Goal: Task Accomplishment & Management: Manage account settings

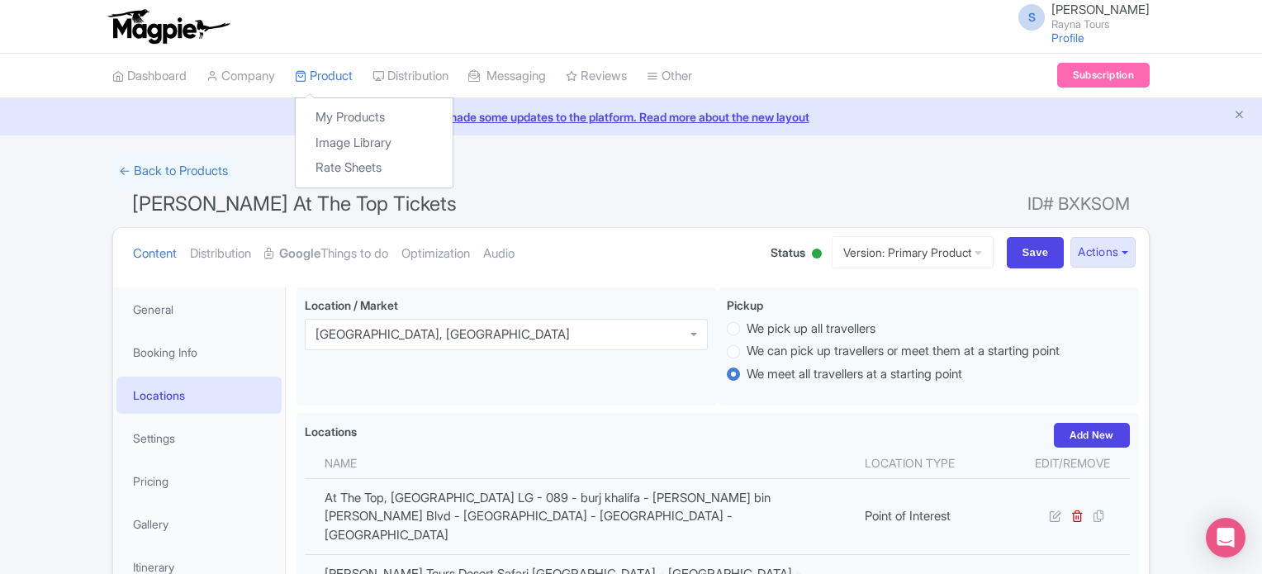
scroll to position [39, 0]
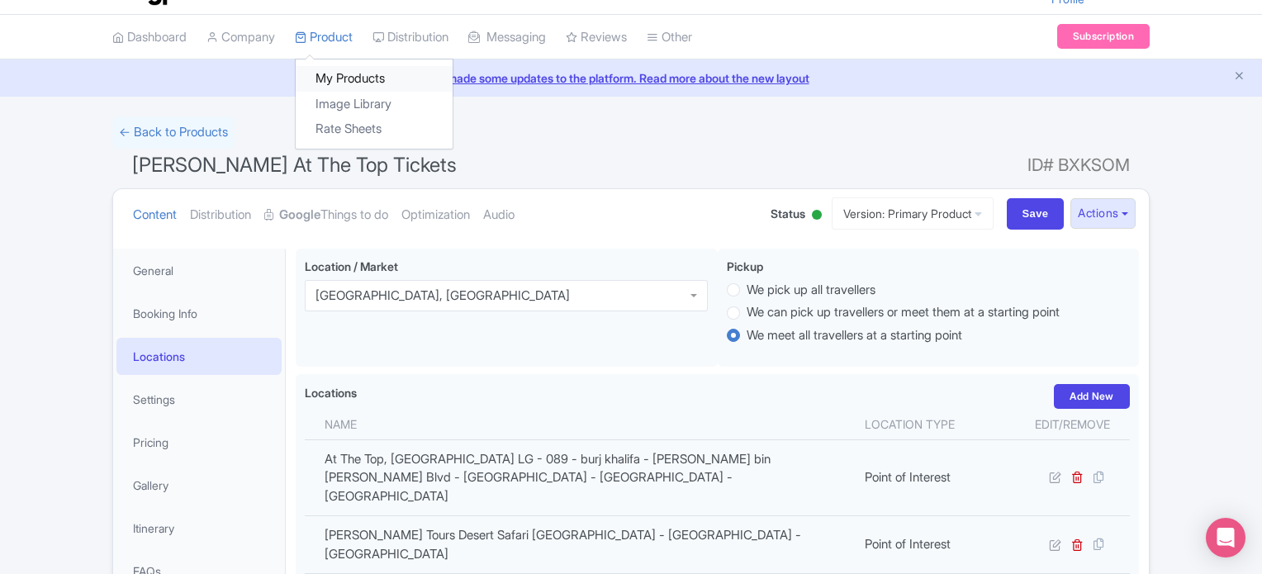
click at [339, 76] on link "My Products" at bounding box center [374, 79] width 157 height 26
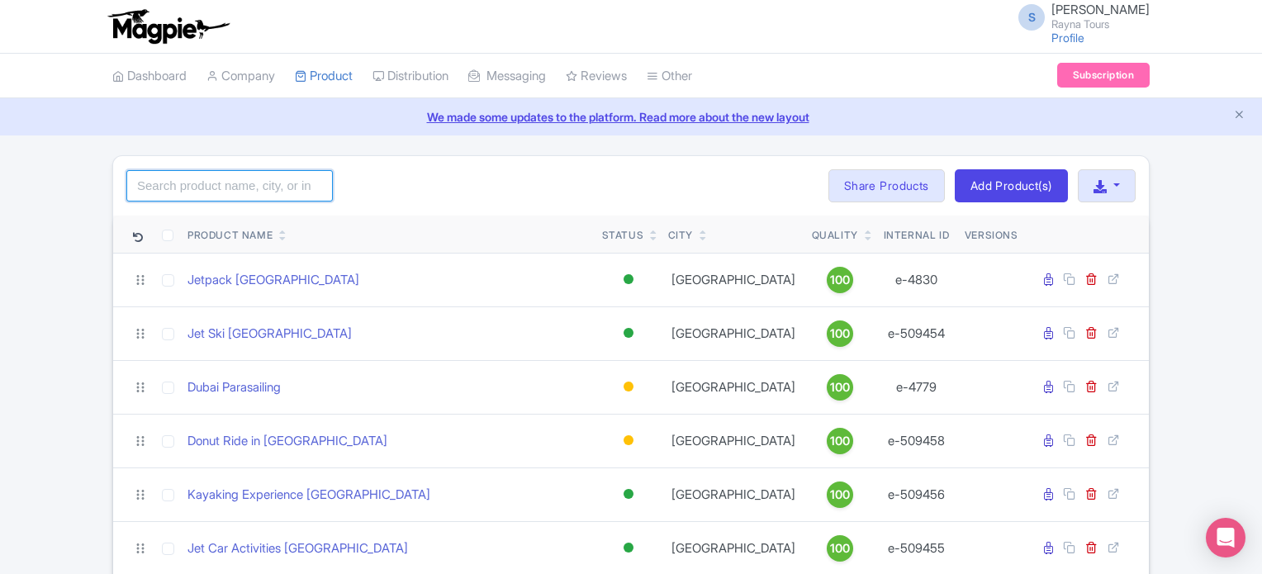
click at [248, 174] on input "search" at bounding box center [229, 185] width 207 height 31
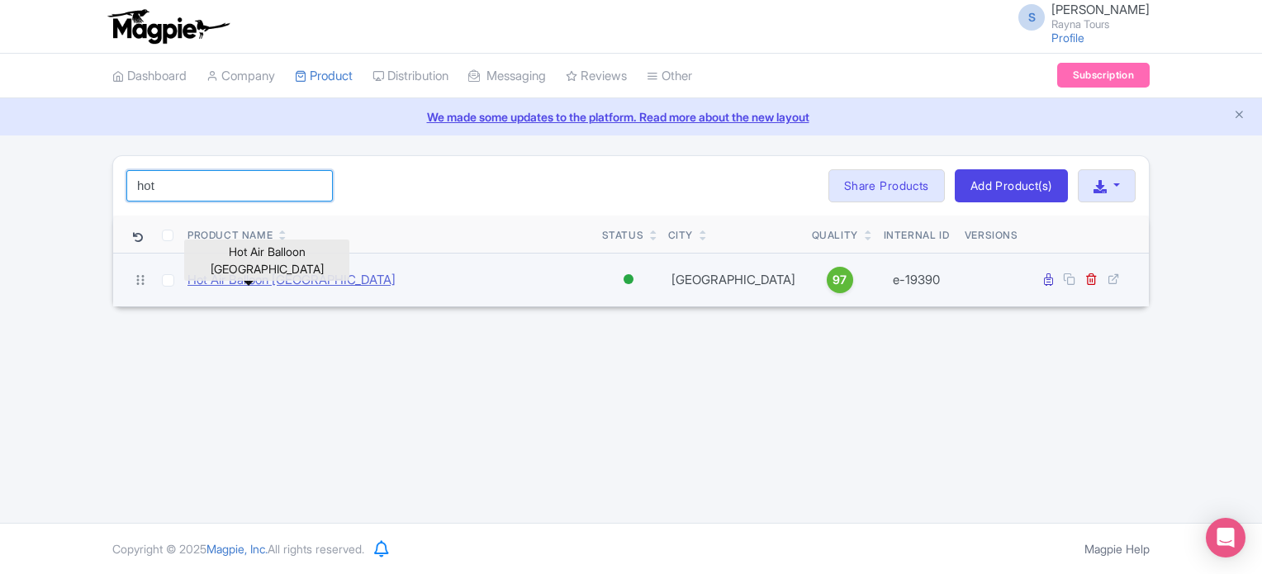
type input "hot"
click at [257, 283] on link "Hot Air Balloon [GEOGRAPHIC_DATA]" at bounding box center [292, 280] width 208 height 19
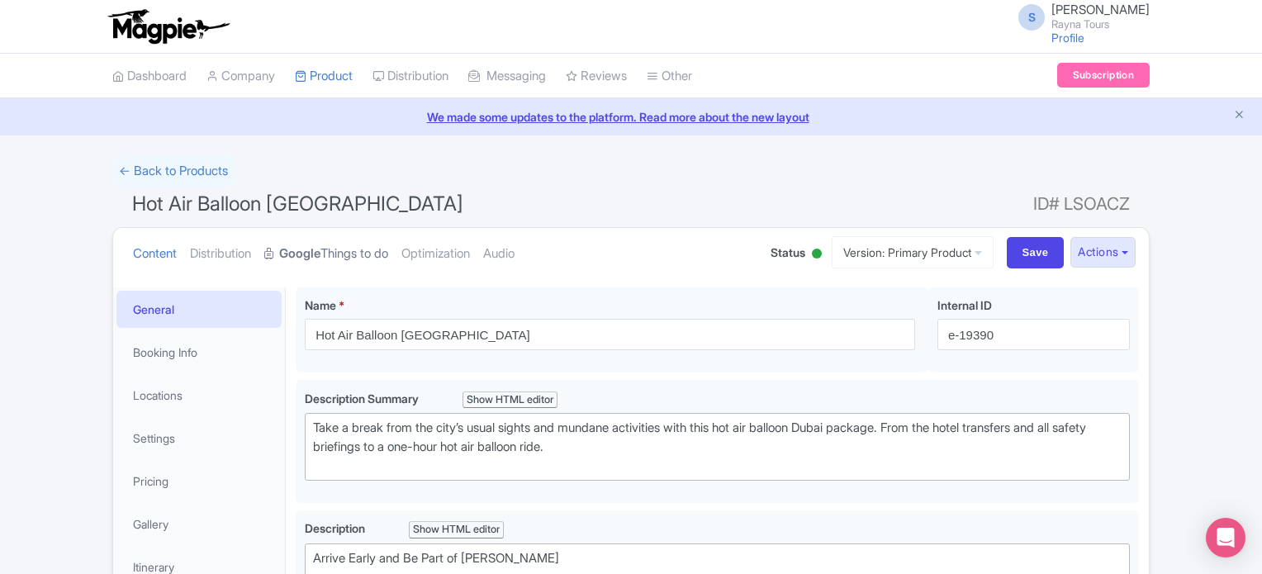
click at [342, 254] on link "Google Things to do" at bounding box center [326, 254] width 124 height 52
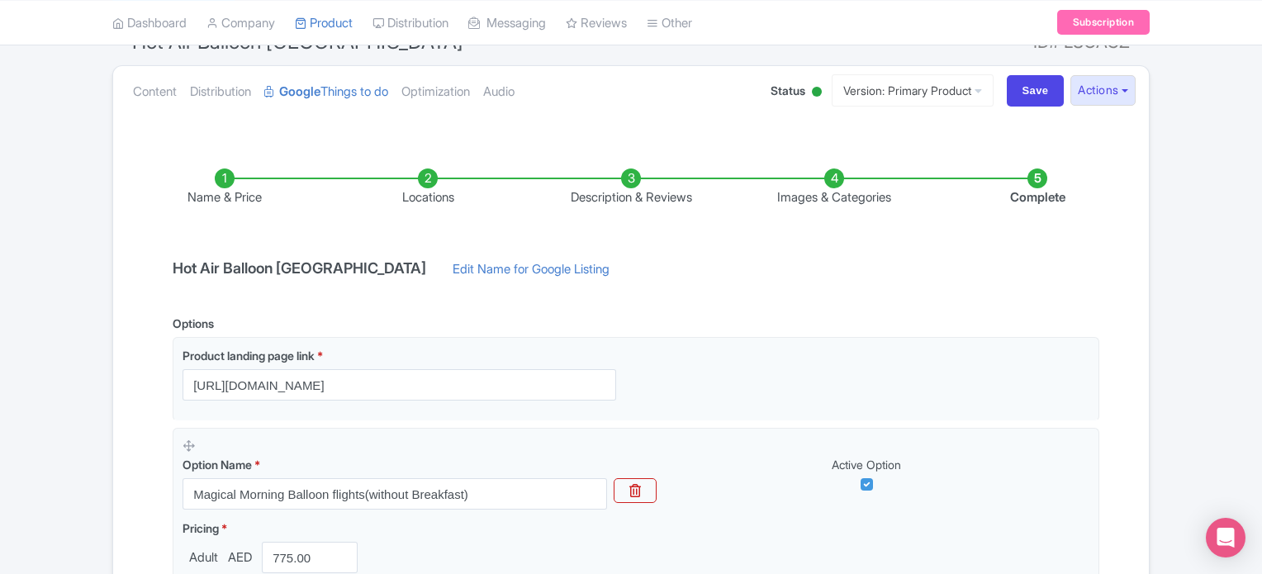
scroll to position [165, 0]
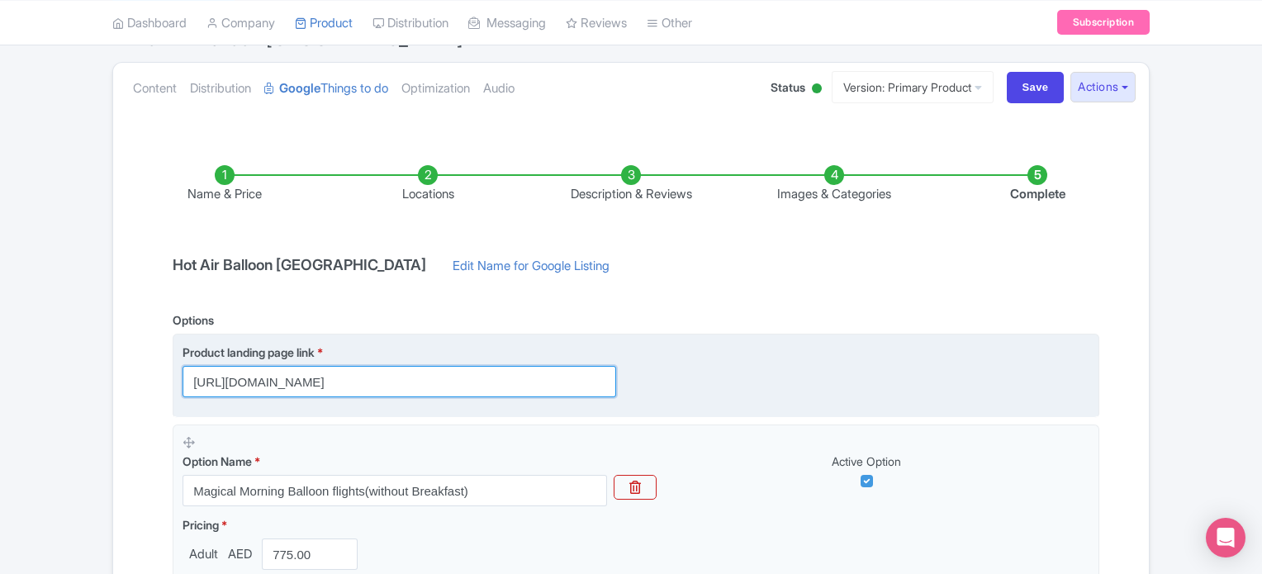
click at [394, 382] on input "https://dubai.raynatours.com/hot-air-balloon-combo-offers" at bounding box center [400, 381] width 434 height 31
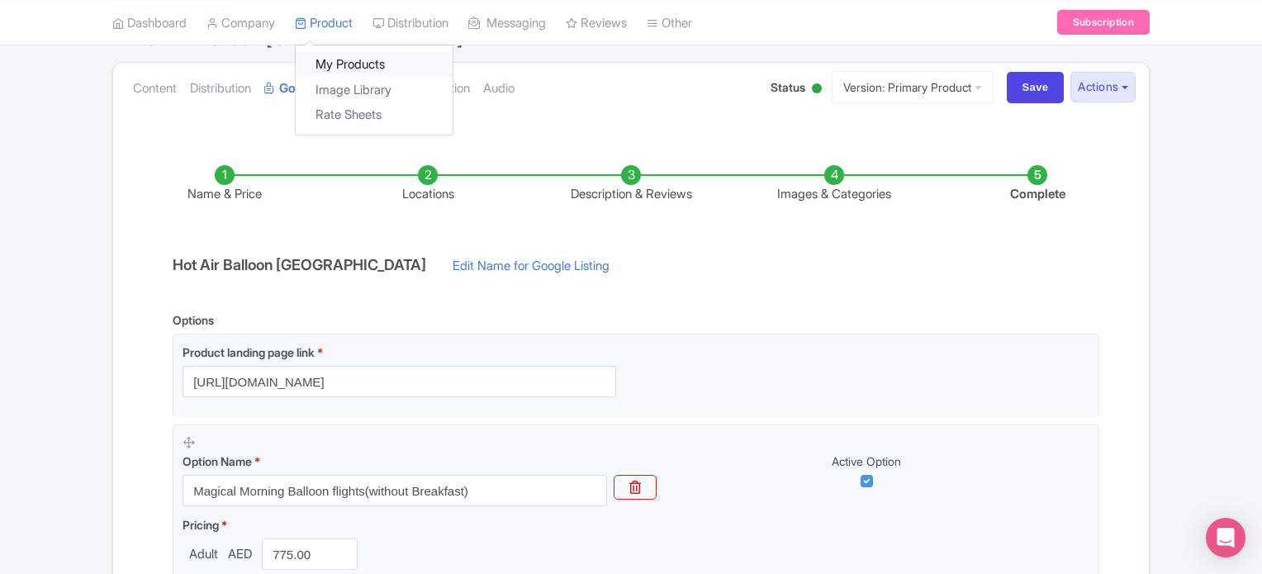
click at [337, 60] on link "My Products" at bounding box center [374, 65] width 157 height 26
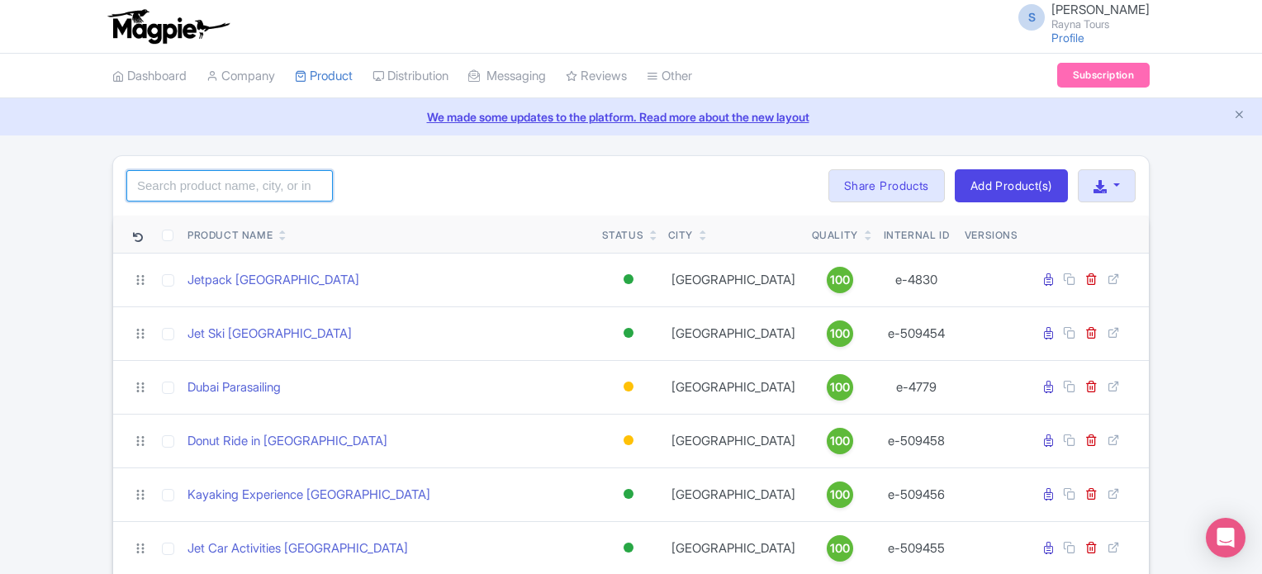
click at [261, 189] on input "search" at bounding box center [229, 185] width 207 height 31
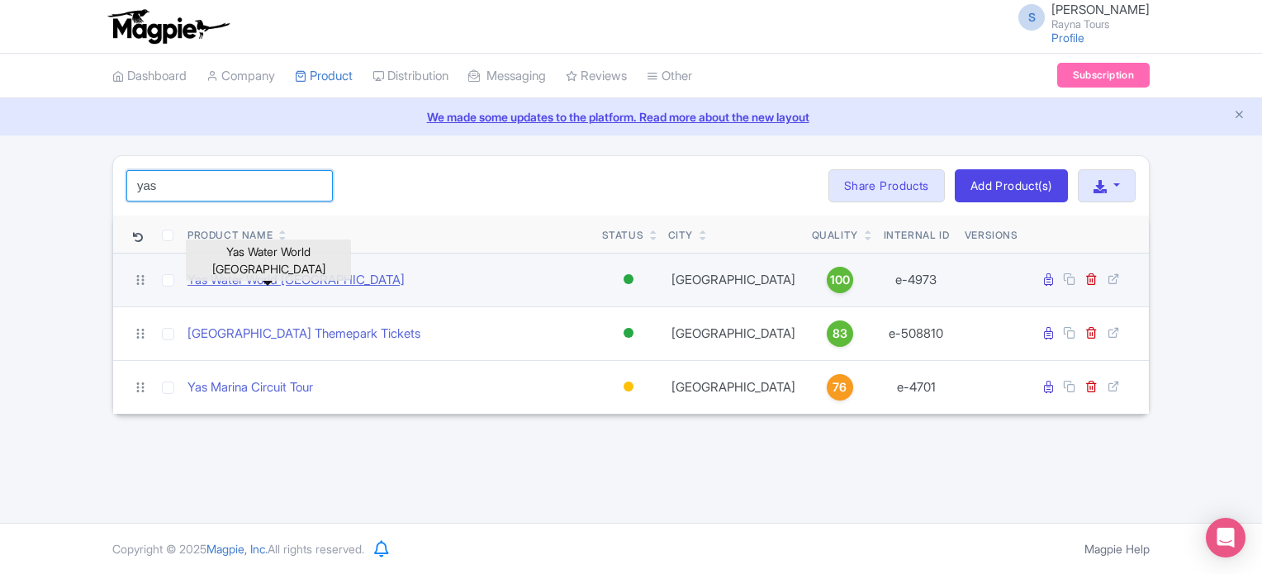
type input "yas"
click at [327, 280] on link "Yas Water World Abu Dhabi" at bounding box center [296, 280] width 217 height 19
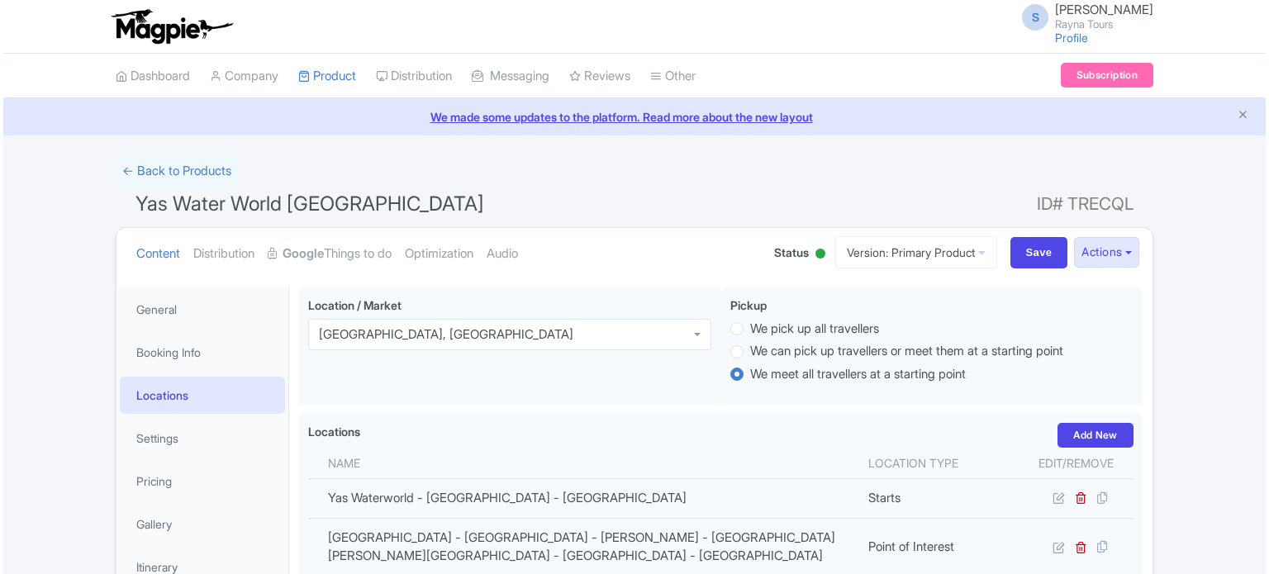
scroll to position [165, 0]
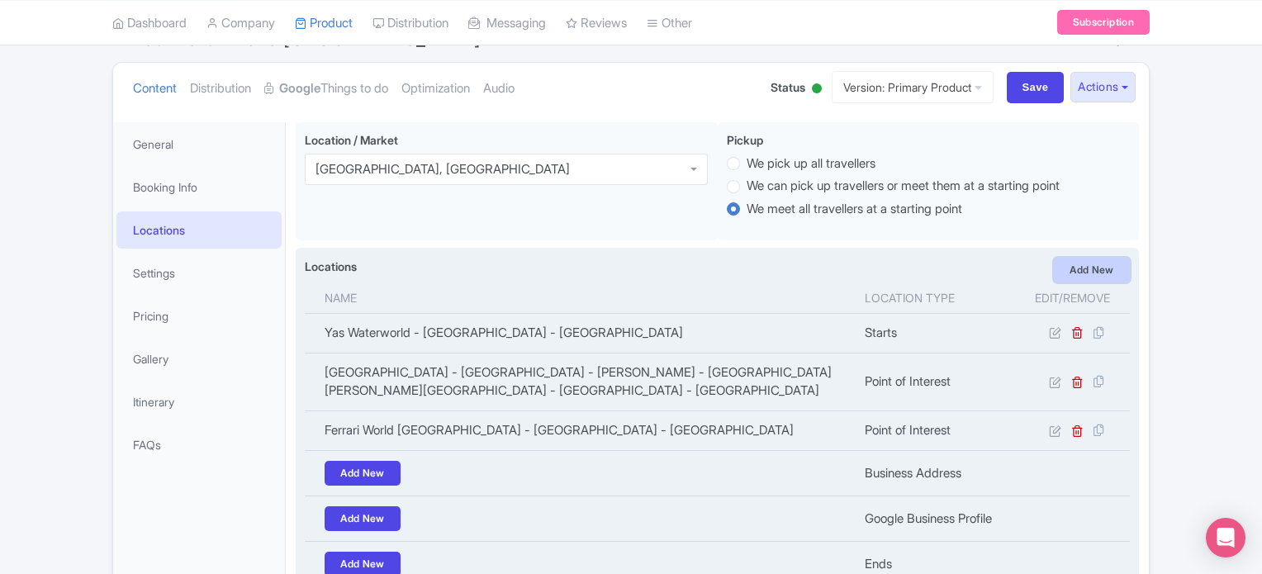
click at [1091, 270] on link "Add New" at bounding box center [1092, 270] width 76 height 25
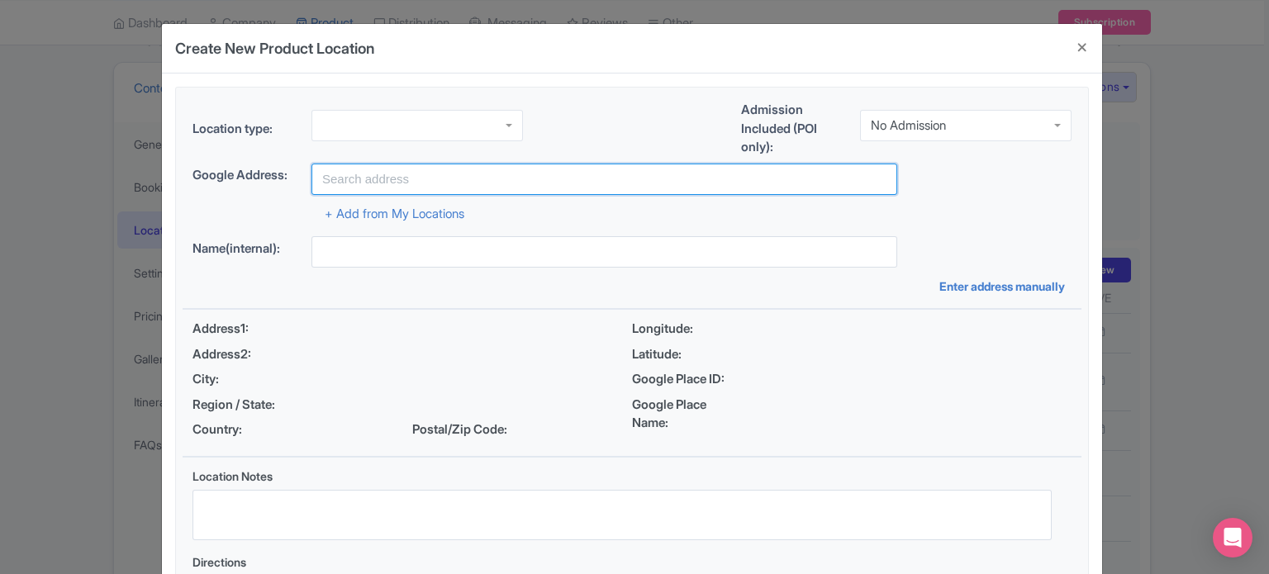
click at [418, 173] on input "text" at bounding box center [604, 179] width 586 height 31
paste input "Yas Island - YS4 - Abu Dhabi - United Arab Emirates"
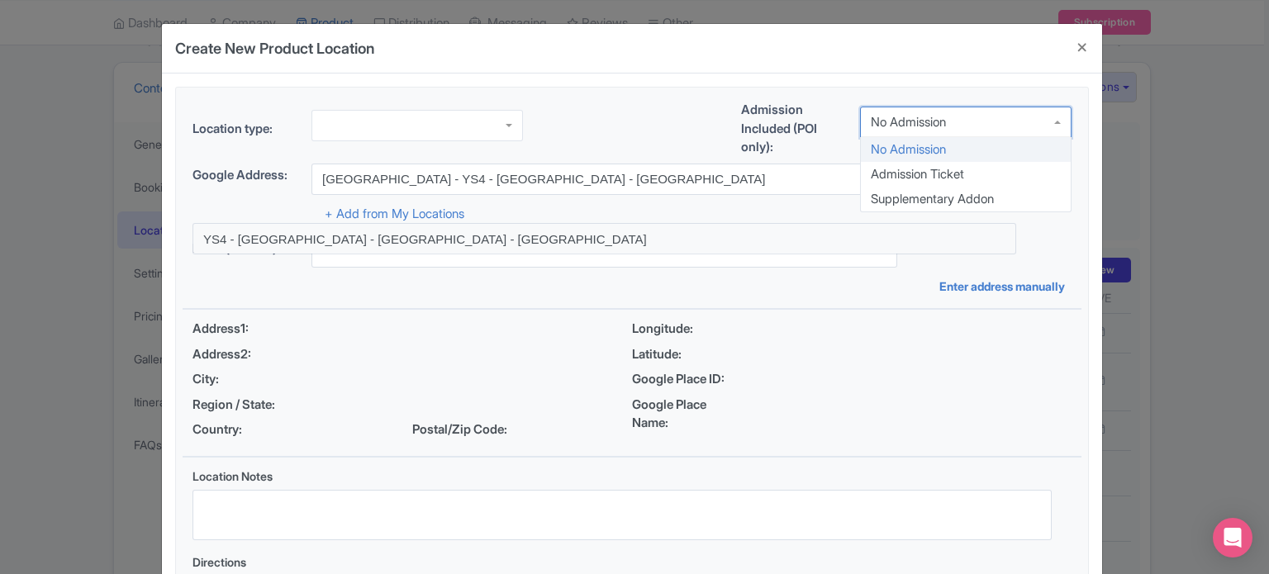
click at [965, 120] on div "No Admission" at bounding box center [965, 122] width 211 height 31
drag, startPoint x: 945, startPoint y: 172, endPoint x: 887, endPoint y: 178, distance: 58.1
click at [450, 112] on div at bounding box center [416, 125] width 211 height 31
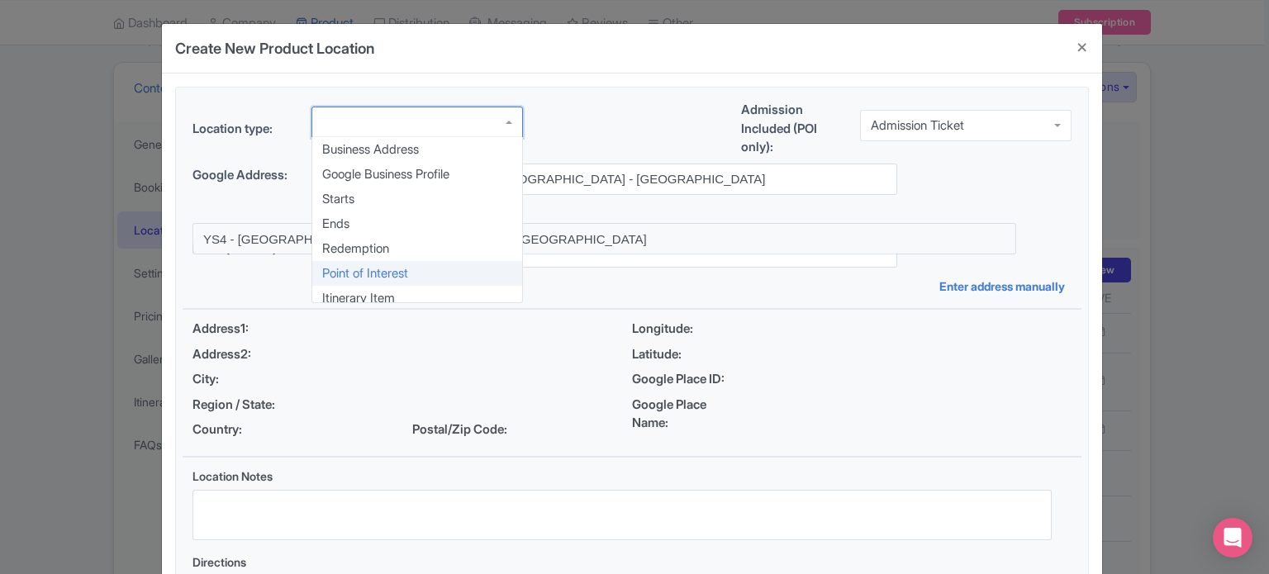
scroll to position [0, 0]
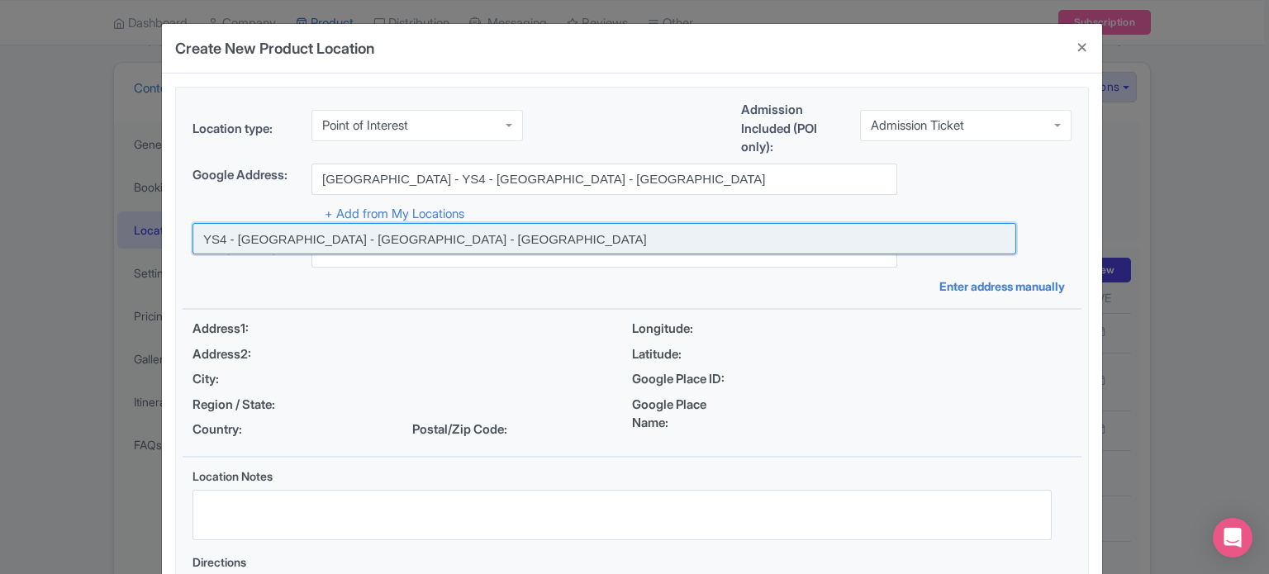
click at [404, 240] on input at bounding box center [604, 238] width 824 height 31
type input "YS4 - Yas Island - Abu Dhabi - United Arab Emirates"
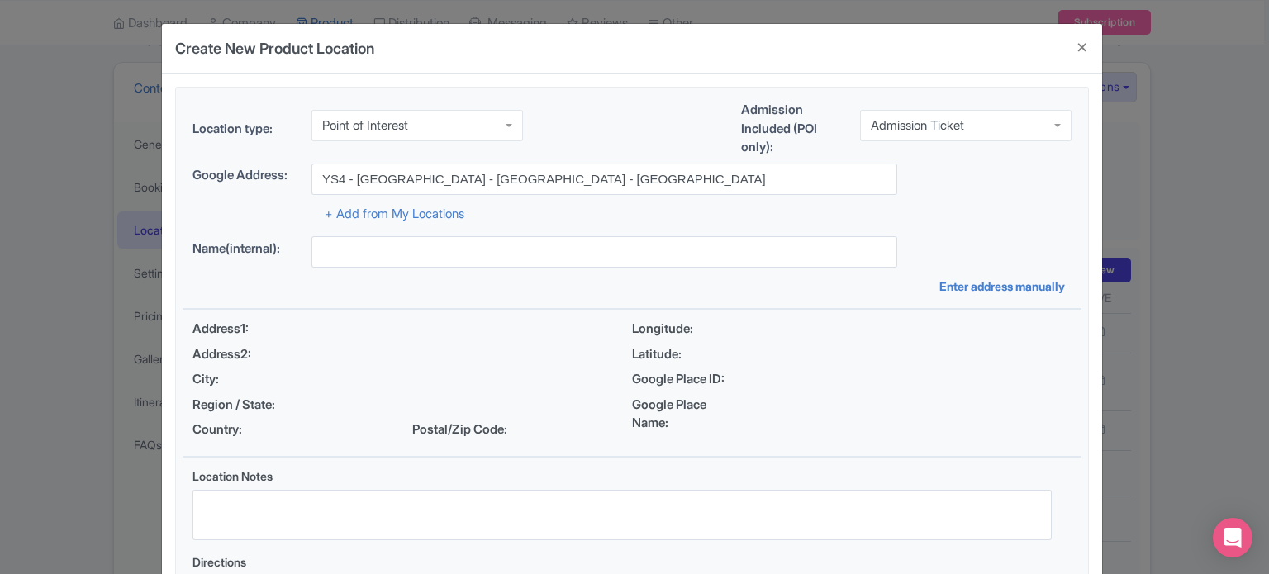
type input "YS4 - Yas Island - Abu Dhabi - United Arab Emirates"
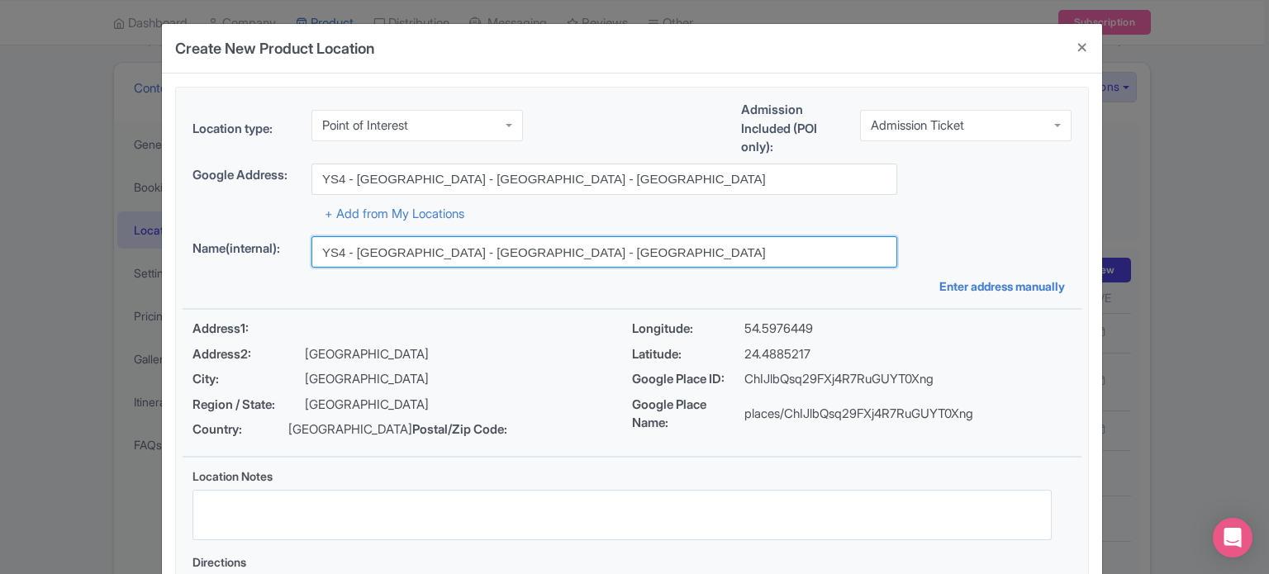
click at [404, 248] on input "YS4 - Yas Island - Abu Dhabi - United Arab Emirates" at bounding box center [604, 251] width 586 height 31
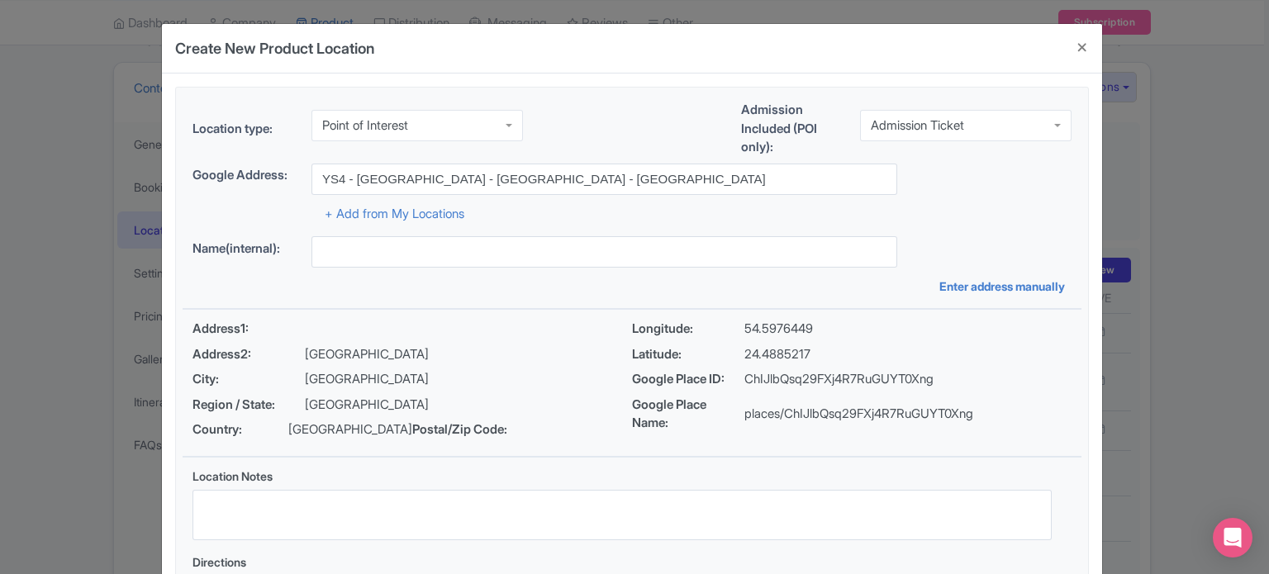
click at [469, 324] on div "Address1:" at bounding box center [411, 329] width 439 height 19
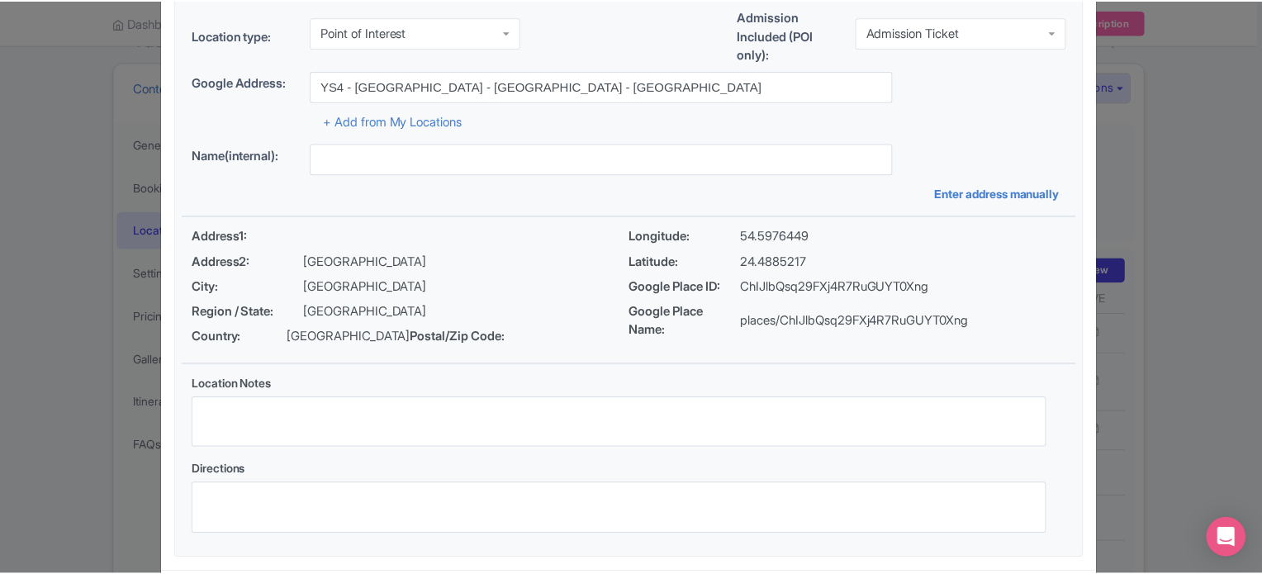
scroll to position [190, 0]
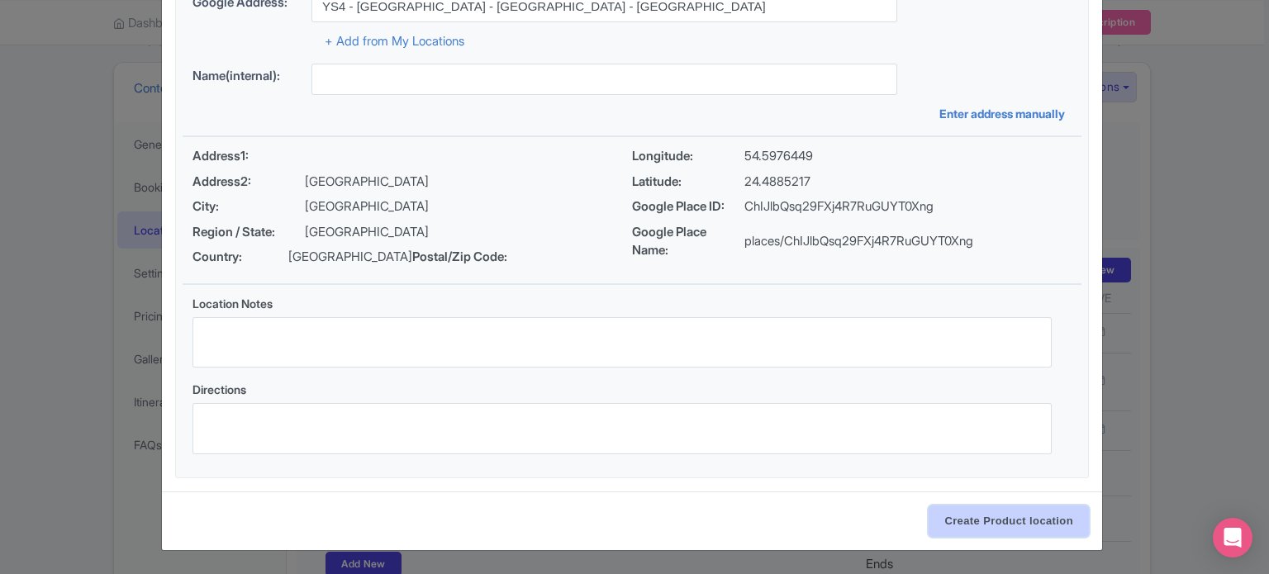
click at [967, 518] on input "Create Product location" at bounding box center [1008, 521] width 160 height 31
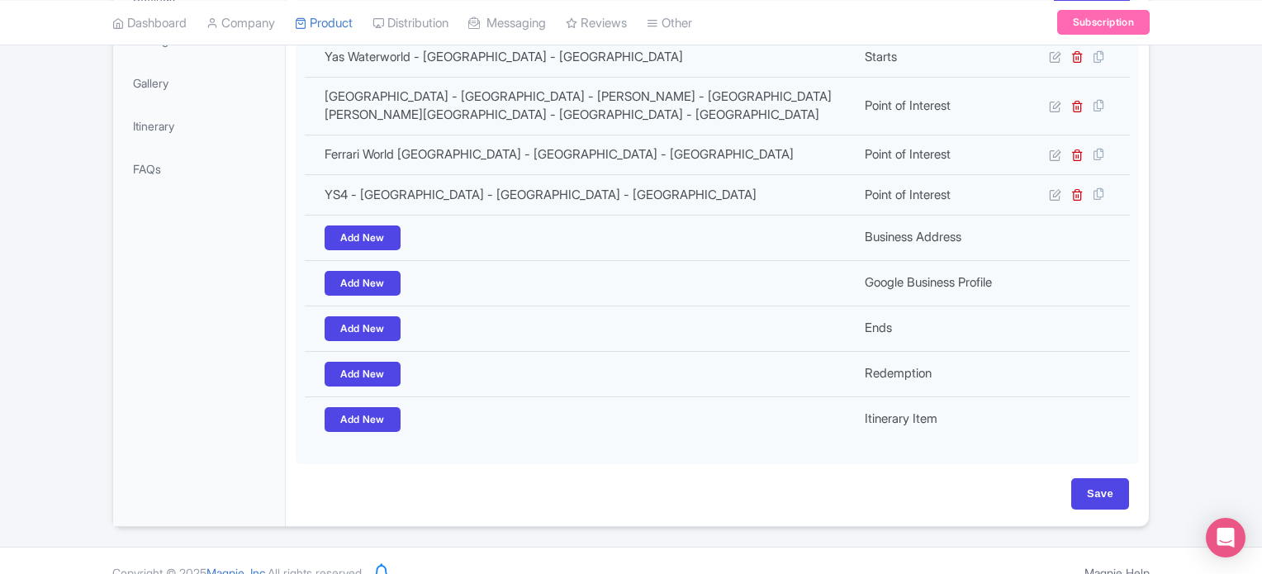
scroll to position [459, 0]
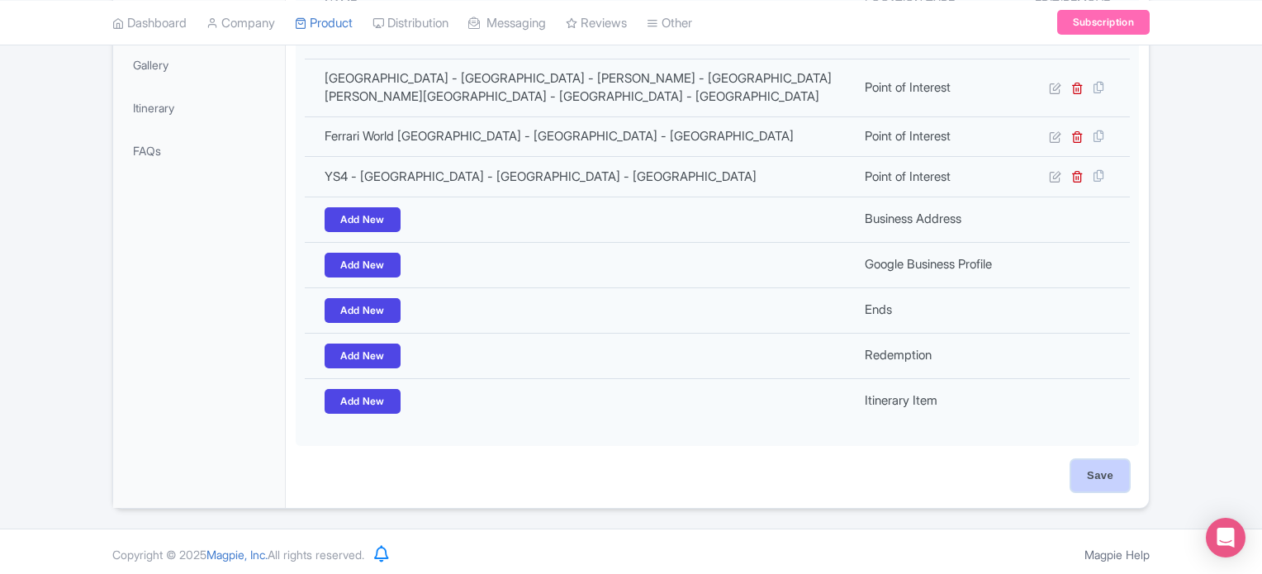
click at [1101, 472] on input "Save" at bounding box center [1100, 475] width 58 height 31
type input "Update Product"
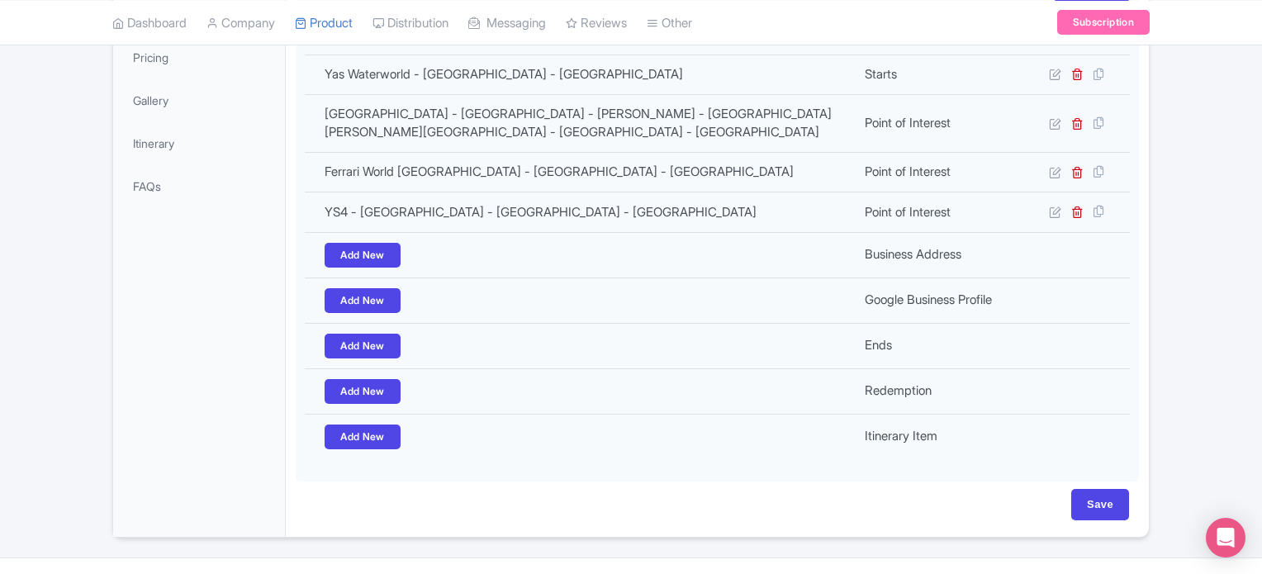
scroll to position [453, 0]
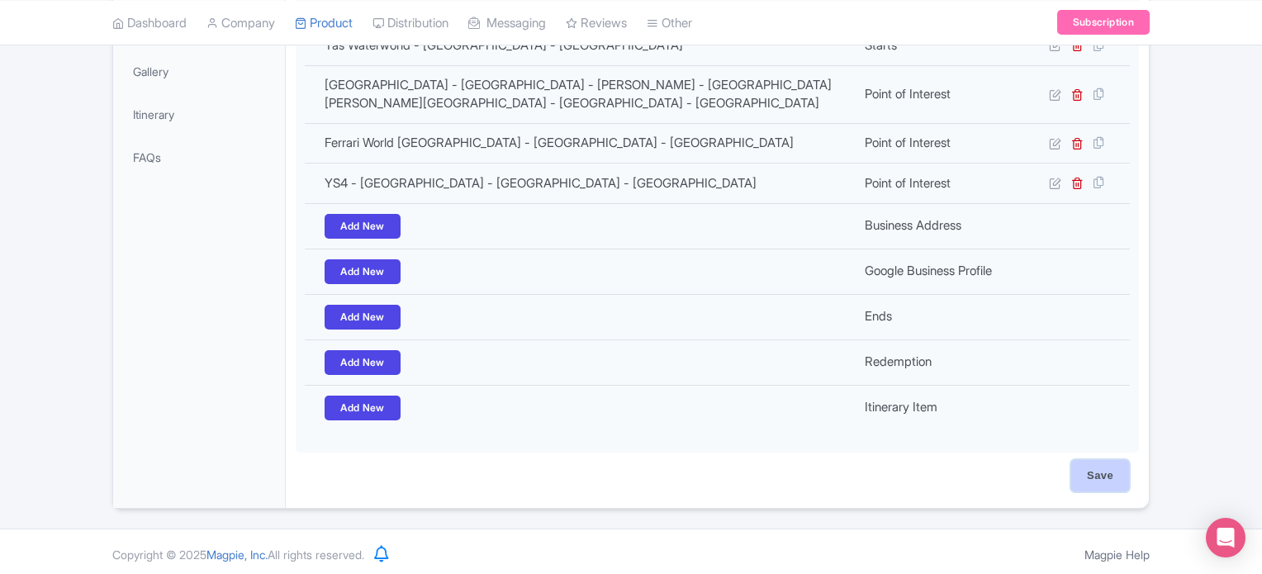
click at [1107, 472] on input "Save" at bounding box center [1100, 475] width 58 height 31
type input "Saving..."
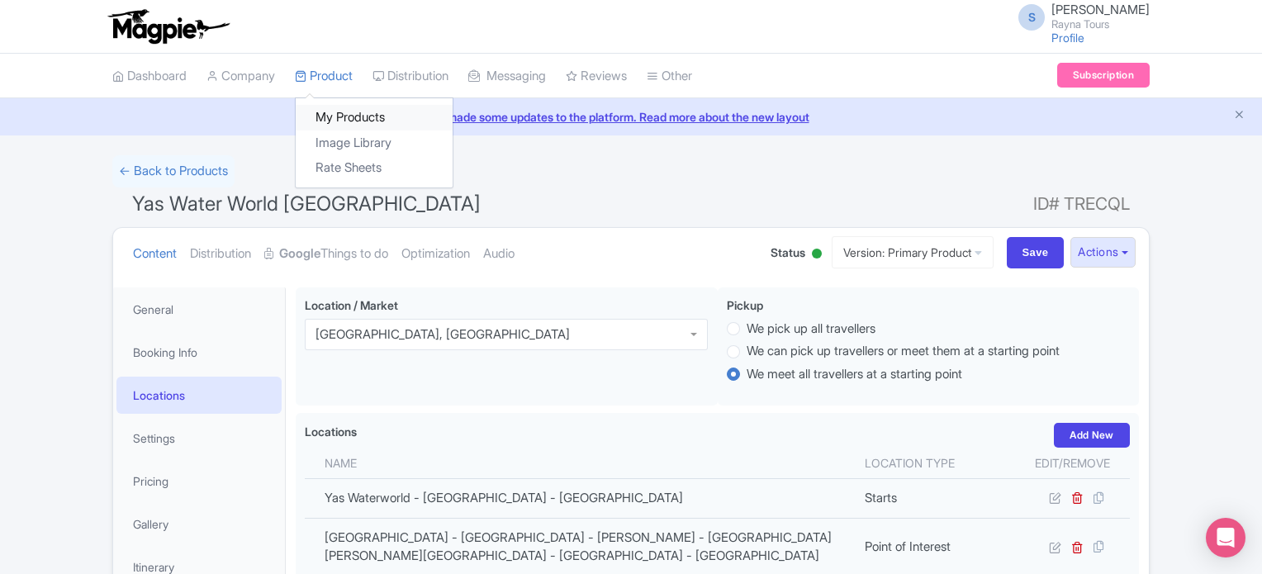
click at [339, 115] on link "My Products" at bounding box center [374, 118] width 157 height 26
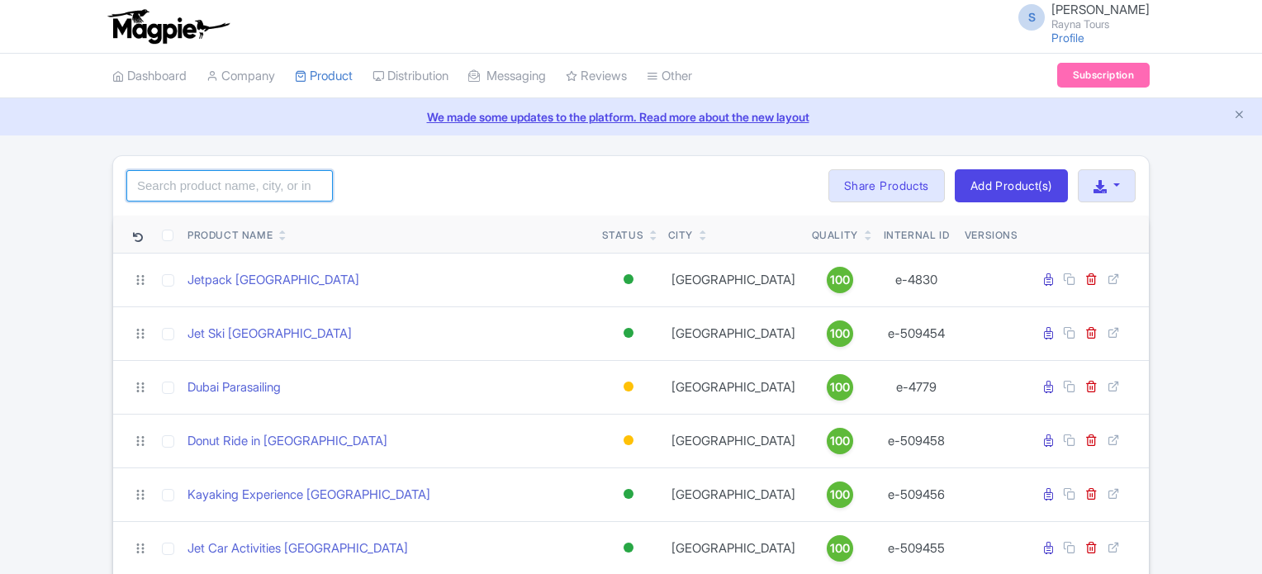
drag, startPoint x: 0, startPoint y: 0, endPoint x: 268, endPoint y: 184, distance: 324.9
click at [268, 184] on input "search" at bounding box center [229, 185] width 207 height 31
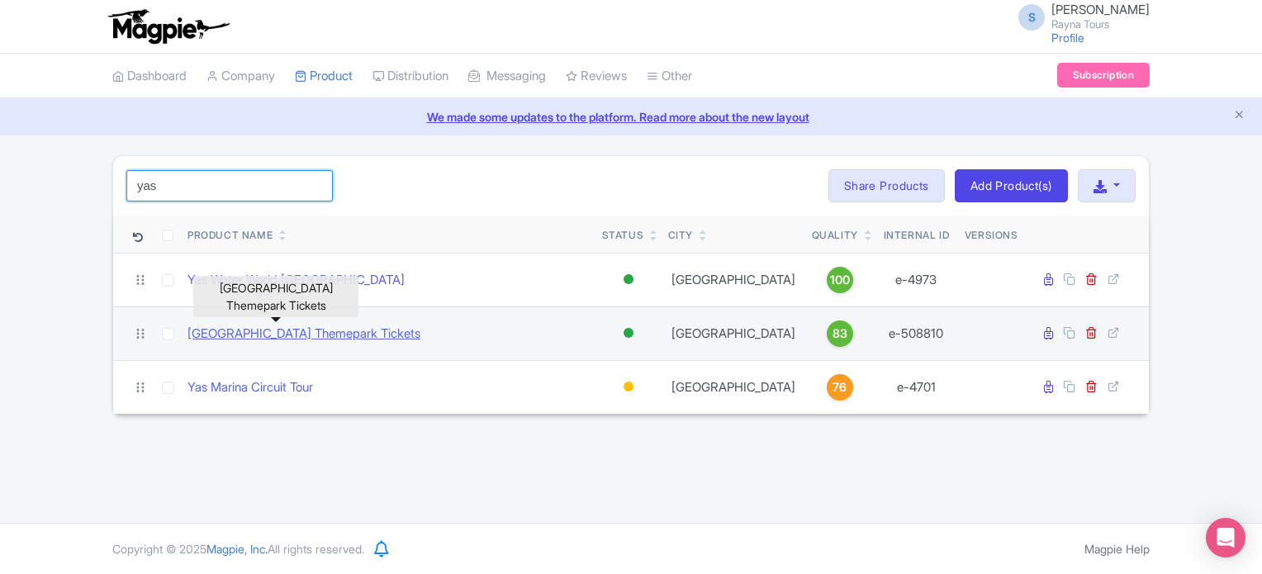
type input "yas"
click at [247, 329] on link "[GEOGRAPHIC_DATA] Themepark Tickets" at bounding box center [304, 334] width 233 height 19
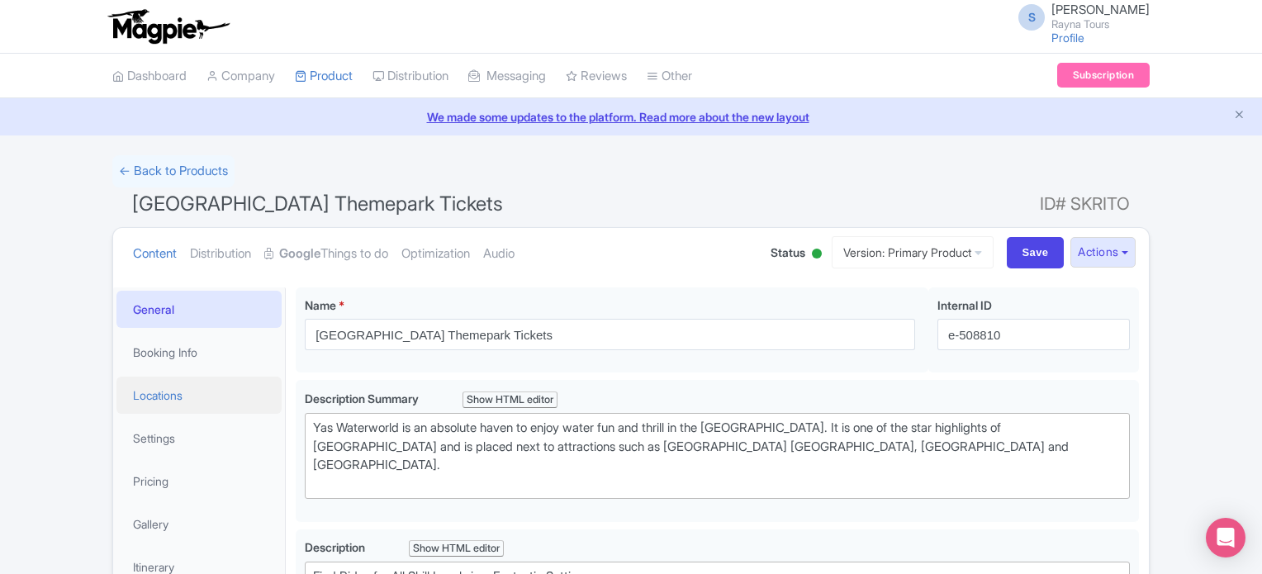
click at [160, 403] on link "Locations" at bounding box center [198, 395] width 165 height 37
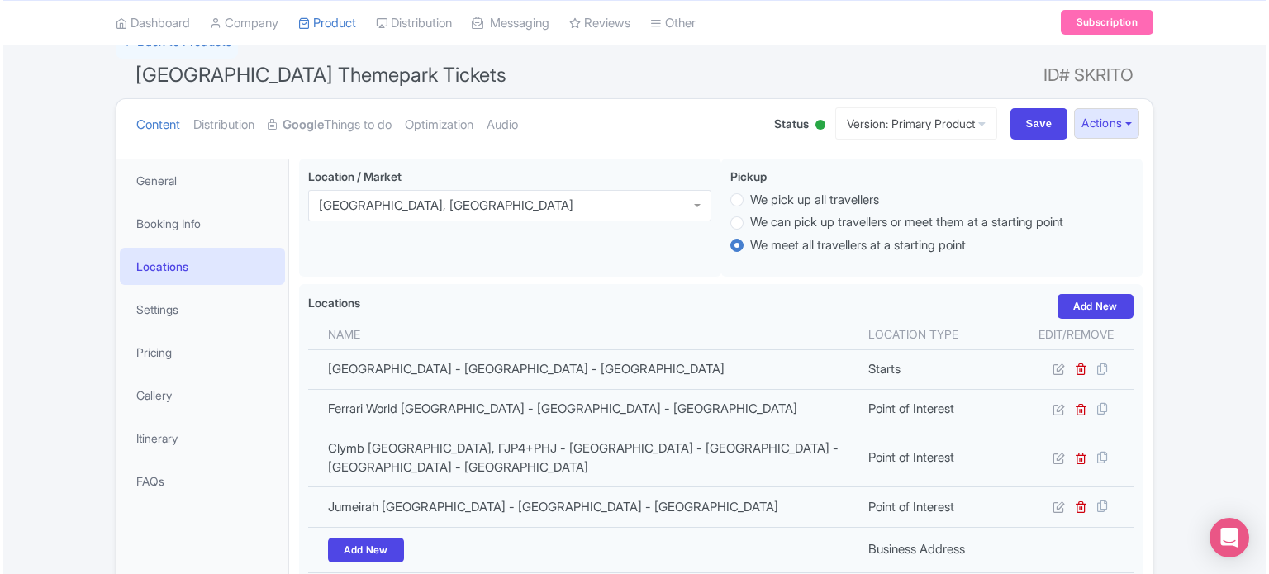
scroll to position [165, 0]
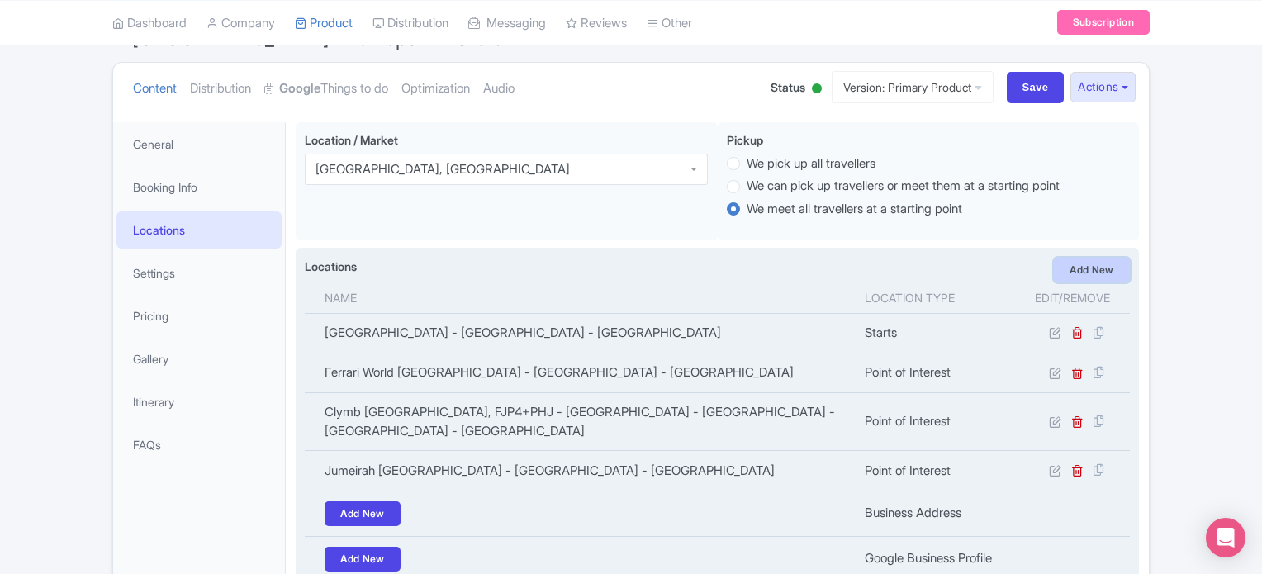
click at [1093, 273] on link "Add New" at bounding box center [1092, 270] width 76 height 25
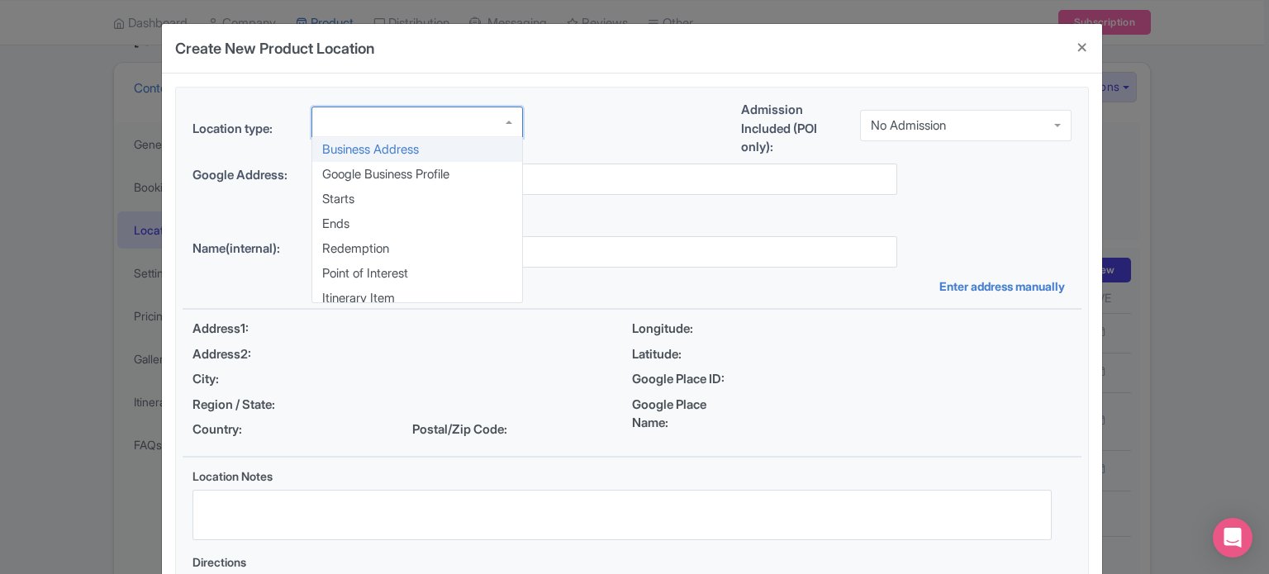
click at [460, 121] on div at bounding box center [416, 122] width 211 height 31
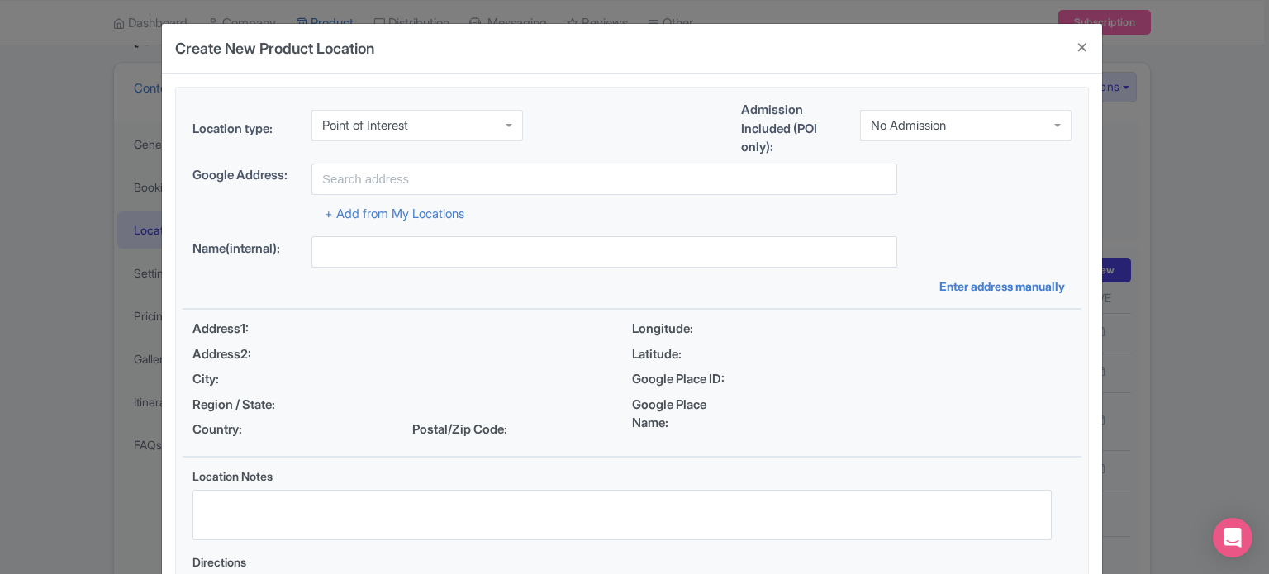
scroll to position [0, 0]
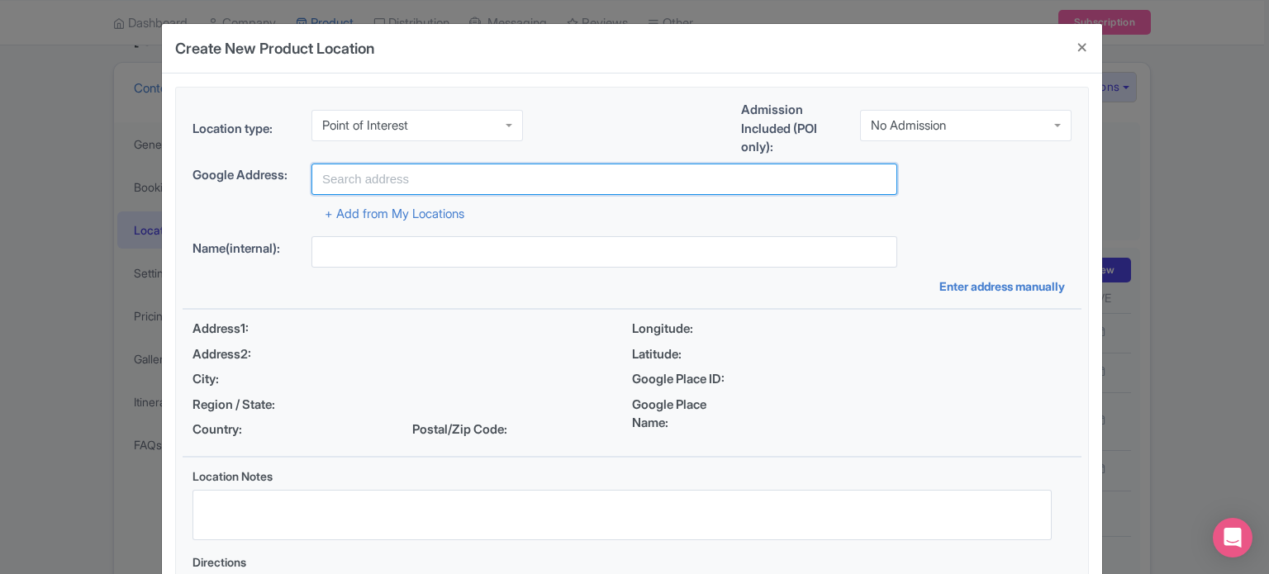
click at [496, 187] on input "text" at bounding box center [604, 179] width 586 height 31
paste input "Yas Island - YS6 - Abu Dhabi - United Arab Emirates"
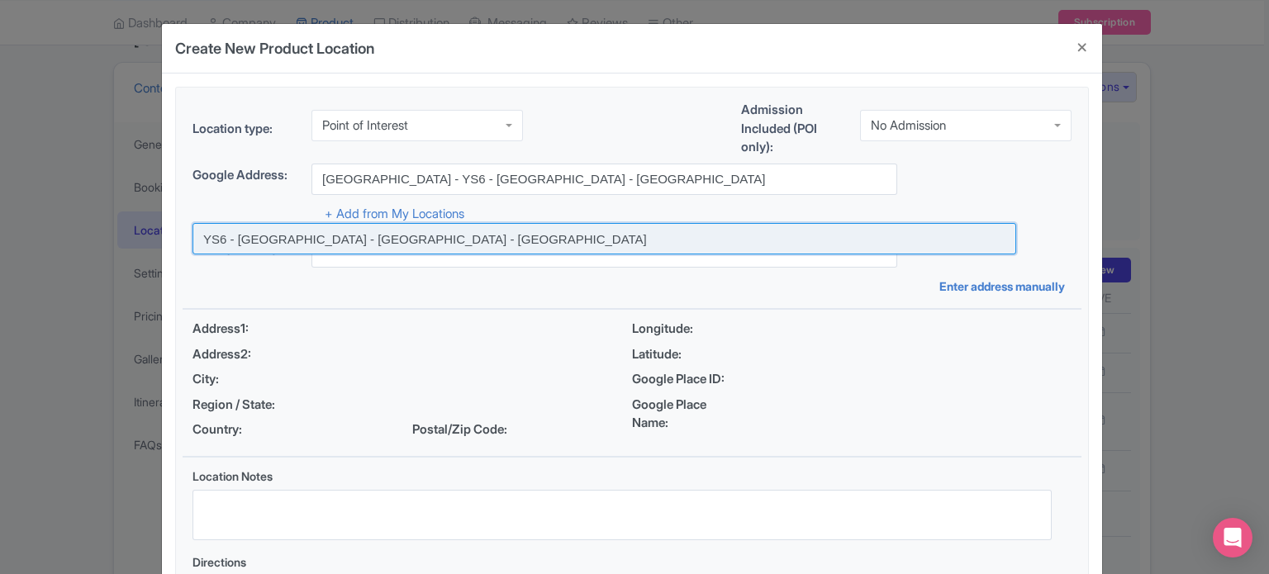
click at [406, 241] on input at bounding box center [604, 238] width 824 height 31
type input "YS6 - Yas Island - Abu Dhabi - United Arab Emirates"
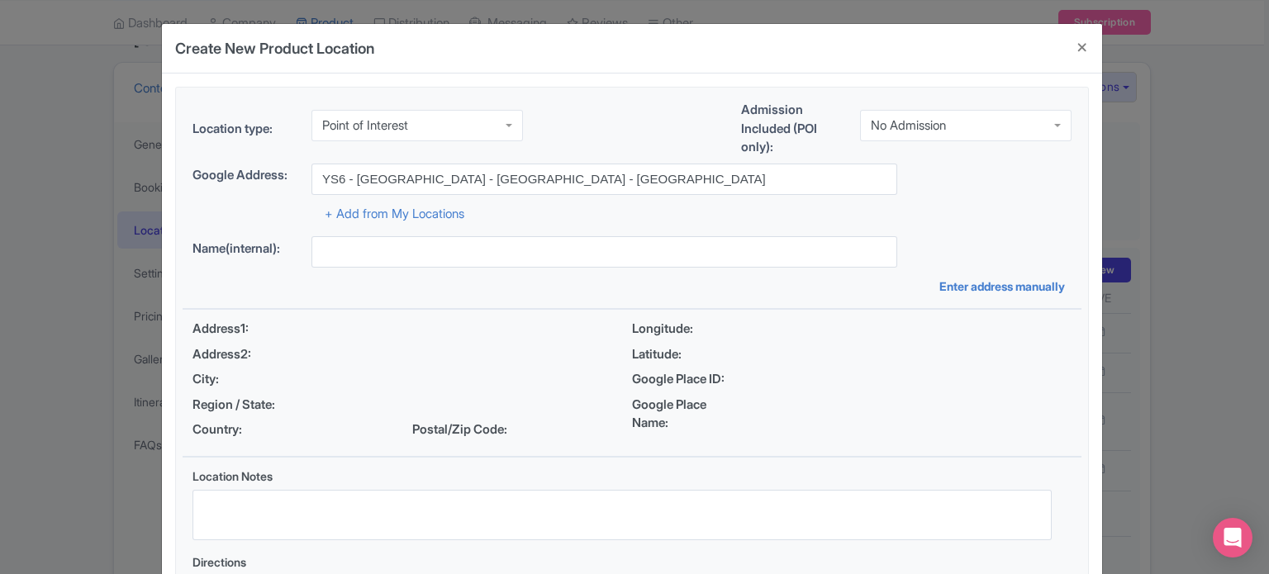
type input "YS6 - Yas Island - Abu Dhabi - United Arab Emirates"
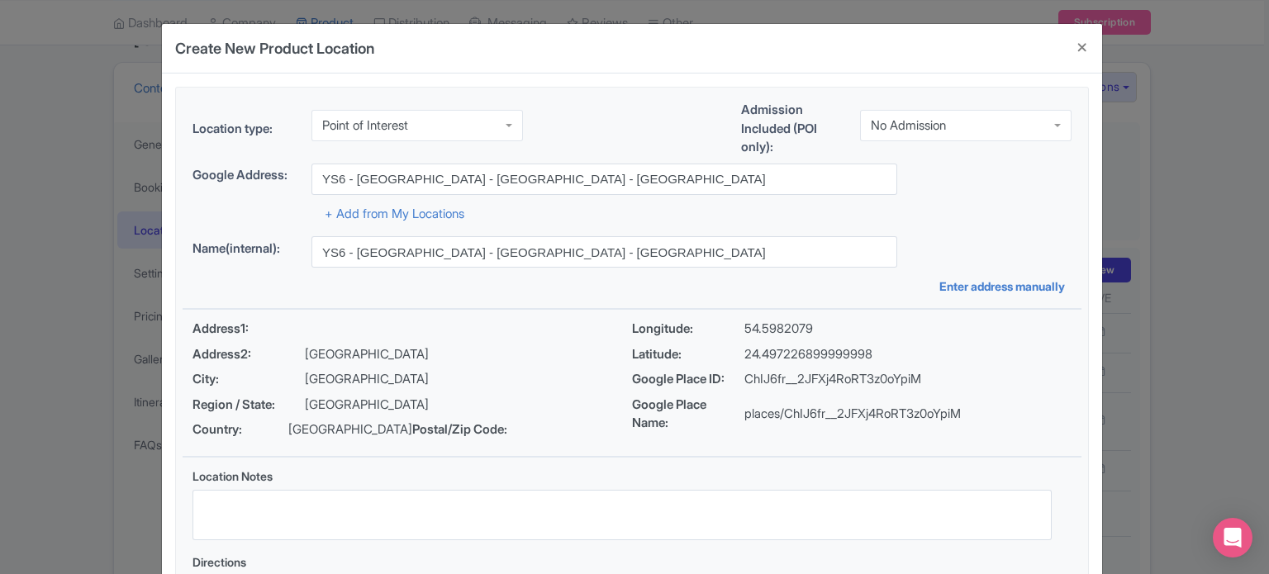
click at [934, 125] on div "No Admission" at bounding box center [908, 125] width 75 height 15
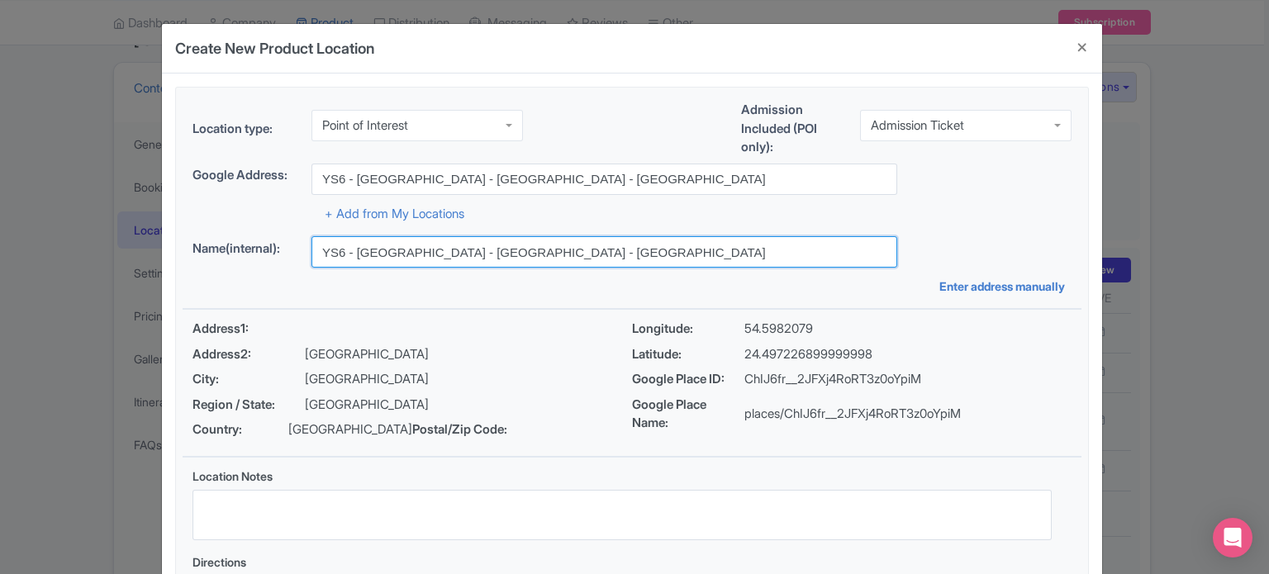
click at [579, 252] on input "YS6 - Yas Island - Abu Dhabi - United Arab Emirates" at bounding box center [604, 251] width 586 height 31
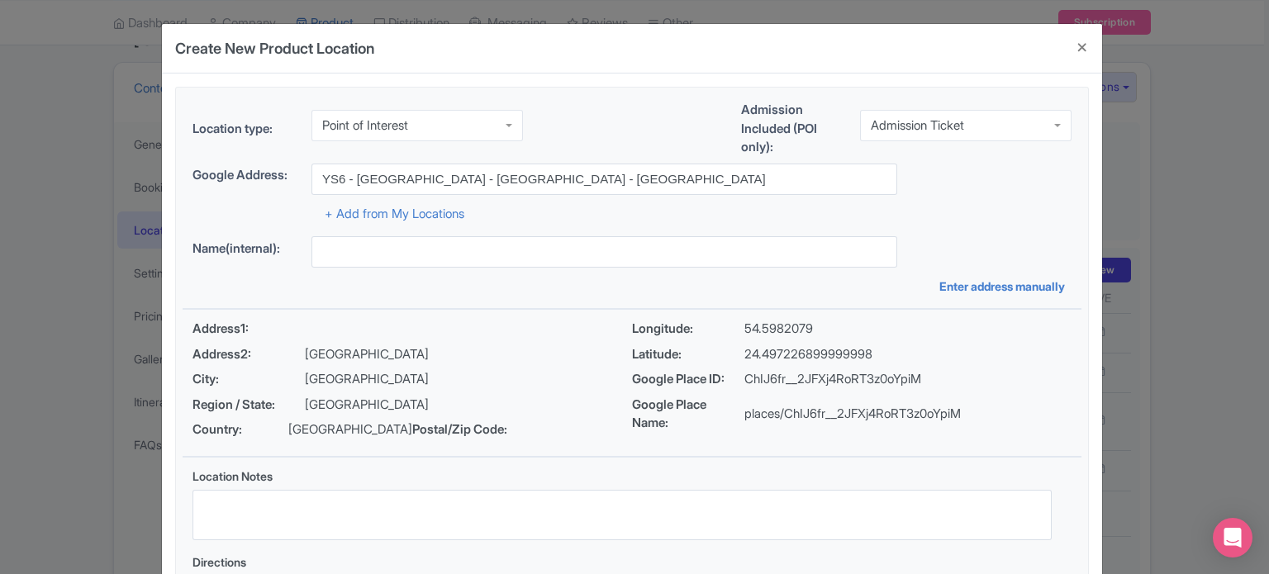
click at [605, 320] on div "Address1:" at bounding box center [411, 329] width 439 height 19
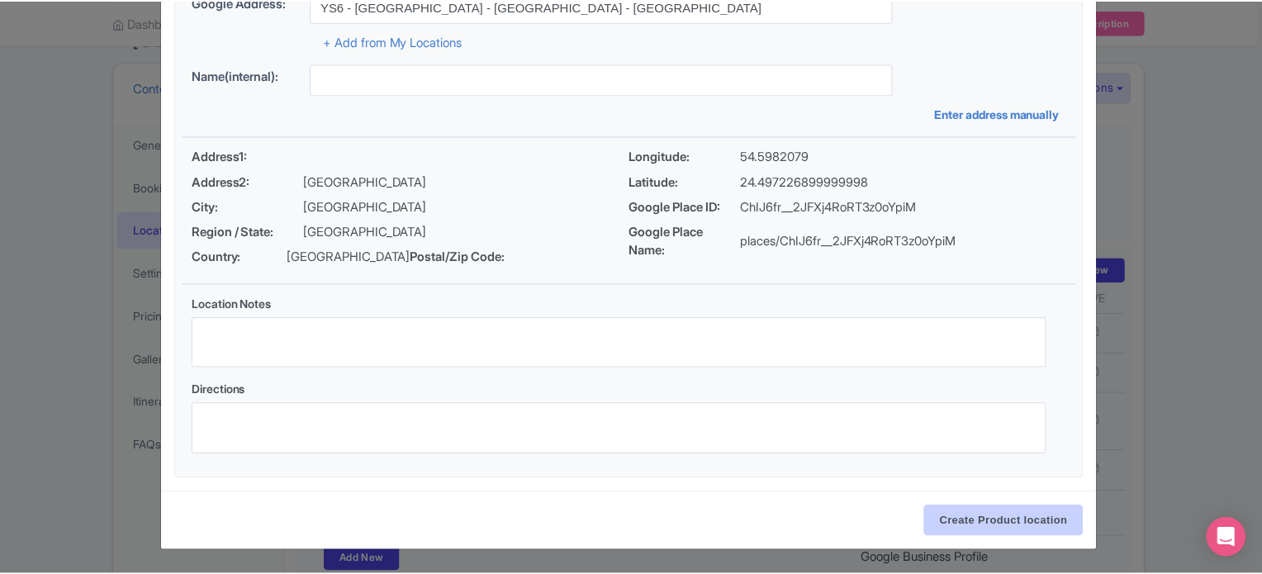
scroll to position [190, 0]
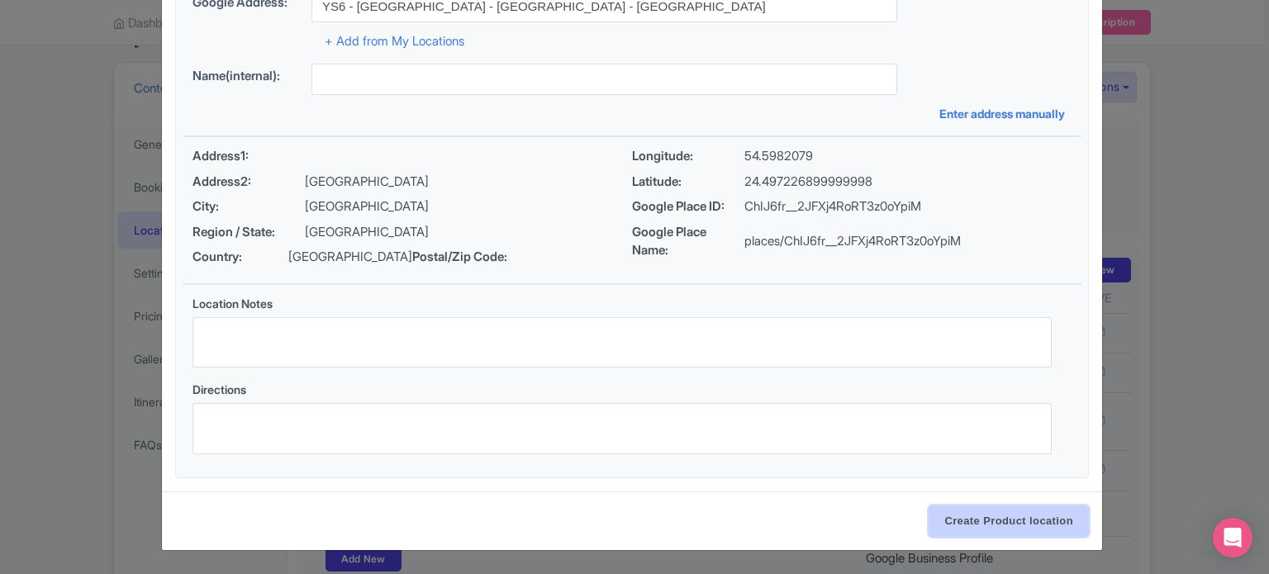
click at [994, 521] on input "Create Product location" at bounding box center [1008, 521] width 160 height 31
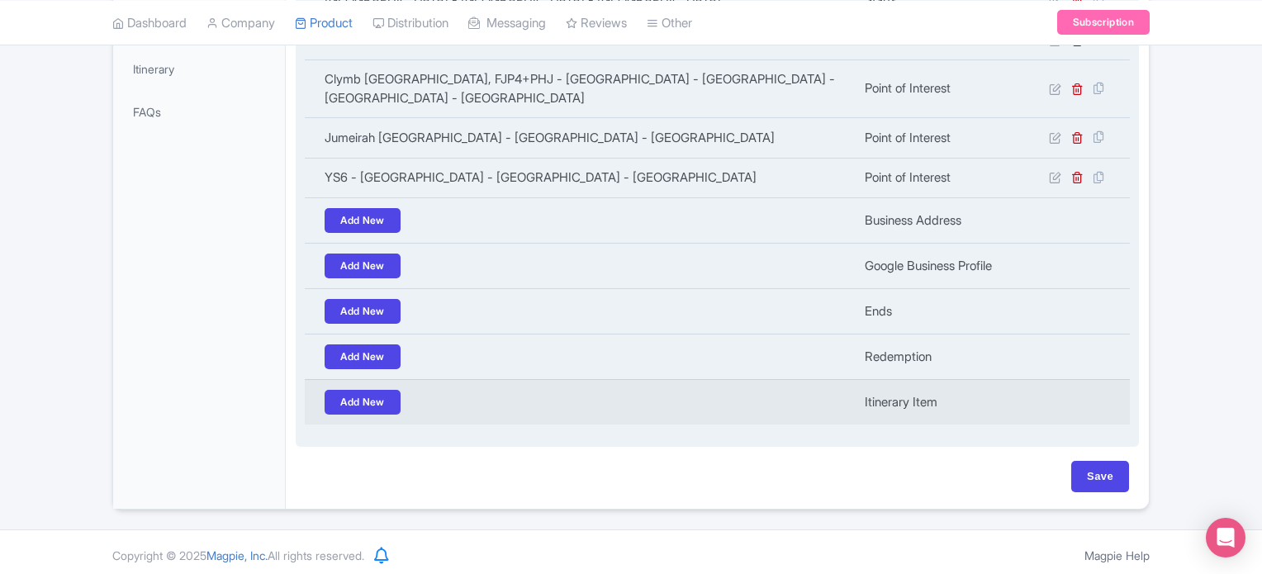
scroll to position [499, 0]
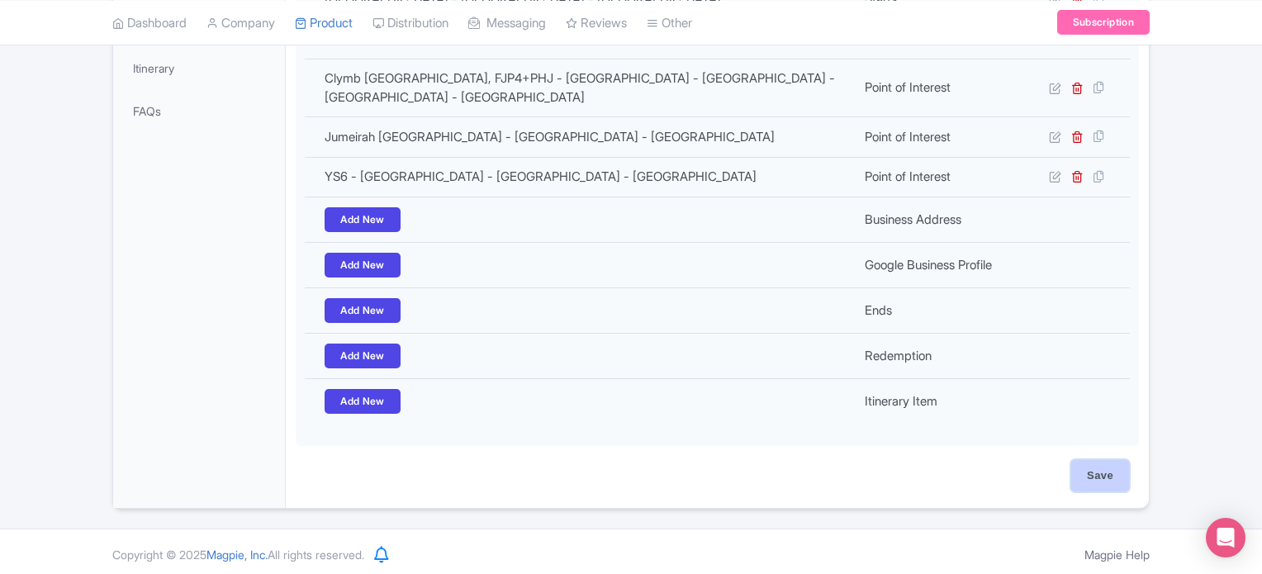
click at [1103, 473] on input "Save" at bounding box center [1100, 475] width 58 height 31
type input "Update Product"
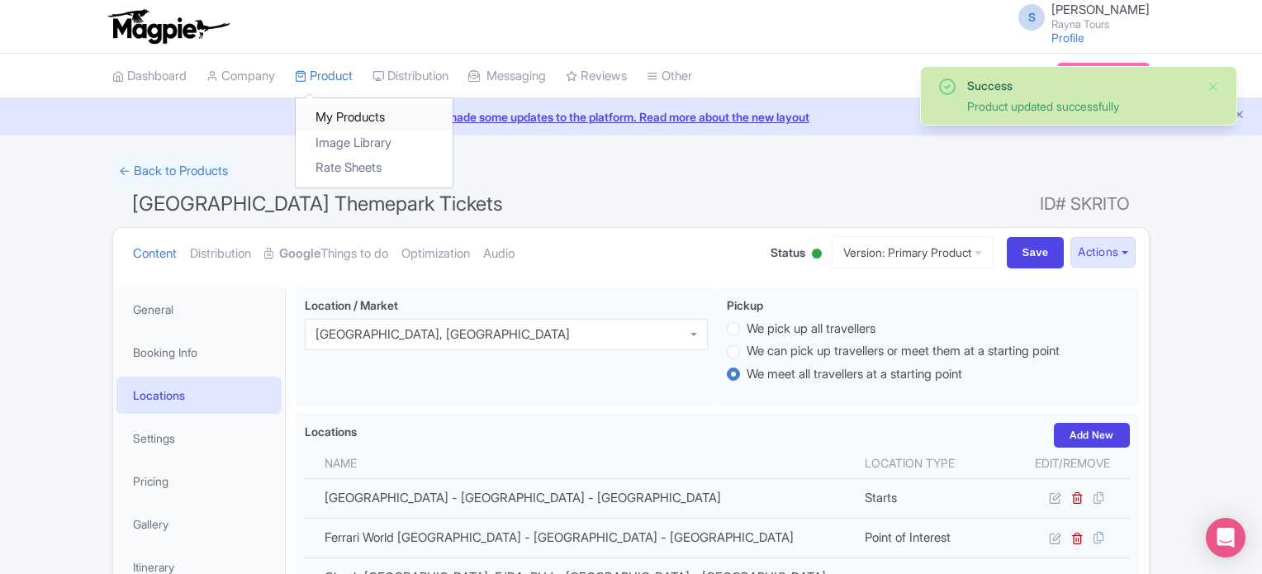
click at [344, 113] on link "My Products" at bounding box center [374, 118] width 157 height 26
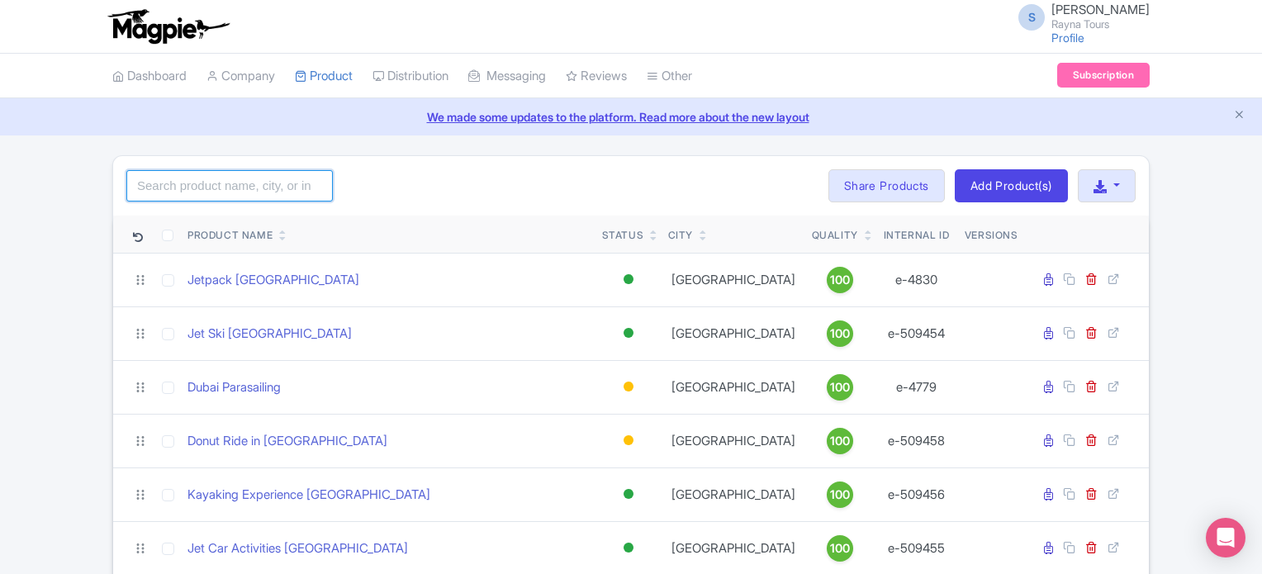
click at [268, 188] on input "search" at bounding box center [229, 185] width 207 height 31
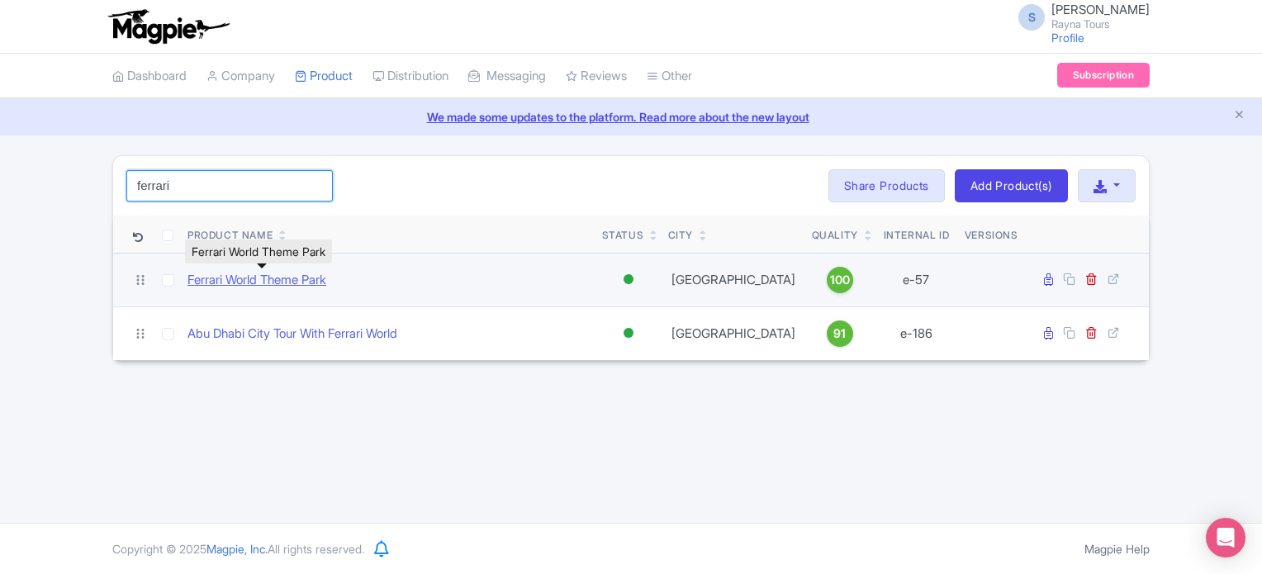
type input "ferrari"
click at [307, 280] on link "Ferrari World Theme Park" at bounding box center [257, 280] width 139 height 19
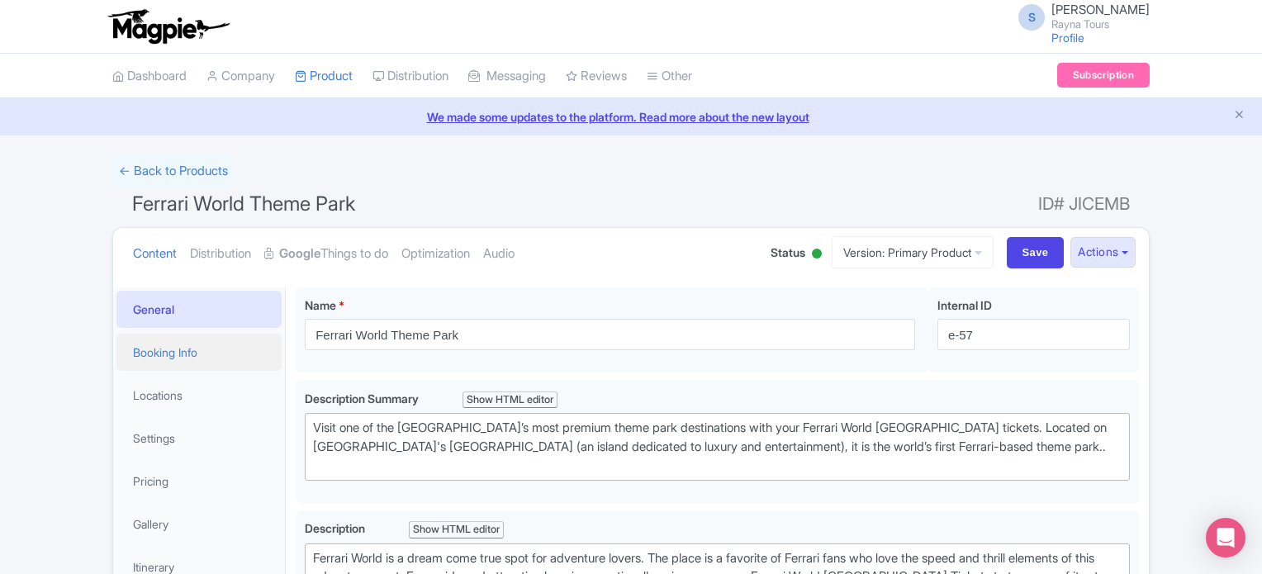
click at [172, 354] on link "Booking Info" at bounding box center [198, 352] width 165 height 37
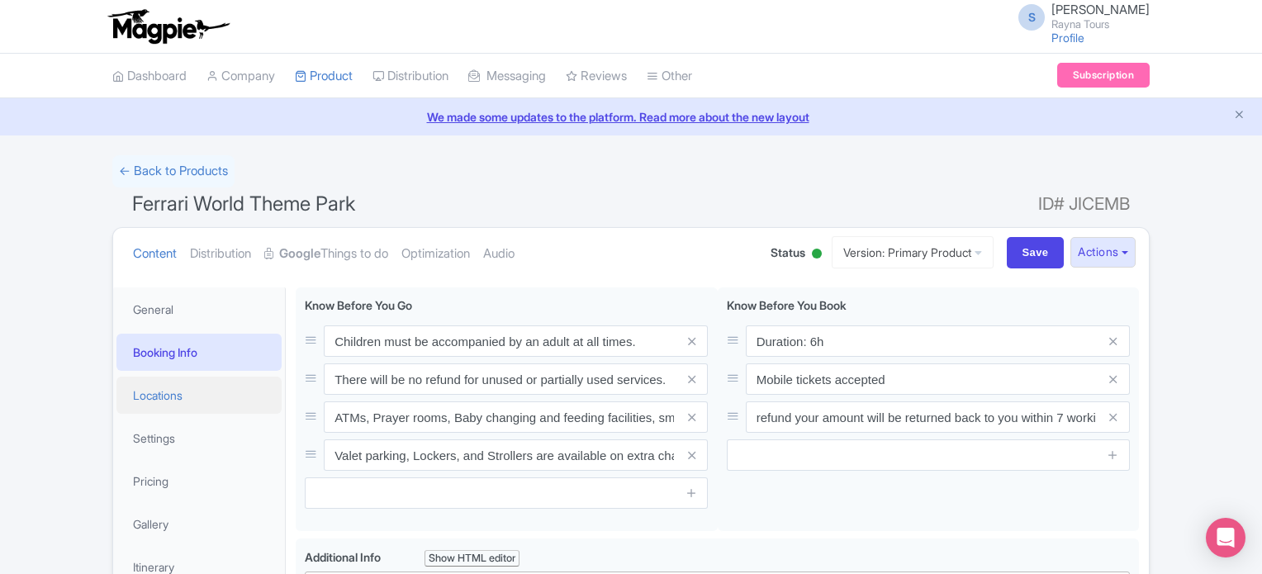
click at [173, 392] on link "Locations" at bounding box center [198, 395] width 165 height 37
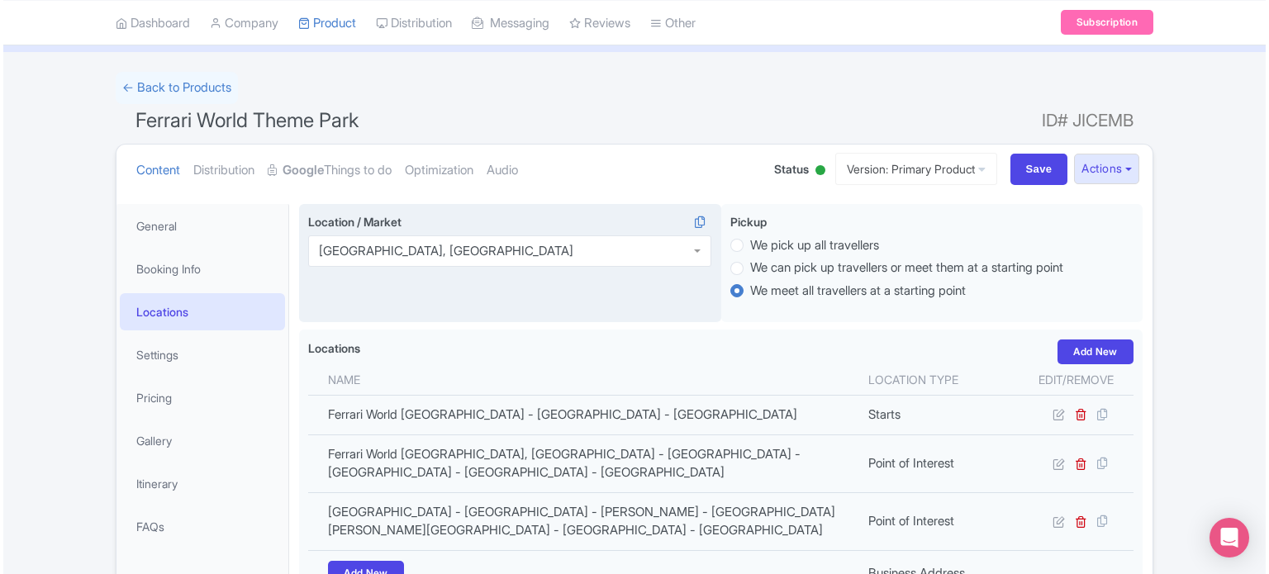
scroll to position [165, 0]
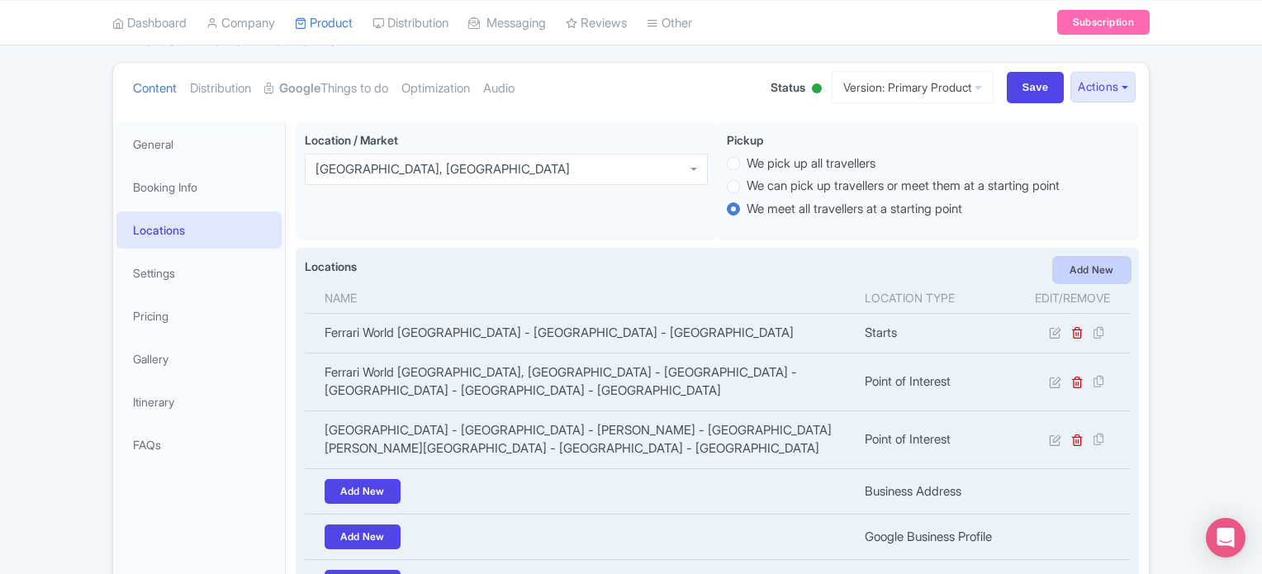
click at [1097, 271] on link "Add New" at bounding box center [1092, 270] width 76 height 25
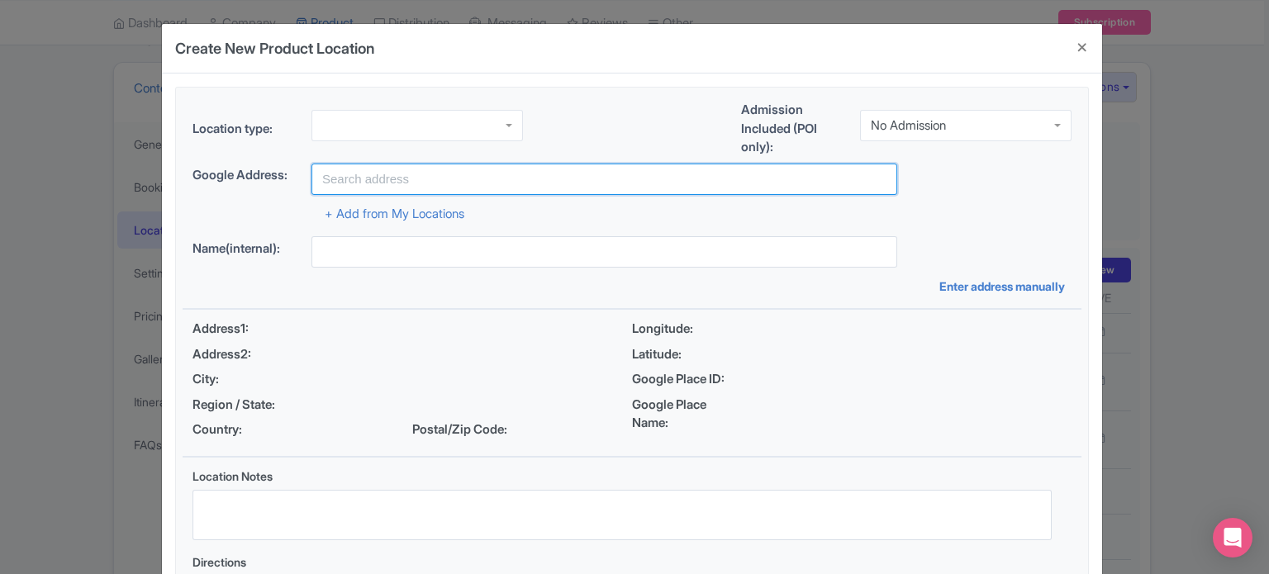
click at [460, 183] on input "text" at bounding box center [604, 179] width 586 height 31
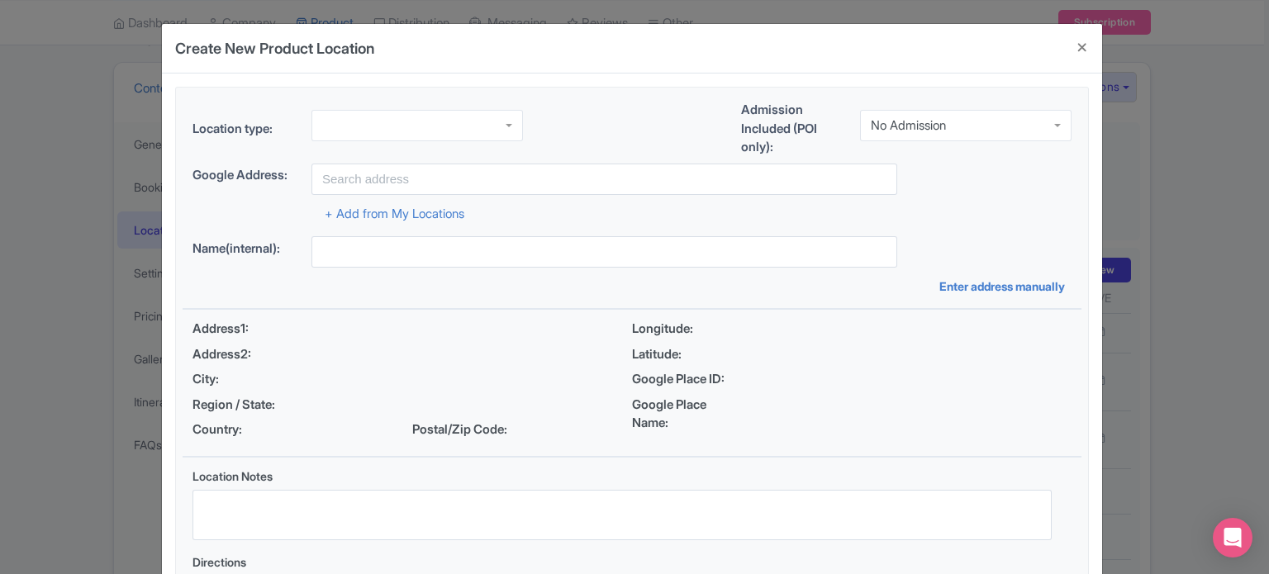
click at [420, 122] on div at bounding box center [416, 125] width 211 height 31
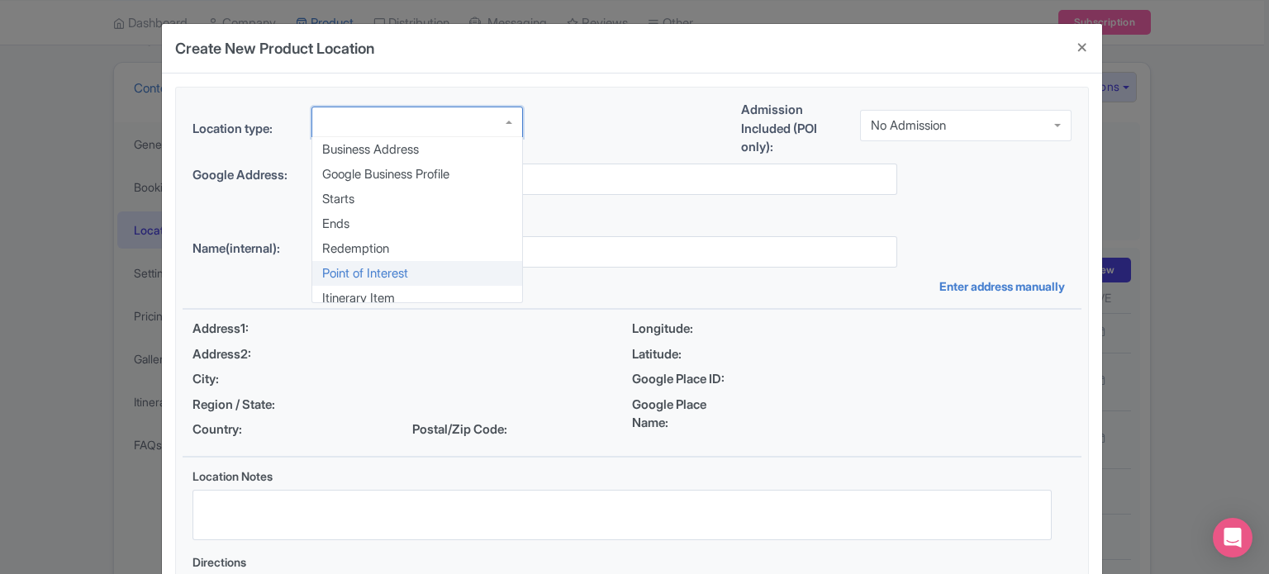
scroll to position [0, 0]
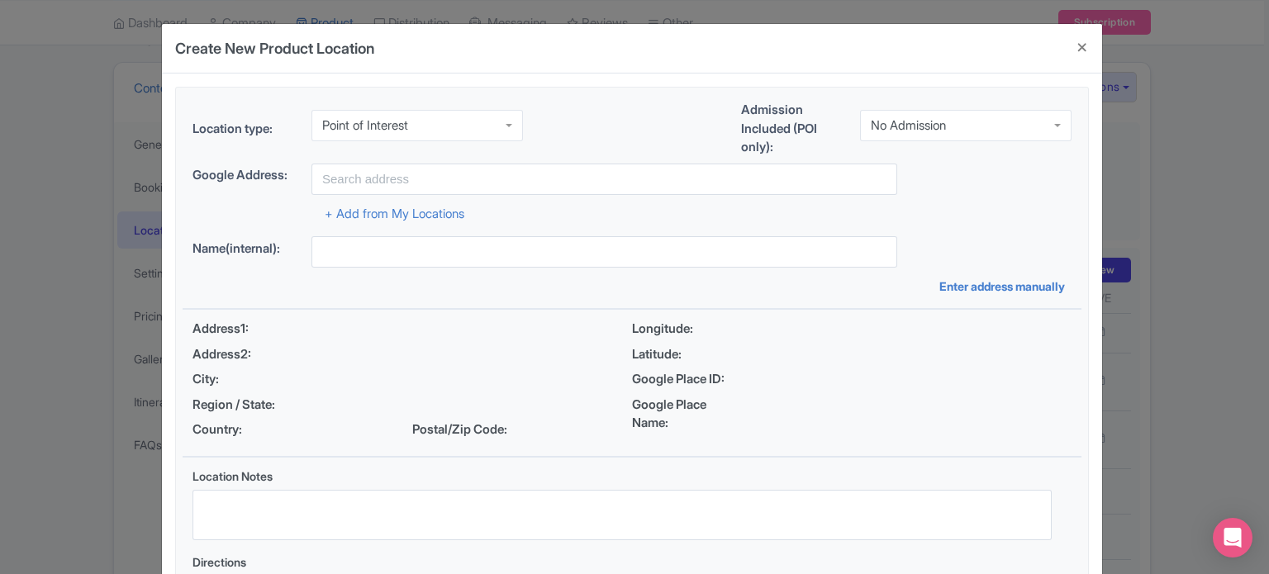
click at [895, 112] on div "No Admission" at bounding box center [965, 125] width 211 height 31
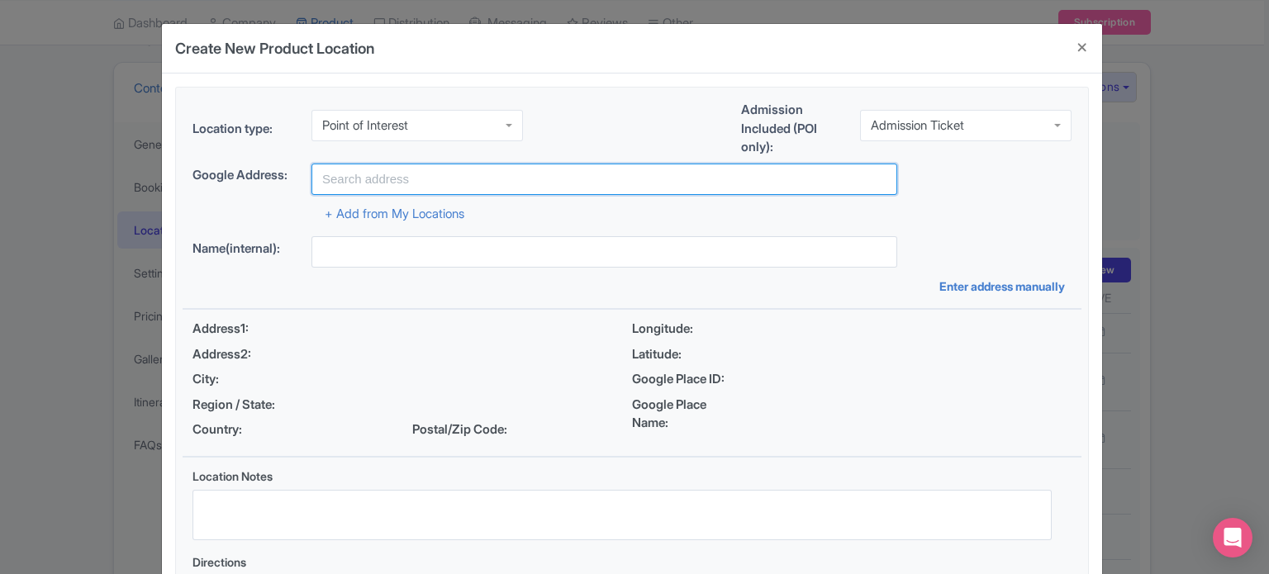
click at [529, 179] on input "text" at bounding box center [604, 179] width 586 height 31
paste input "Yas Island - YS1 - Abu Dhabi - United Arab Emirates"
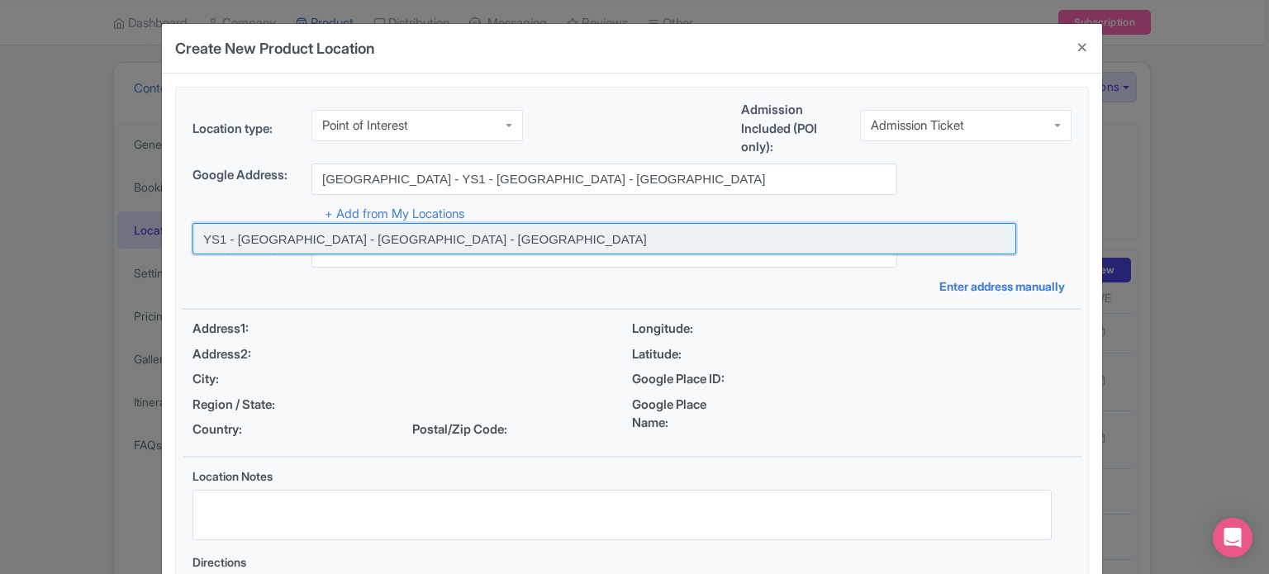
click at [397, 239] on input at bounding box center [604, 238] width 824 height 31
type input "YS1 - Yas Island - Abu Dhabi - United Arab Emirates"
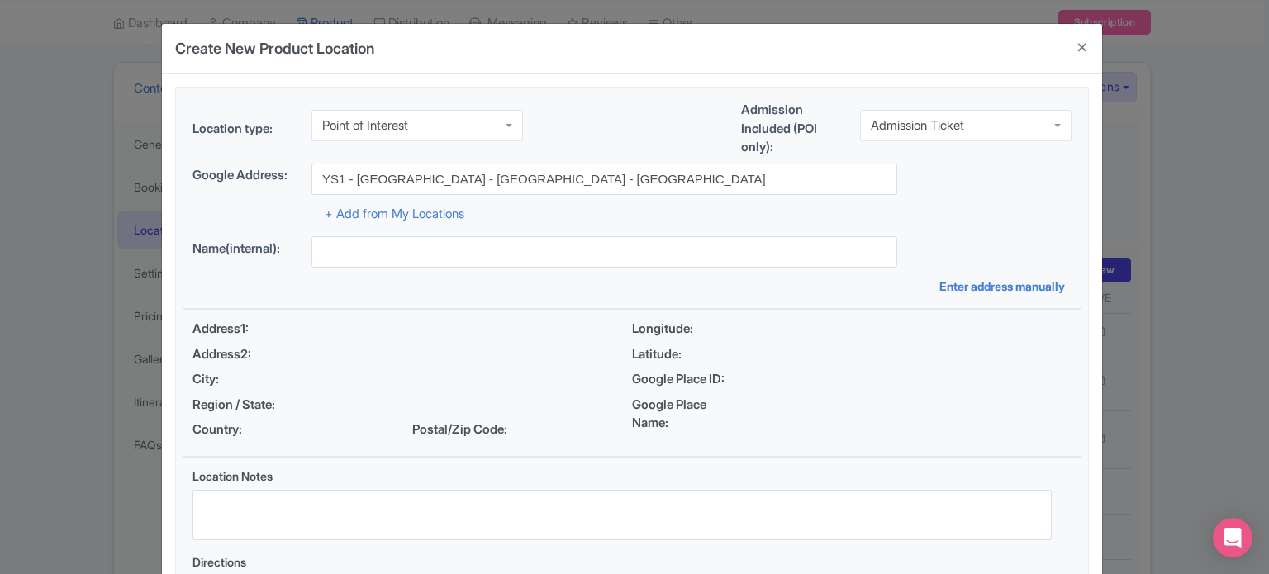
type input "YS1 - Yas Island - Abu Dhabi - United Arab Emirates"
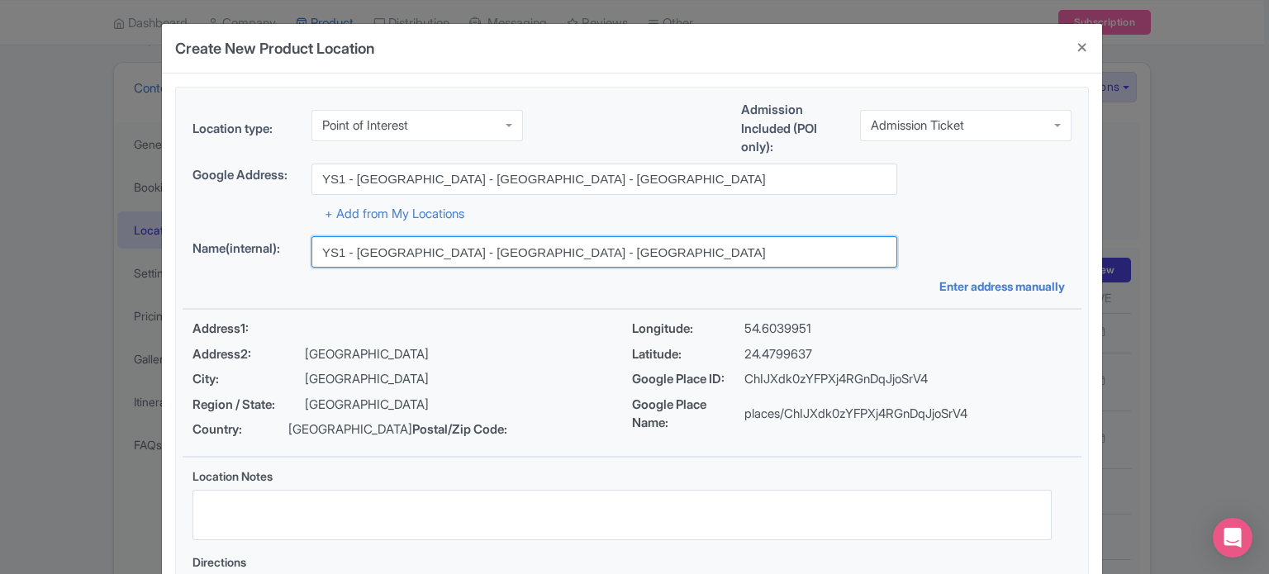
click at [413, 247] on input "YS1 - [GEOGRAPHIC_DATA] - [GEOGRAPHIC_DATA] - [GEOGRAPHIC_DATA]" at bounding box center [604, 251] width 586 height 31
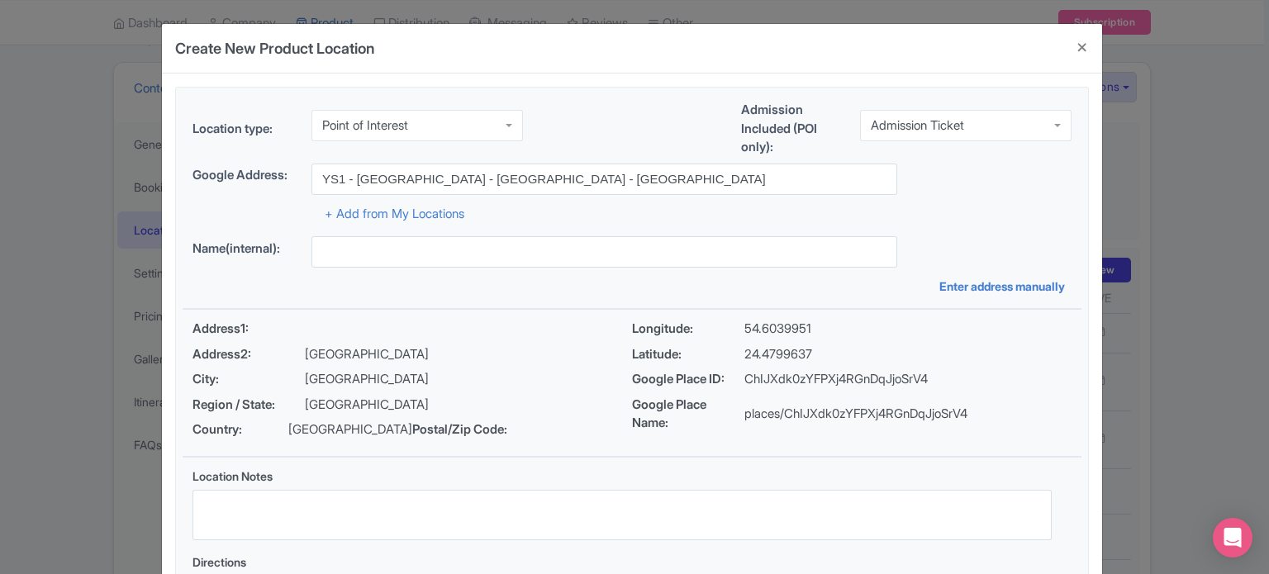
click at [885, 296] on div "Location type: Point of Interest Point of Interest Business Address Google Busi…" at bounding box center [632, 369] width 899 height 563
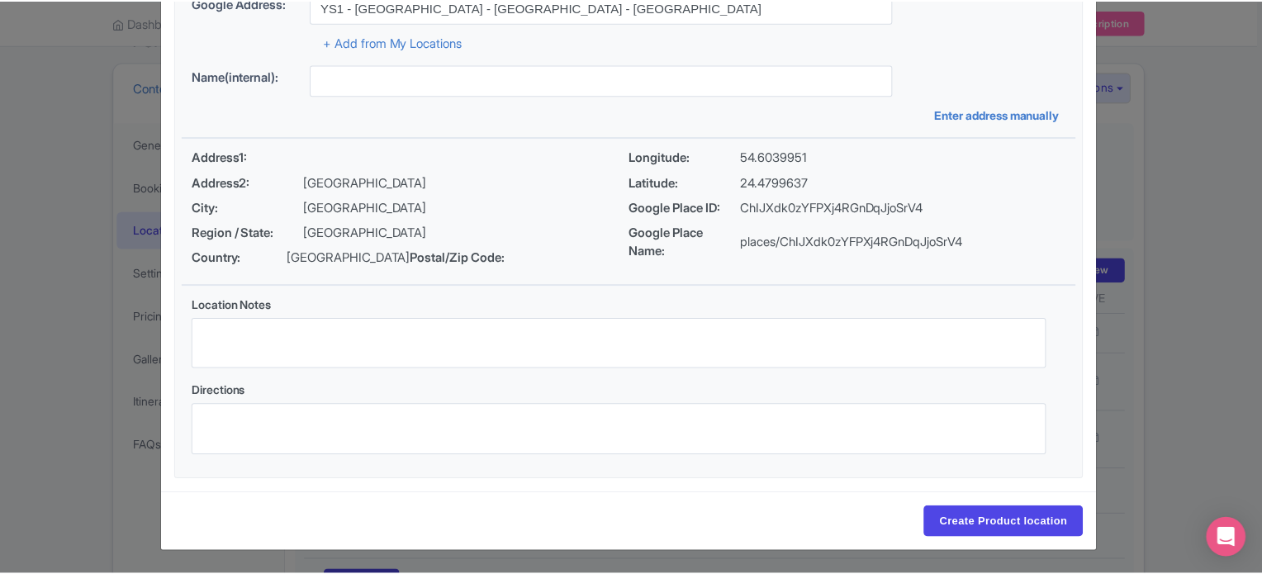
scroll to position [190, 0]
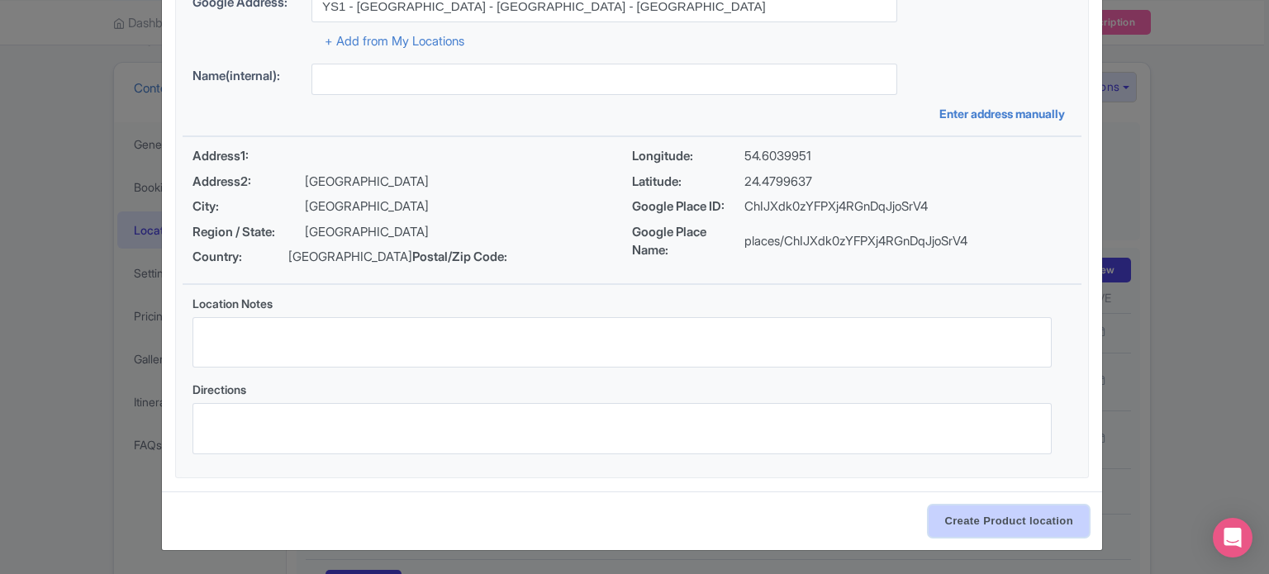
click at [981, 521] on input "Create Product location" at bounding box center [1008, 521] width 160 height 31
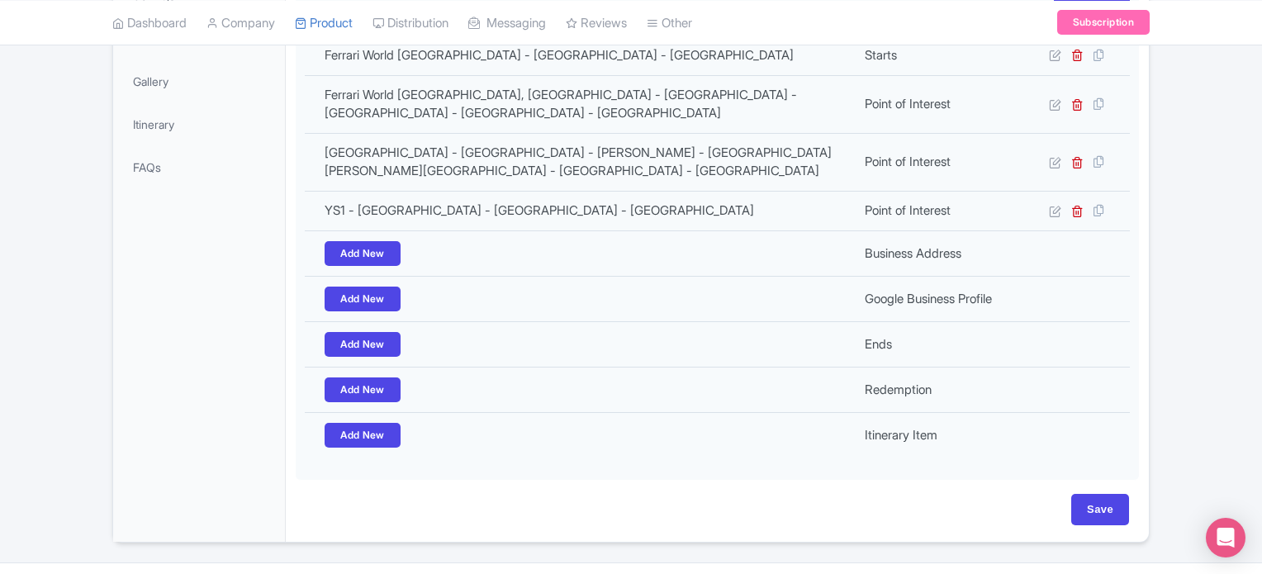
scroll to position [459, 0]
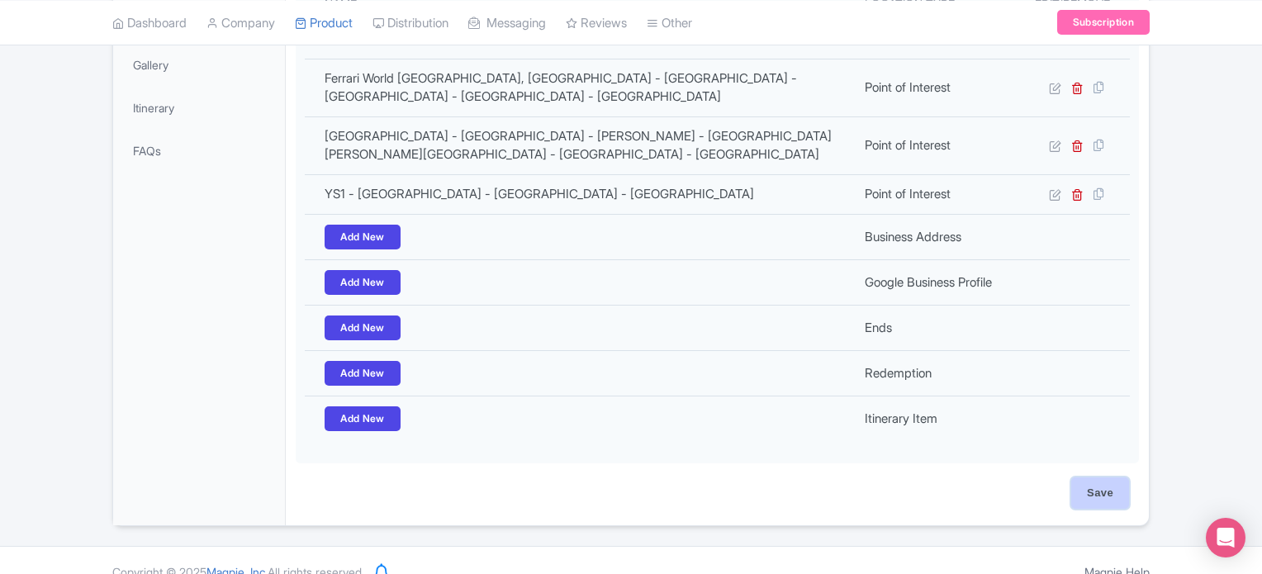
click at [1104, 477] on input "Save" at bounding box center [1100, 492] width 58 height 31
type input "Update Product"
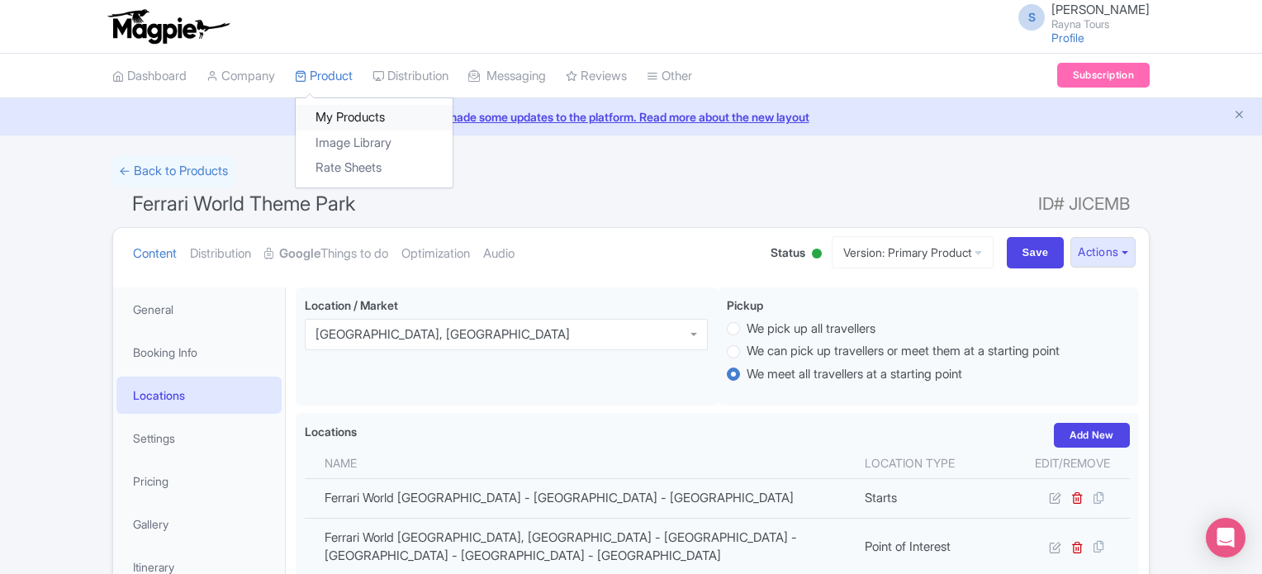
click at [344, 108] on link "My Products" at bounding box center [374, 118] width 157 height 26
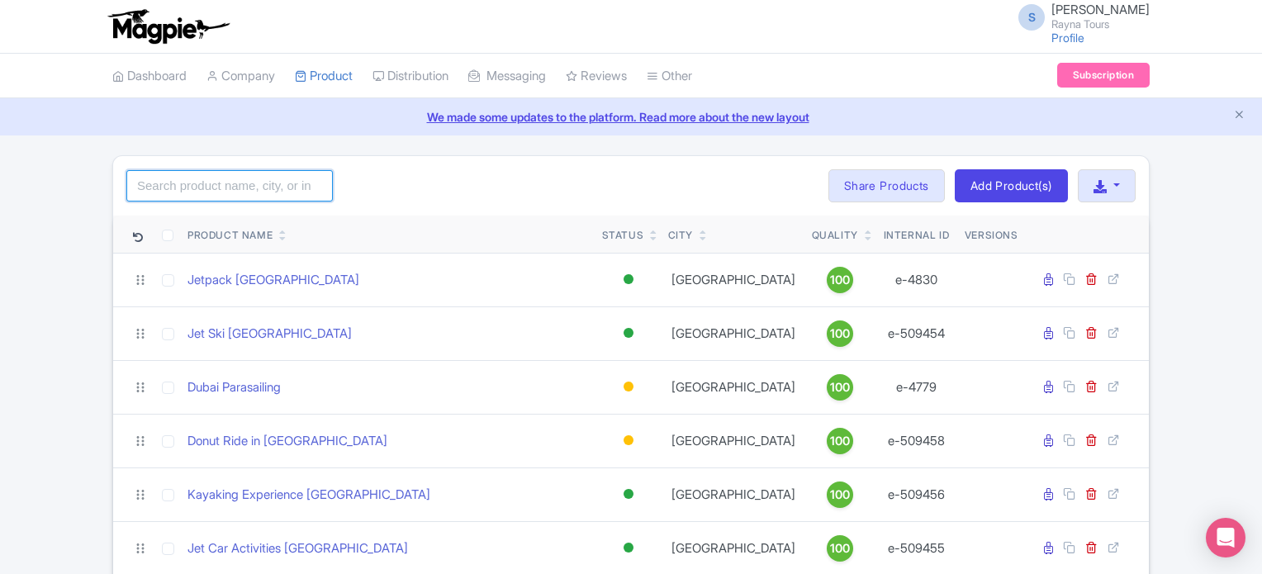
click at [253, 182] on input "search" at bounding box center [229, 185] width 207 height 31
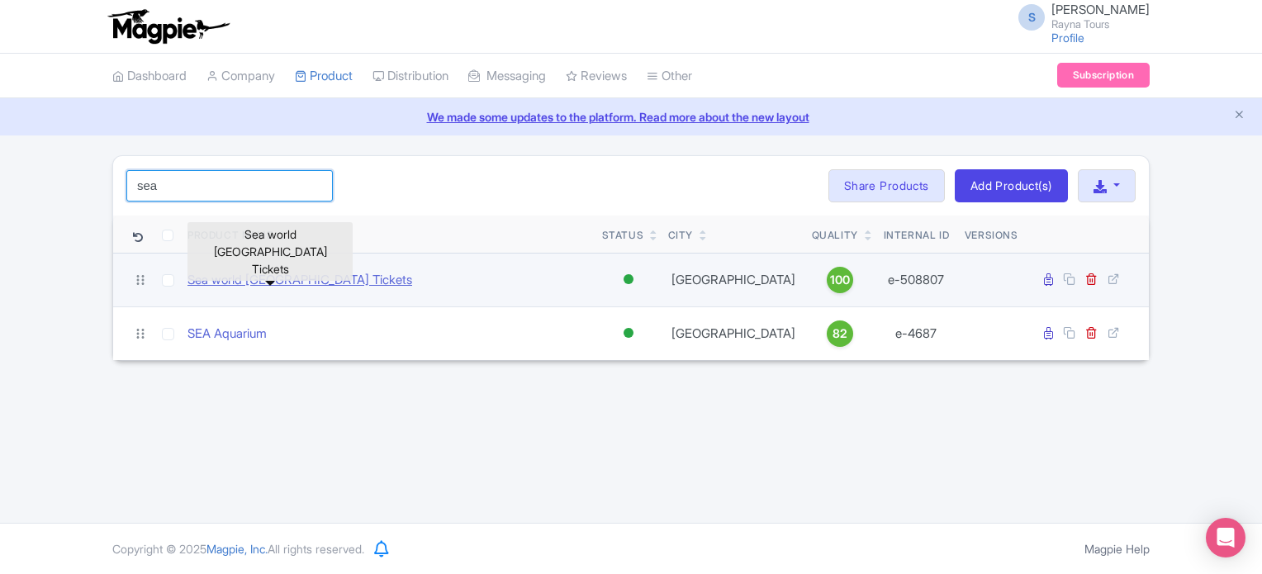
type input "sea"
click at [254, 280] on link "Sea world [GEOGRAPHIC_DATA] Tickets" at bounding box center [300, 280] width 225 height 19
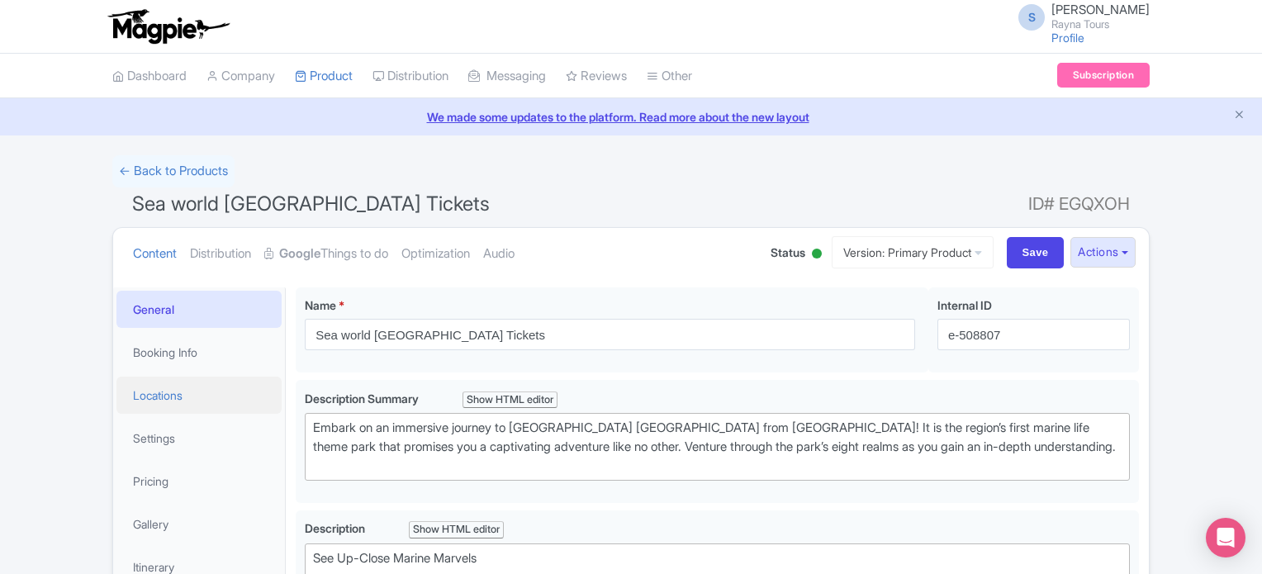
click at [163, 399] on link "Locations" at bounding box center [198, 395] width 165 height 37
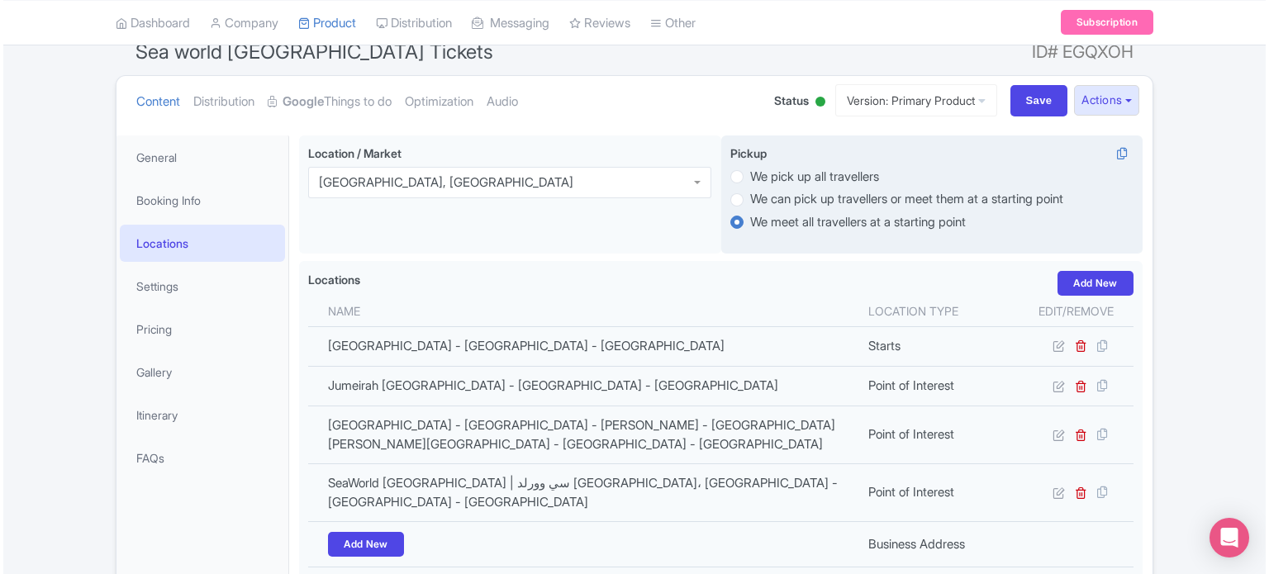
scroll to position [330, 0]
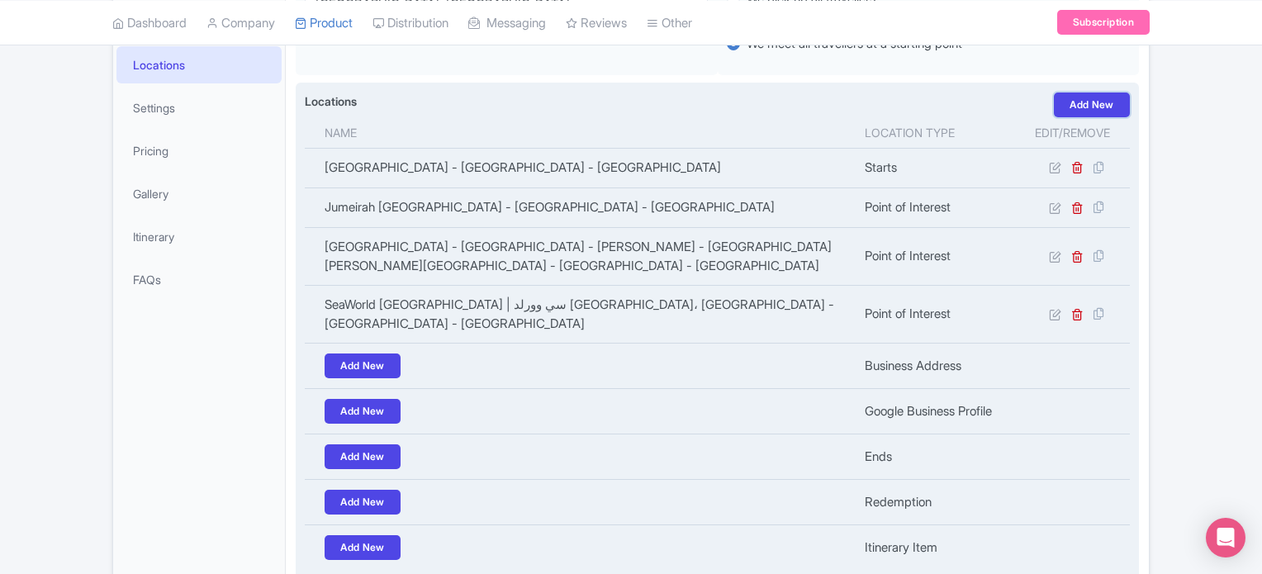
click at [1106, 102] on link "Add New" at bounding box center [1092, 105] width 76 height 25
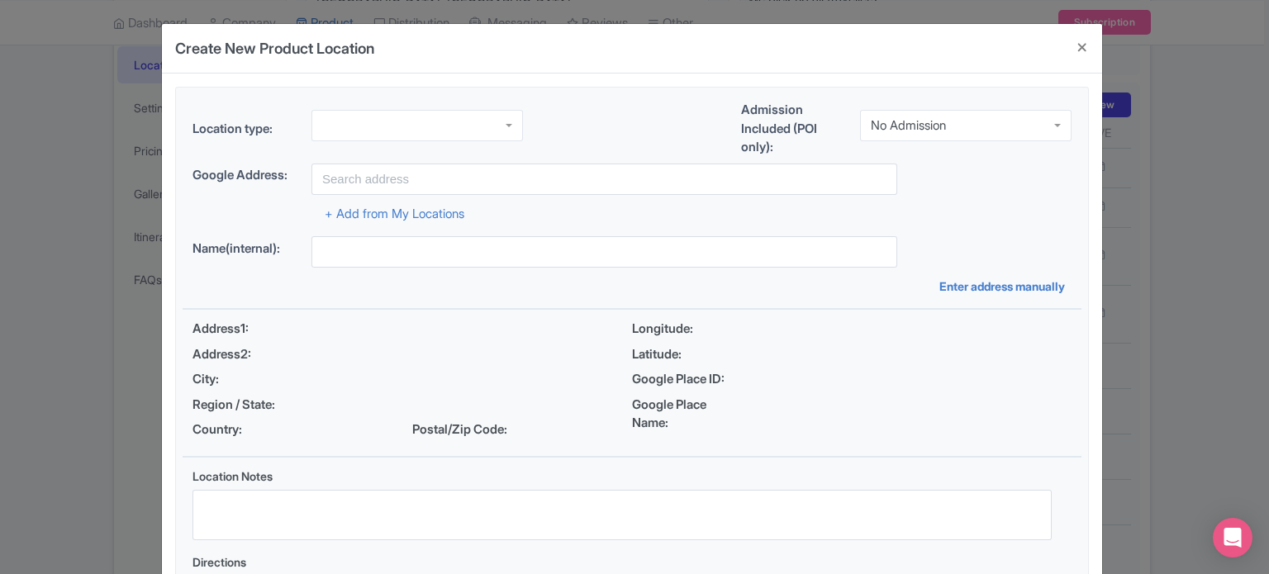
click at [490, 119] on div at bounding box center [416, 125] width 211 height 31
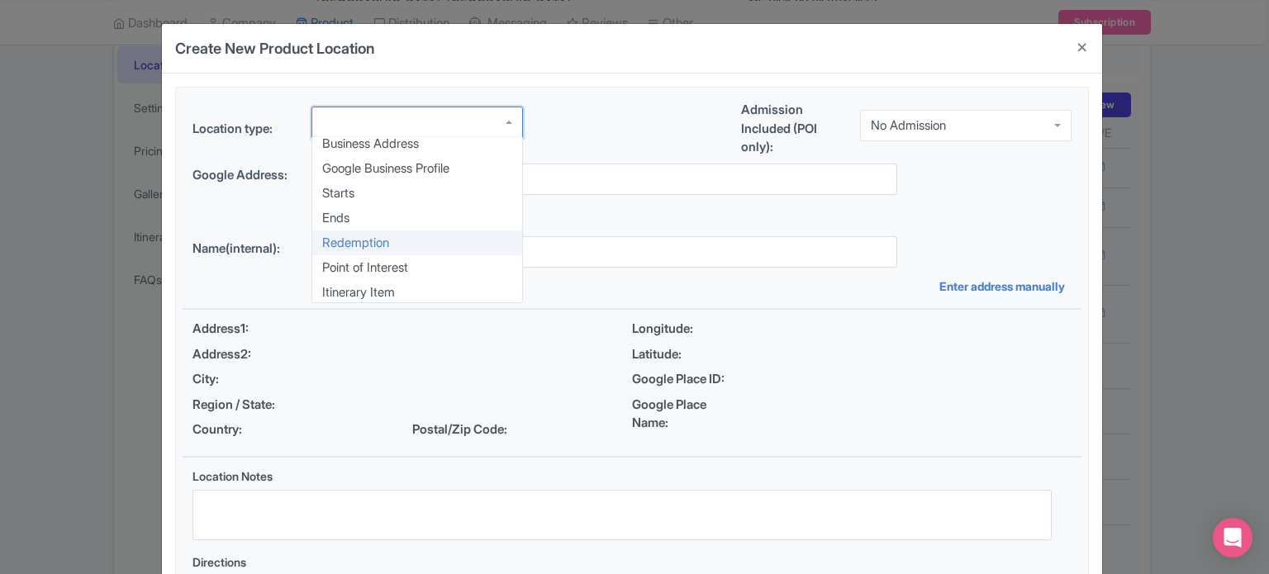
scroll to position [7, 0]
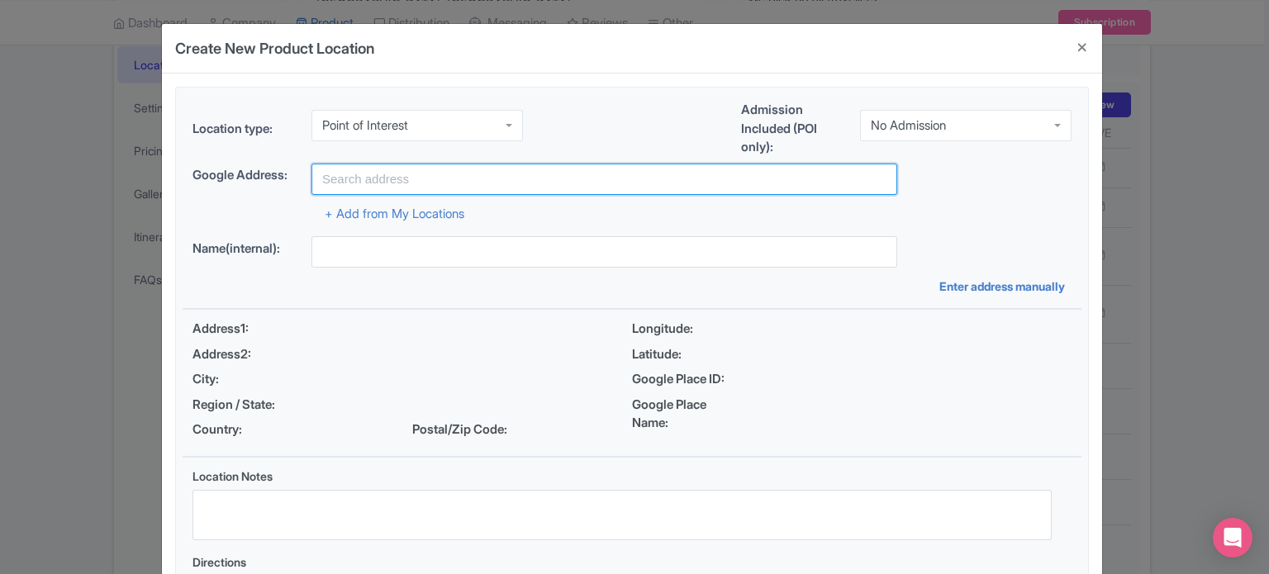
click at [550, 171] on input "text" at bounding box center [604, 179] width 586 height 31
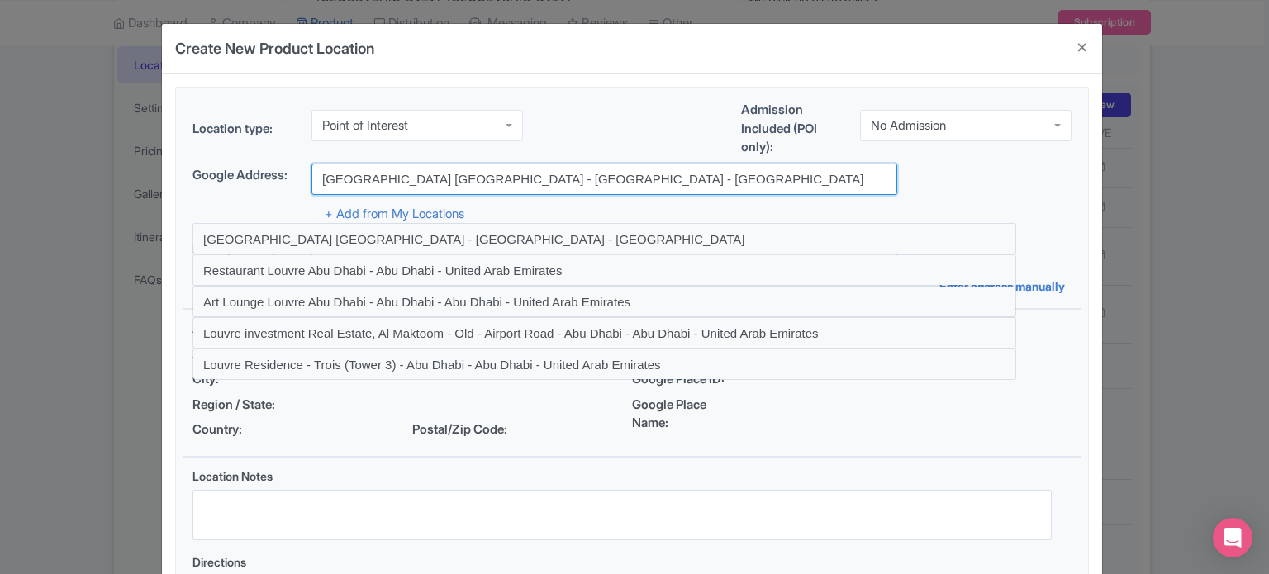
click at [360, 180] on input "Louvre Abu Dhabi - Abu Dhabi - United Arab Emirates" at bounding box center [604, 179] width 586 height 31
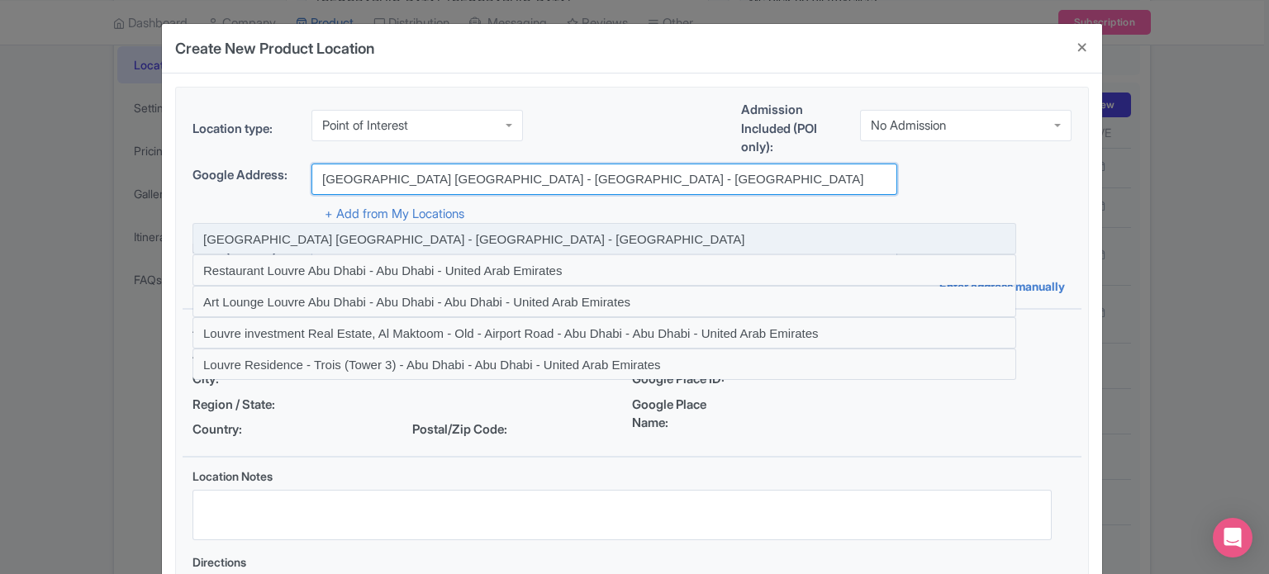
paste input "Saadiyat"
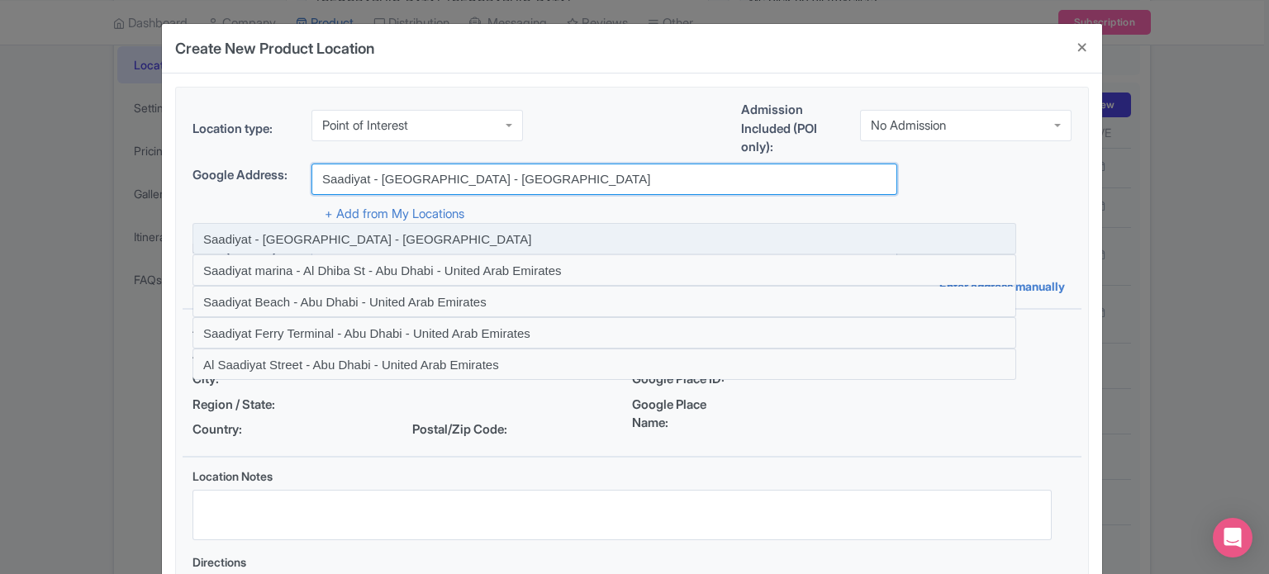
type input "Saadiyat - Abu Dhabi - United Arab Emirates"
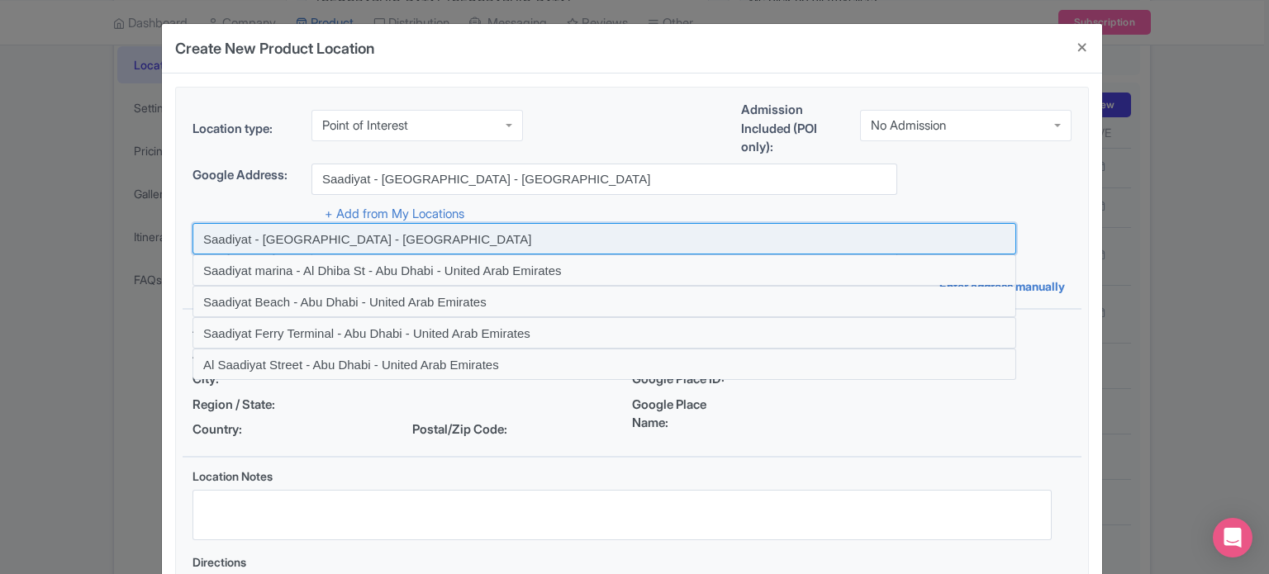
click at [363, 237] on input at bounding box center [604, 238] width 824 height 31
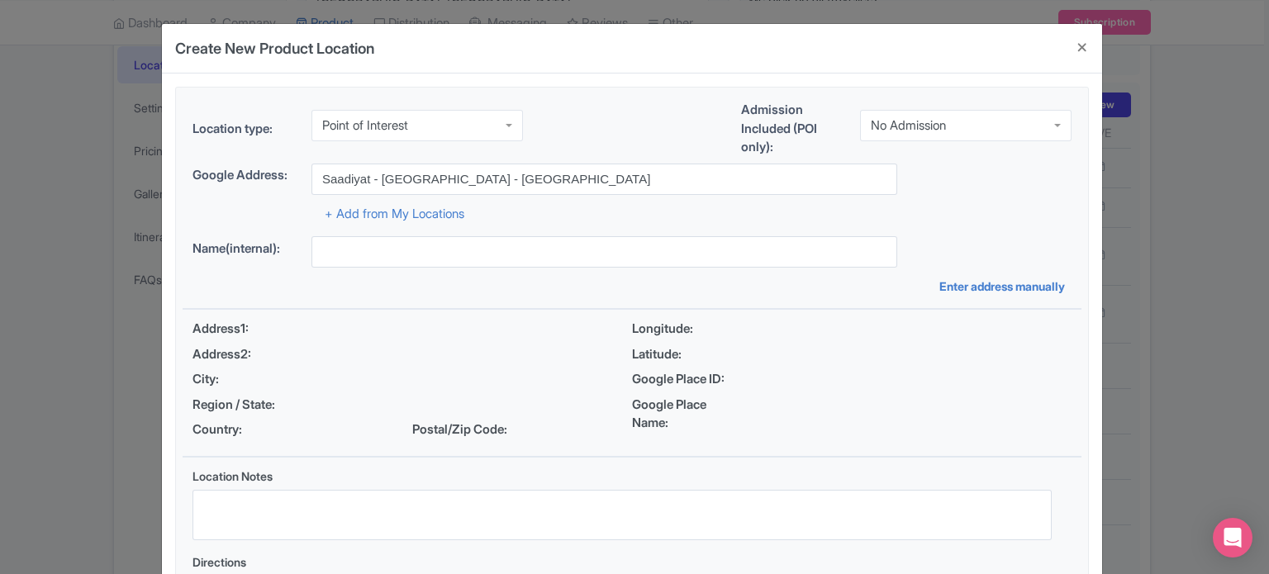
type input "Saadiyat - [GEOGRAPHIC_DATA] - [GEOGRAPHIC_DATA]"
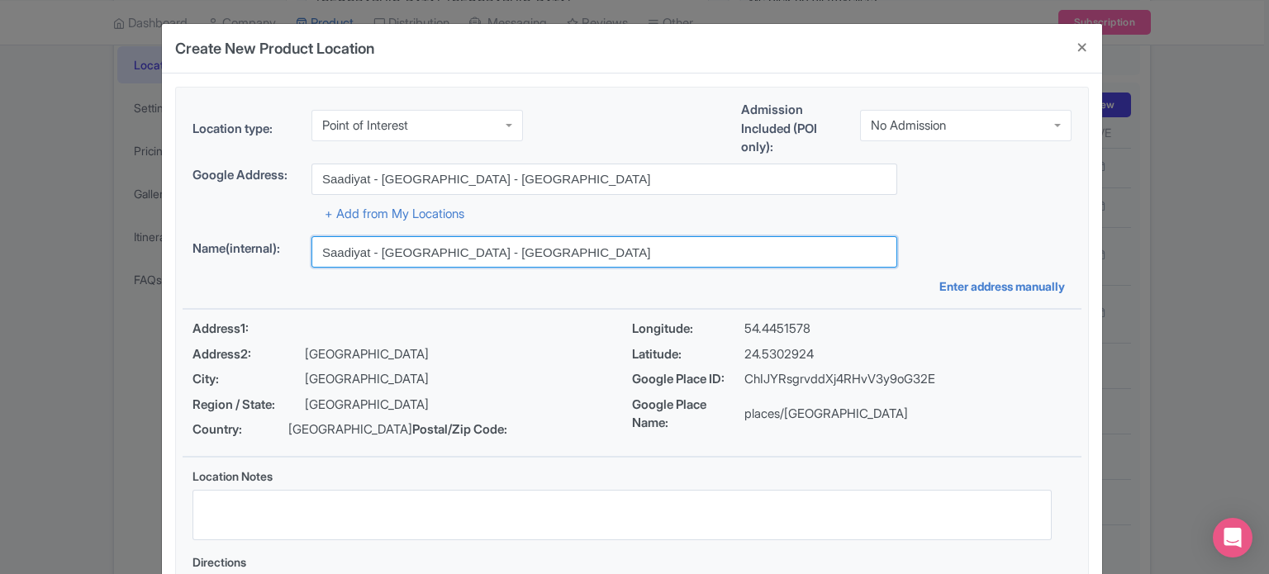
click at [412, 247] on input "Saadiyat - [GEOGRAPHIC_DATA] - [GEOGRAPHIC_DATA]" at bounding box center [604, 251] width 586 height 31
click at [412, 247] on input "Saadiyat - Abu Dhabi - United Arab Emirates" at bounding box center [604, 251] width 586 height 31
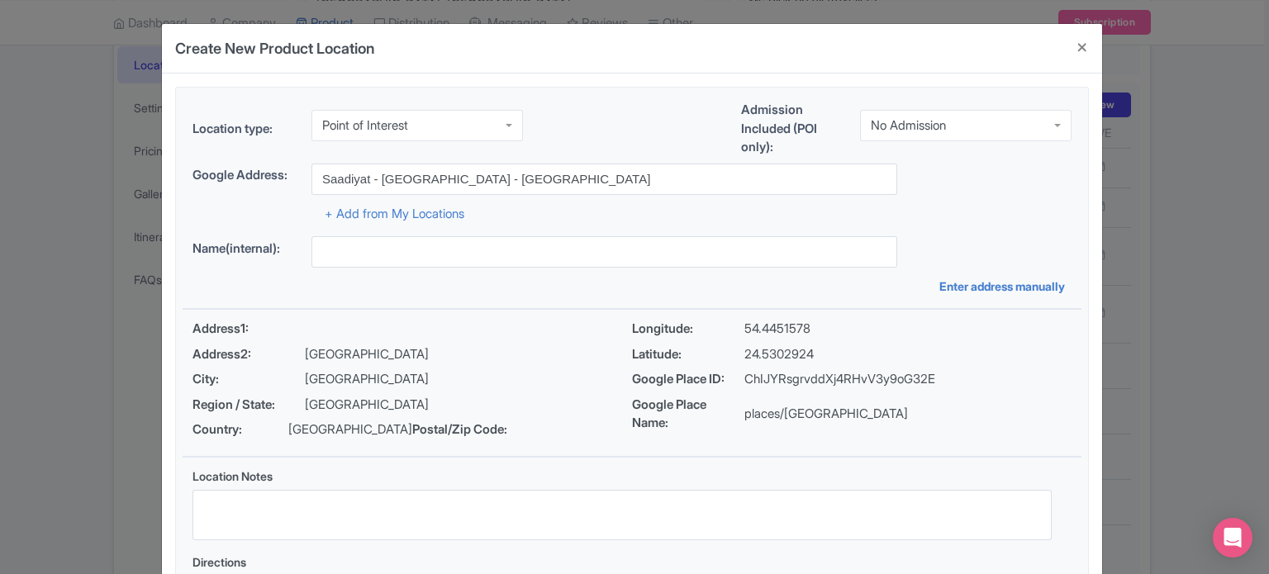
click at [576, 295] on div "Location type: Point of Interest Point of Interest Business Address Google Busi…" at bounding box center [632, 369] width 899 height 563
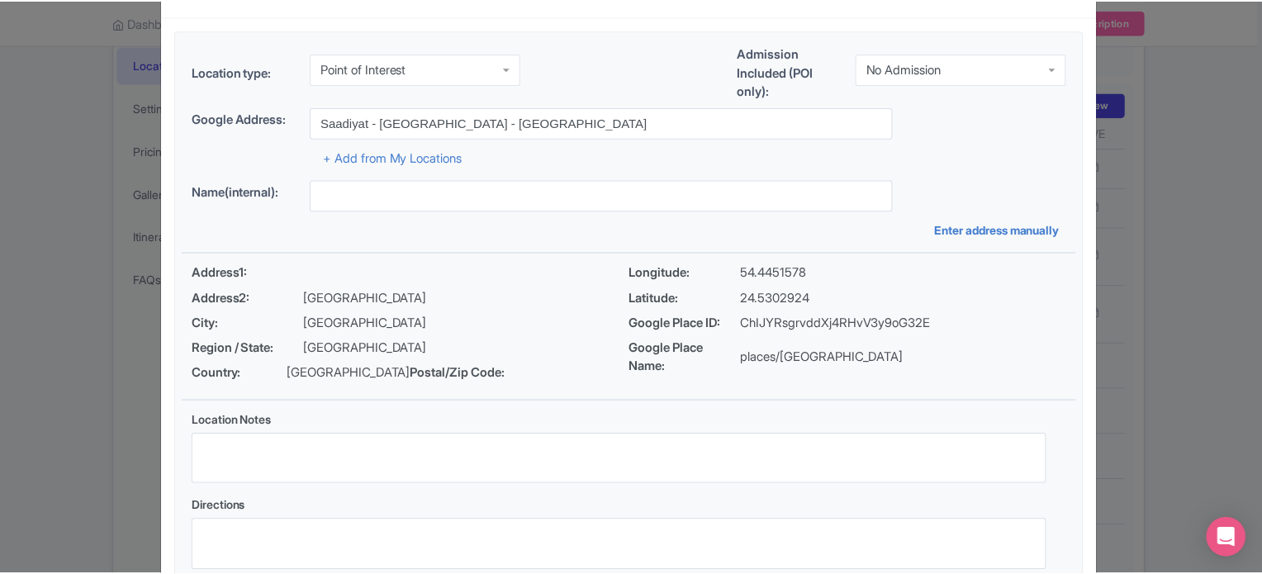
scroll to position [190, 0]
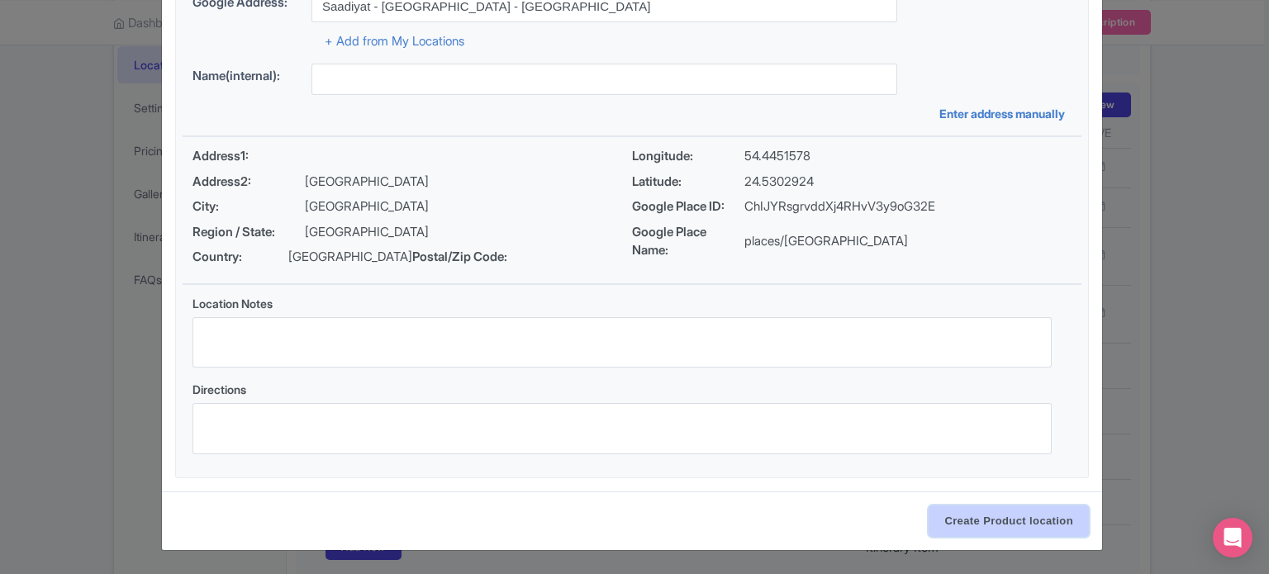
click at [1004, 523] on input "Create Product location" at bounding box center [1008, 521] width 160 height 31
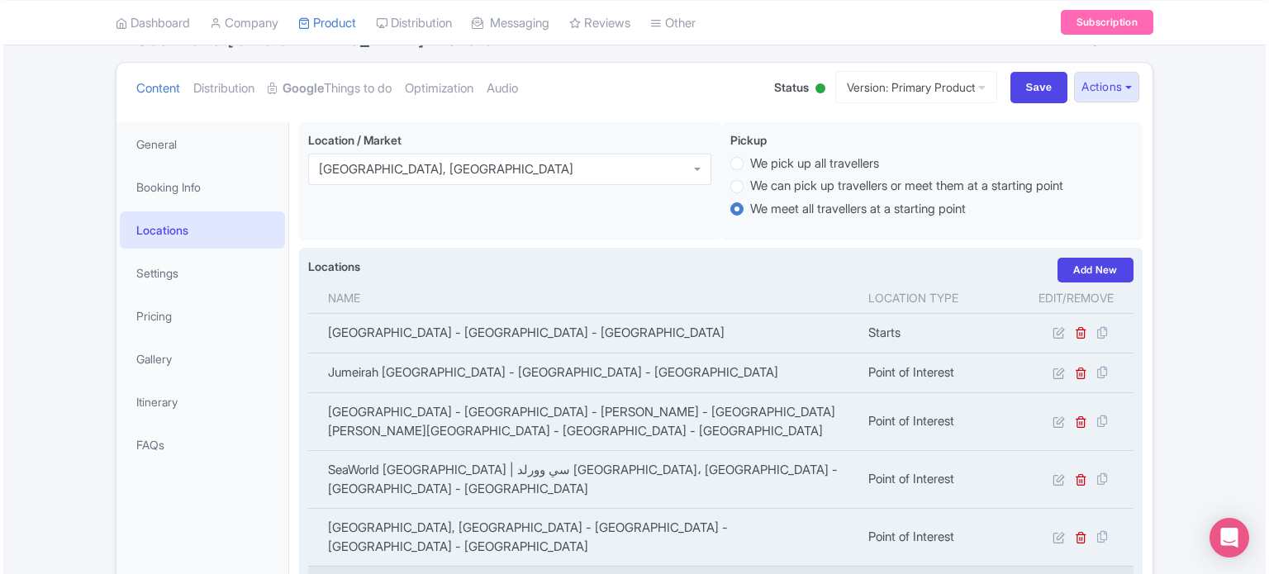
scroll to position [0, 0]
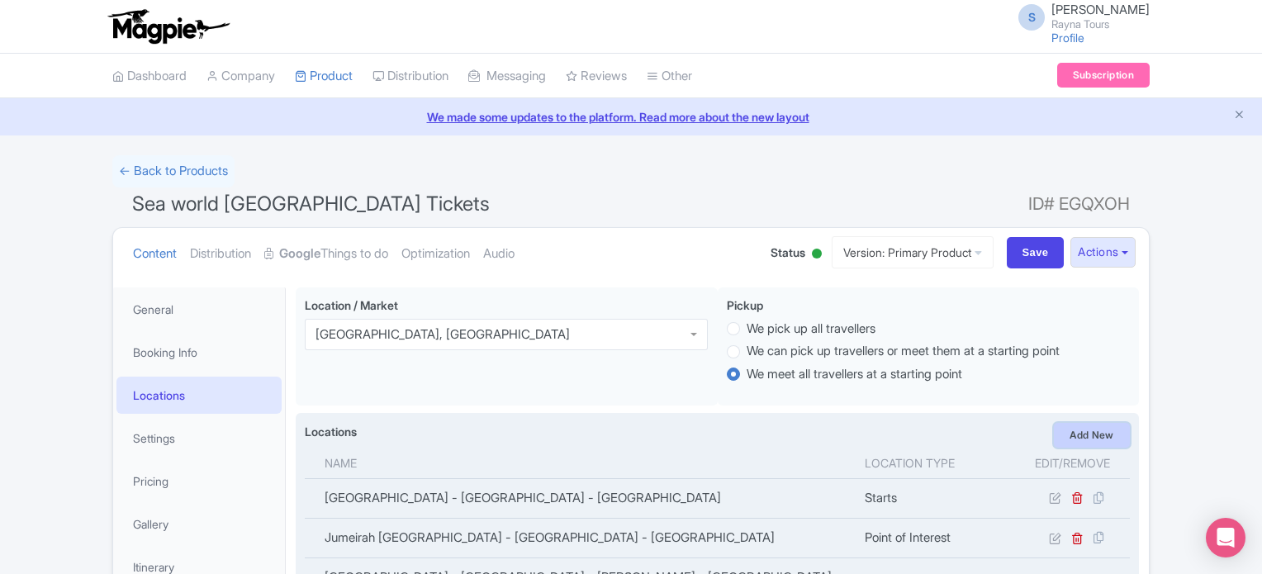
click at [1092, 425] on link "Add New" at bounding box center [1092, 435] width 76 height 25
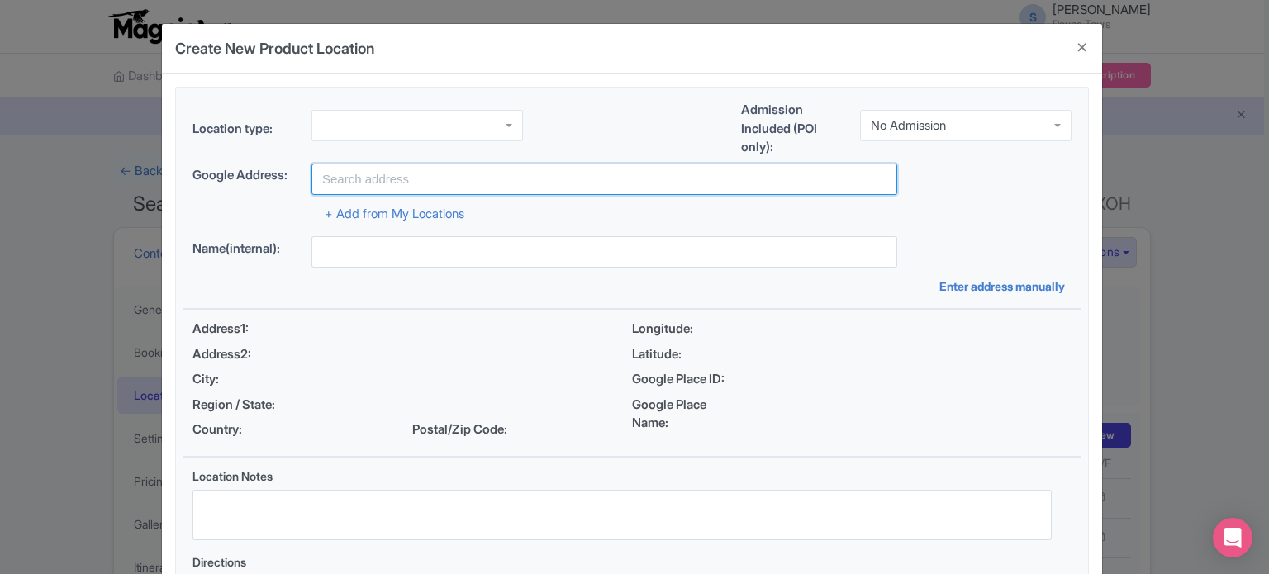
click at [446, 171] on input "text" at bounding box center [604, 179] width 586 height 31
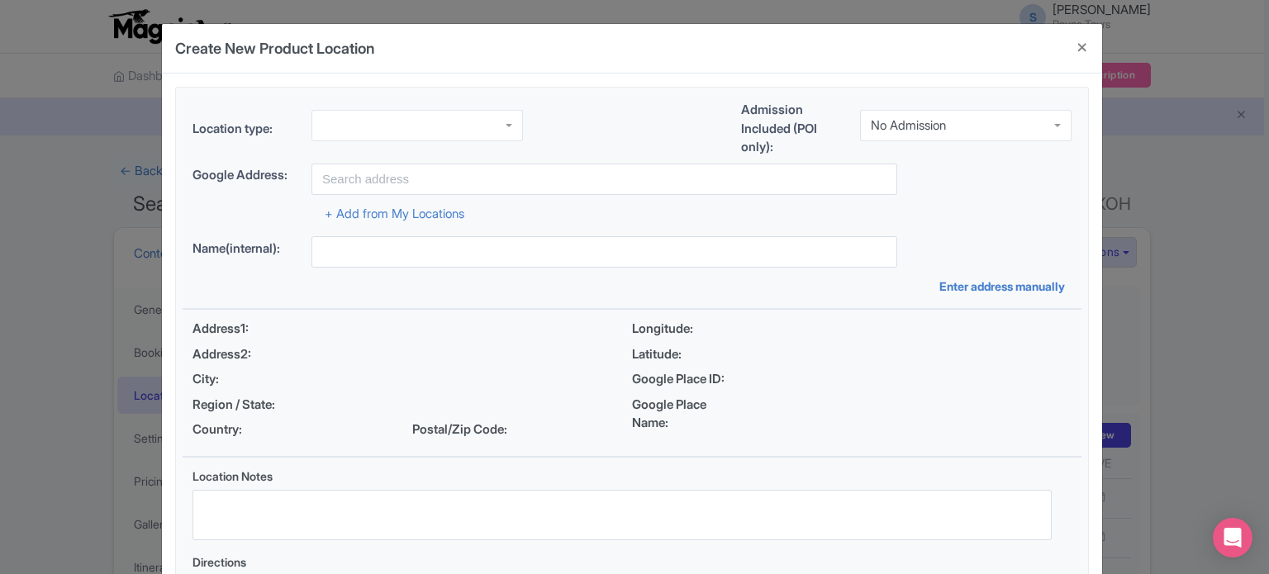
click at [469, 128] on div at bounding box center [416, 125] width 211 height 31
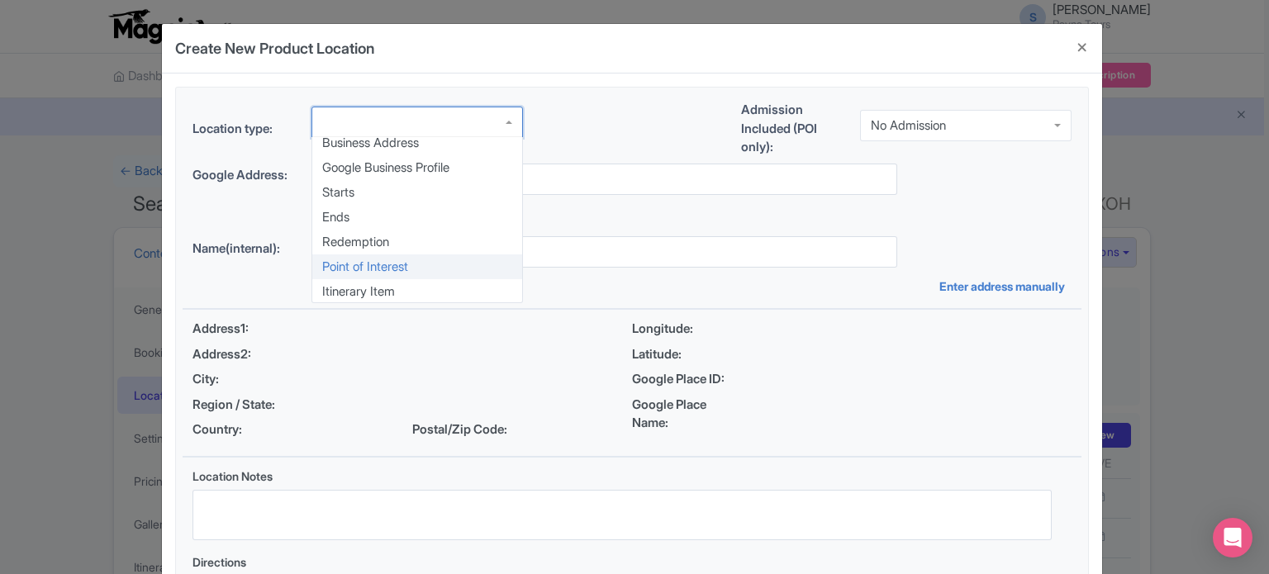
scroll to position [7, 0]
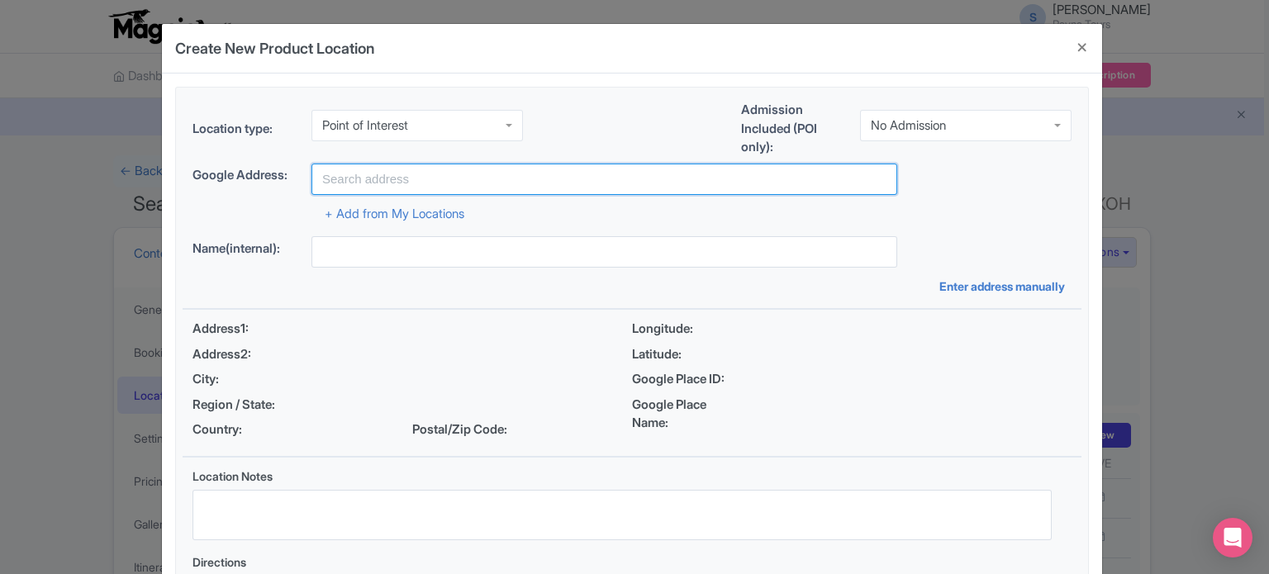
click at [491, 183] on input "text" at bounding box center [604, 179] width 586 height 31
paste input "Al Ras Al Akhdar - Abu Dhabi - United Arab Emirates"
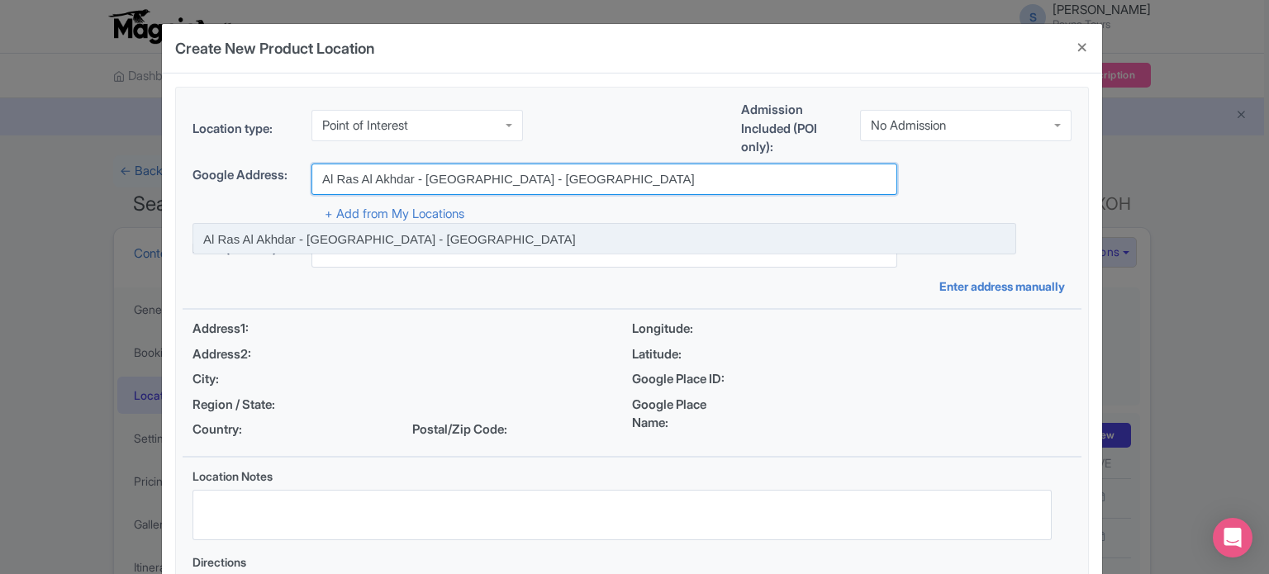
type input "Al Ras Al Akhdar - Abu Dhabi - United Arab Emirates"
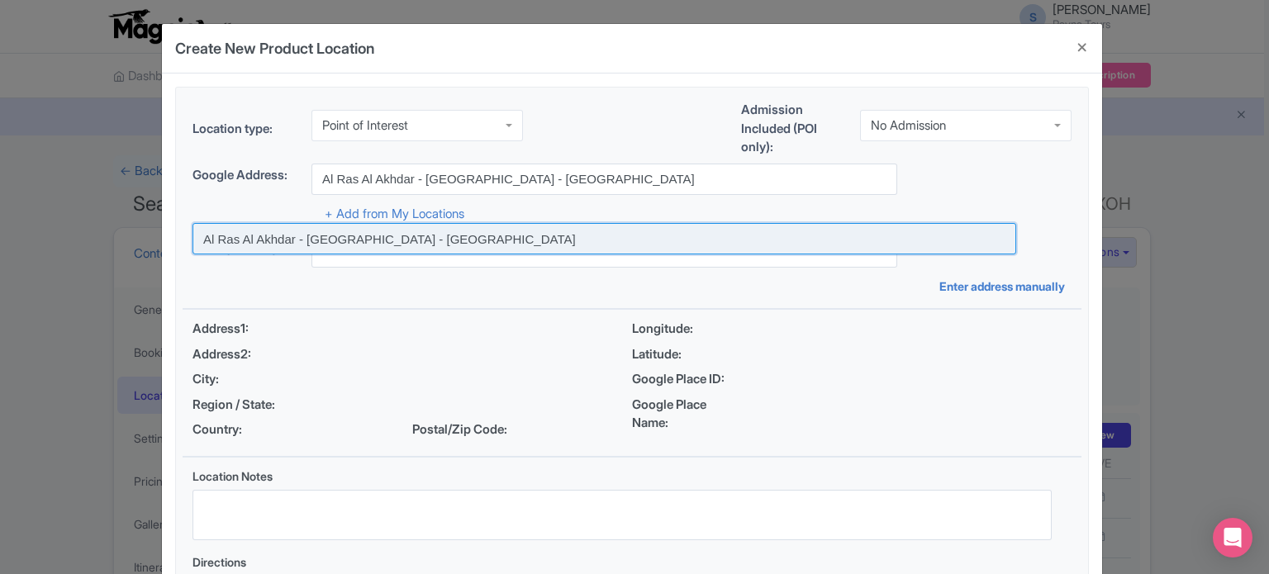
click at [417, 234] on input at bounding box center [604, 238] width 824 height 31
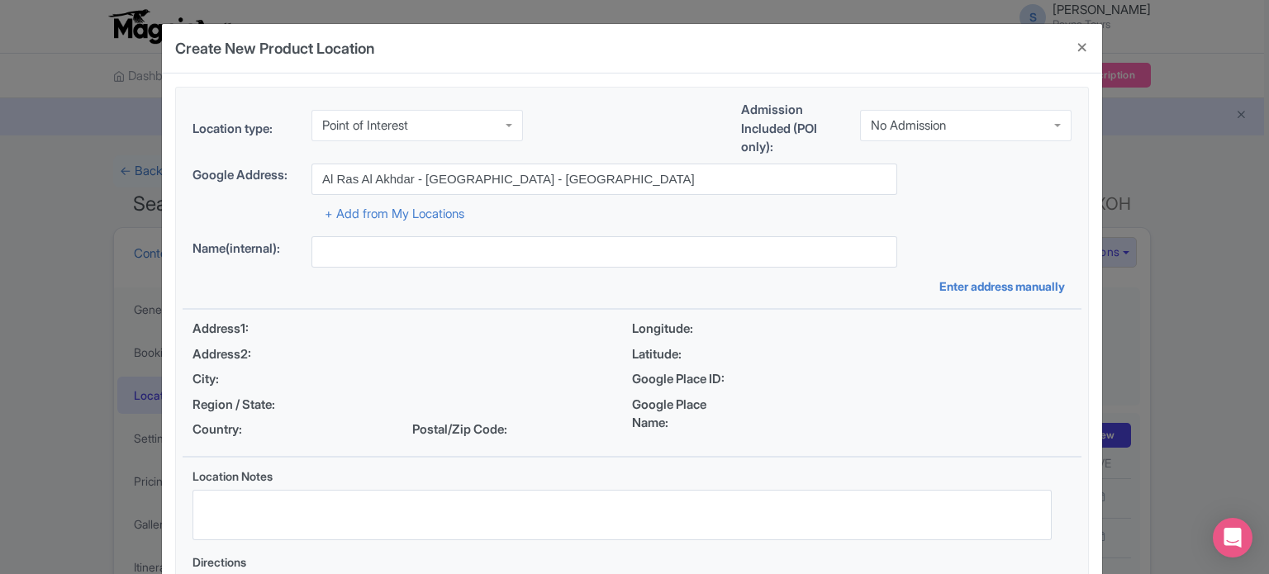
type input "Al Ras Al Akhdar - Abu Dhabi - United Arab Emirates"
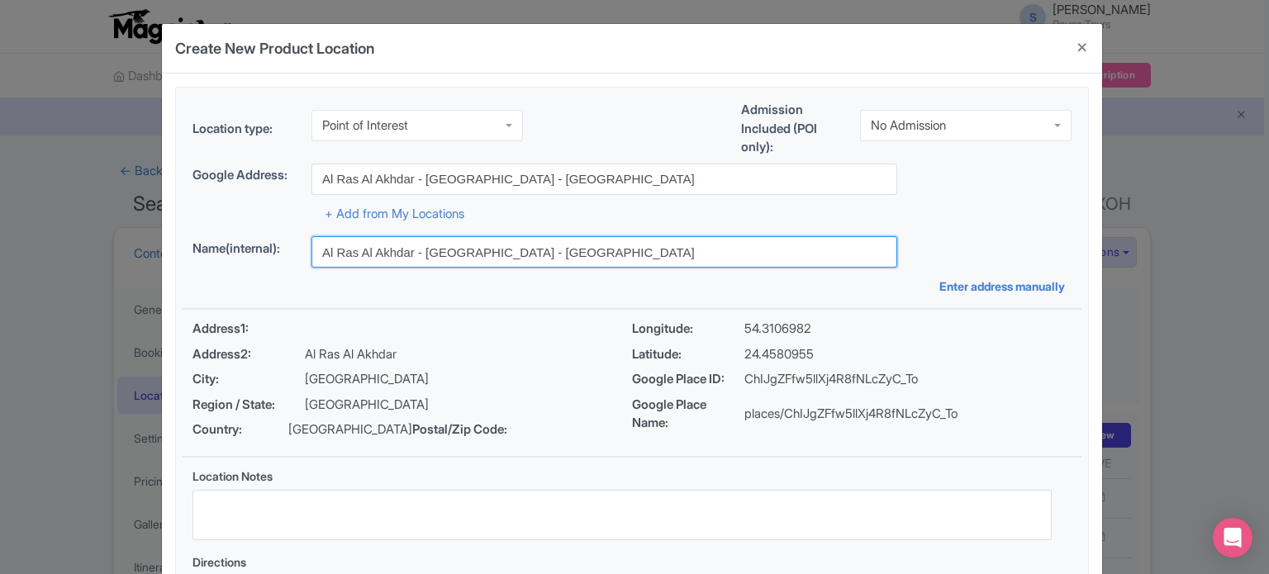
click at [414, 254] on input "Al Ras Al Akhdar - Abu Dhabi - United Arab Emirates" at bounding box center [604, 251] width 586 height 31
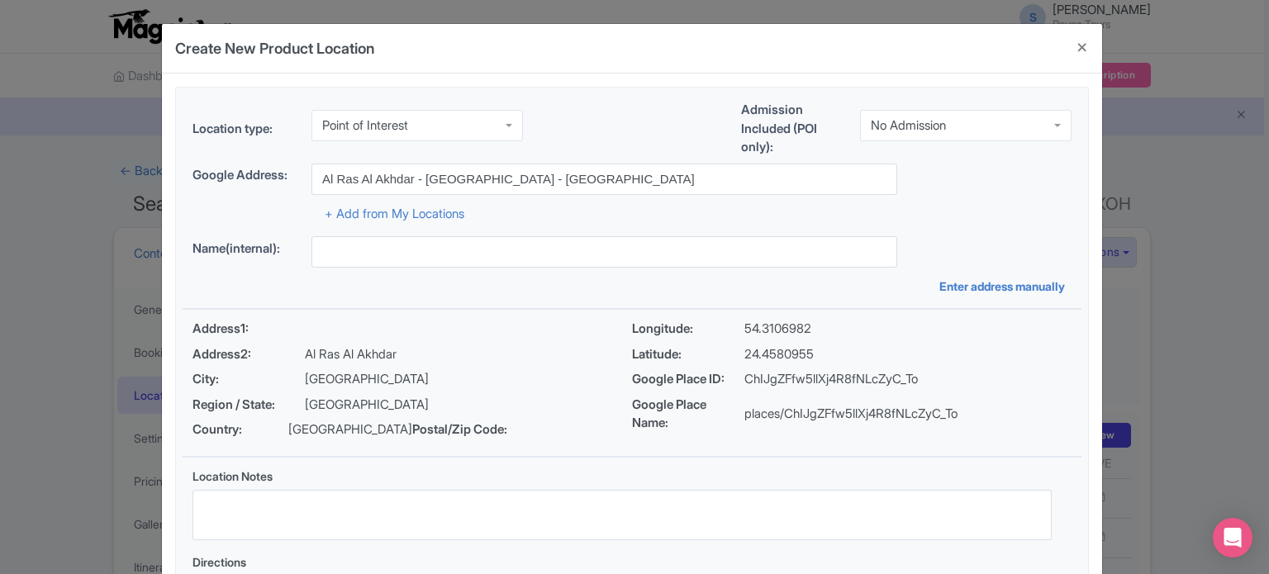
click at [406, 283] on div "Name(internal): Enter address manually" at bounding box center [632, 265] width 899 height 59
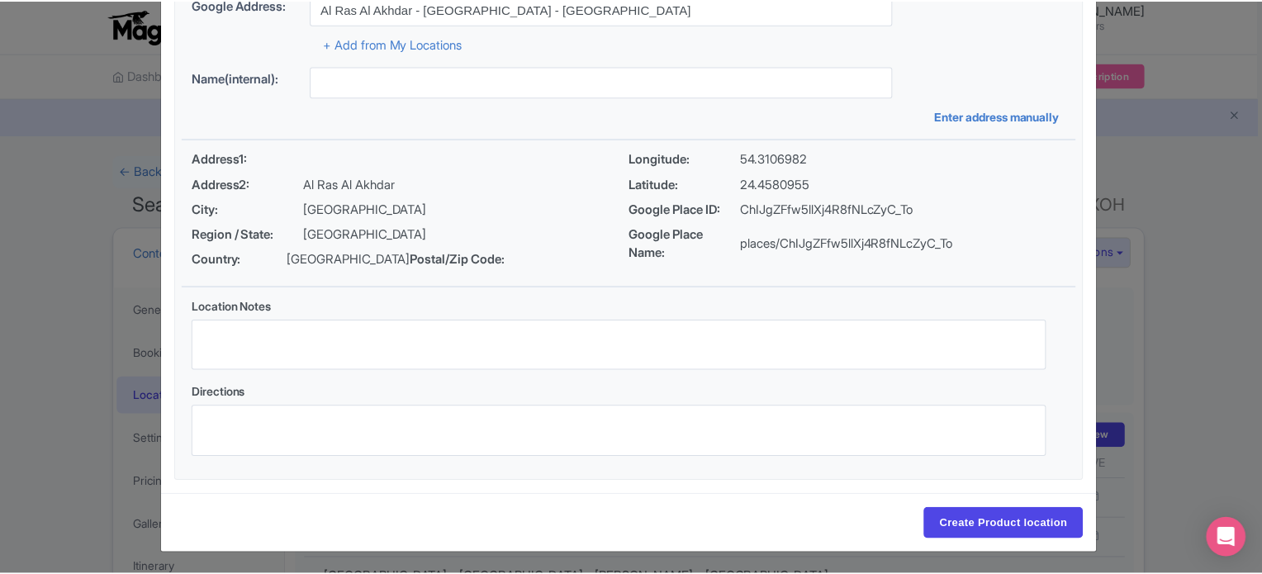
scroll to position [190, 0]
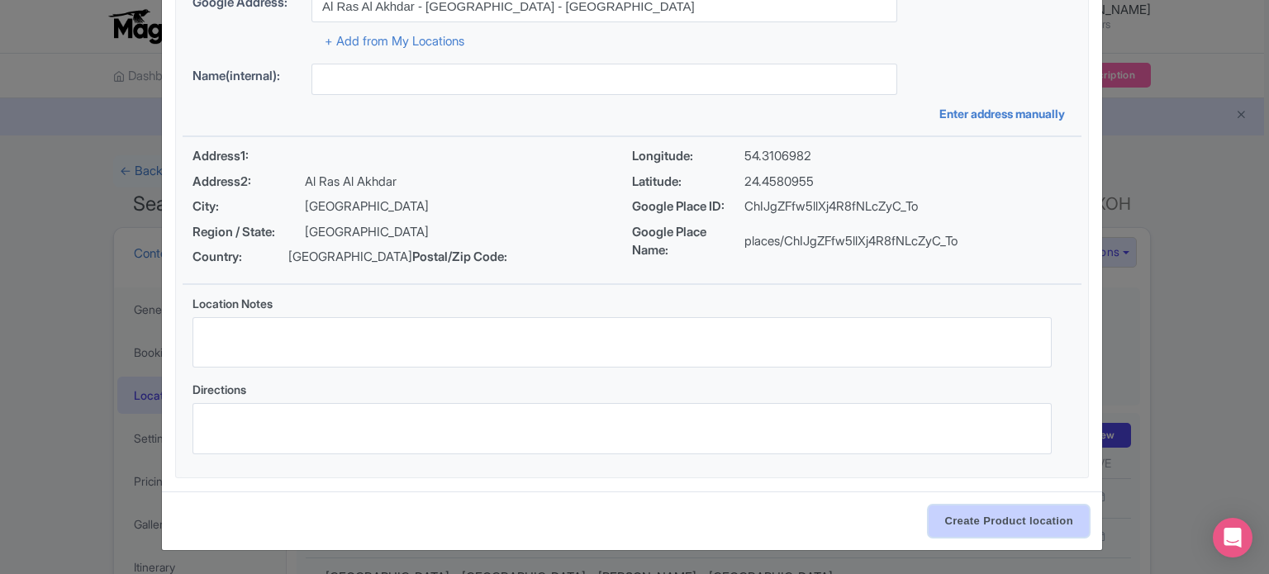
click at [976, 518] on input "Create Product location" at bounding box center [1008, 521] width 160 height 31
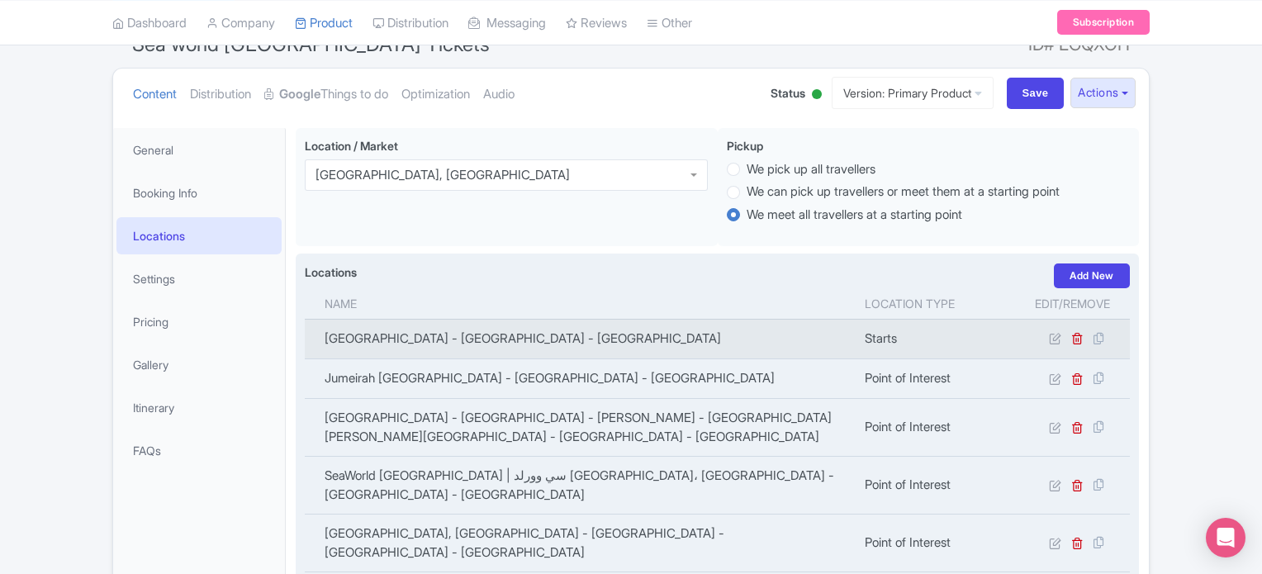
scroll to position [248, 0]
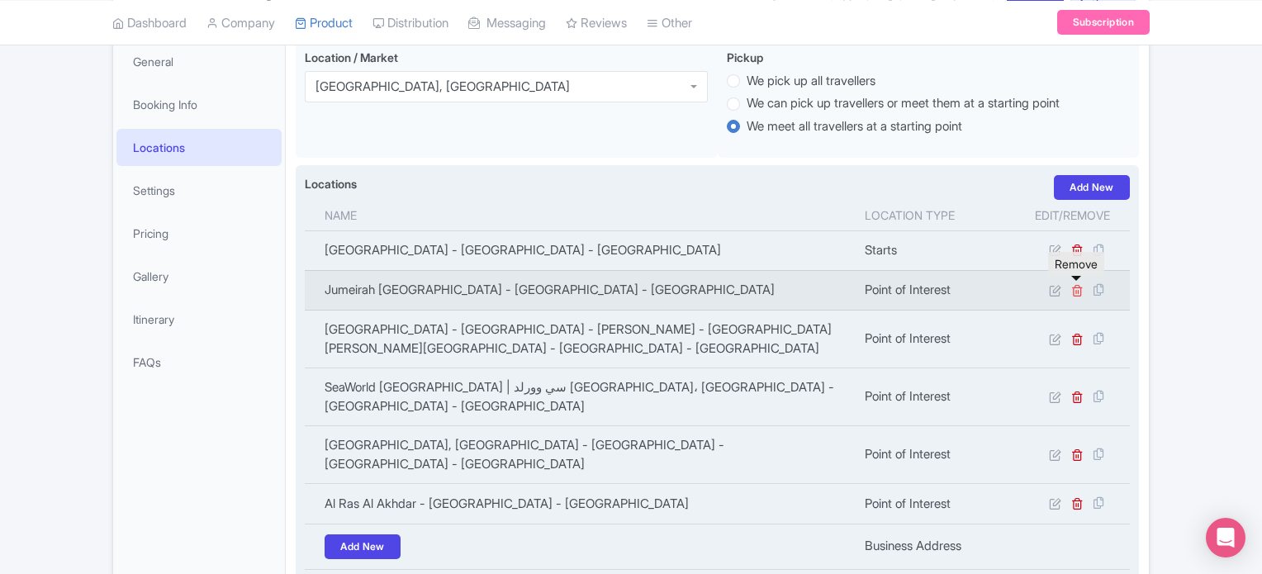
click at [1080, 286] on icon at bounding box center [1077, 290] width 12 height 12
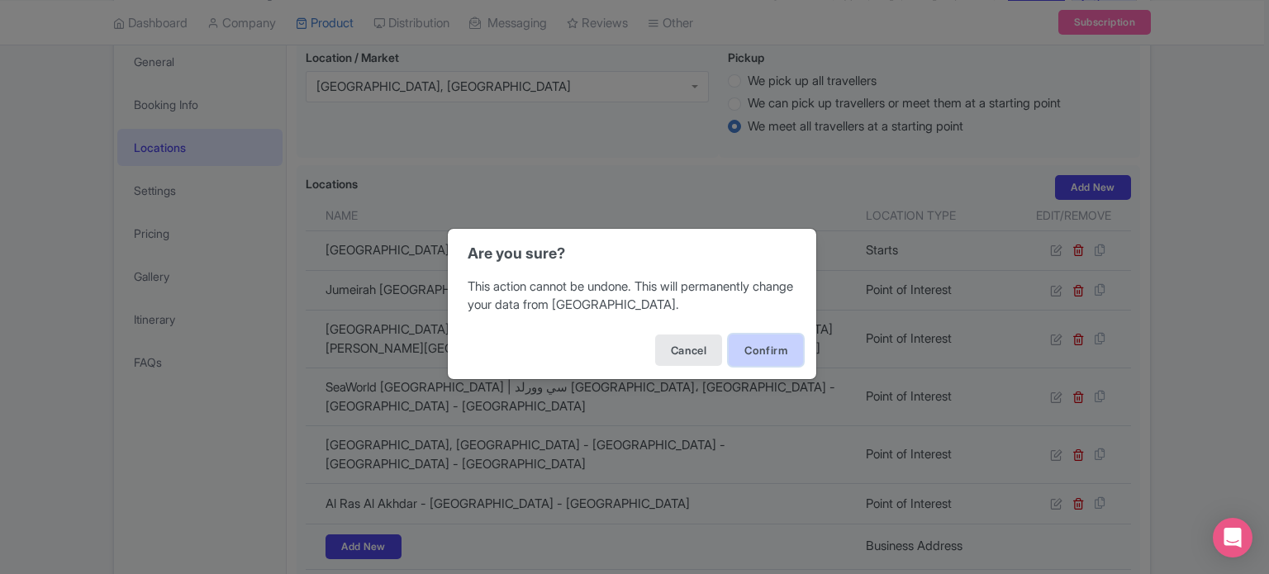
click at [752, 348] on button "Confirm" at bounding box center [766, 350] width 74 height 31
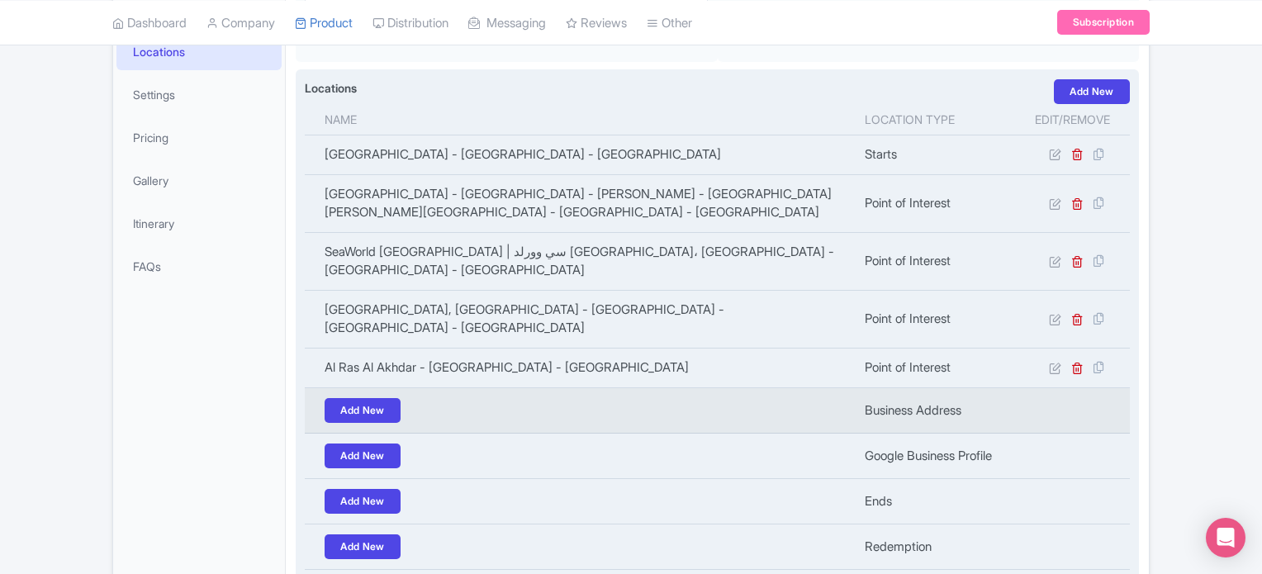
scroll to position [510, 0]
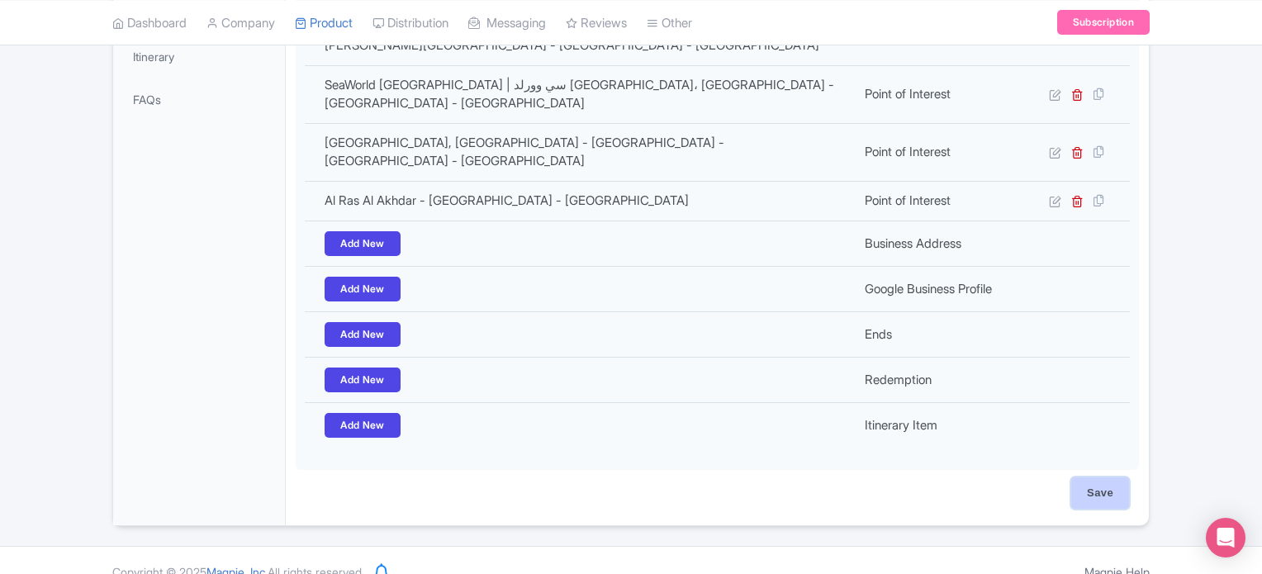
click at [1093, 477] on input "Save" at bounding box center [1100, 492] width 58 height 31
type input "Saving..."
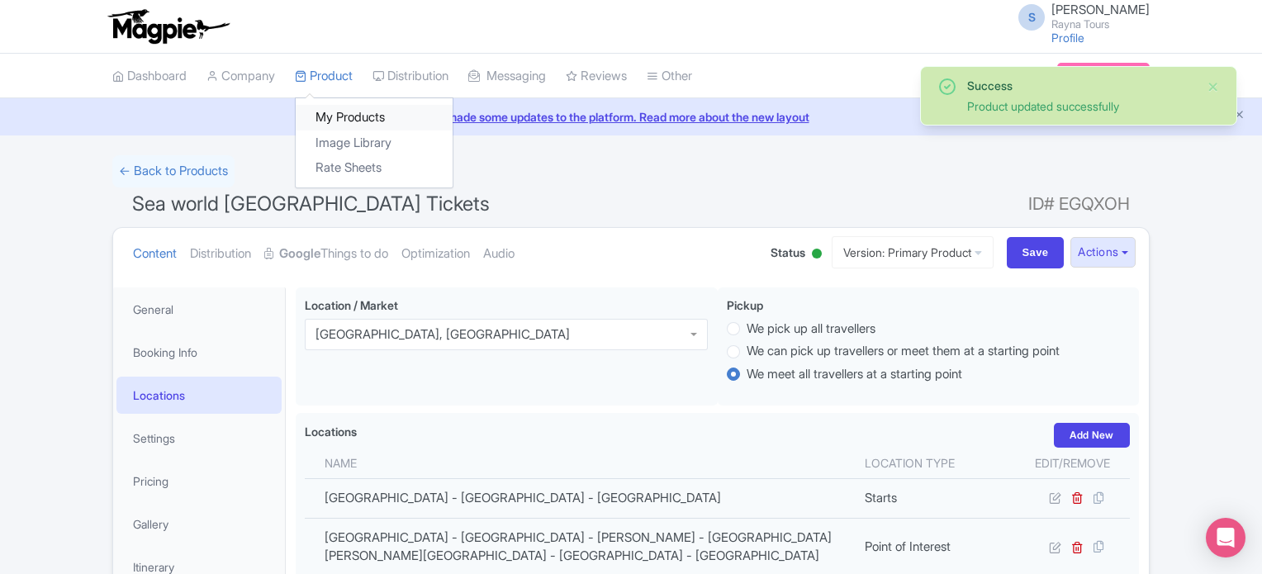
click at [347, 121] on link "My Products" at bounding box center [374, 118] width 157 height 26
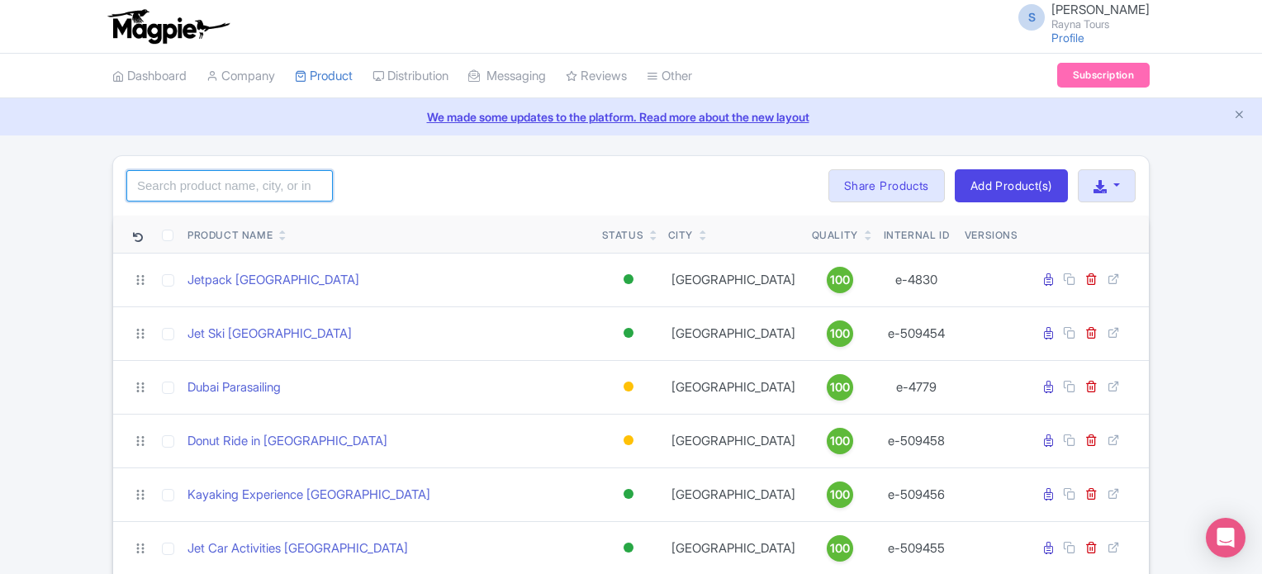
click at [263, 186] on input "search" at bounding box center [229, 185] width 207 height 31
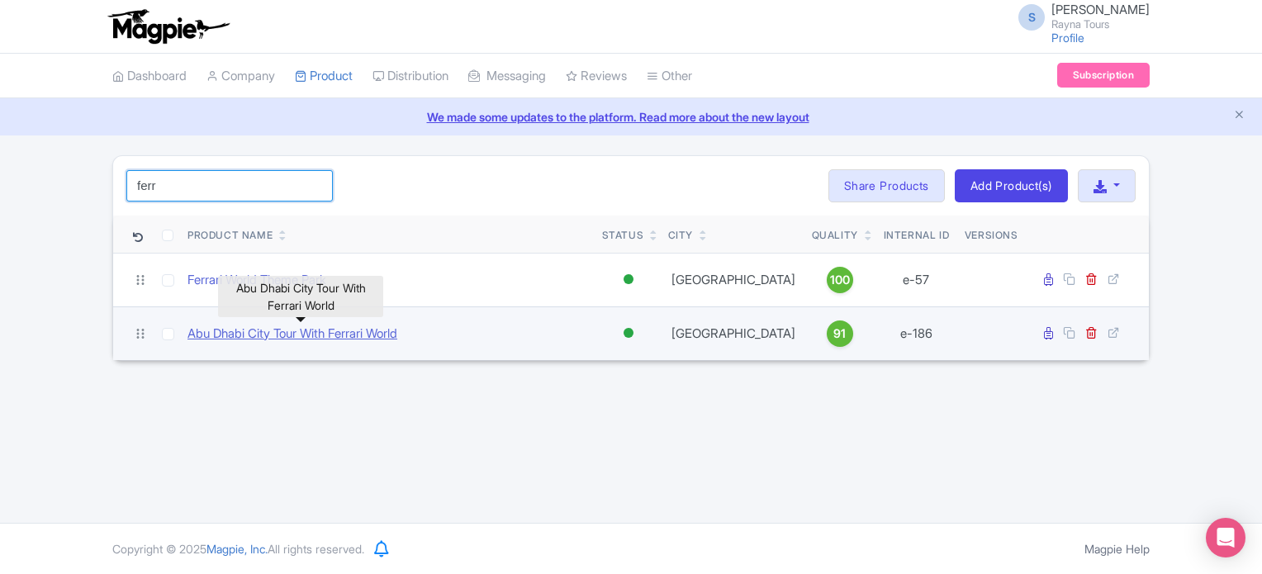
type input "ferr"
click at [350, 333] on link "Abu Dhabi City Tour With Ferrari World" at bounding box center [293, 334] width 210 height 19
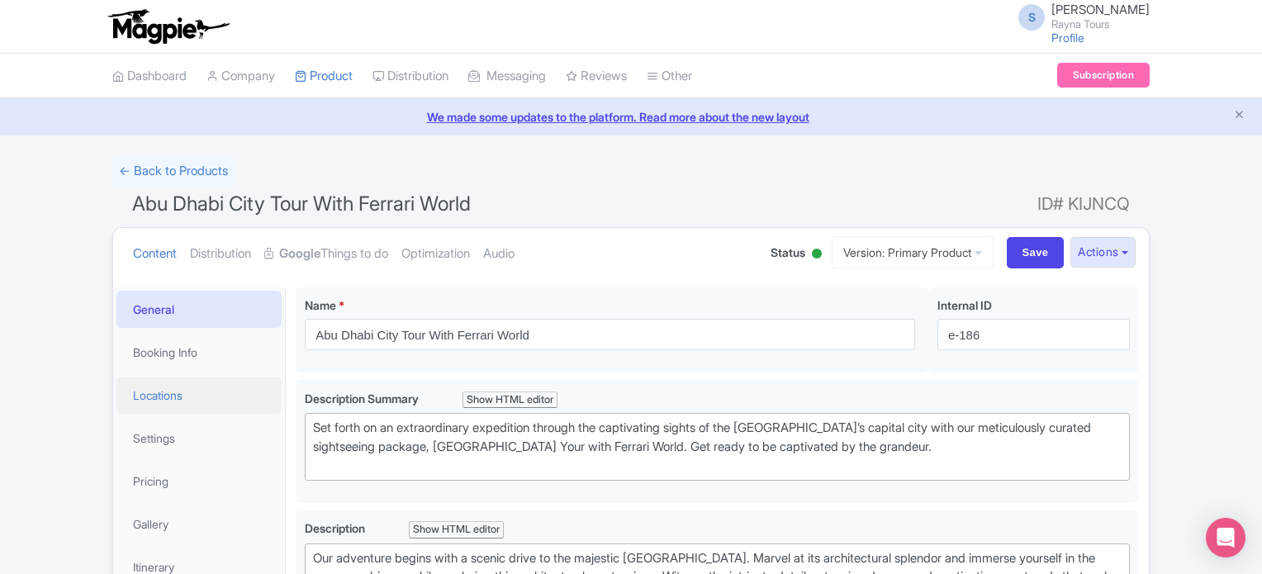
click at [166, 392] on link "Locations" at bounding box center [198, 395] width 165 height 37
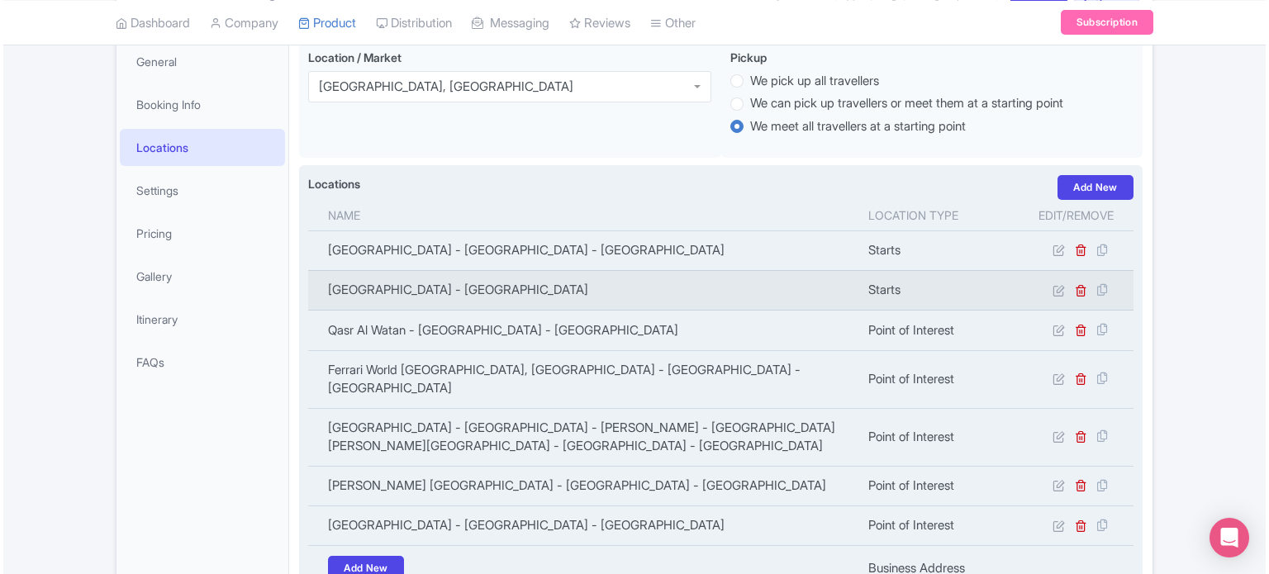
scroll to position [330, 0]
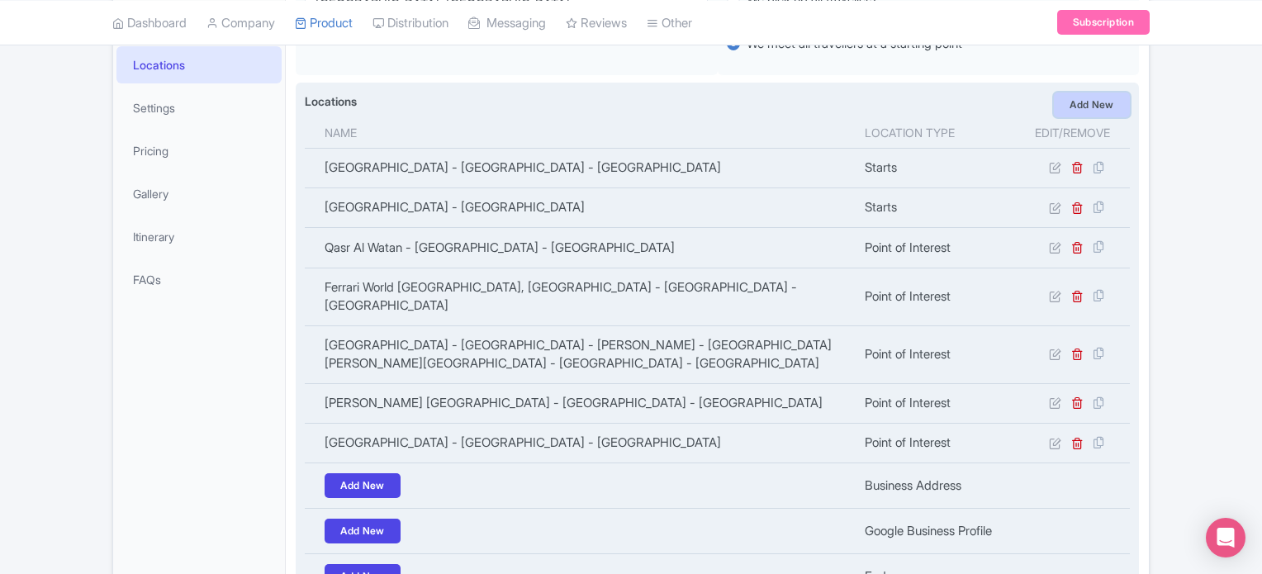
click at [1081, 102] on link "Add New" at bounding box center [1092, 105] width 76 height 25
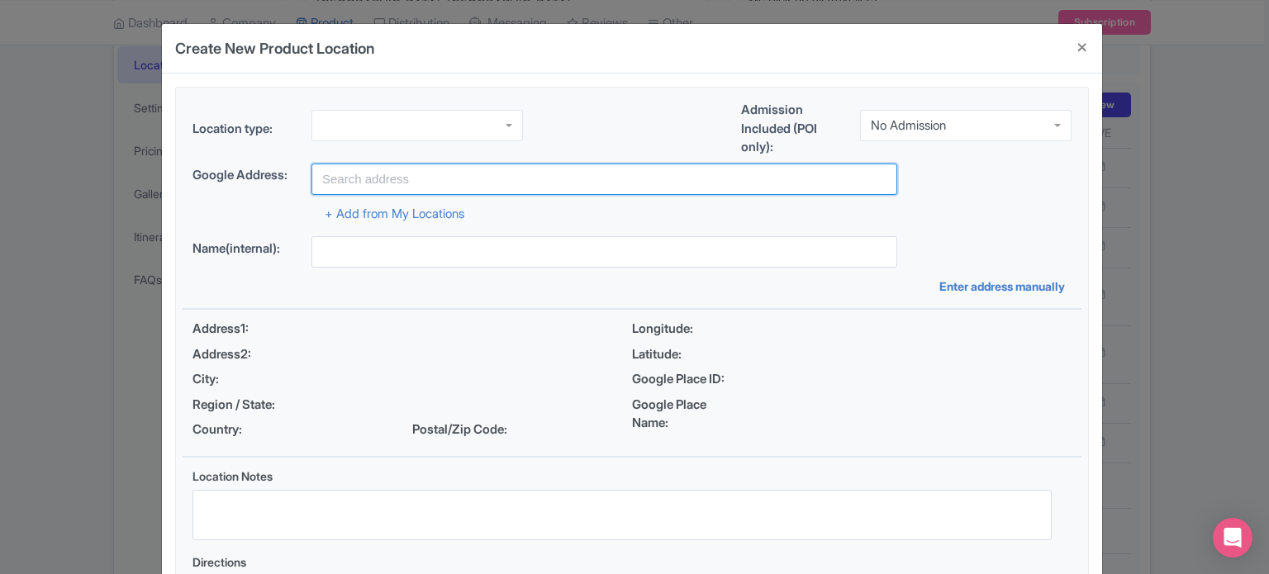
click at [453, 172] on input "text" at bounding box center [604, 179] width 586 height 31
paste input "Yas Island - YS1 - Abu Dhabi - United Arab Emirates"
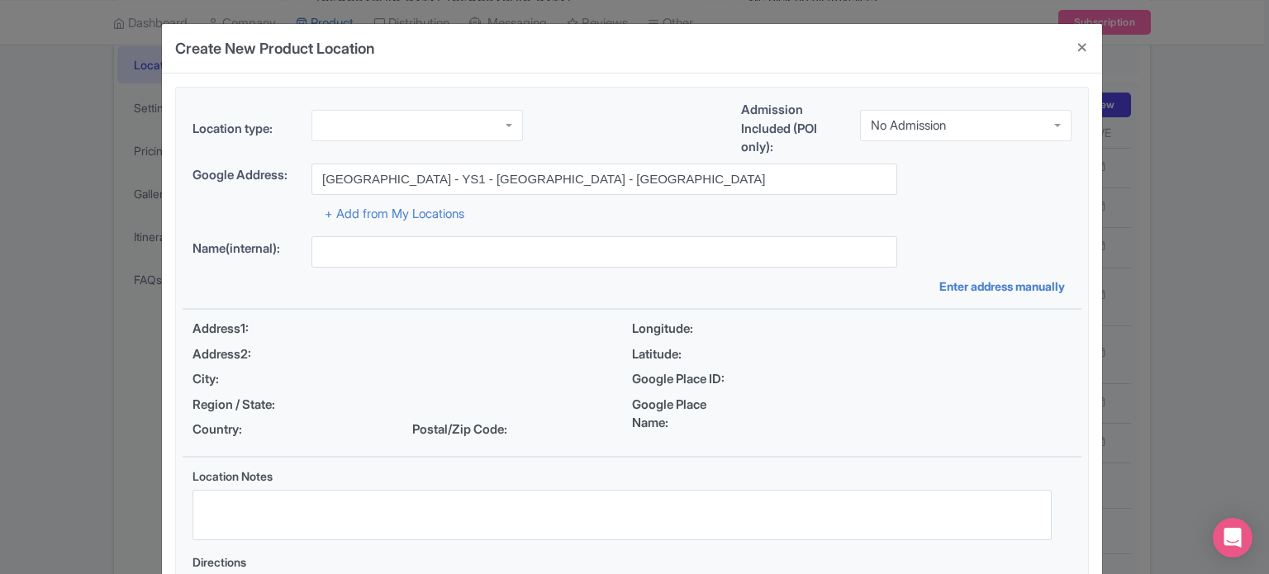
click at [465, 118] on div at bounding box center [416, 125] width 211 height 31
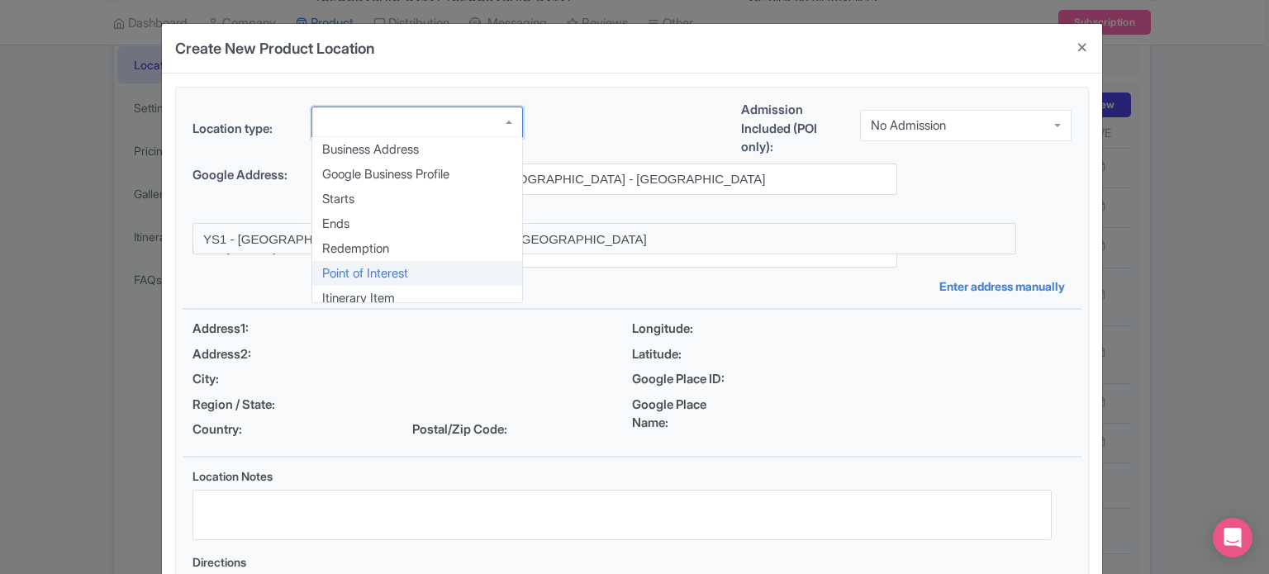
scroll to position [0, 0]
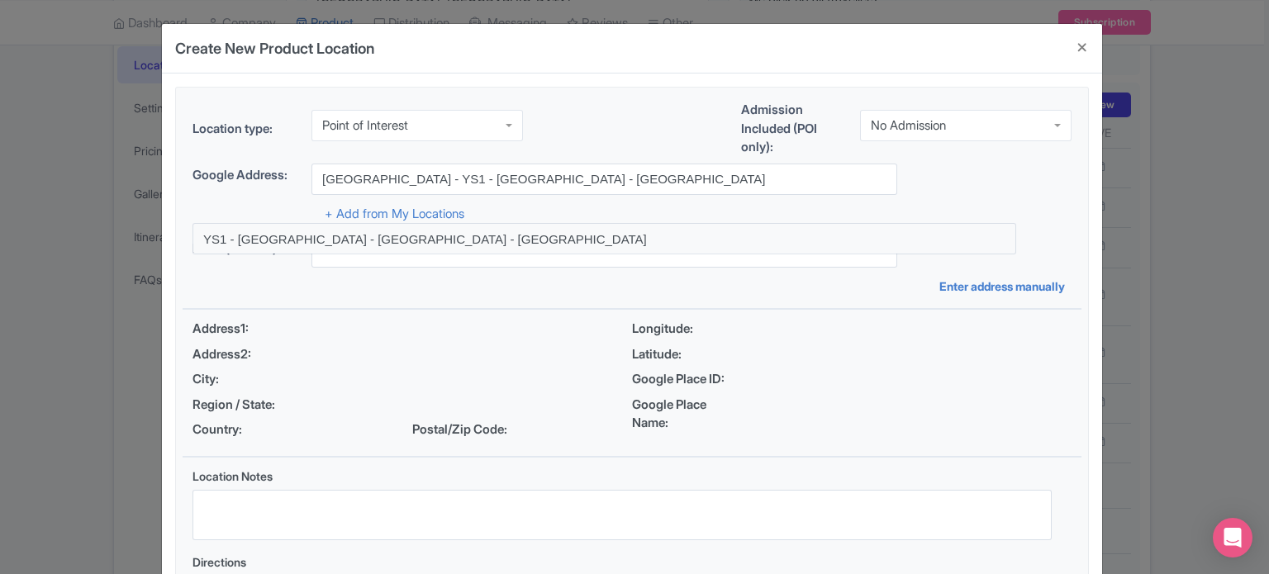
click at [942, 121] on div "No Admission" at bounding box center [908, 125] width 75 height 15
click at [908, 211] on div "+ Add from My Locations" at bounding box center [631, 209] width 879 height 29
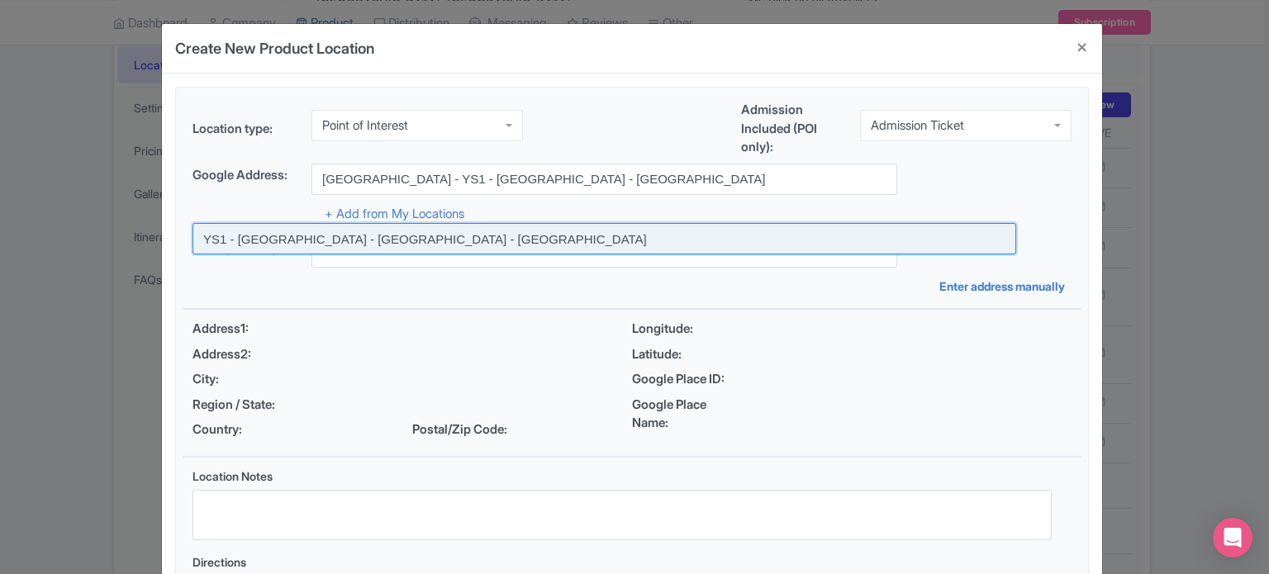
click at [435, 240] on input at bounding box center [604, 238] width 824 height 31
type input "YS1 - Yas Island - Abu Dhabi - United Arab Emirates"
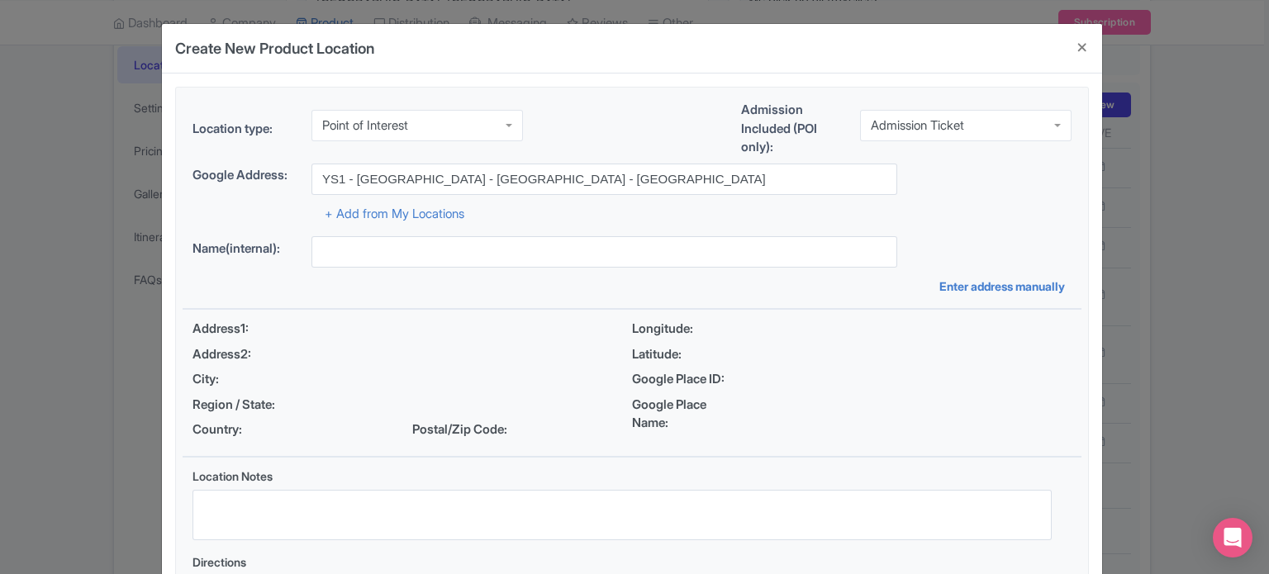
type input "YS1 - [GEOGRAPHIC_DATA] - [GEOGRAPHIC_DATA] - [GEOGRAPHIC_DATA]"
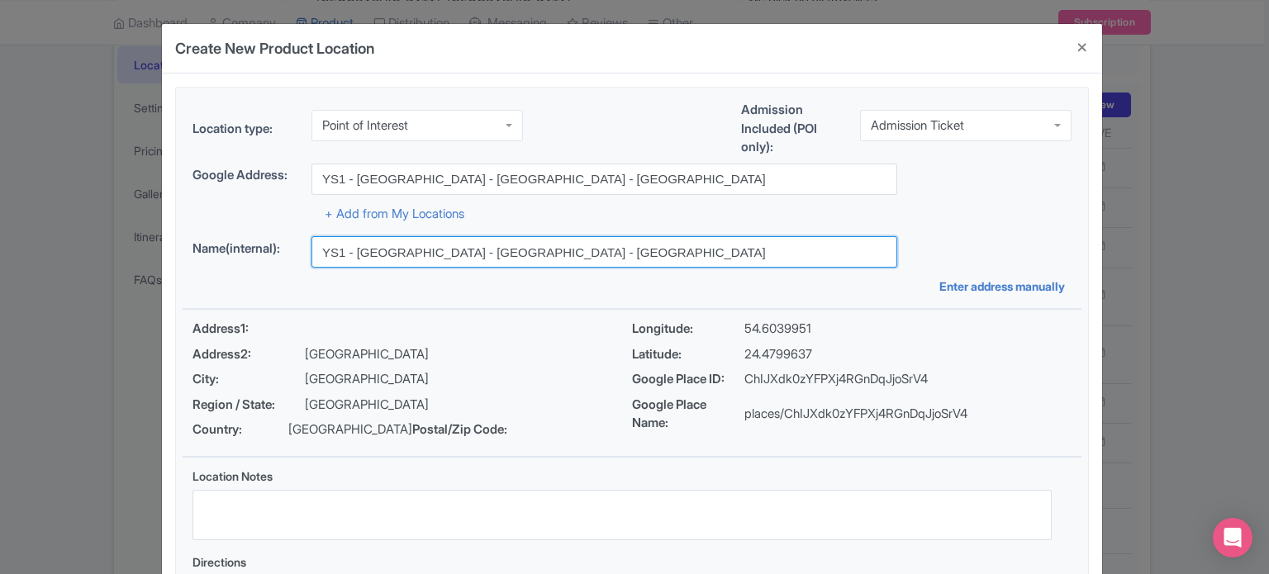
click at [443, 255] on input "YS1 - [GEOGRAPHIC_DATA] - [GEOGRAPHIC_DATA] - [GEOGRAPHIC_DATA]" at bounding box center [604, 251] width 586 height 31
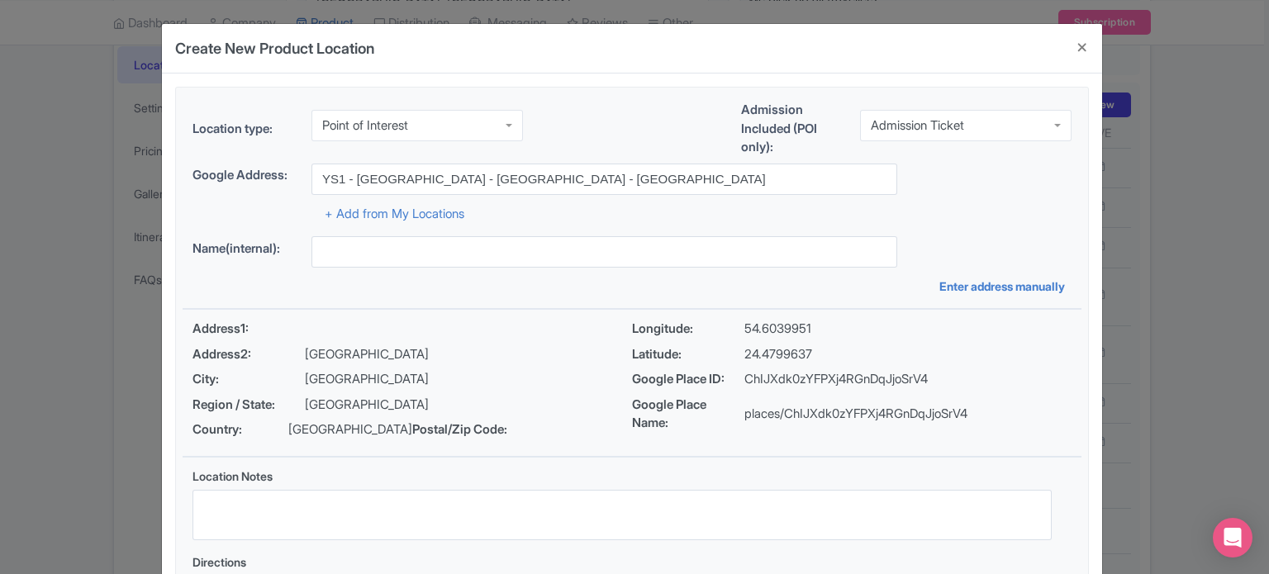
click at [543, 297] on div "Location type: Point of Interest Point of Interest Business Address Google Busi…" at bounding box center [632, 369] width 899 height 563
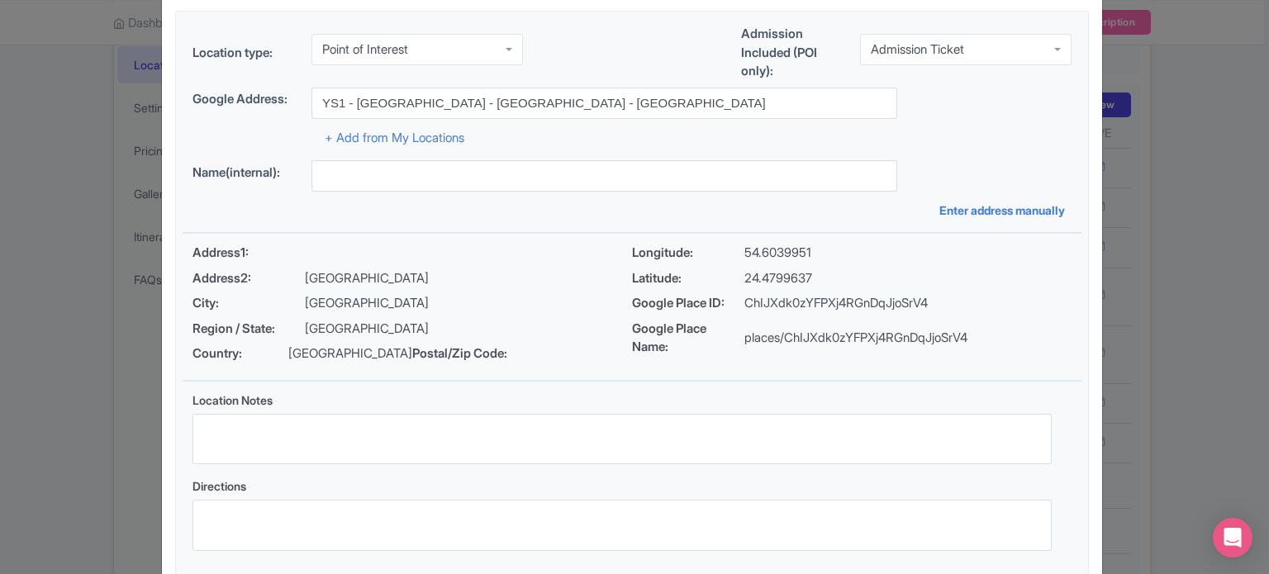
scroll to position [190, 0]
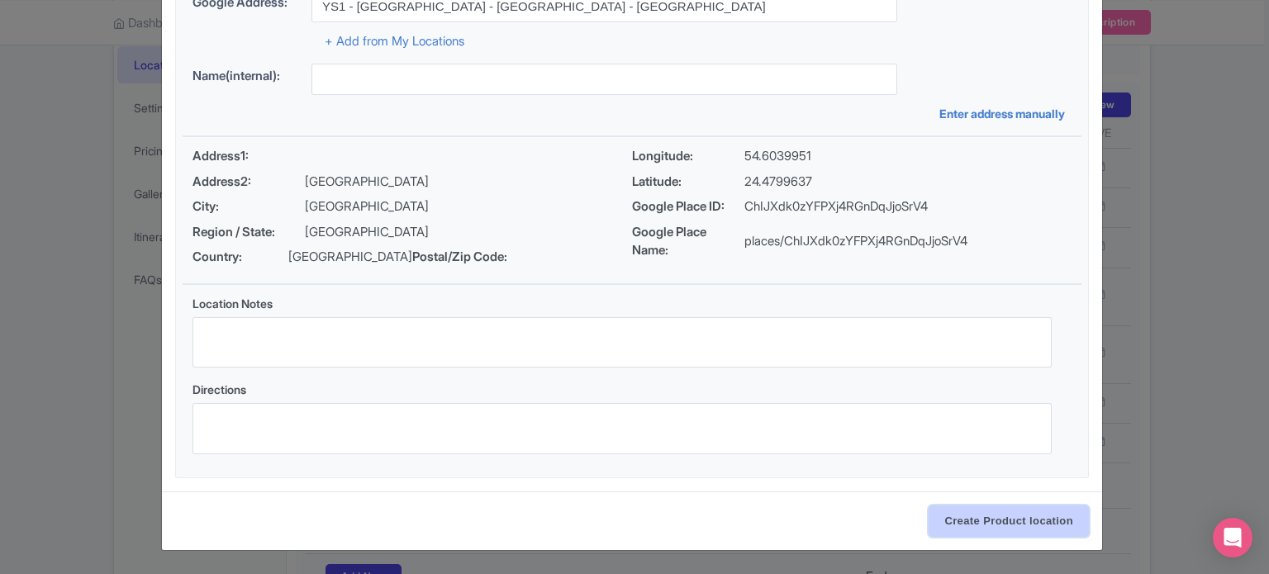
click at [990, 521] on input "Create Product location" at bounding box center [1008, 521] width 160 height 31
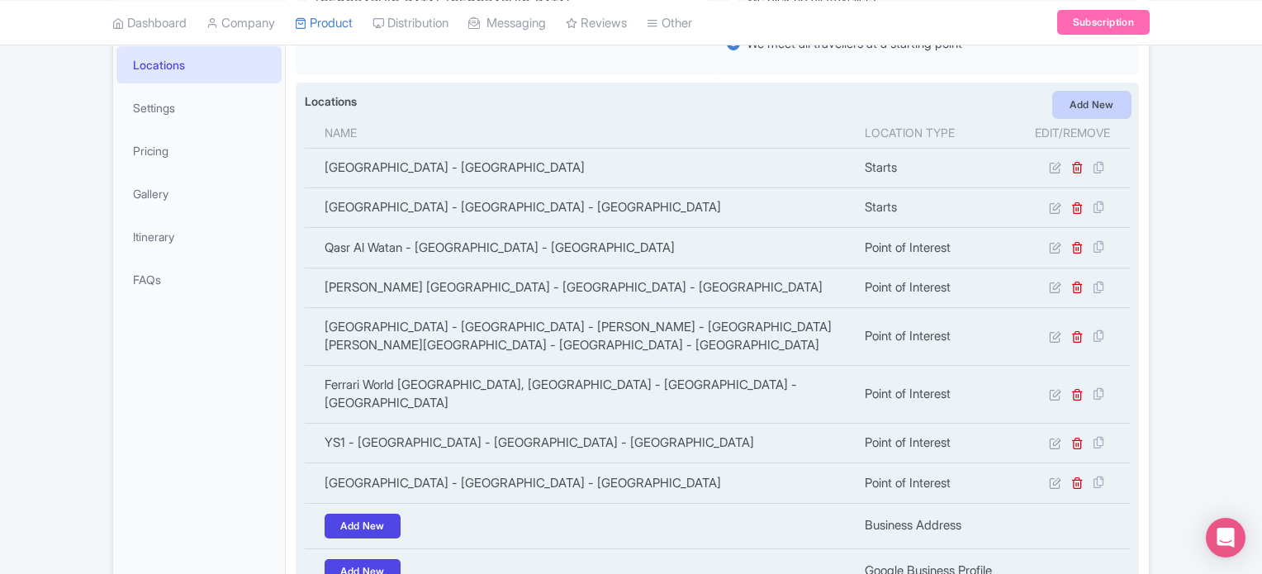
click at [1085, 101] on link "Add New" at bounding box center [1092, 105] width 76 height 25
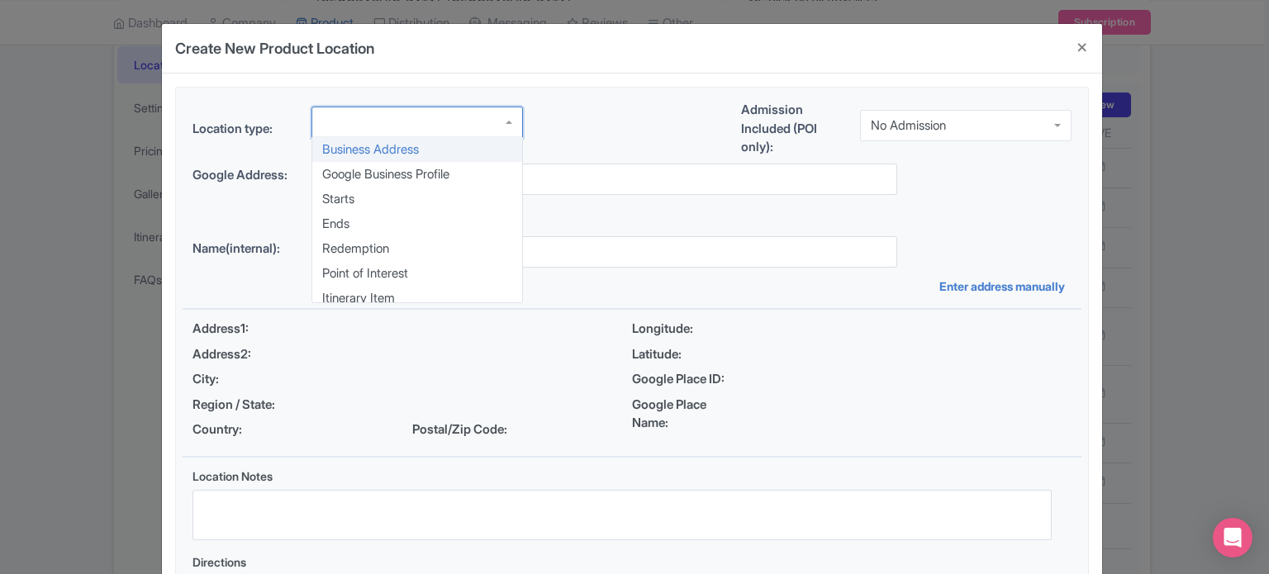
click at [486, 112] on div at bounding box center [416, 122] width 211 height 31
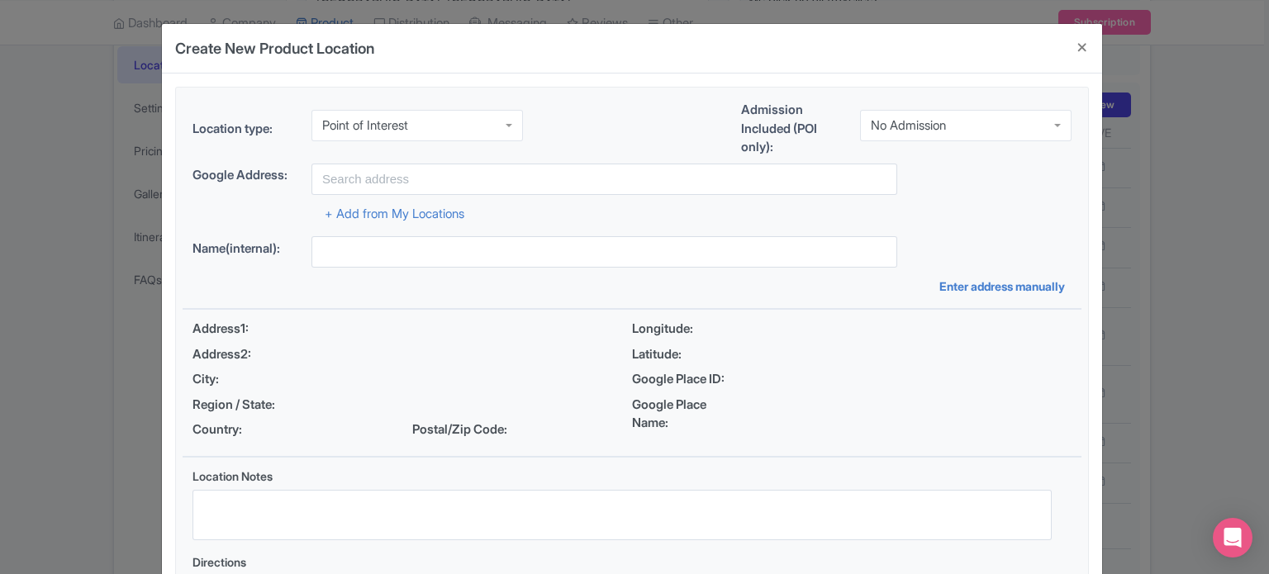
scroll to position [0, 0]
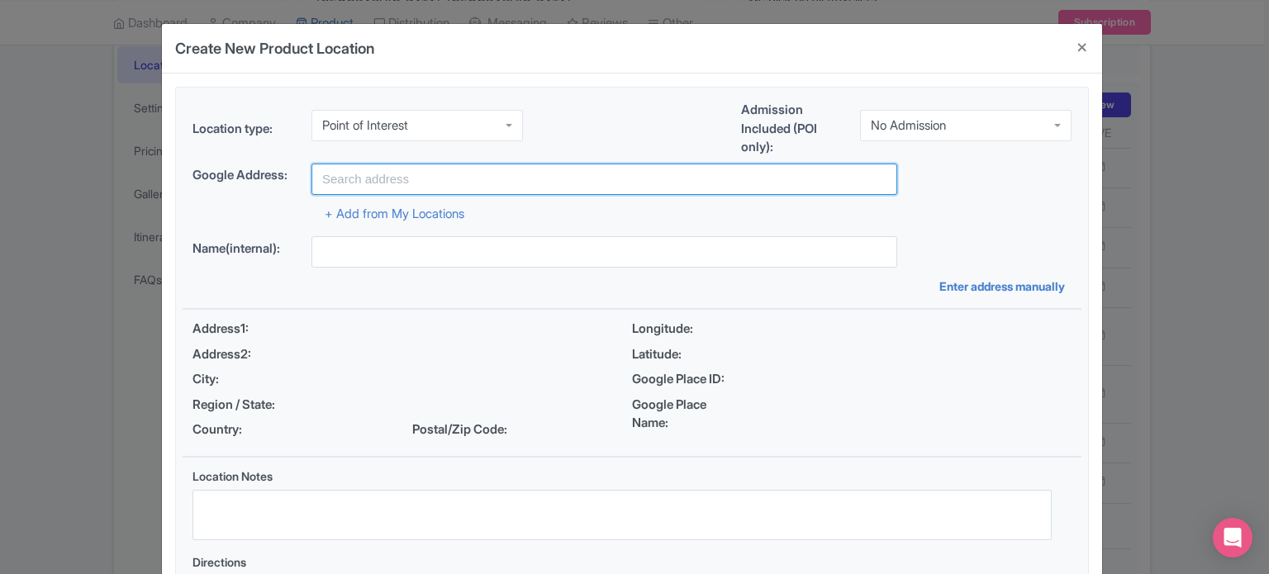
click at [671, 174] on input "text" at bounding box center [604, 179] width 586 height 31
paste input "Saadiyat - [GEOGRAPHIC_DATA] - [GEOGRAPHIC_DATA]"
click at [578, 178] on input "Saadiyat - [GEOGRAPHIC_DATA] - [GEOGRAPHIC_DATA]" at bounding box center [604, 179] width 586 height 31
click at [535, 178] on input "Saadiyat - [GEOGRAPHIC_DATA] - [GEOGRAPHIC_DATA]" at bounding box center [604, 179] width 586 height 31
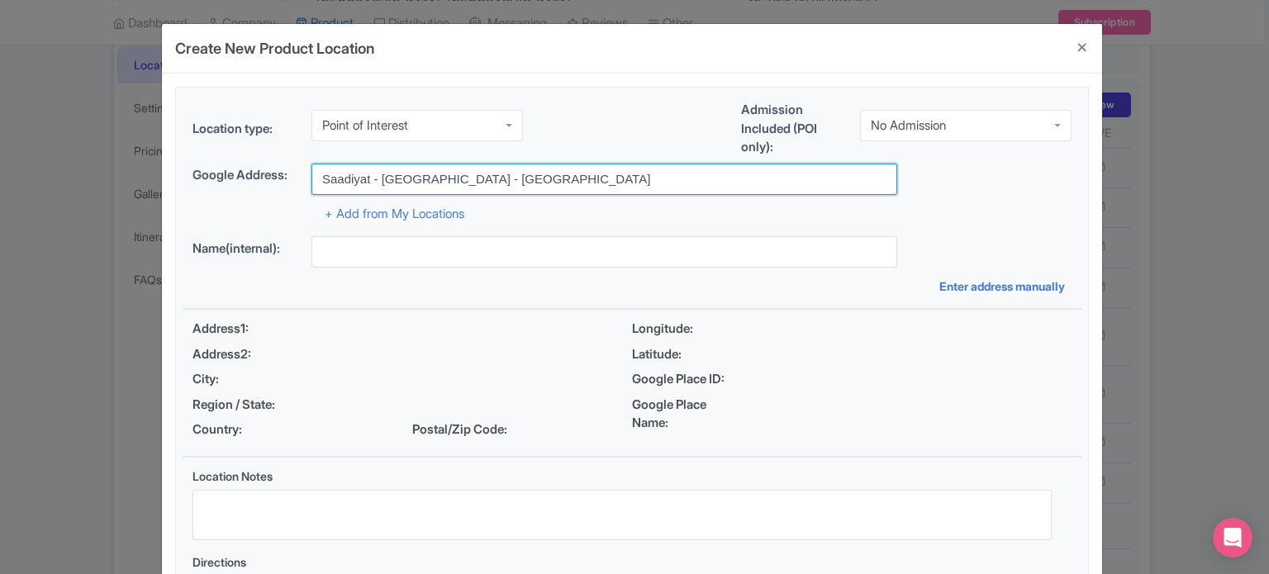
click at [535, 178] on input "Saadiyat - Abu Dhabi - United Arab Emirates" at bounding box center [604, 179] width 586 height 31
click at [581, 174] on input "Saadiyat - Abu Dhabi - United Arab Emirates" at bounding box center [604, 179] width 586 height 31
click at [606, 173] on input "Saadiyat - Abu Dhabi - United Arab Emirates" at bounding box center [604, 179] width 586 height 31
type input "Saadiyat - Abu Dhabi - United Arab Emirates"
click at [529, 186] on input "Saadiyat - Abu Dhabi - United Arab Emirates" at bounding box center [604, 179] width 586 height 31
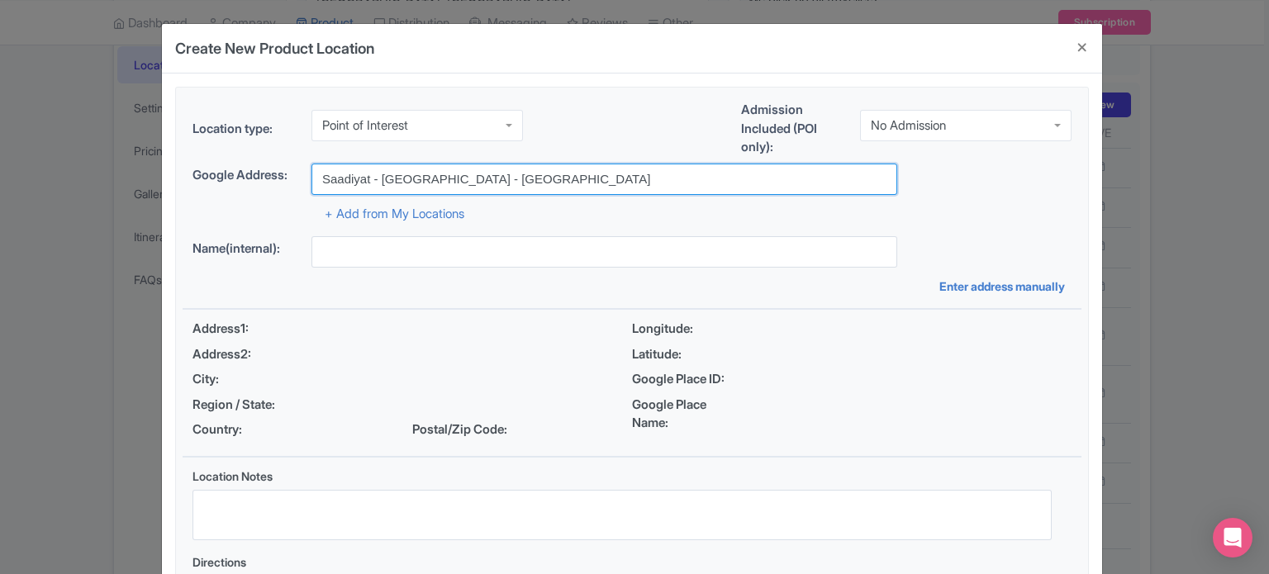
click at [529, 186] on input "Saadiyat - Abu Dhabi - United Arab Emirates" at bounding box center [604, 179] width 586 height 31
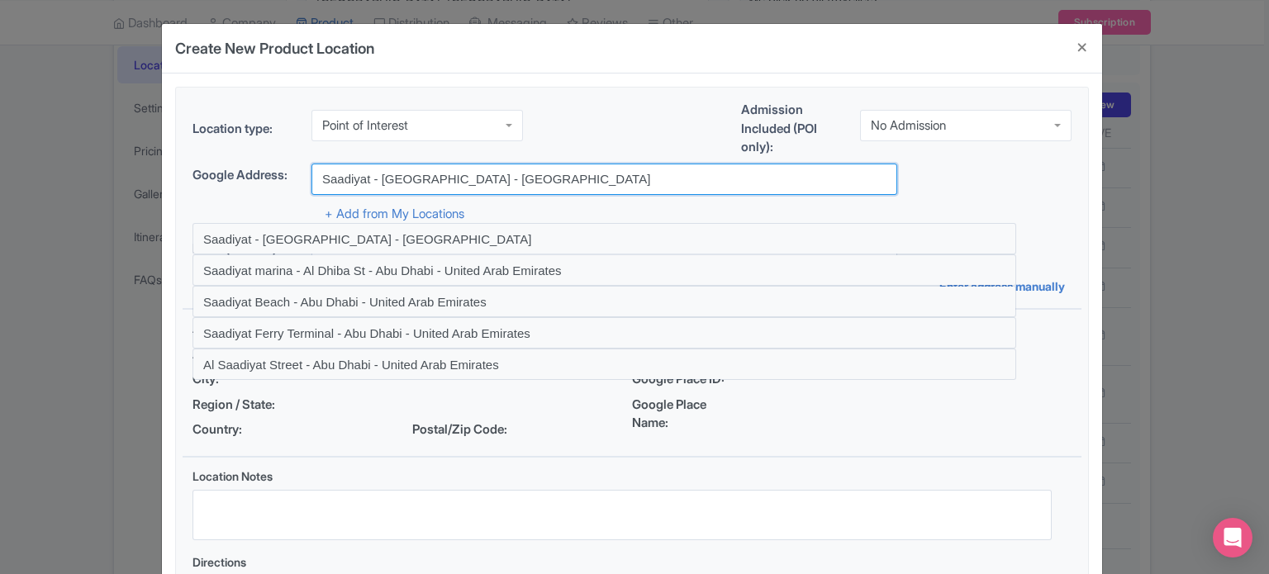
click at [529, 186] on input "Saadiyat - Abu Dhabi - United Arab Emirates" at bounding box center [604, 179] width 586 height 31
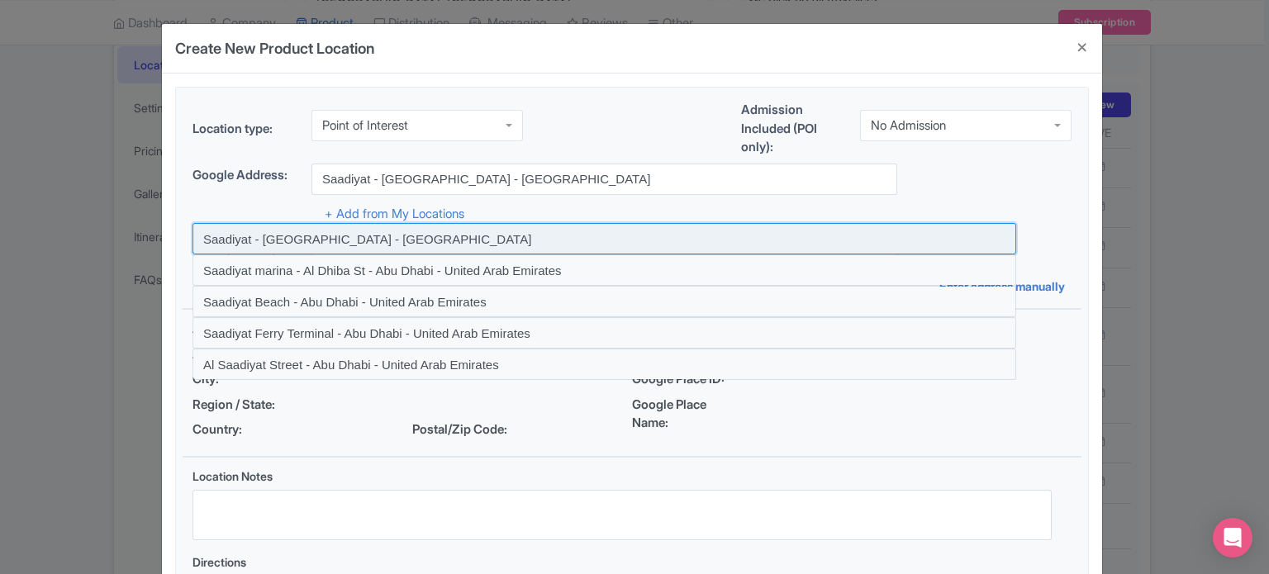
click at [329, 239] on input at bounding box center [604, 238] width 824 height 31
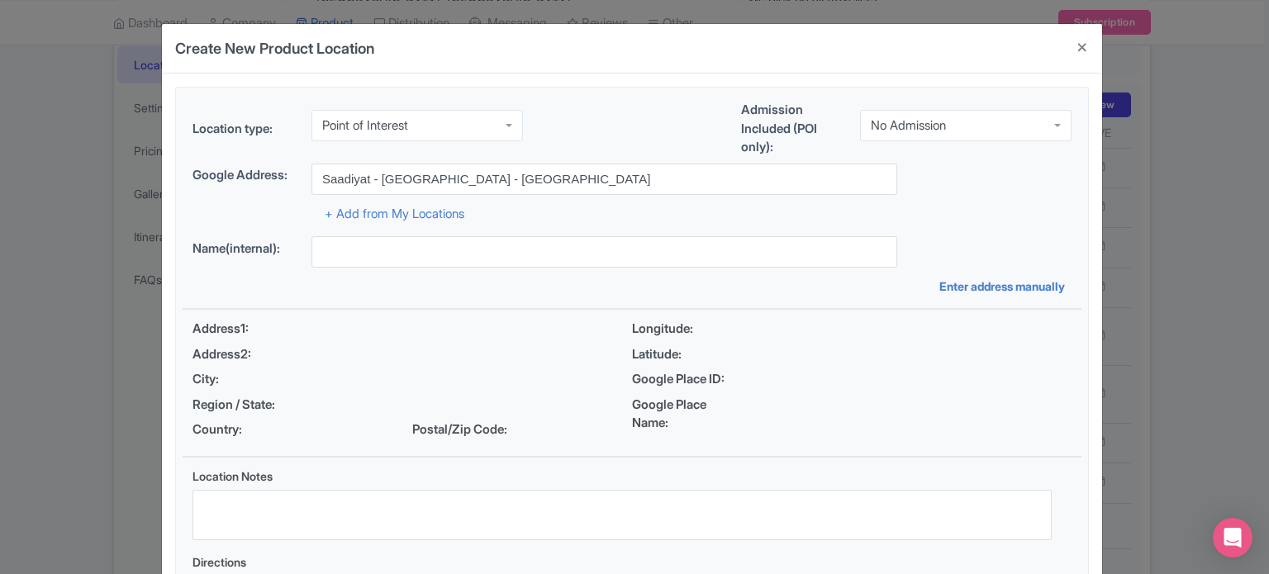
type input "Saadiyat - Abu Dhabi - United Arab Emirates"
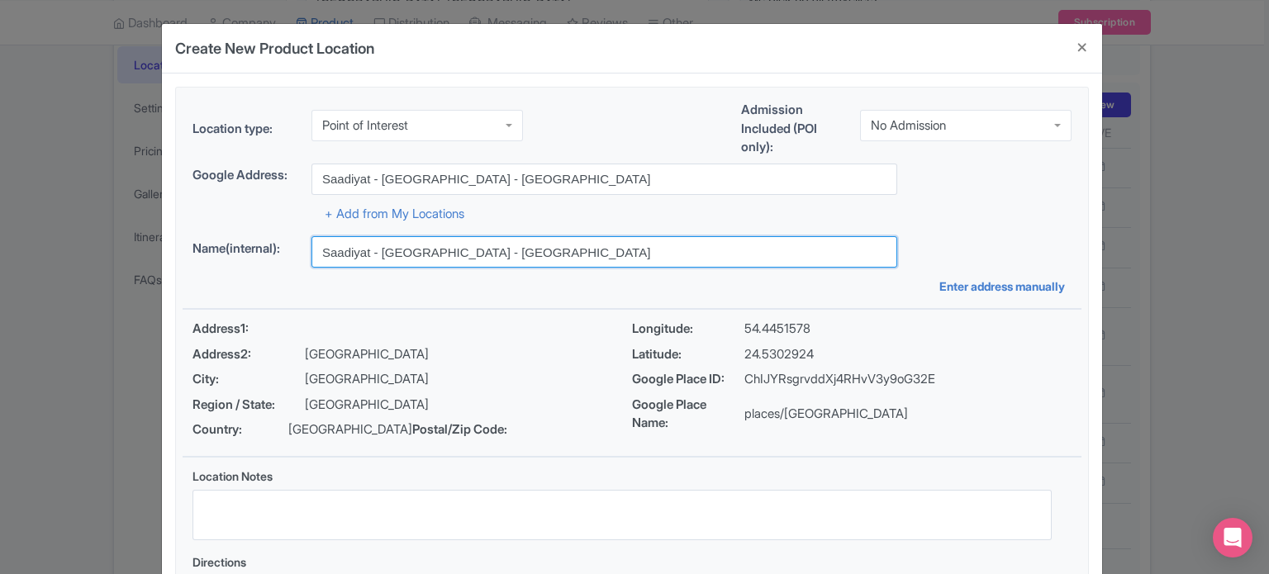
click at [392, 254] on input "Saadiyat - Abu Dhabi - United Arab Emirates" at bounding box center [604, 251] width 586 height 31
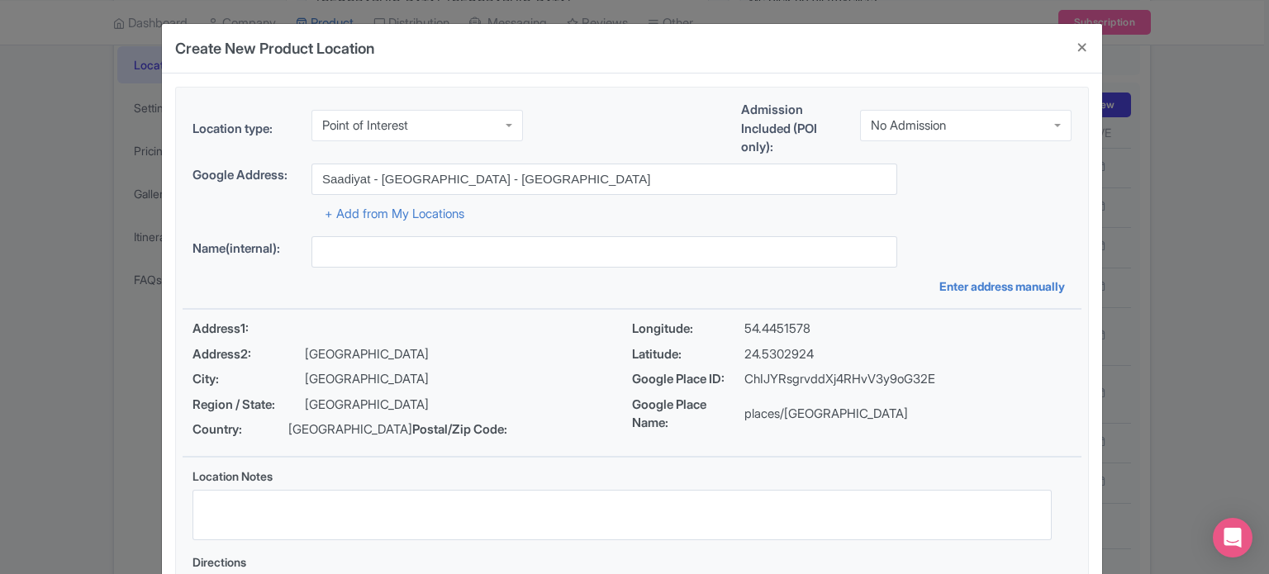
click at [420, 310] on div "Address1: Address2: Al Saadiyat Island City: Abu Dhabi Region / State: Abu Dhab…" at bounding box center [632, 383] width 899 height 146
click at [624, 291] on div "Name(internal): Enter address manually" at bounding box center [632, 265] width 899 height 59
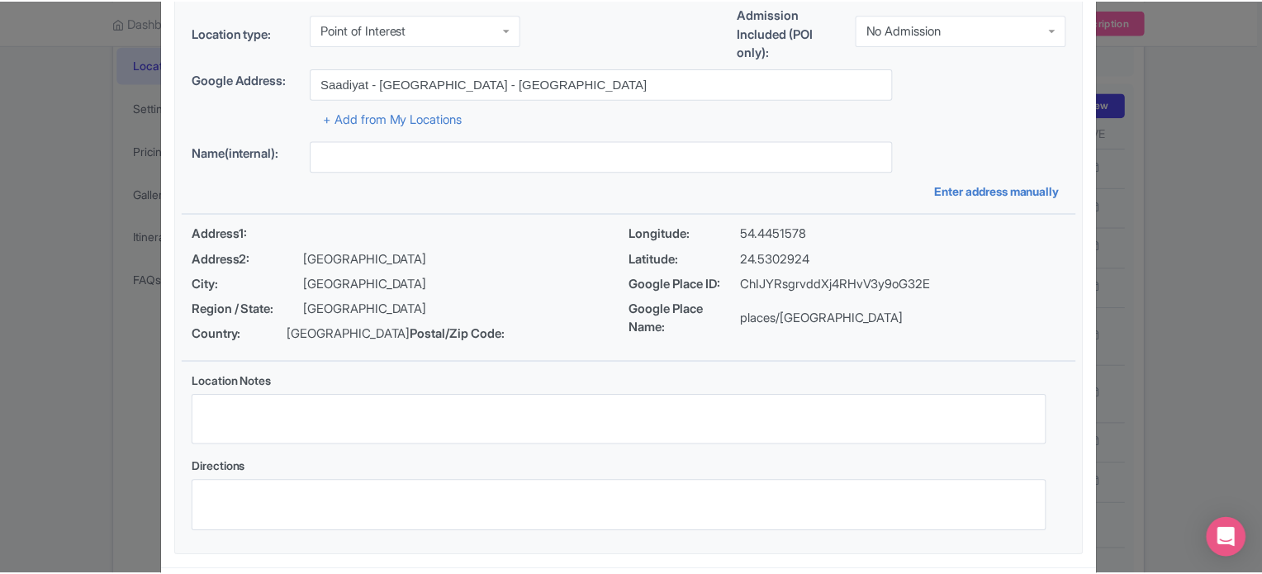
scroll to position [190, 0]
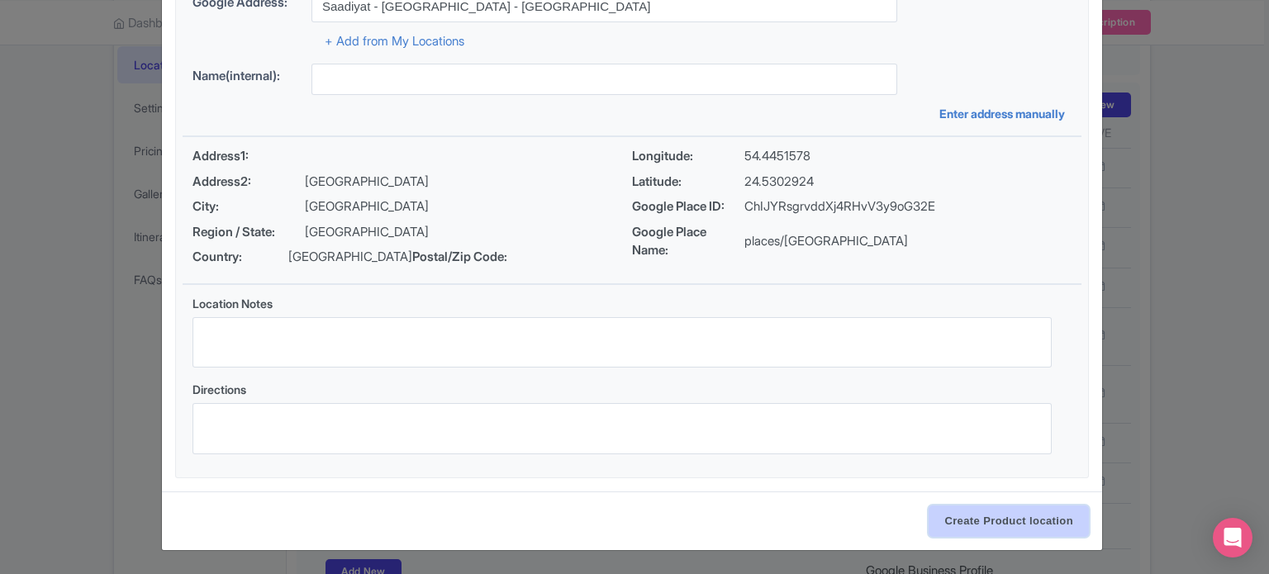
click at [1018, 525] on input "Create Product location" at bounding box center [1008, 521] width 160 height 31
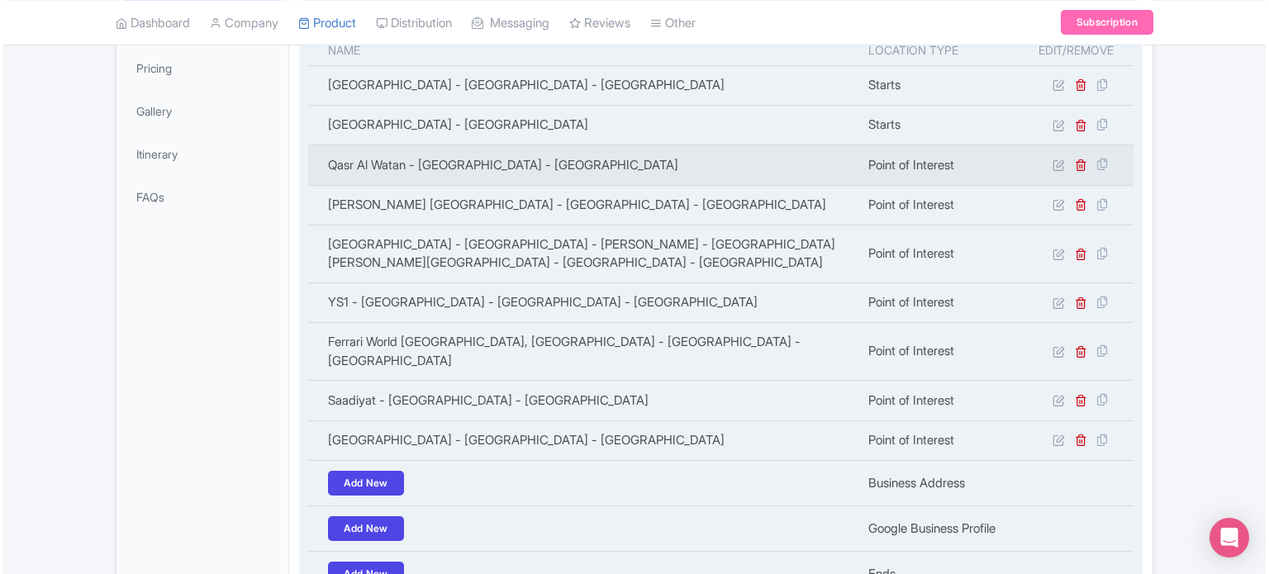
scroll to position [330, 0]
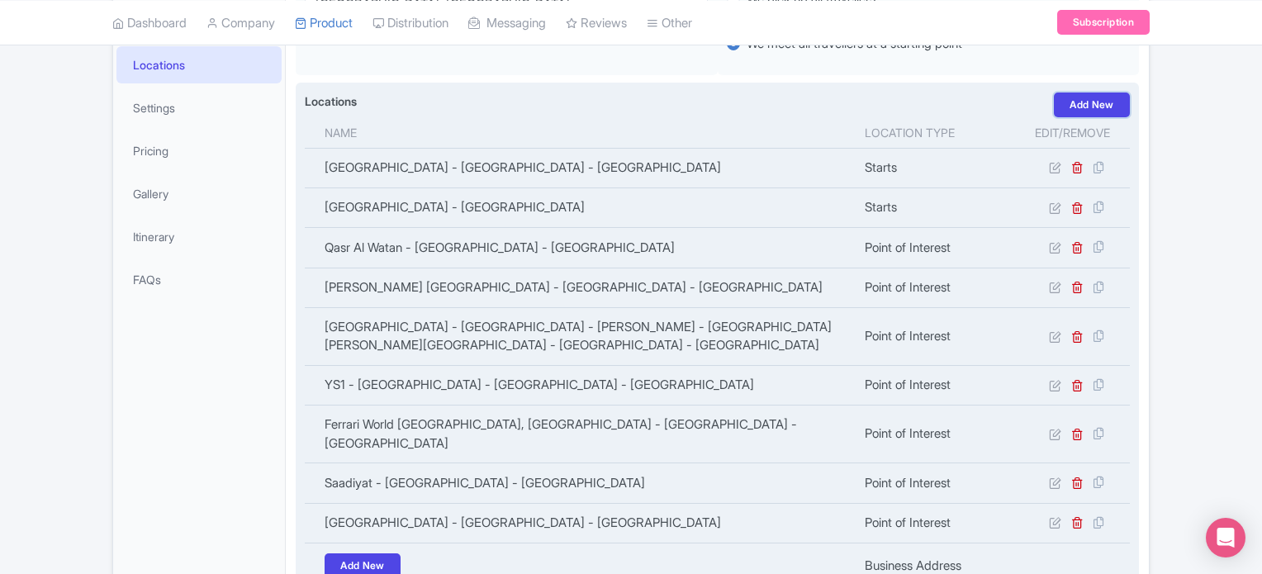
click at [1080, 102] on link "Add New" at bounding box center [1092, 105] width 76 height 25
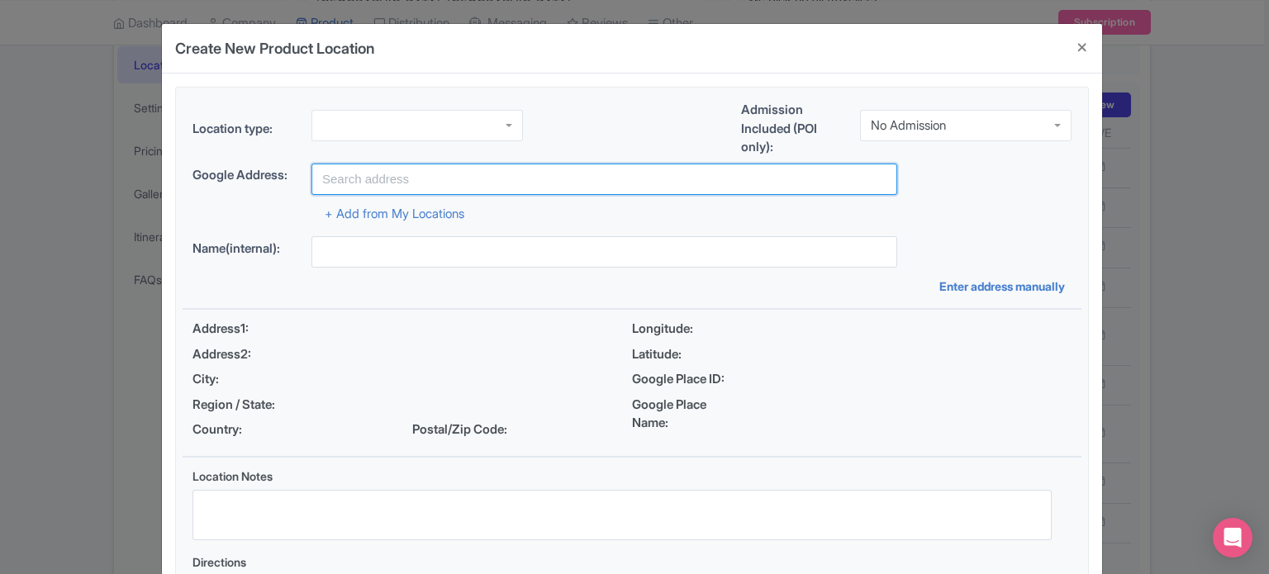
click at [397, 182] on input "text" at bounding box center [604, 179] width 586 height 31
paste input "Emirates Palace"
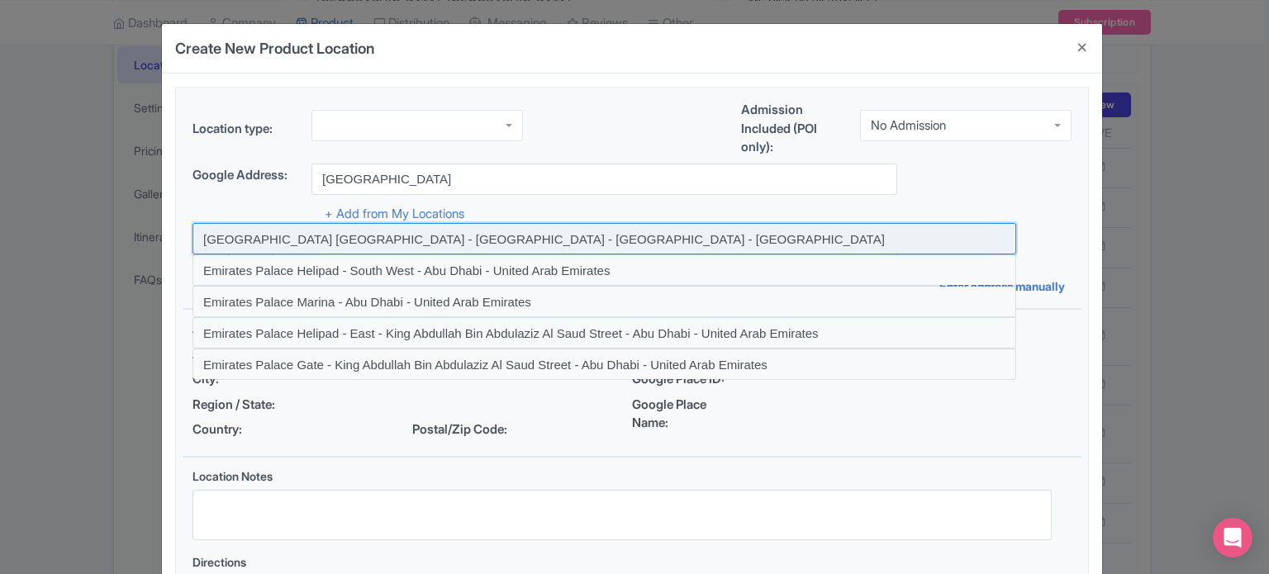
click at [685, 240] on input at bounding box center [604, 238] width 824 height 31
type input "Emirates Palace Mandarin Oriental - West Corniche Road - Abu Dhabi - United Ara…"
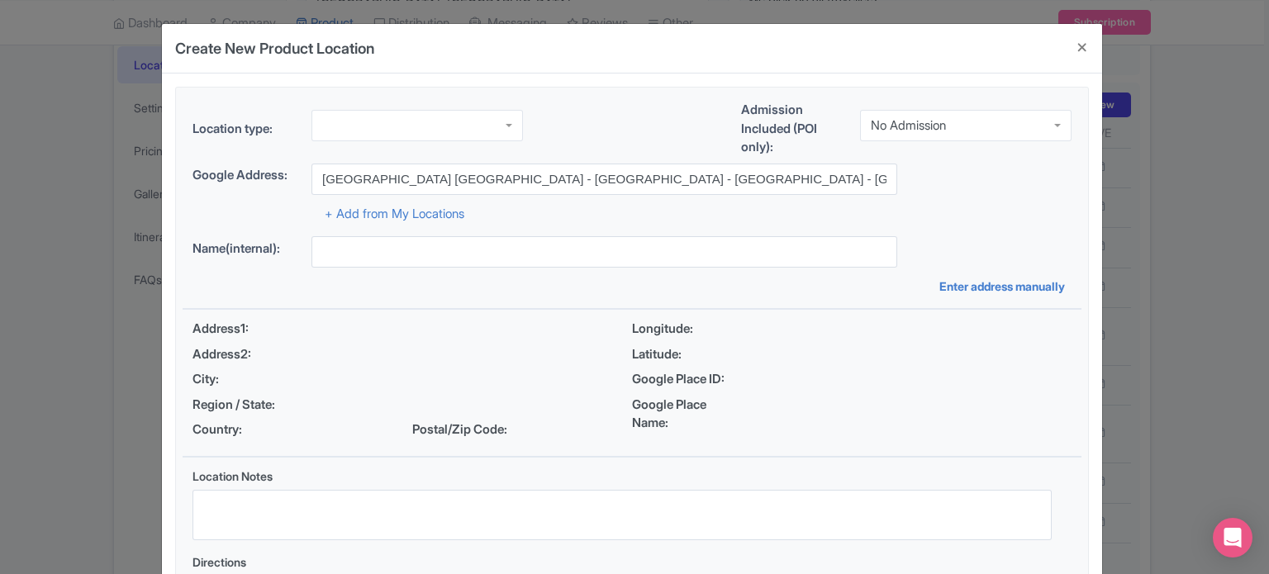
type input "Emirates Palace Mandarin Oriental - West Corniche Road - Abu Dhabi - United Ara…"
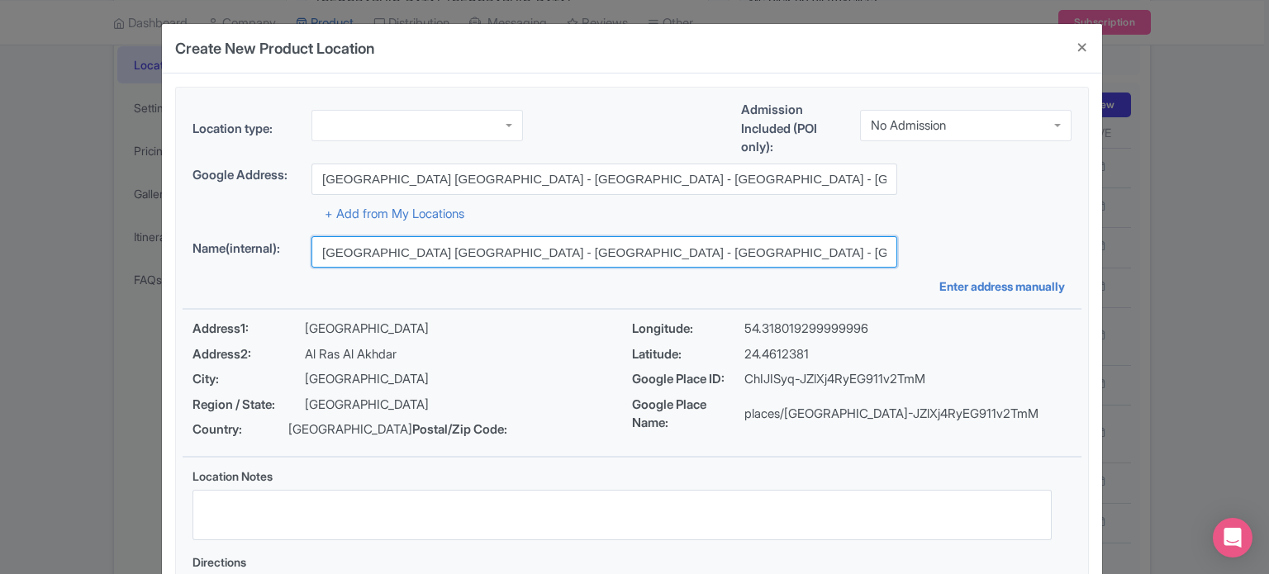
click at [676, 252] on input "Emirates Palace Mandarin Oriental - West Corniche Road - Abu Dhabi - United Ara…" at bounding box center [604, 251] width 586 height 31
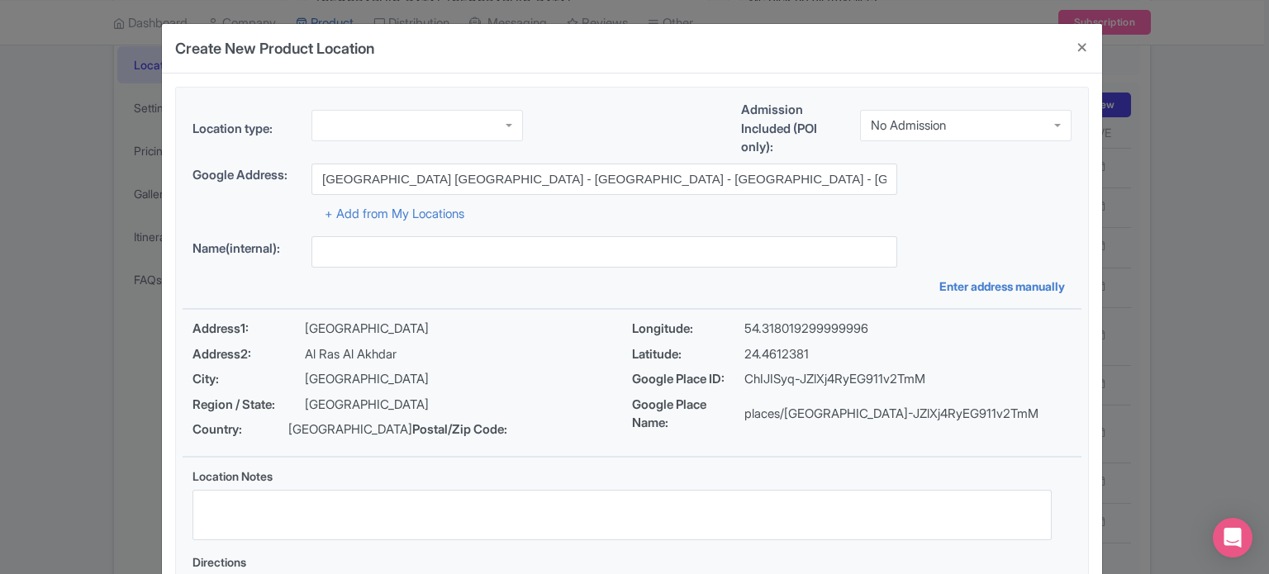
click at [424, 119] on div at bounding box center [416, 125] width 211 height 31
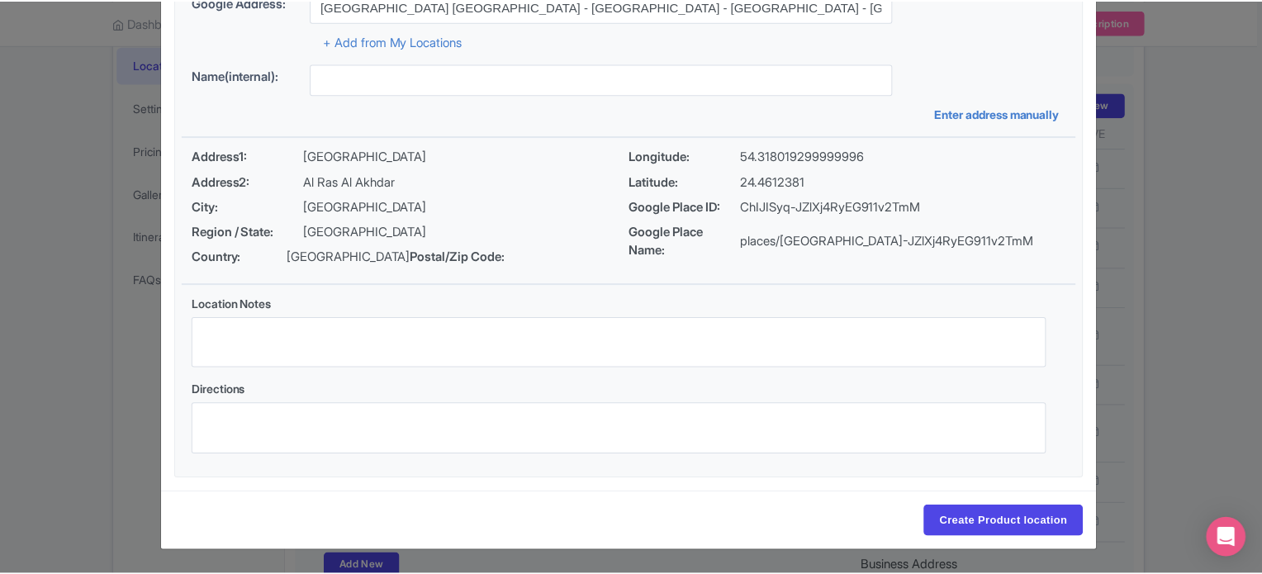
scroll to position [190, 0]
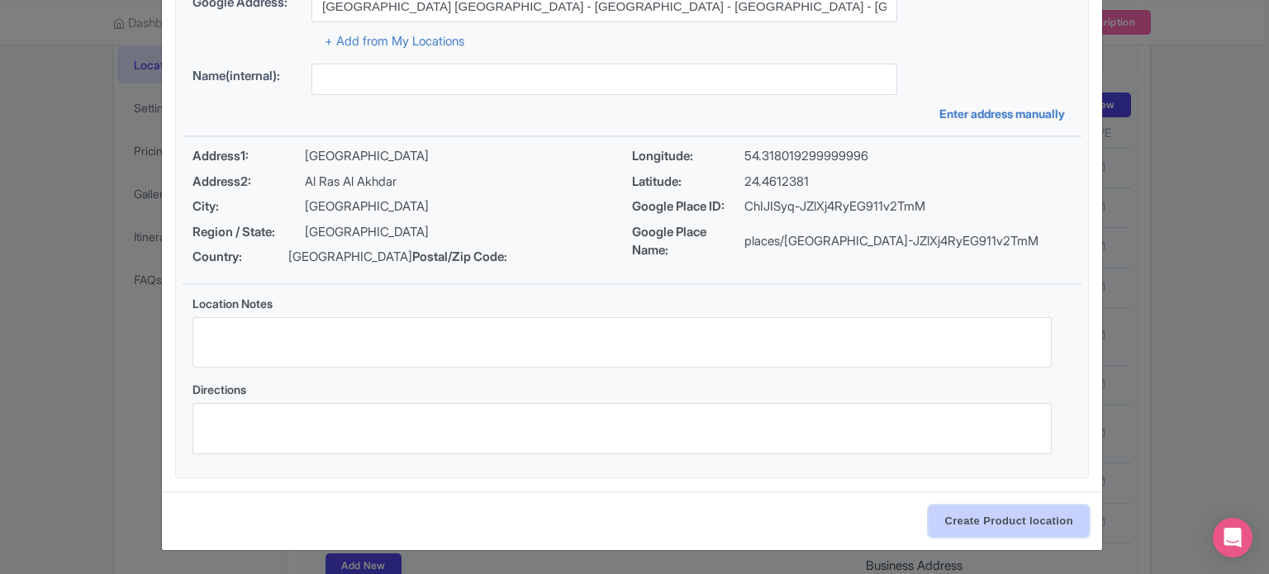
click at [1016, 518] on input "Create Product location" at bounding box center [1008, 521] width 160 height 31
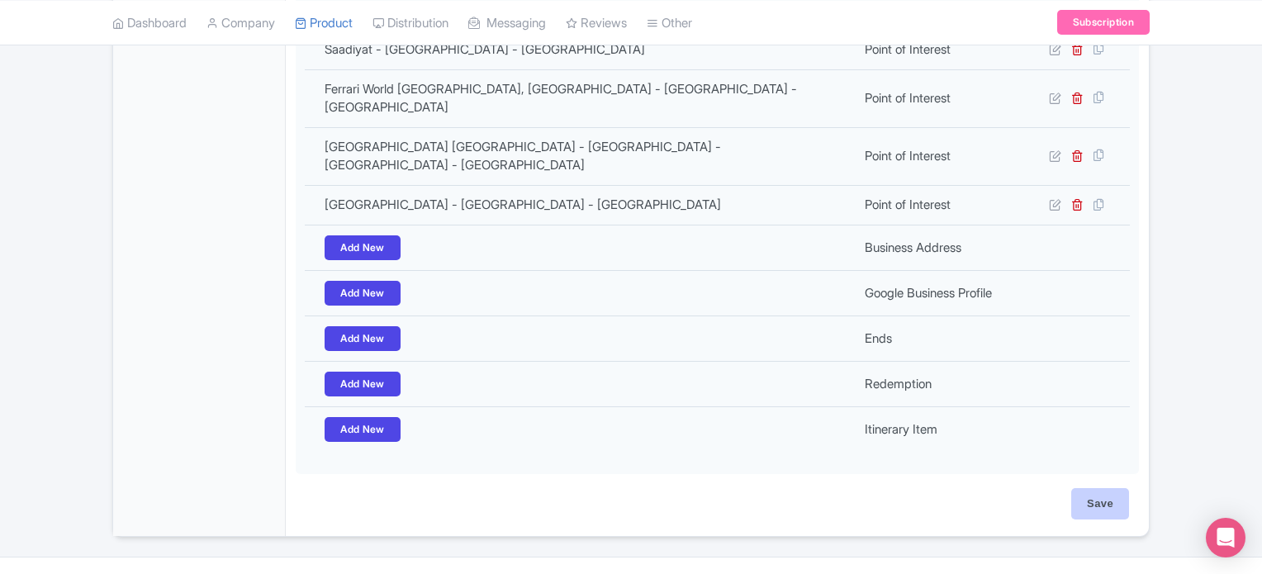
scroll to position [714, 0]
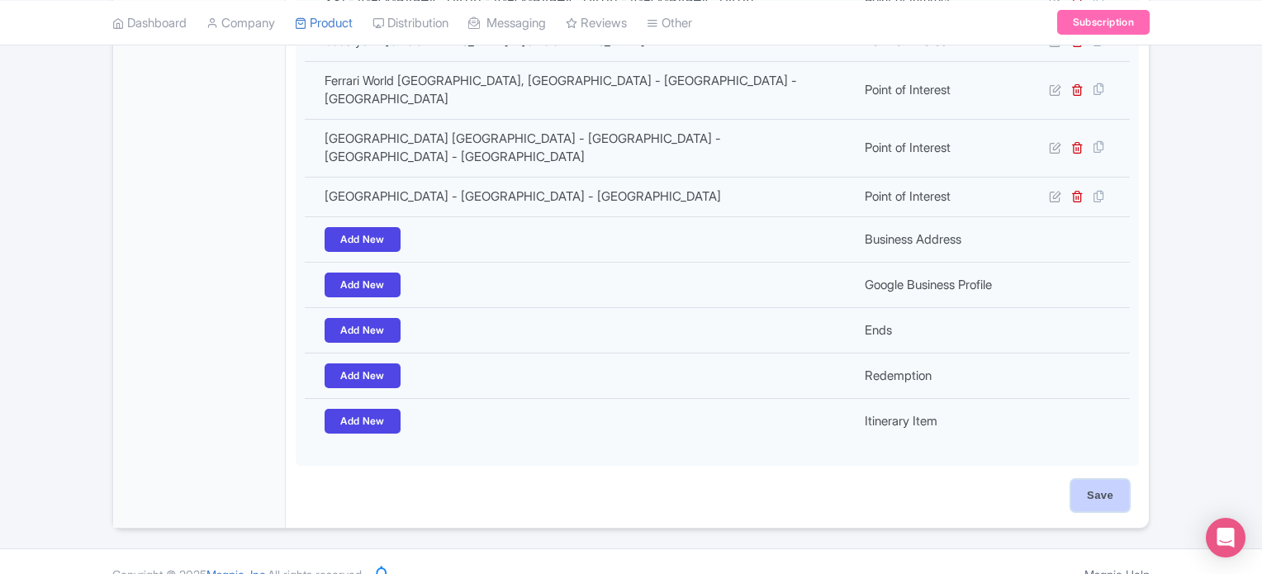
click at [1113, 480] on input "Save" at bounding box center [1100, 495] width 58 height 31
type input "Update Product"
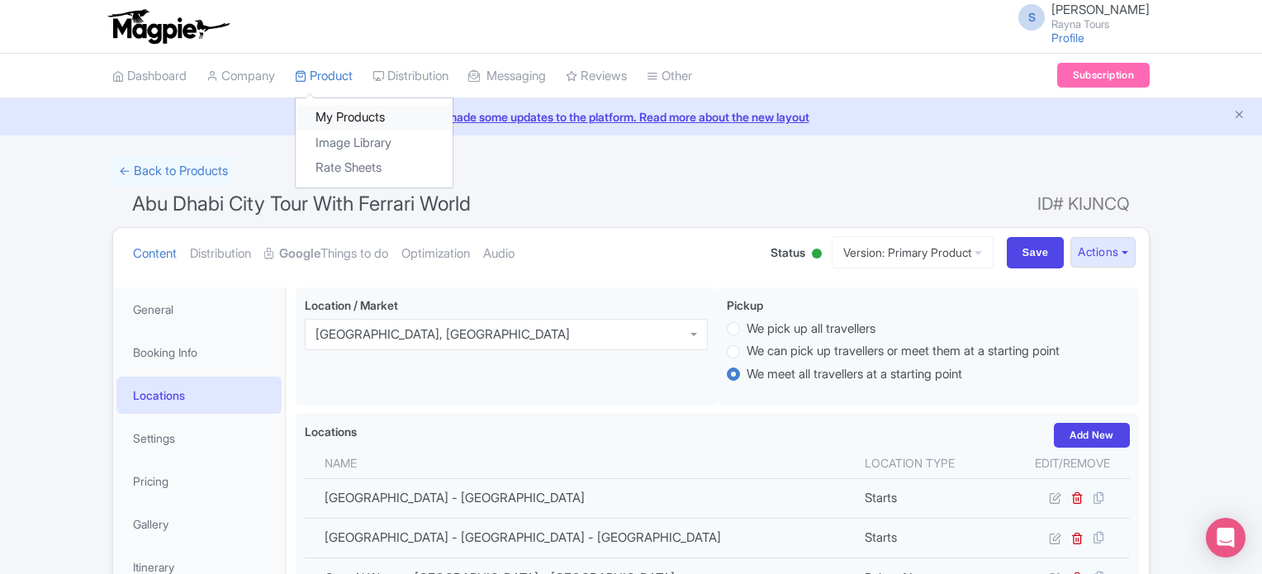
click at [344, 115] on link "My Products" at bounding box center [374, 118] width 157 height 26
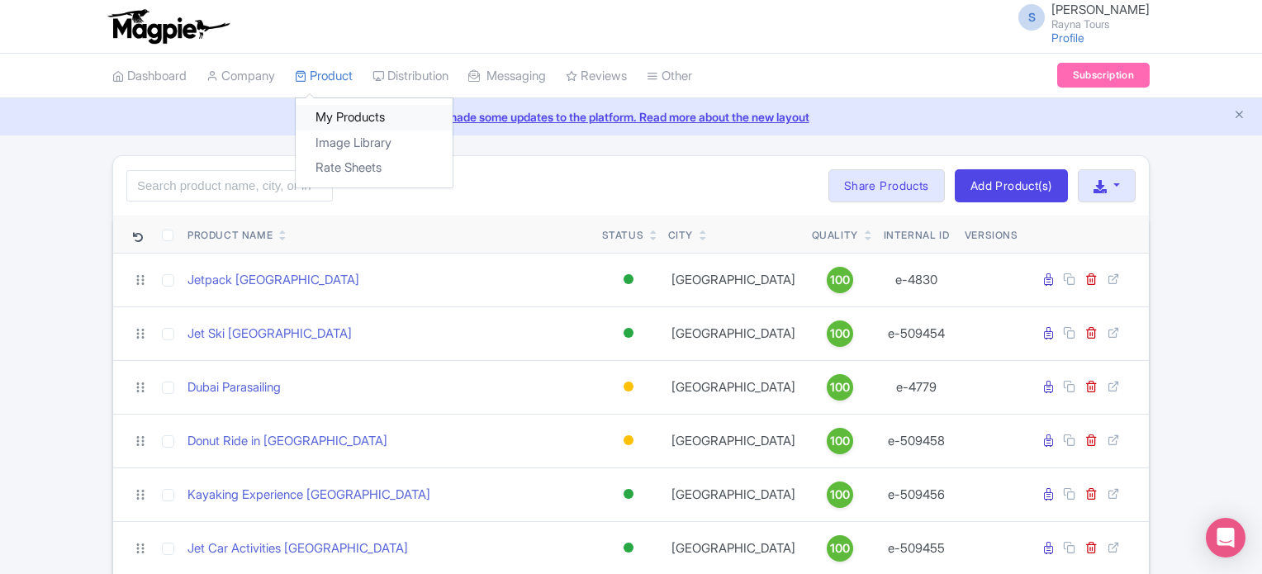
click at [349, 121] on link "My Products" at bounding box center [374, 118] width 157 height 26
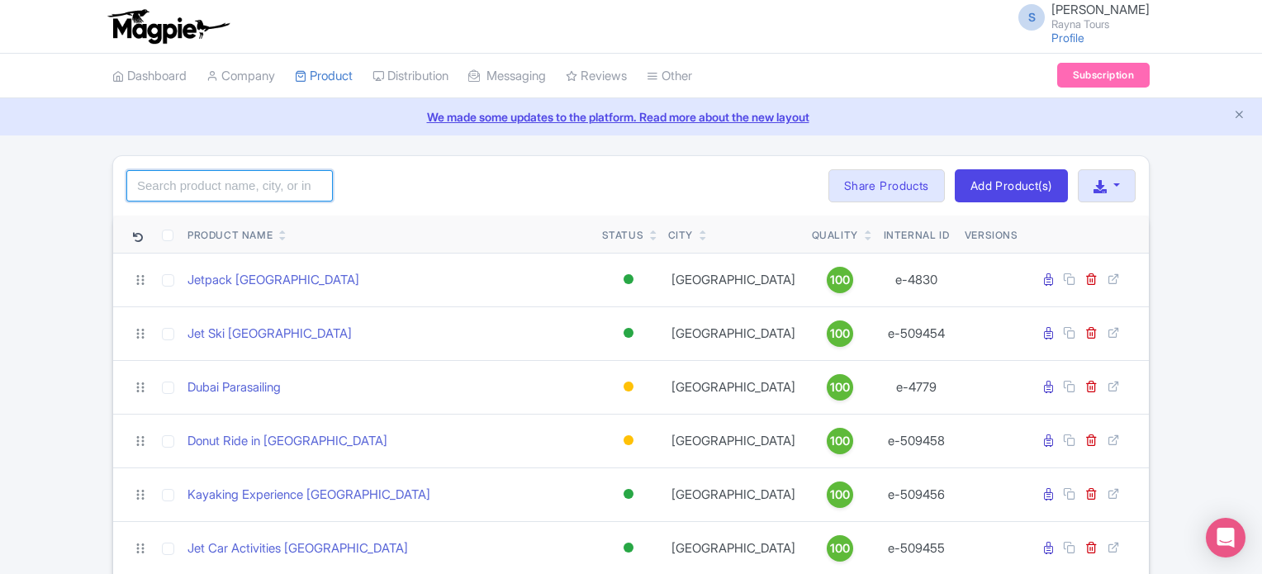
click at [284, 186] on input "search" at bounding box center [229, 185] width 207 height 31
type input "[GEOGRAPHIC_DATA]"
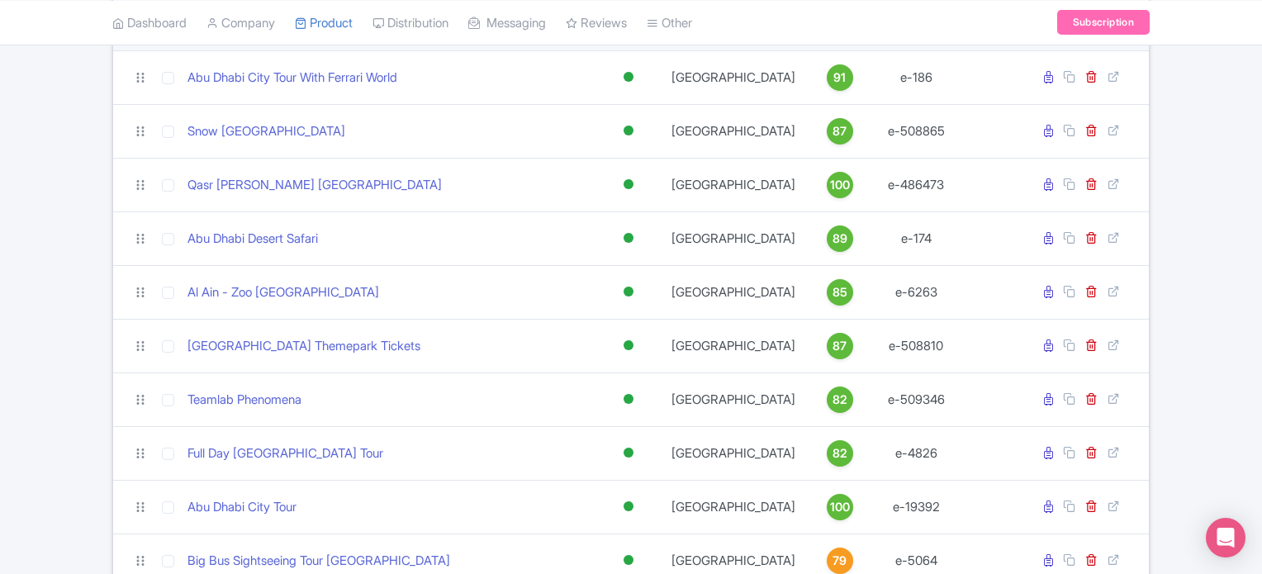
scroll to position [661, 0]
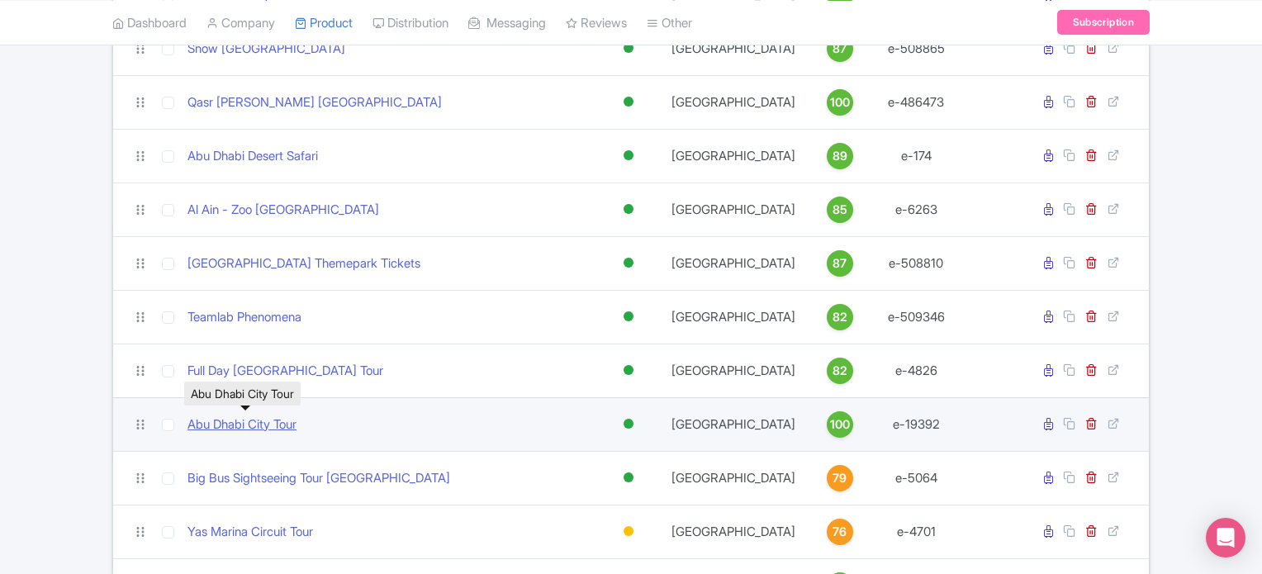
click at [282, 421] on link "Abu Dhabi City Tour" at bounding box center [242, 424] width 109 height 19
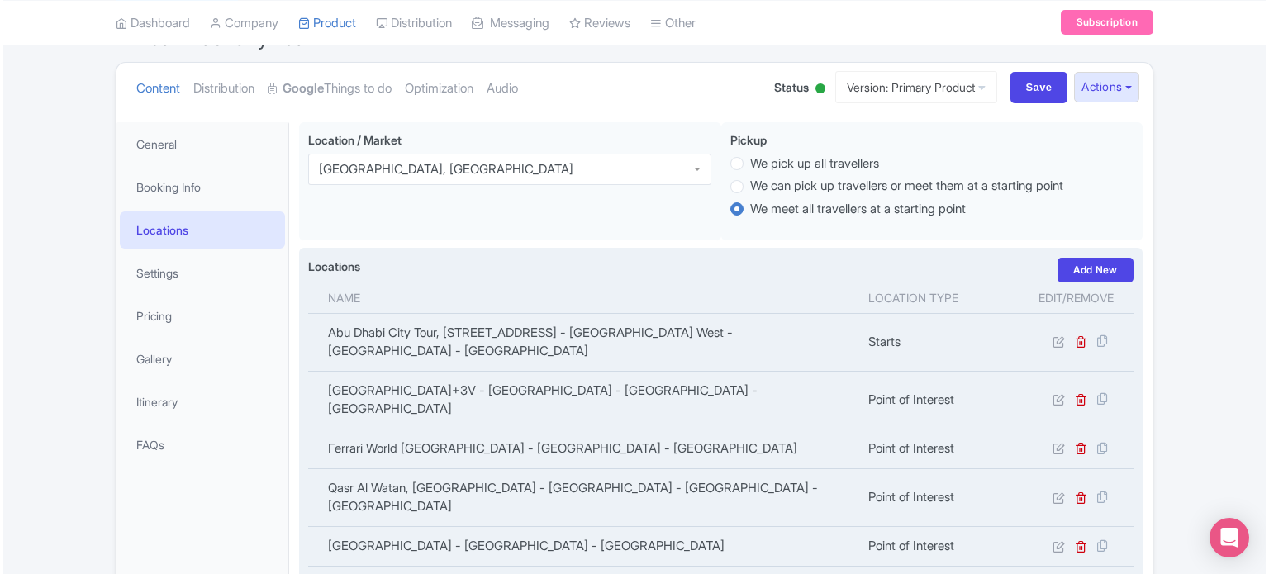
scroll to position [248, 0]
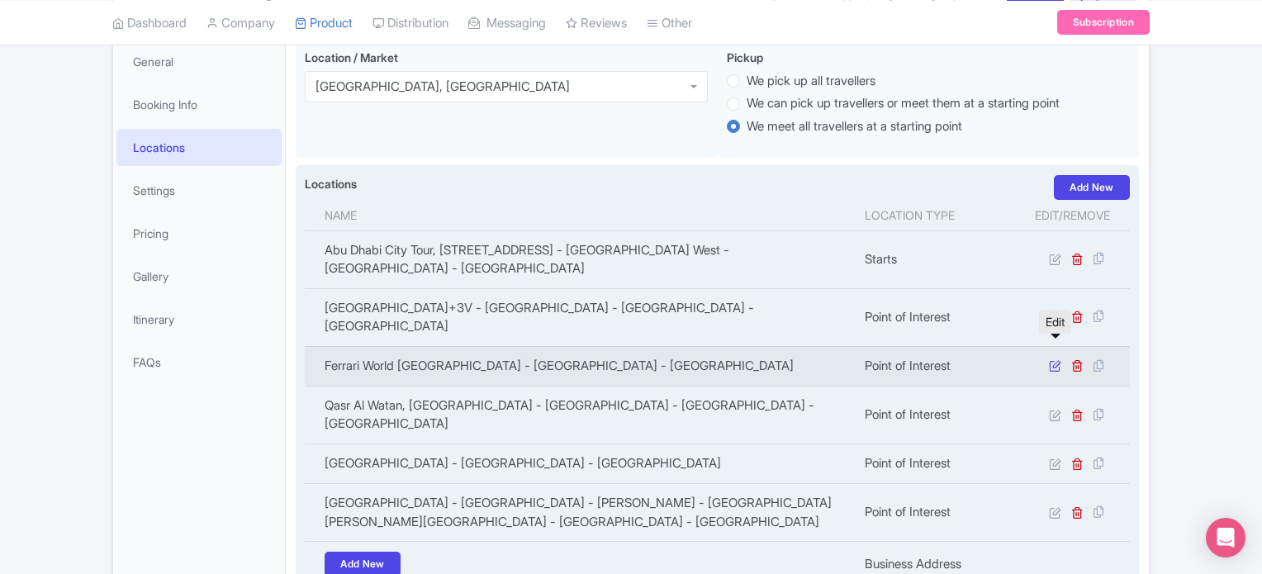
click at [1054, 359] on icon at bounding box center [1055, 365] width 12 height 12
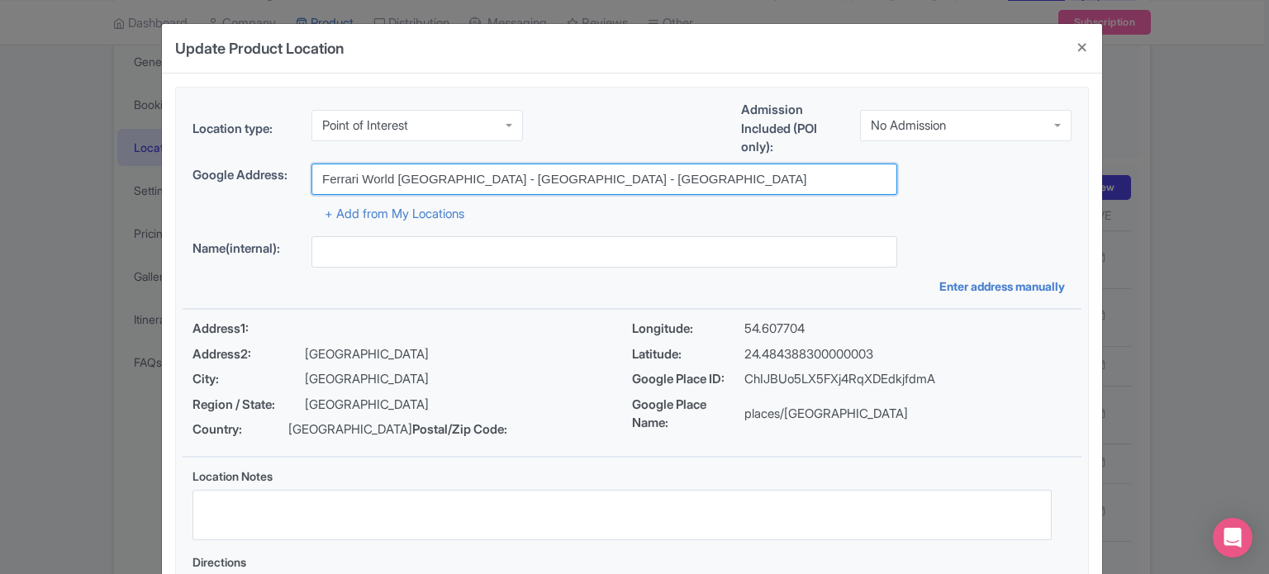
click at [486, 164] on input "Ferrari World [GEOGRAPHIC_DATA] - [GEOGRAPHIC_DATA] - [GEOGRAPHIC_DATA]" at bounding box center [604, 179] width 586 height 31
click at [486, 164] on input "Ferrari World Abu Dhabi - Abu Dhabi - United Arab Emirates" at bounding box center [604, 179] width 586 height 31
paste input "Saadiyat"
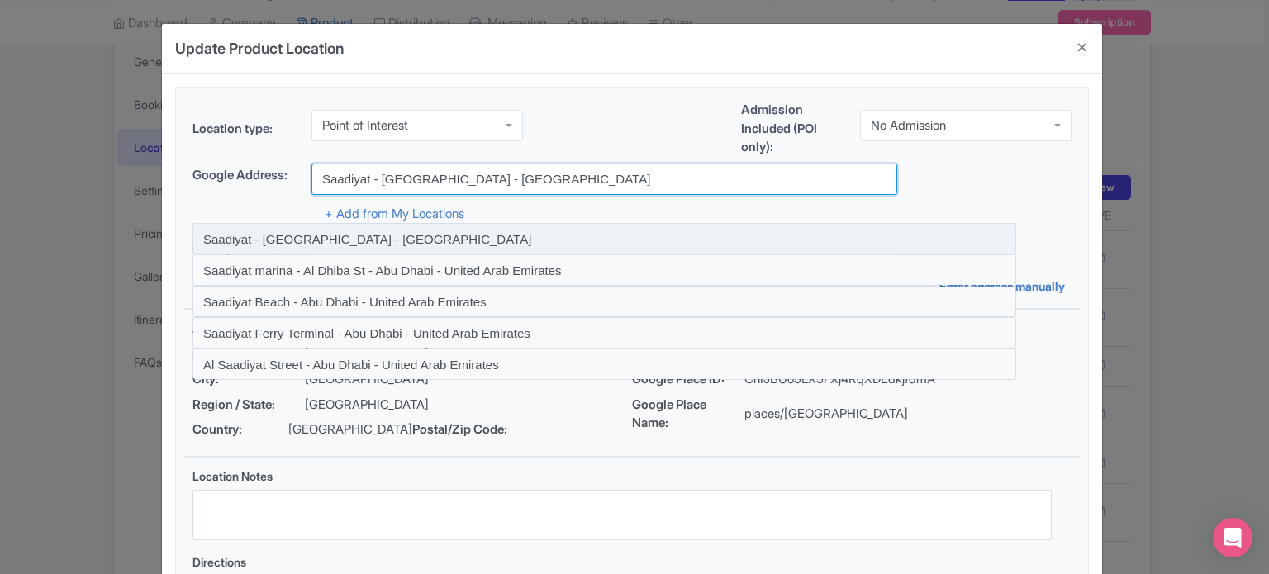
type input "Saadiyat - [GEOGRAPHIC_DATA] - [GEOGRAPHIC_DATA]"
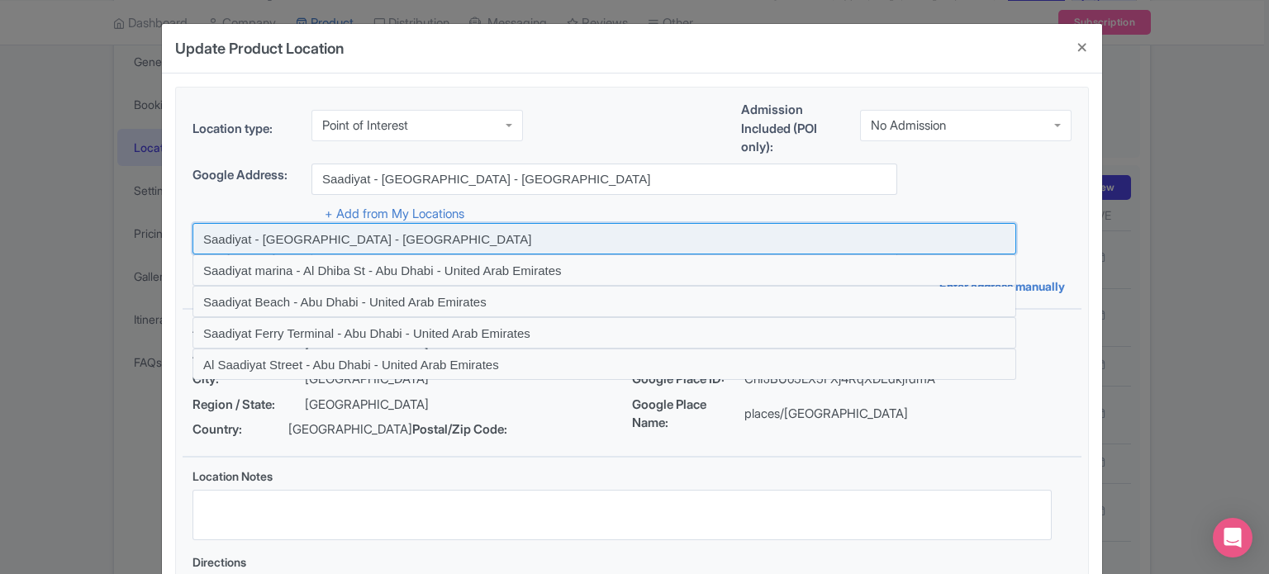
click at [412, 240] on input at bounding box center [604, 238] width 824 height 31
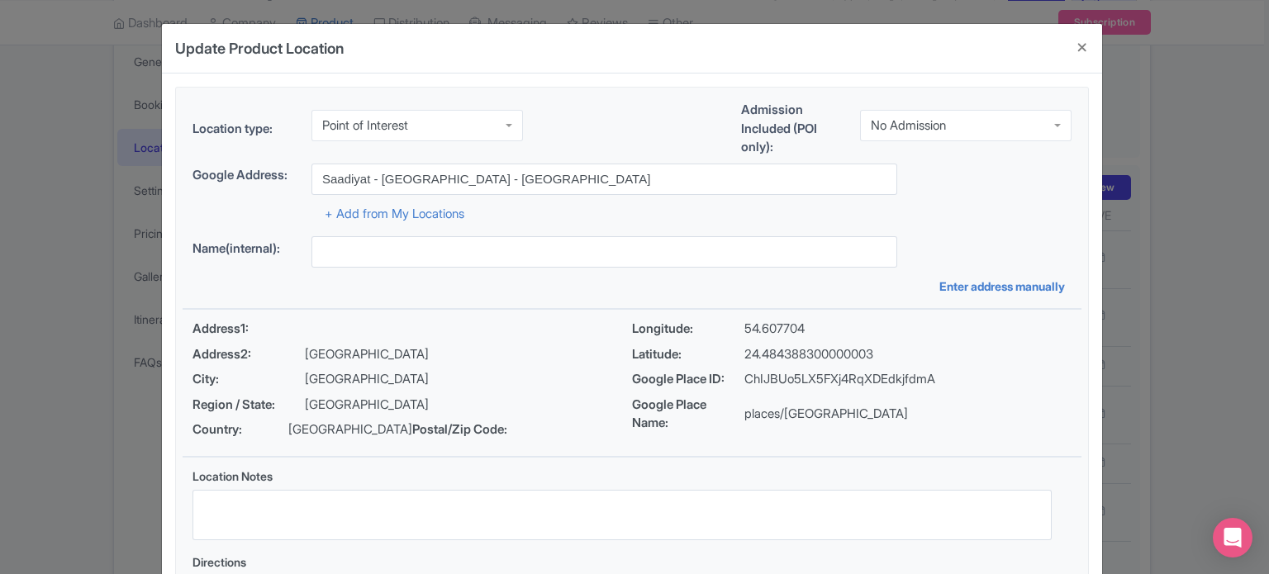
type input "Saadiyat - [GEOGRAPHIC_DATA] - [GEOGRAPHIC_DATA]"
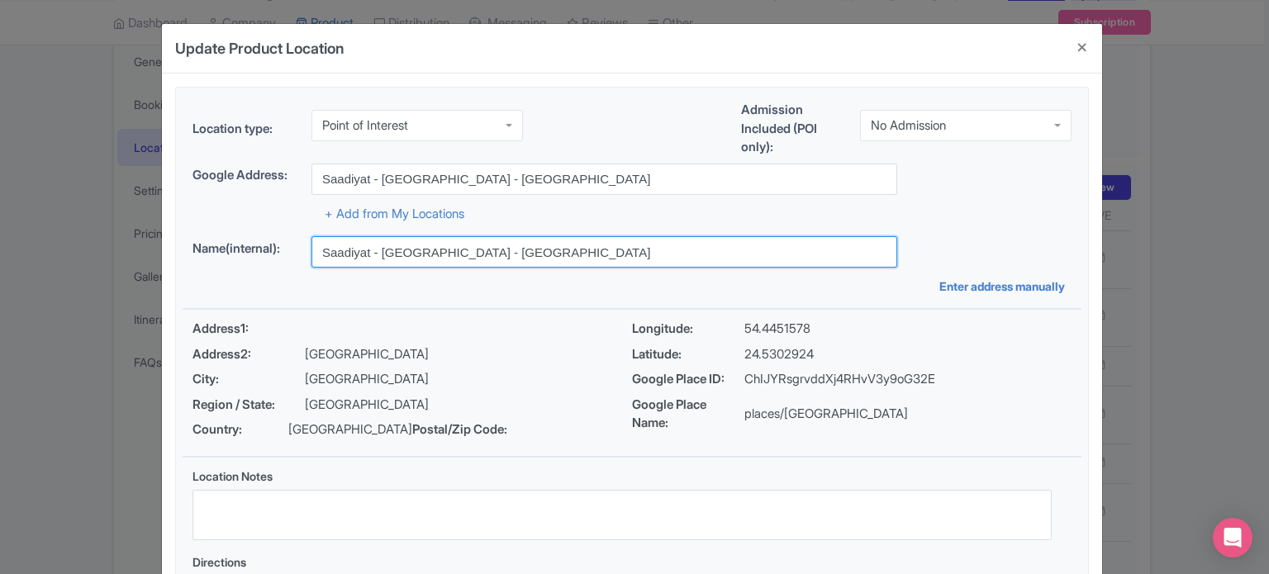
click at [587, 254] on input "Saadiyat - [GEOGRAPHIC_DATA] - [GEOGRAPHIC_DATA]" at bounding box center [604, 251] width 586 height 31
click at [587, 254] on input "Saadiyat - Abu Dhabi - United Arab Emirates" at bounding box center [604, 251] width 586 height 31
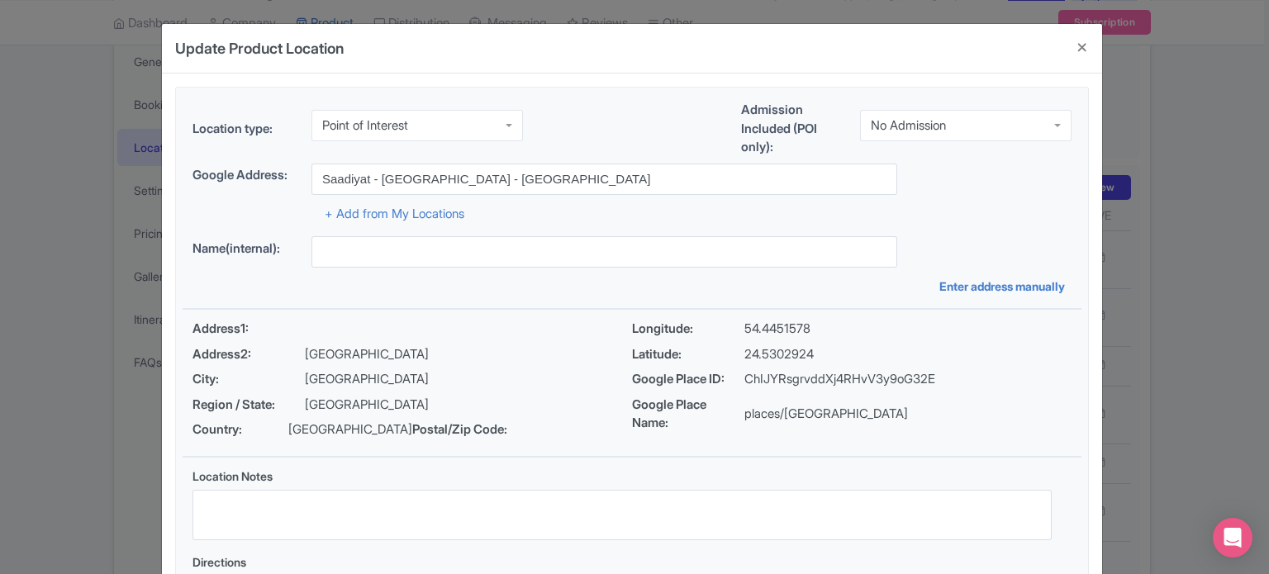
click at [585, 325] on div "Address1:" at bounding box center [411, 329] width 439 height 19
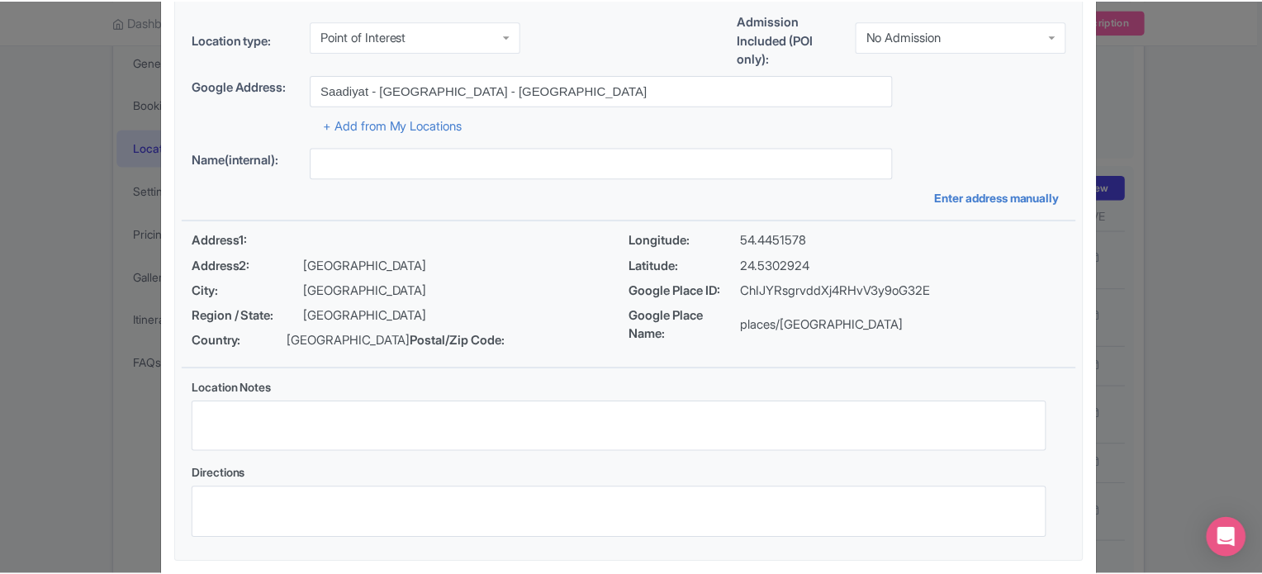
scroll to position [190, 0]
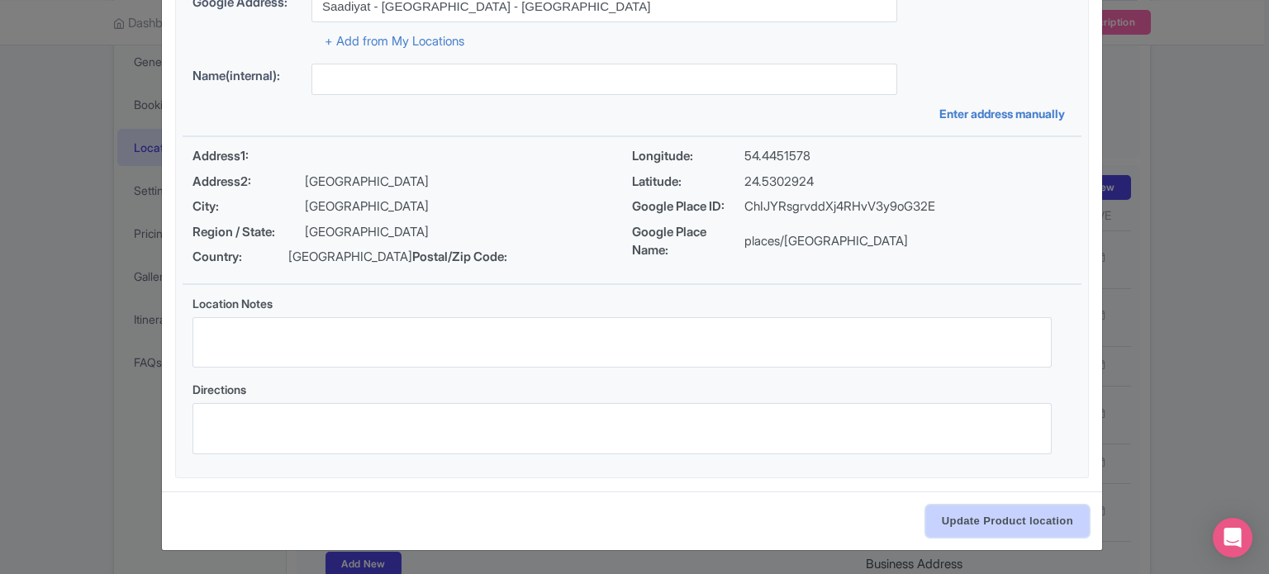
click at [1004, 508] on input "Update Product location" at bounding box center [1007, 521] width 163 height 31
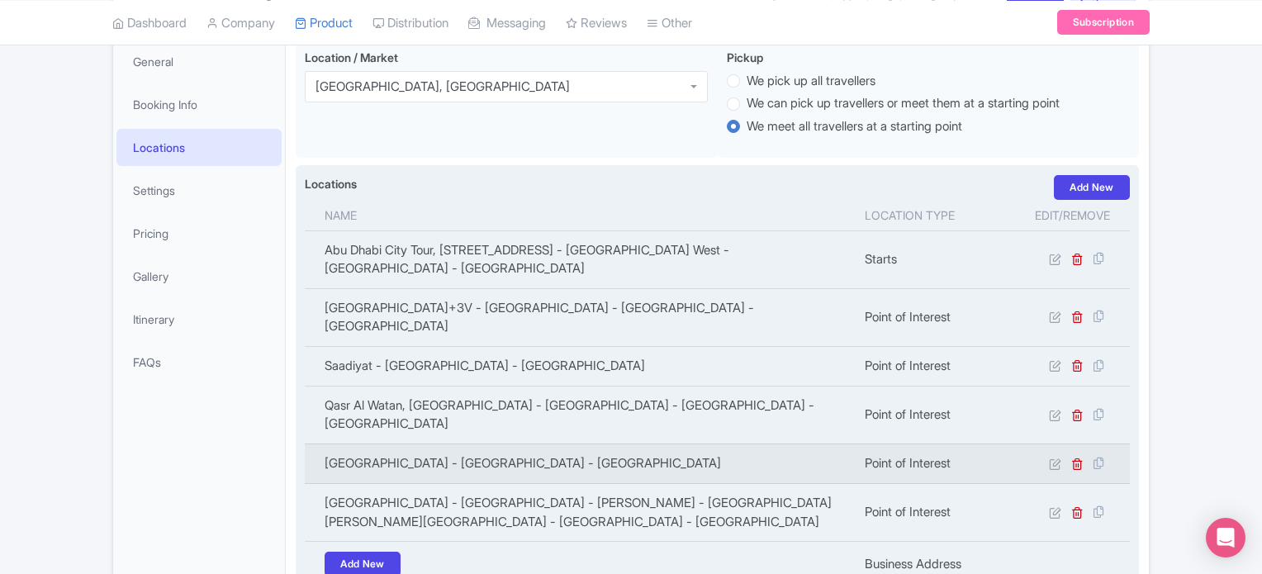
click at [524, 444] on td "Yas Island - Abu Dhabi - United Arab Emirates" at bounding box center [580, 464] width 550 height 40
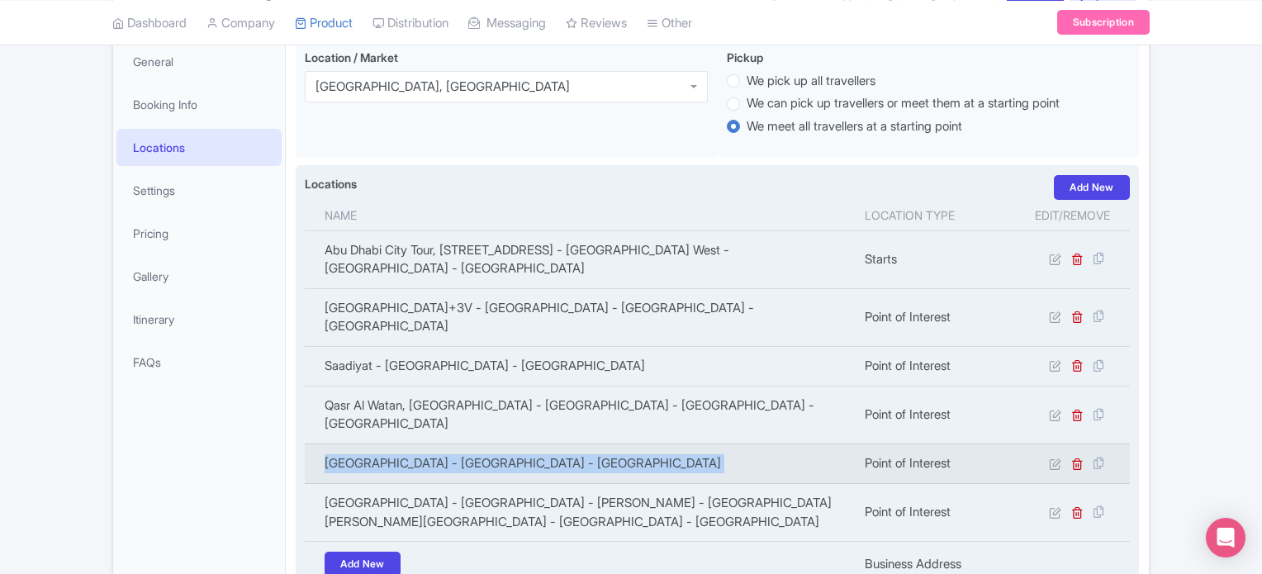
click at [524, 444] on td "Yas Island - Abu Dhabi - United Arab Emirates" at bounding box center [580, 464] width 550 height 40
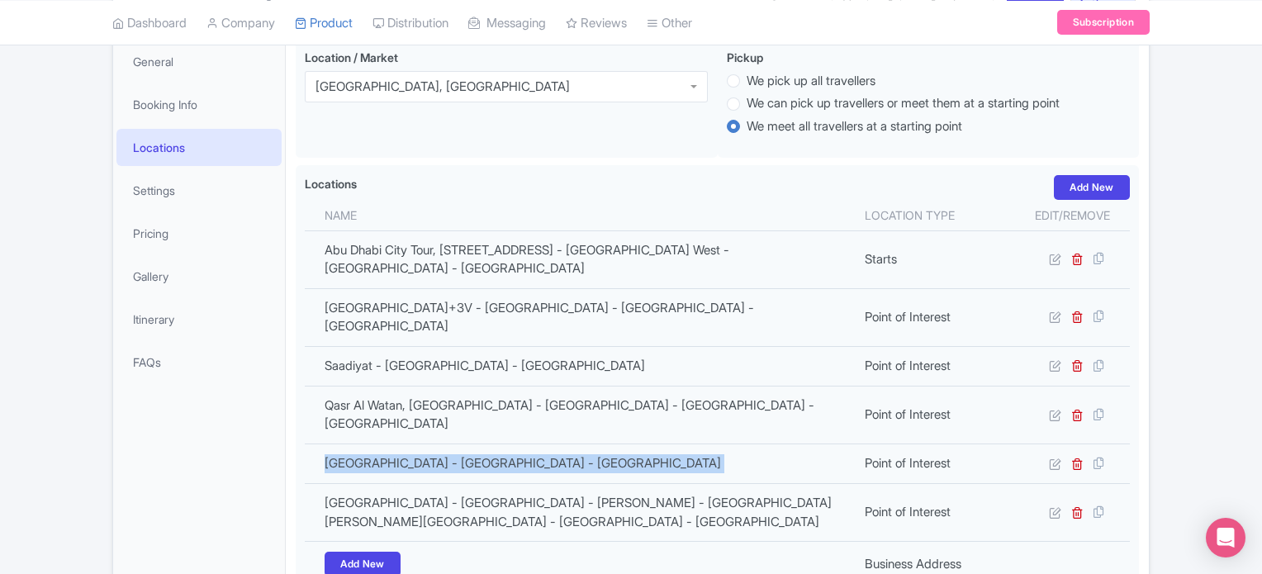
copy tr "Yas Island - Abu Dhabi - United Arab Emirates"
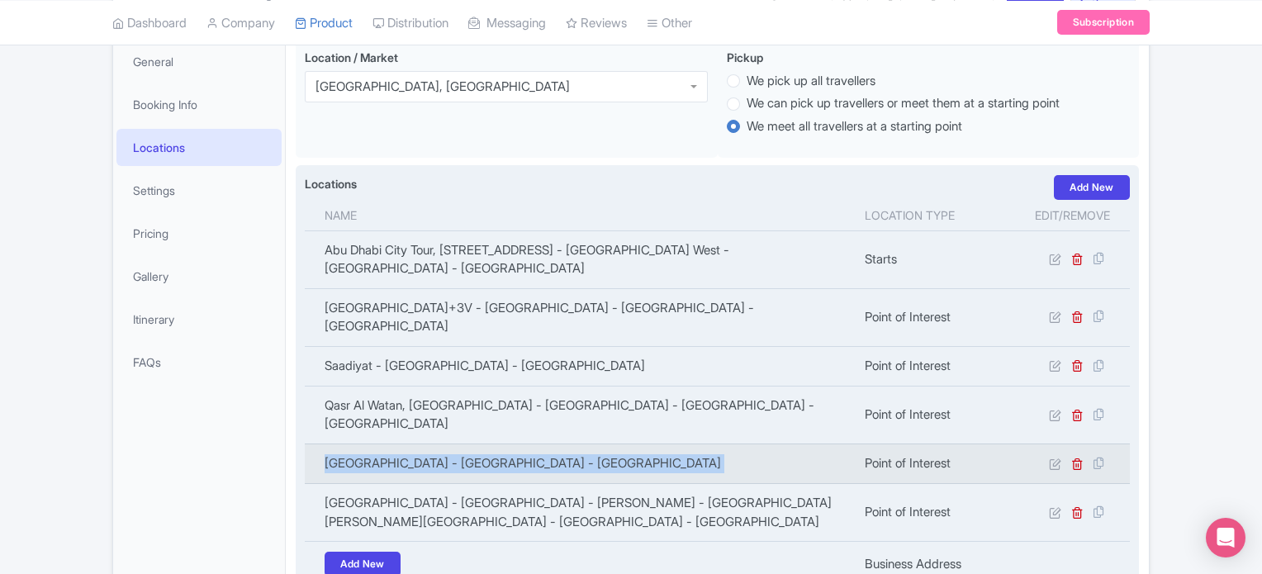
click at [548, 444] on td "Yas Island - Abu Dhabi - United Arab Emirates" at bounding box center [580, 464] width 550 height 40
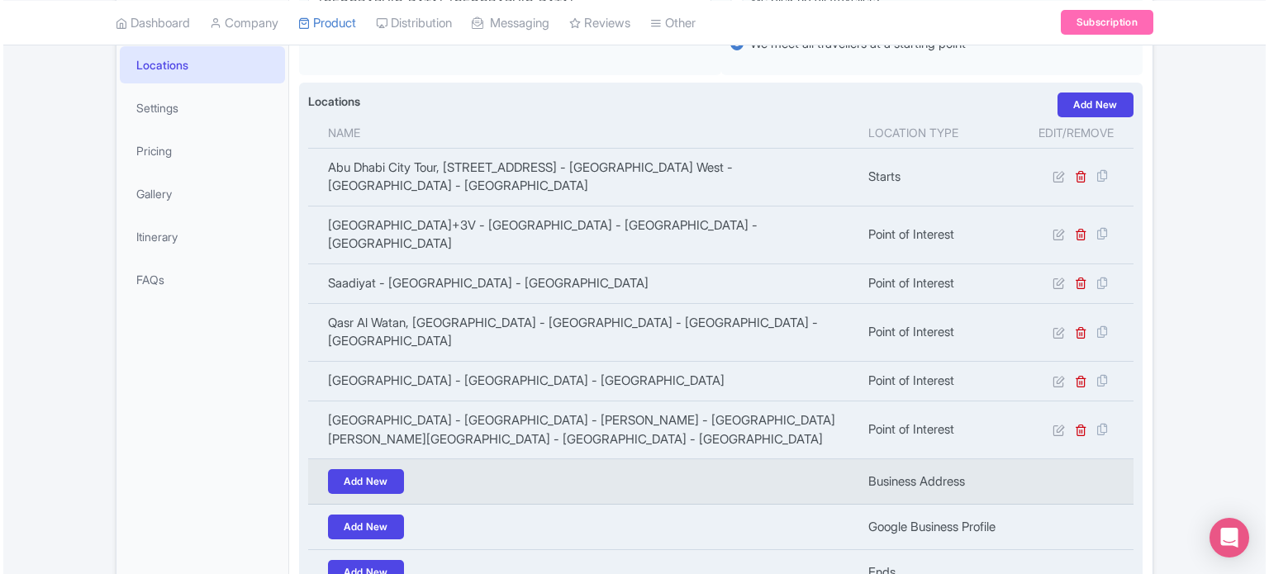
scroll to position [248, 0]
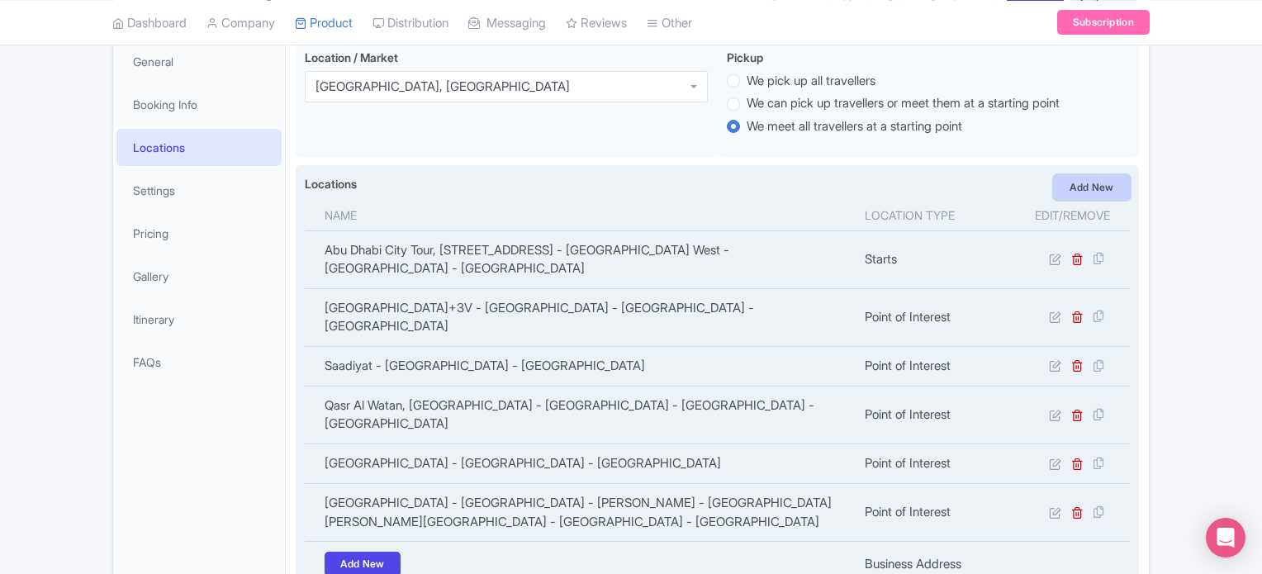
click at [1080, 185] on link "Add New" at bounding box center [1092, 187] width 76 height 25
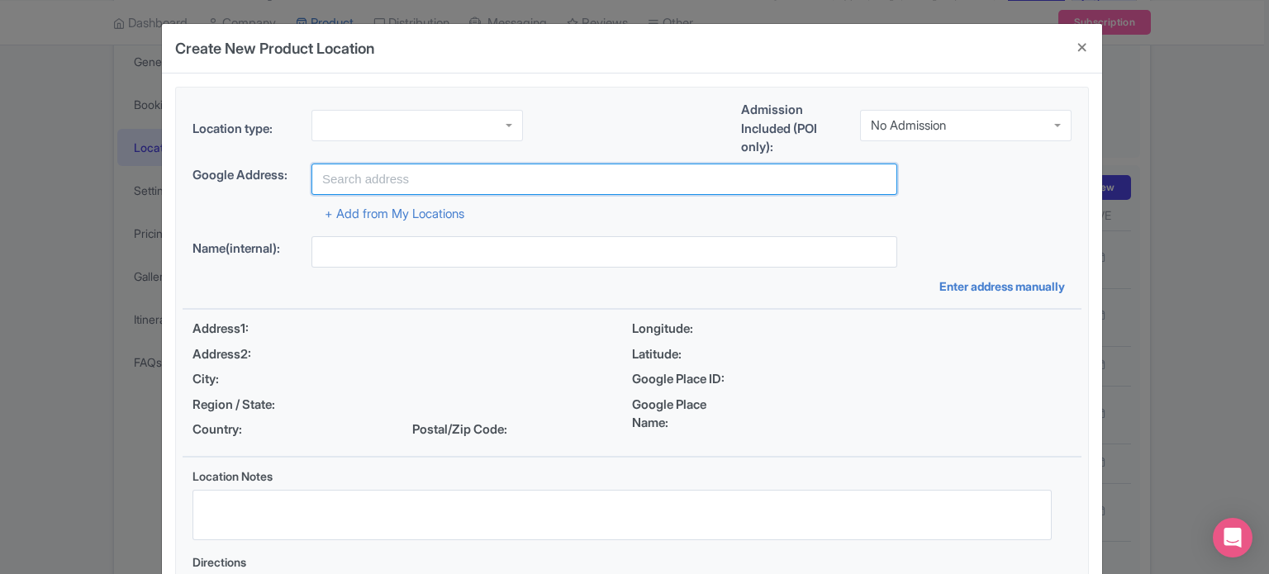
click at [396, 178] on input "text" at bounding box center [604, 179] width 586 height 31
paste input "Yas Island - YS1 - Abu Dhabi - United Arab Emirates"
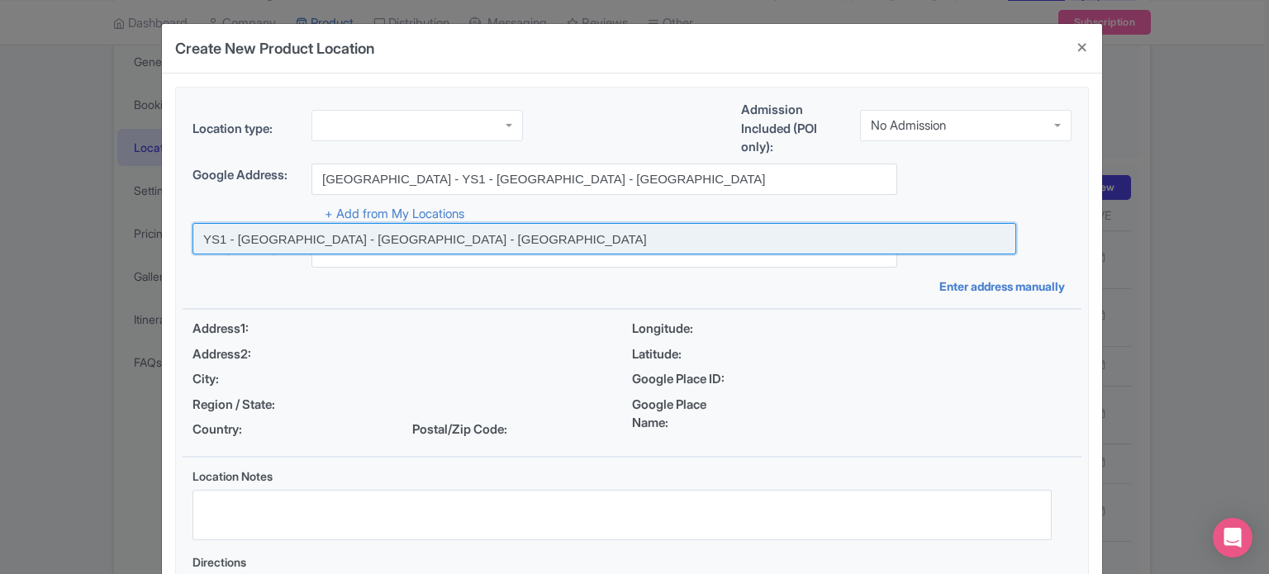
click at [430, 240] on input at bounding box center [604, 238] width 824 height 31
type input "YS1 - Yas Island - Abu Dhabi - United Arab Emirates"
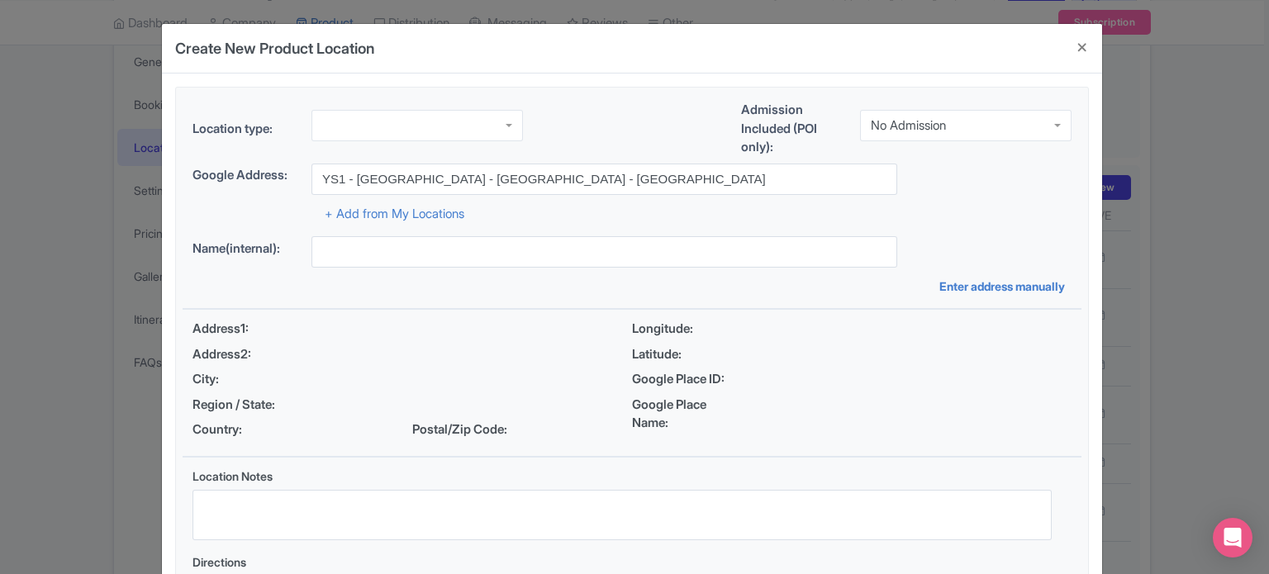
type input "YS1 - Yas Island - Abu Dhabi - United Arab Emirates"
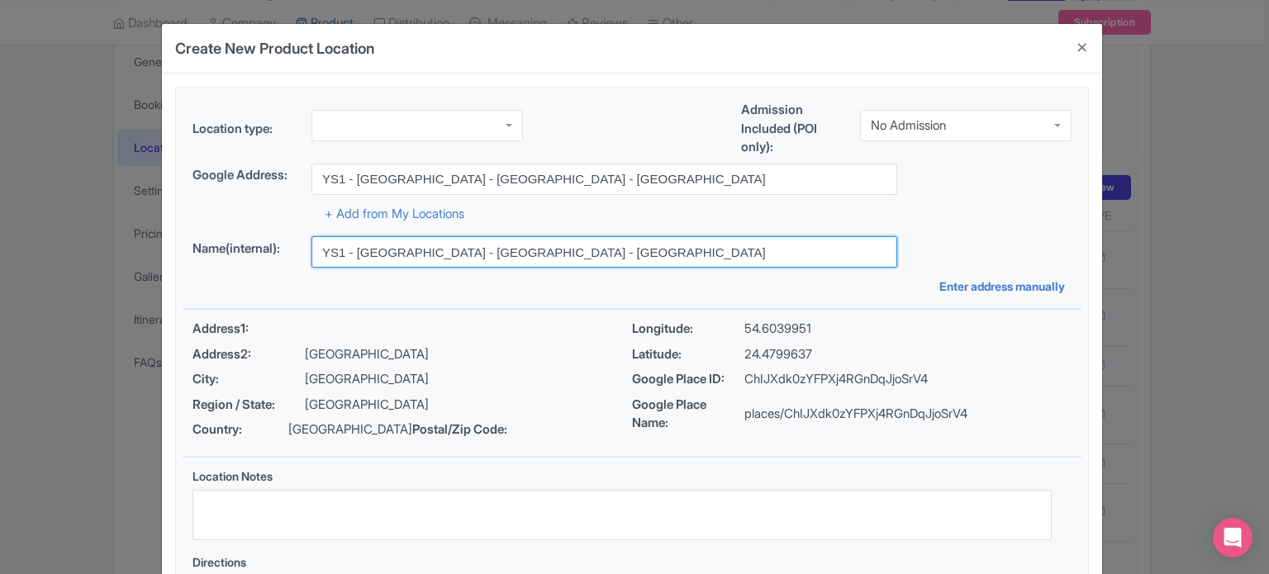
click at [434, 254] on input "YS1 - Yas Island - Abu Dhabi - United Arab Emirates" at bounding box center [604, 251] width 586 height 31
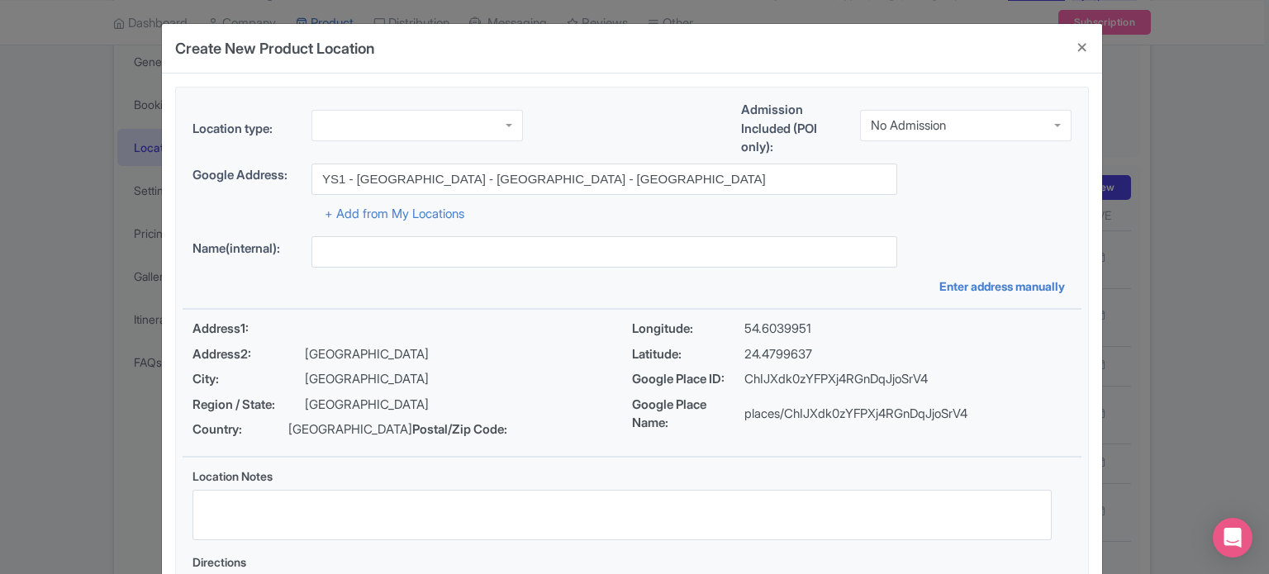
click at [436, 128] on div at bounding box center [416, 125] width 211 height 31
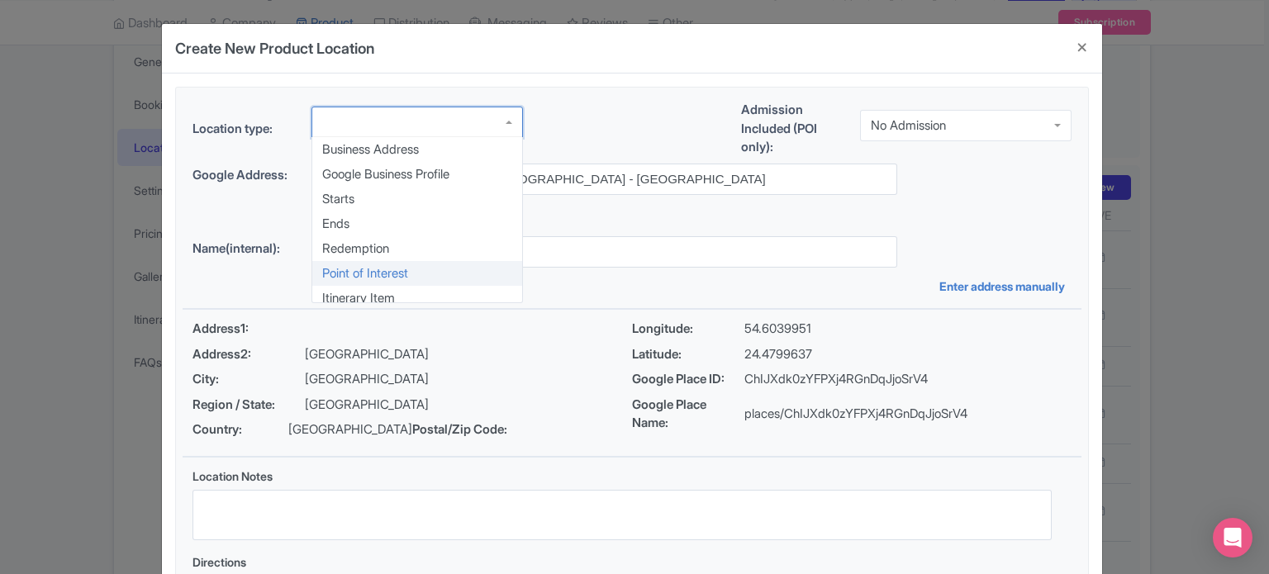
scroll to position [0, 0]
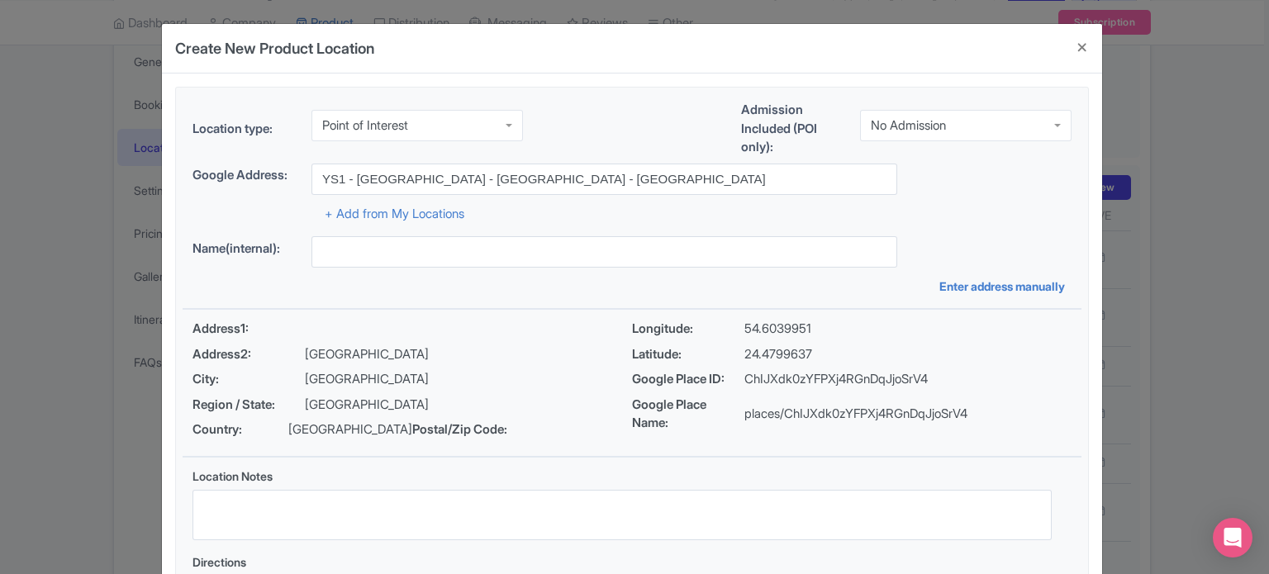
click at [1001, 181] on div "Google Address: YS1 - Yas Island - Abu Dhabi - United Arab Emirates" at bounding box center [631, 179] width 879 height 31
click at [897, 286] on div "Name(internal): Enter address manually" at bounding box center [632, 265] width 899 height 59
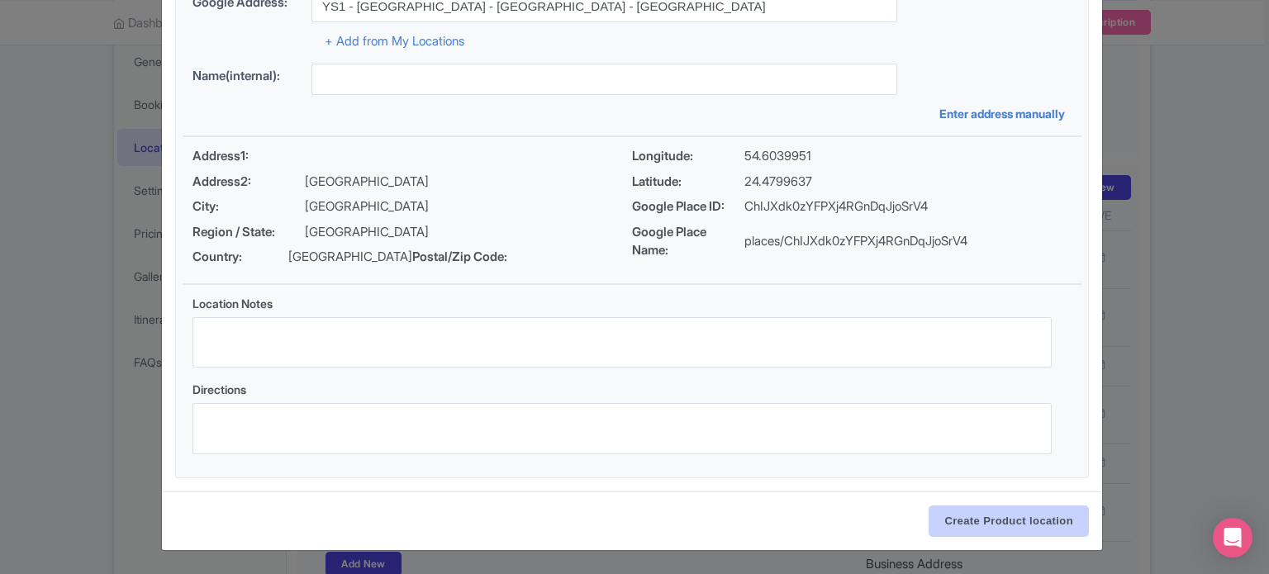
scroll to position [190, 0]
click at [986, 517] on input "Create Product location" at bounding box center [1008, 521] width 160 height 31
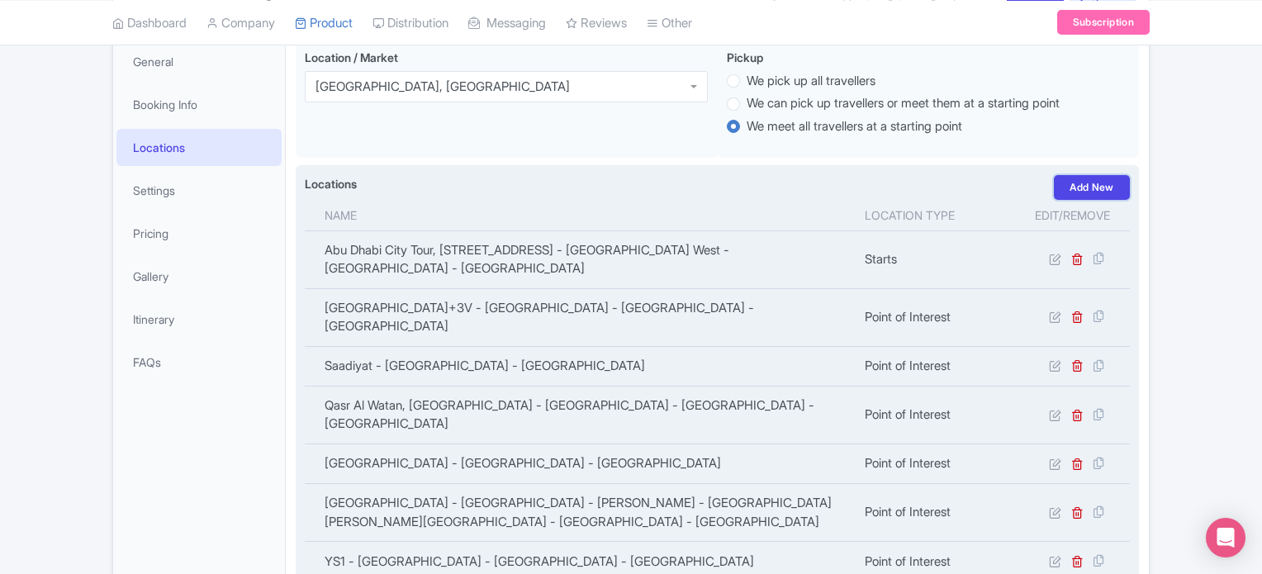
click at [1089, 187] on link "Add New" at bounding box center [1092, 187] width 76 height 25
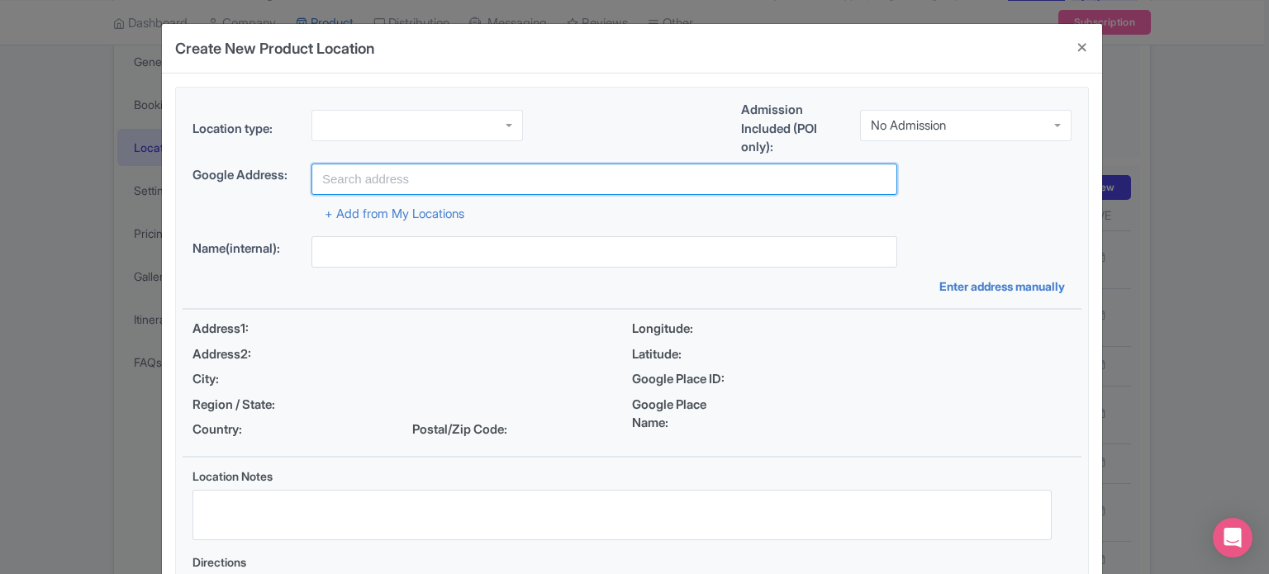
click at [471, 182] on input "text" at bounding box center [604, 179] width 586 height 31
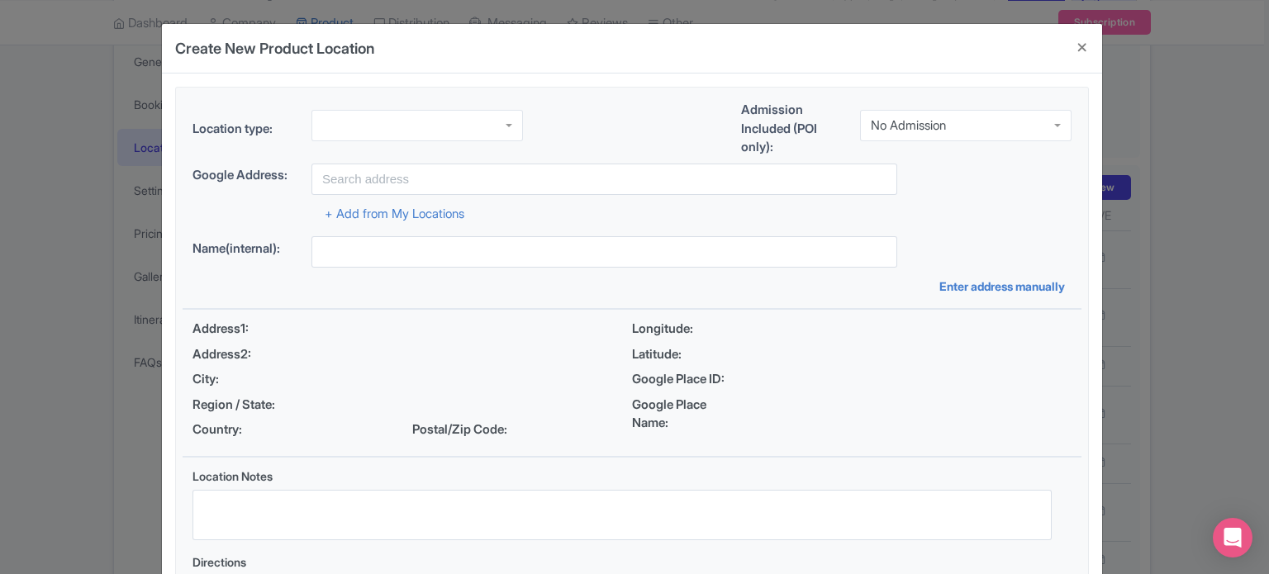
click at [456, 128] on div at bounding box center [416, 125] width 211 height 31
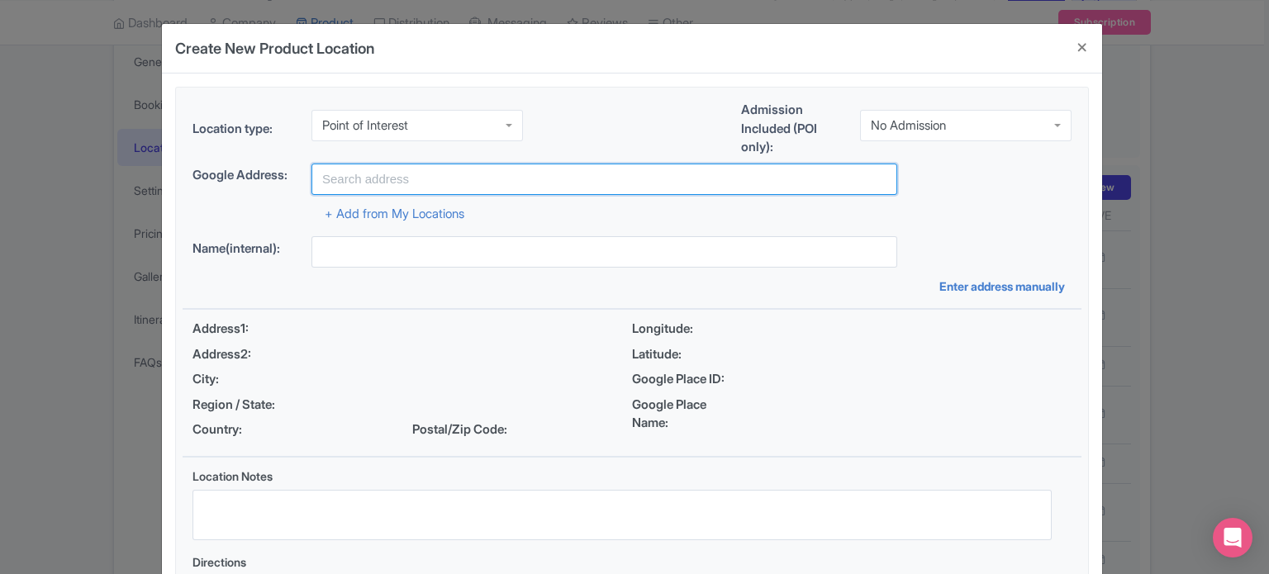
click at [444, 173] on input "text" at bounding box center [604, 179] width 586 height 31
paste input "Yas Island - YS4 - Abu Dhabi - United Arab Emirates"
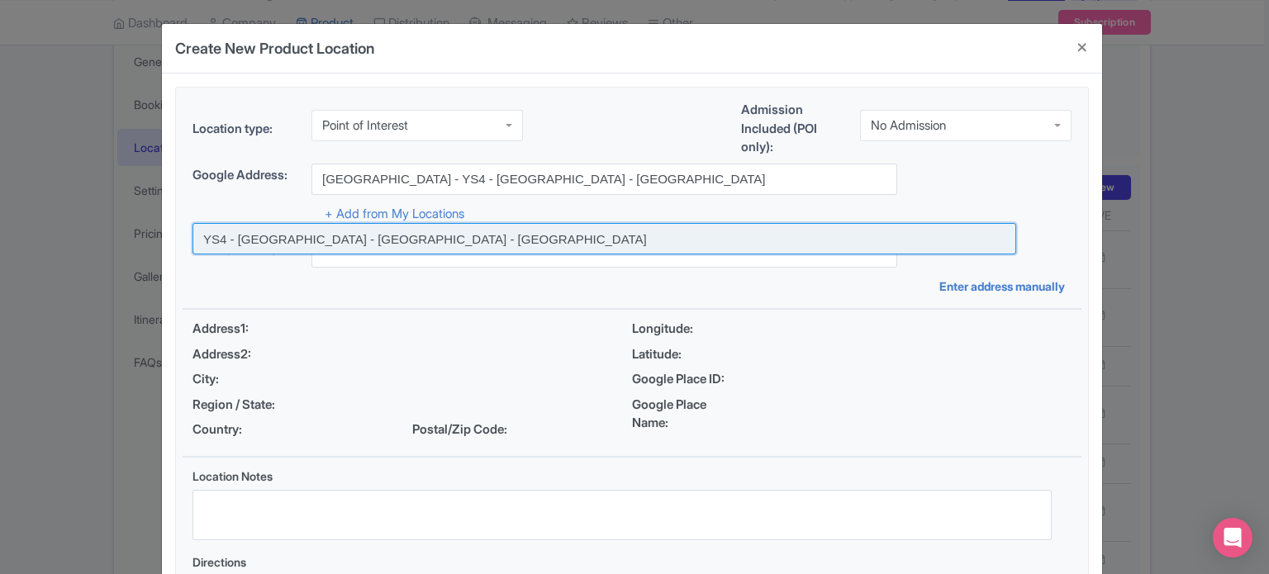
click at [421, 241] on input at bounding box center [604, 238] width 824 height 31
type input "YS4 - Yas Island - Abu Dhabi - United Arab Emirates"
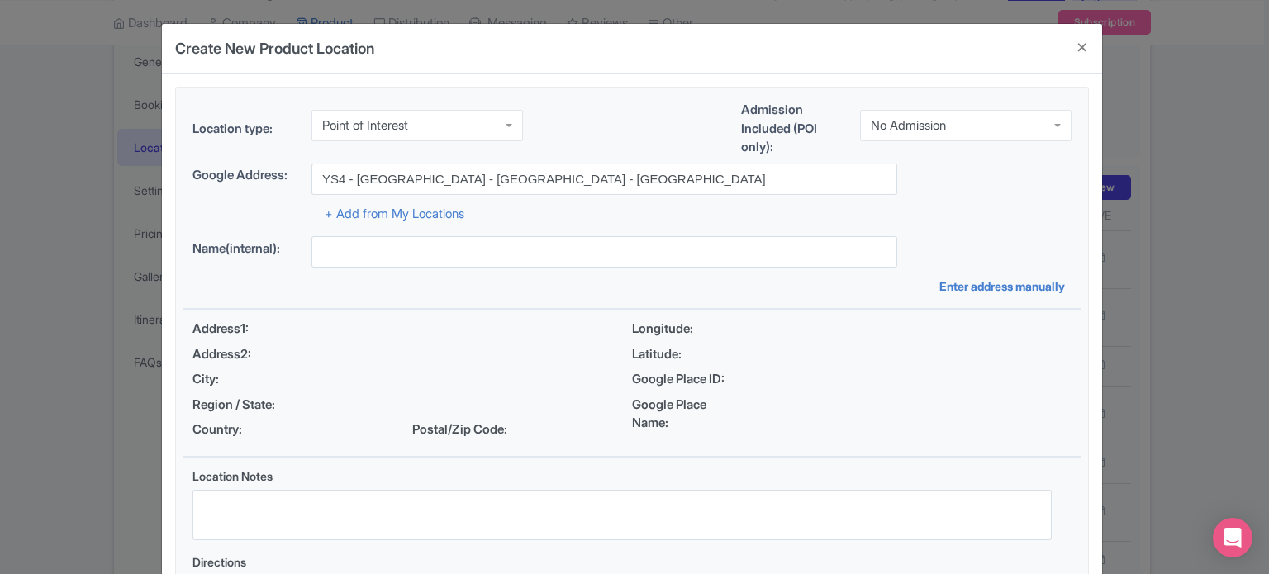
type input "YS4 - Yas Island - Abu Dhabi - United Arab Emirates"
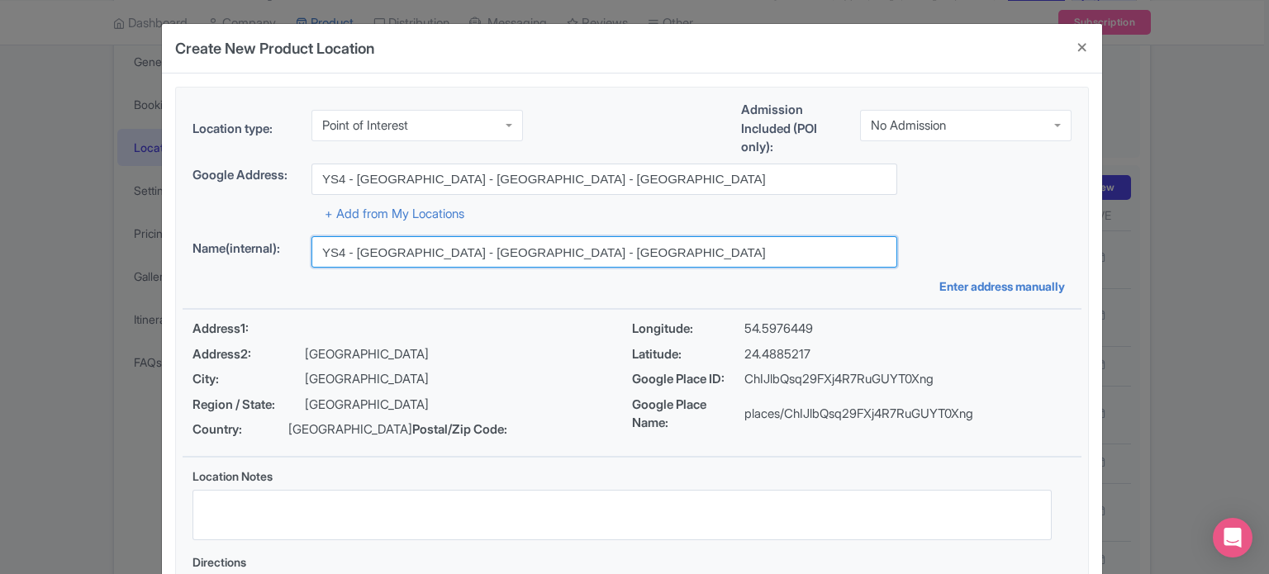
click at [641, 261] on input "YS4 - Yas Island - Abu Dhabi - United Arab Emirates" at bounding box center [604, 251] width 586 height 31
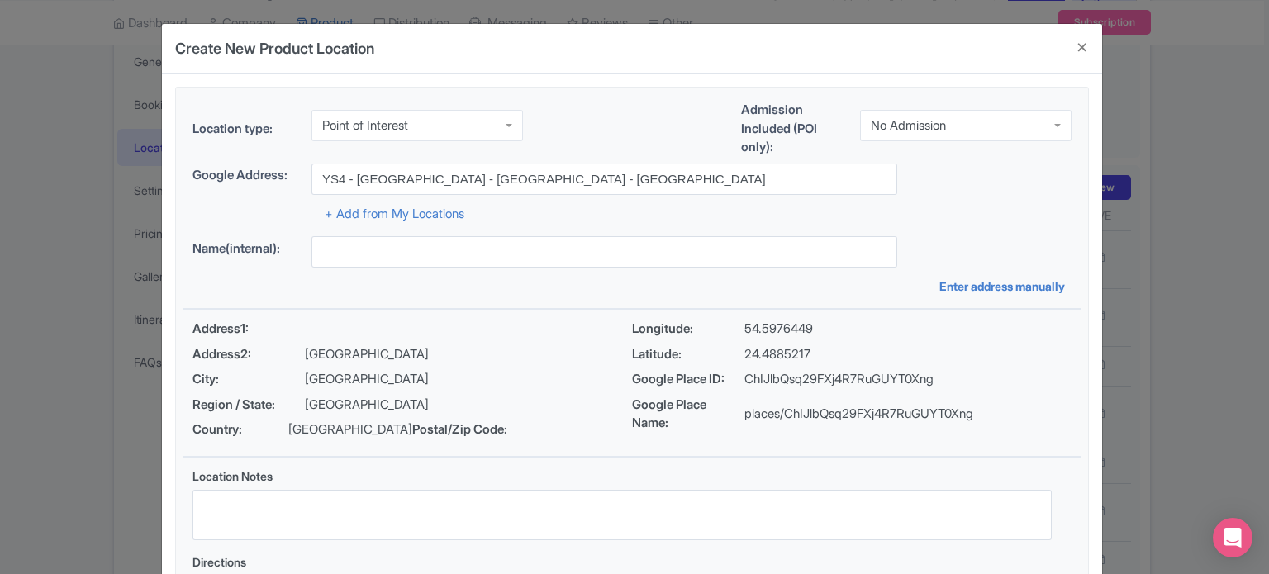
click at [762, 216] on div "+ Add from My Locations" at bounding box center [631, 209] width 879 height 29
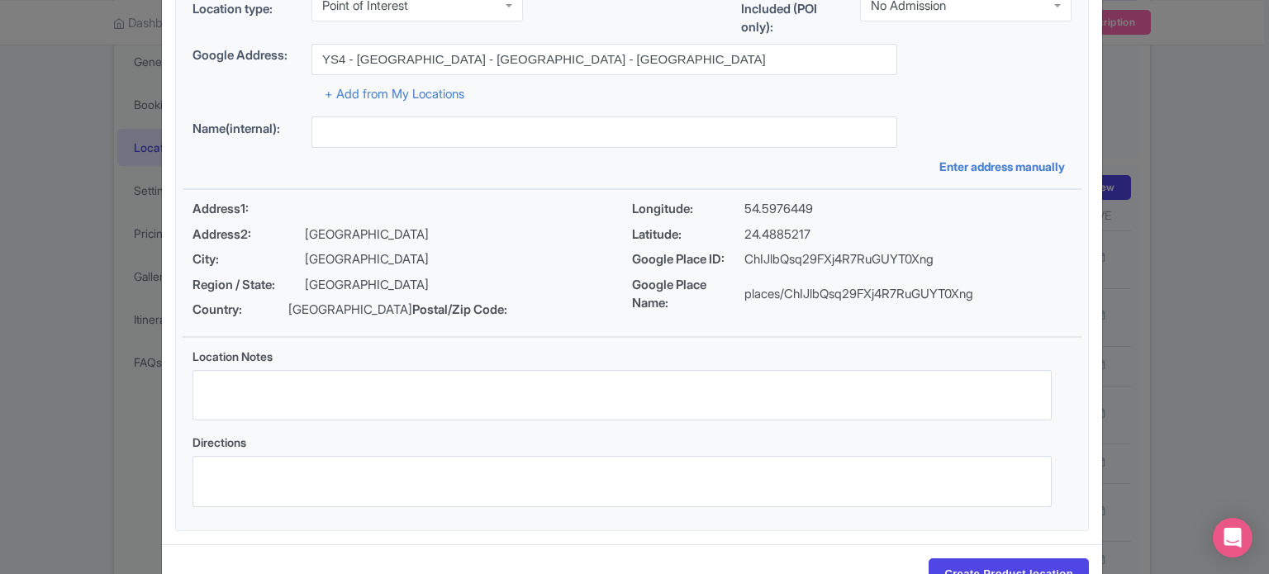
scroll to position [190, 0]
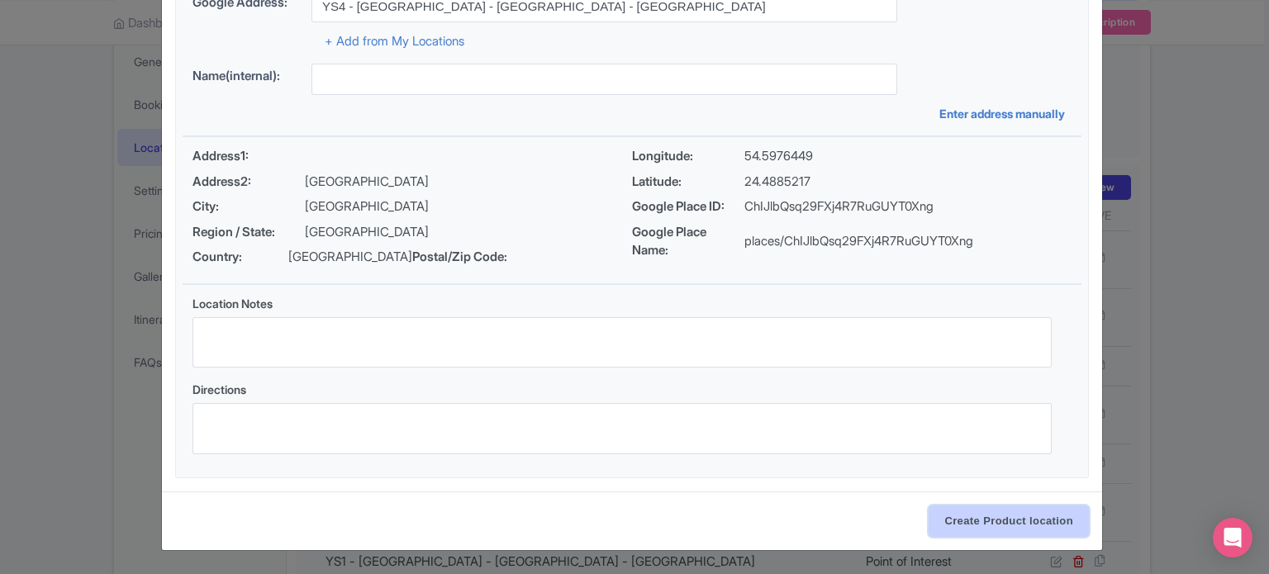
click at [977, 512] on input "Create Product location" at bounding box center [1008, 521] width 160 height 31
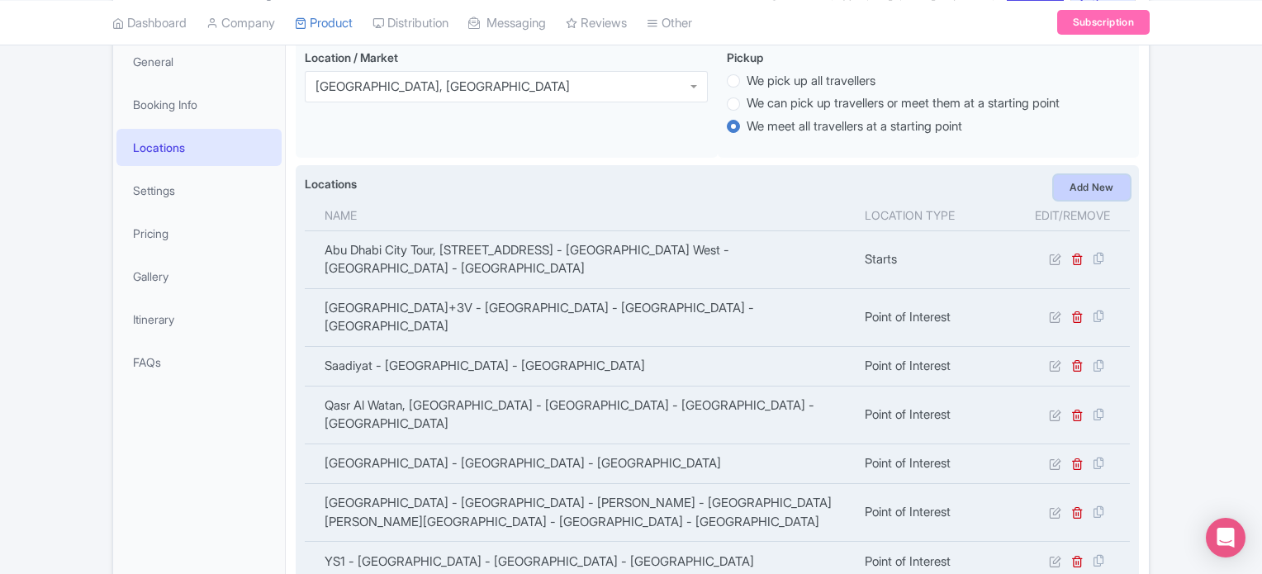
click at [1087, 182] on link "Add New" at bounding box center [1092, 187] width 76 height 25
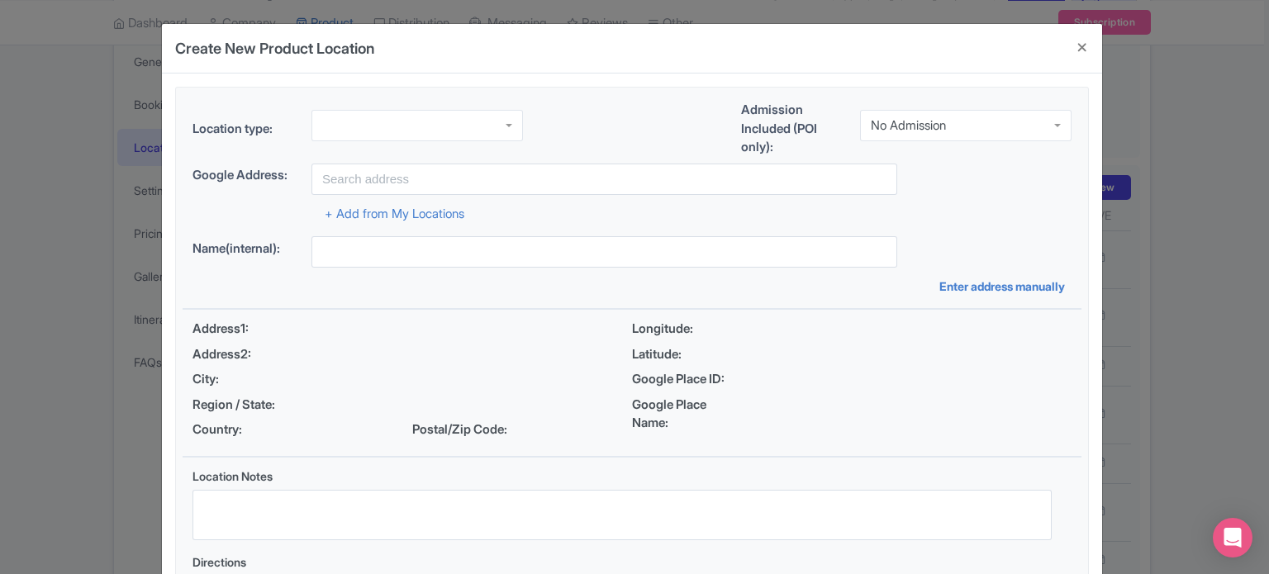
click at [423, 126] on div at bounding box center [416, 125] width 211 height 31
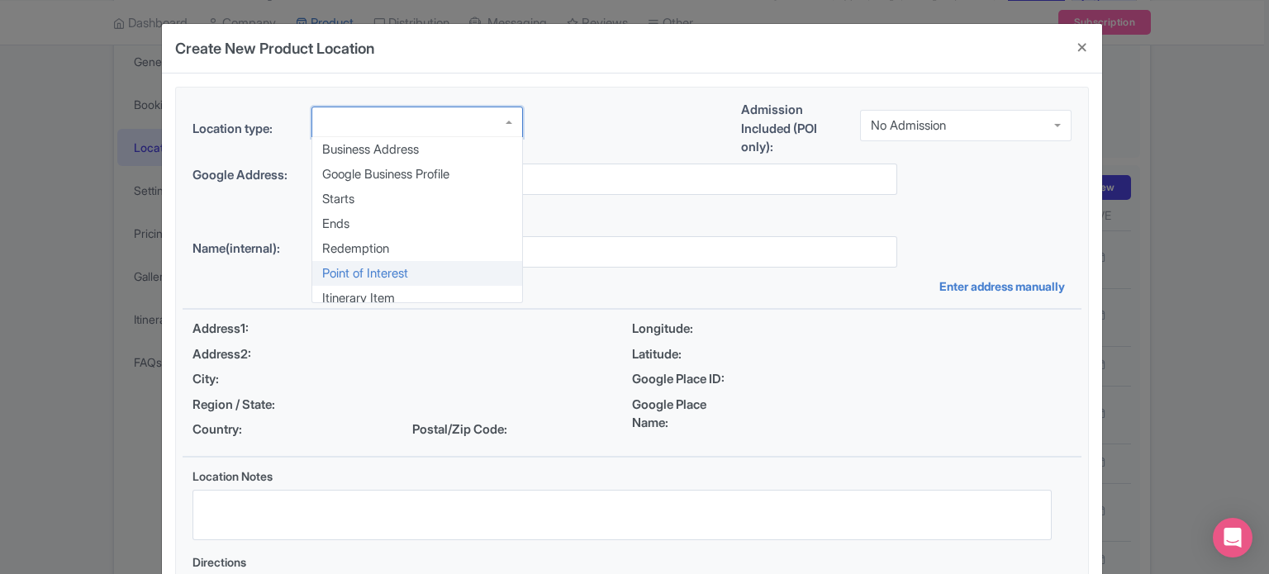
scroll to position [0, 0]
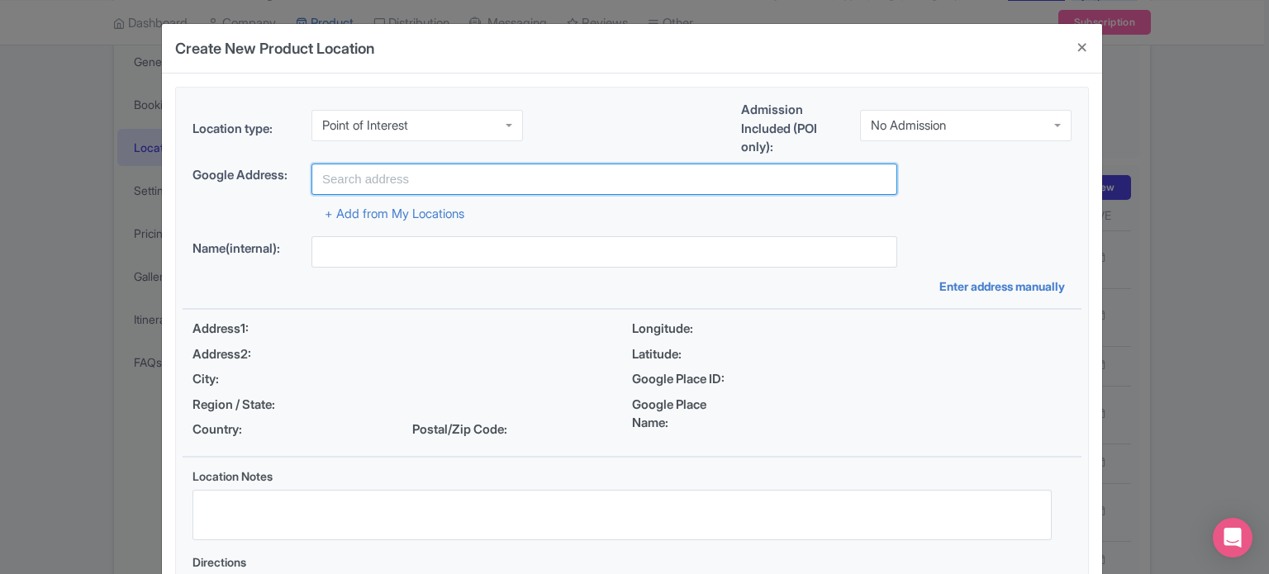
click at [415, 170] on input "text" at bounding box center [604, 179] width 586 height 31
paste input "Yas Island - YS6 - Abu Dhabi - United Arab Emirates"
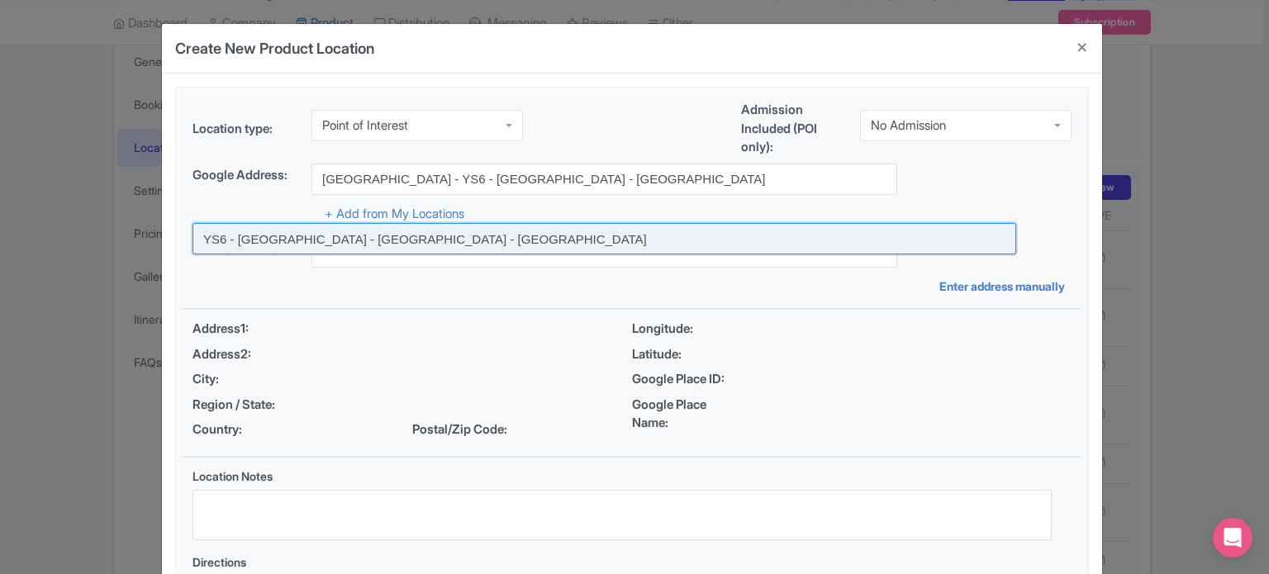
click at [424, 242] on input at bounding box center [604, 238] width 824 height 31
type input "YS6 - Yas Island - Abu Dhabi - United Arab Emirates"
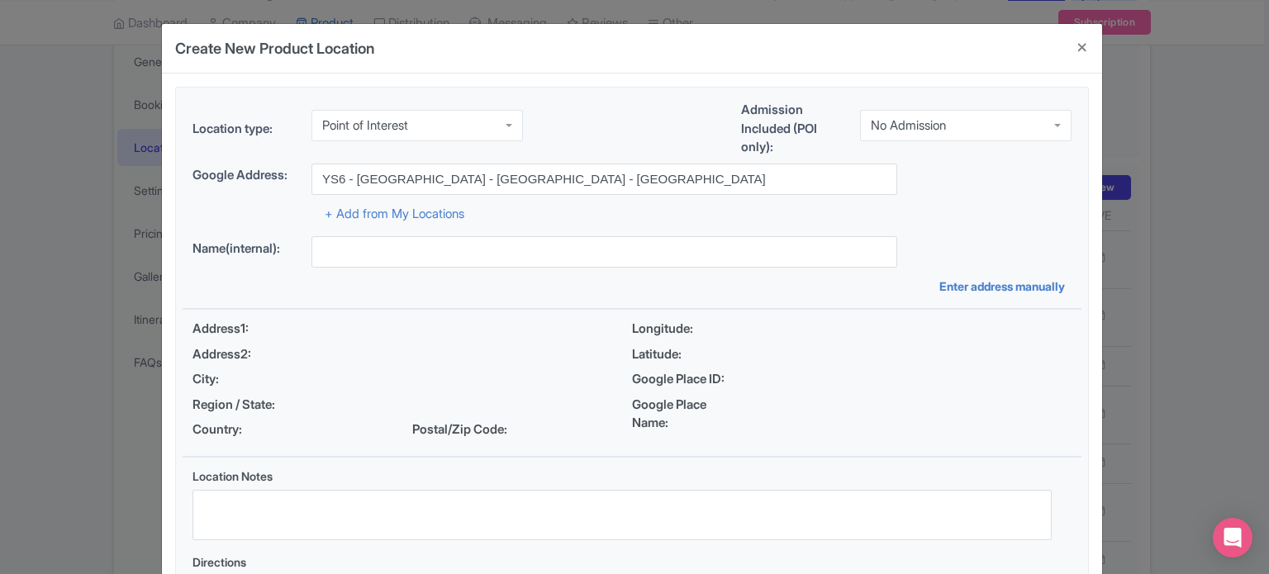
type input "YS6 - Yas Island - Abu Dhabi - United Arab Emirates"
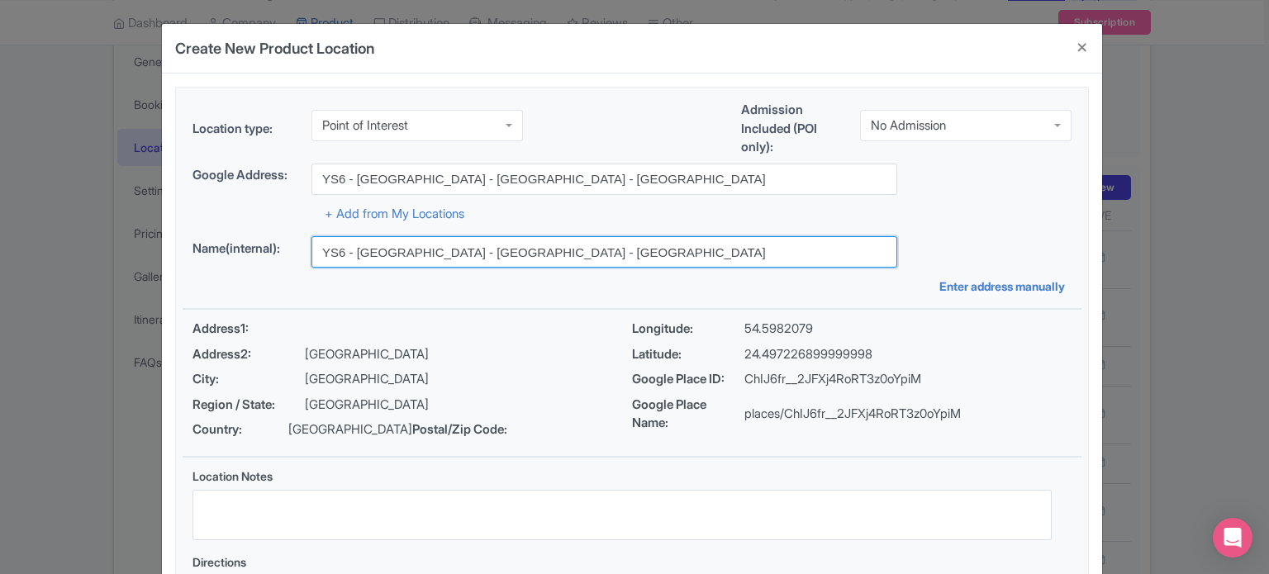
click at [541, 250] on input "YS6 - Yas Island - Abu Dhabi - United Arab Emirates" at bounding box center [604, 251] width 586 height 31
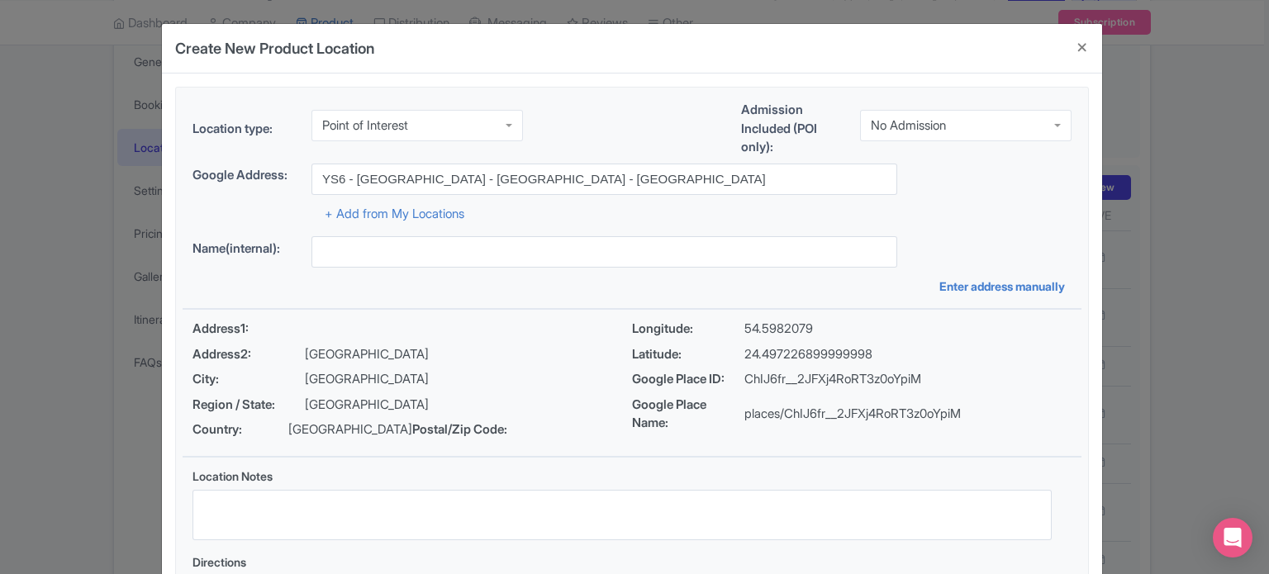
click at [755, 220] on div "+ Add from My Locations" at bounding box center [631, 209] width 879 height 29
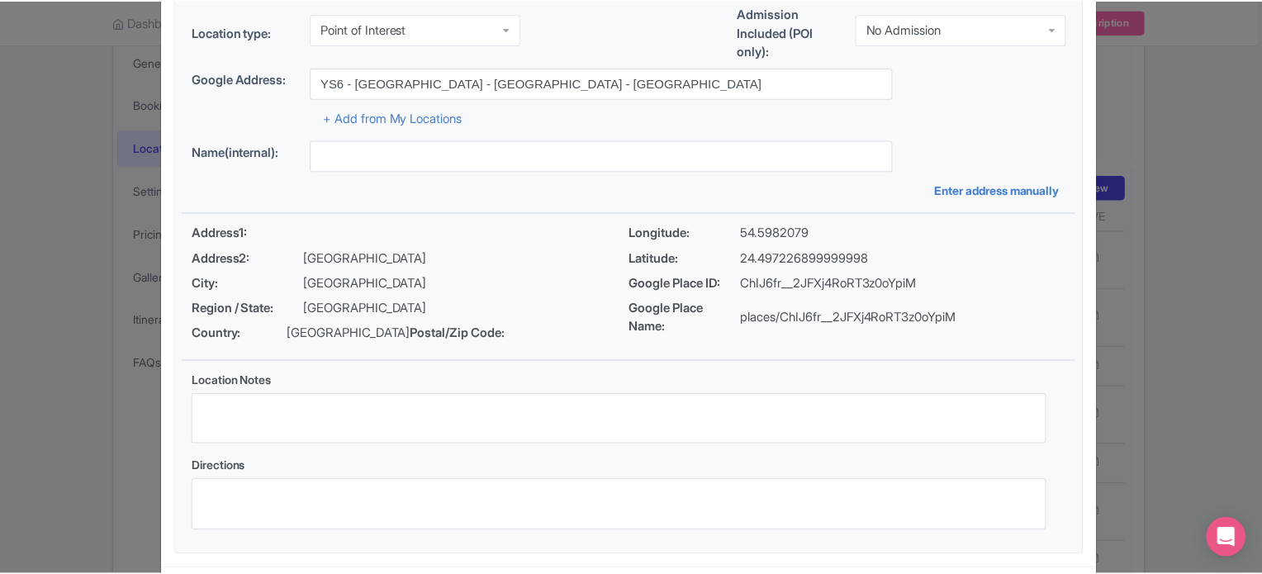
scroll to position [190, 0]
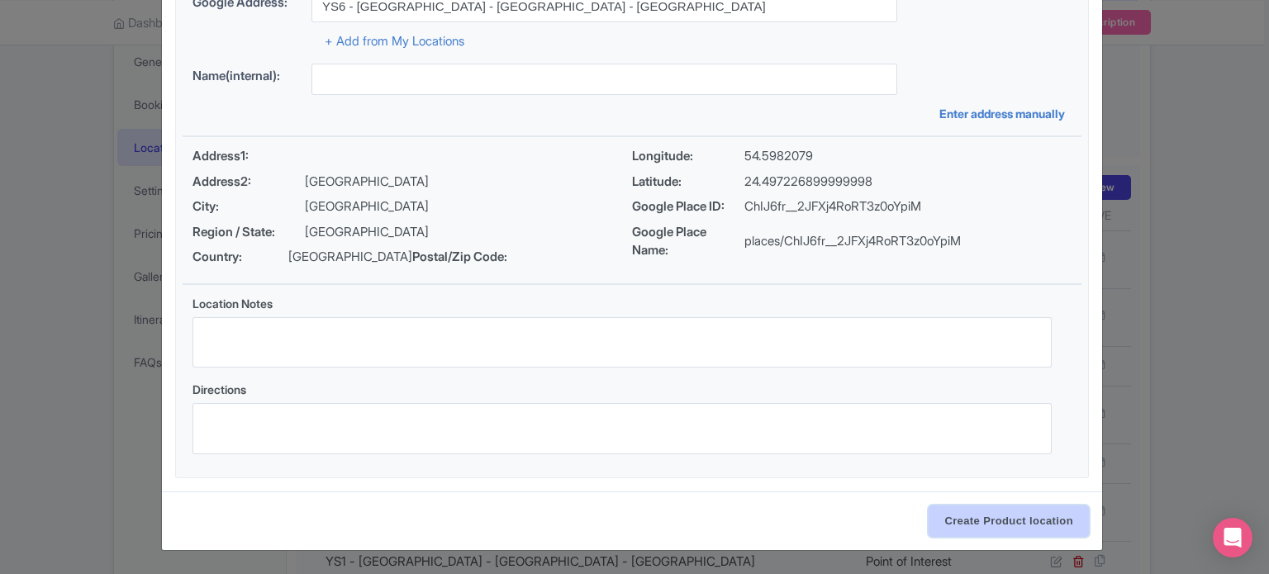
click at [976, 519] on input "Create Product location" at bounding box center [1008, 521] width 160 height 31
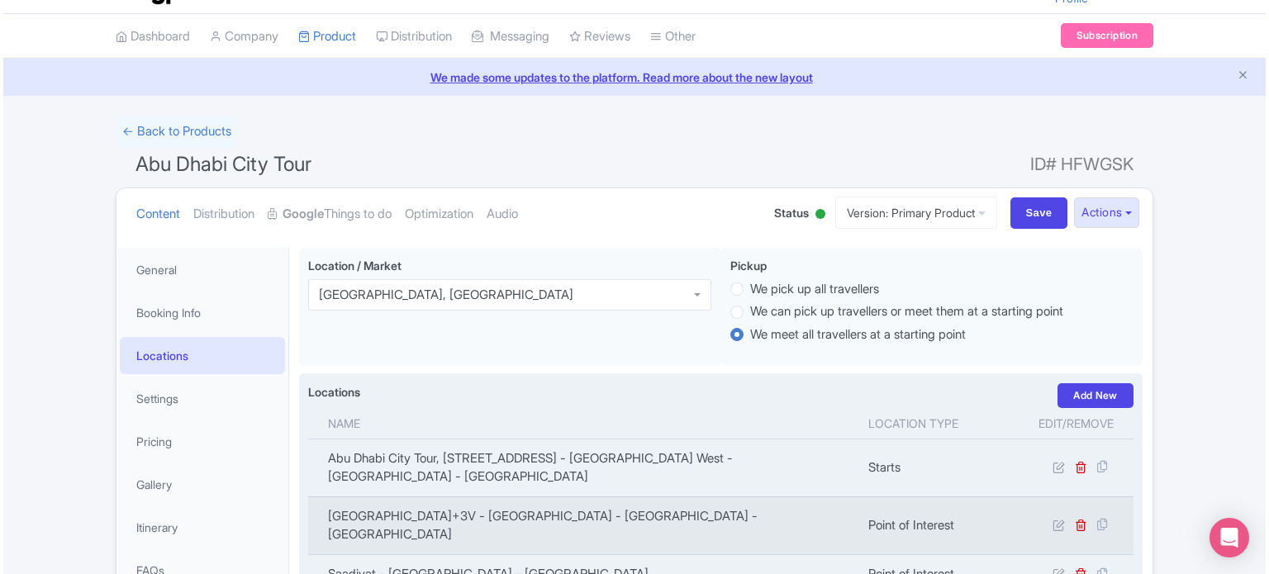
scroll to position [0, 0]
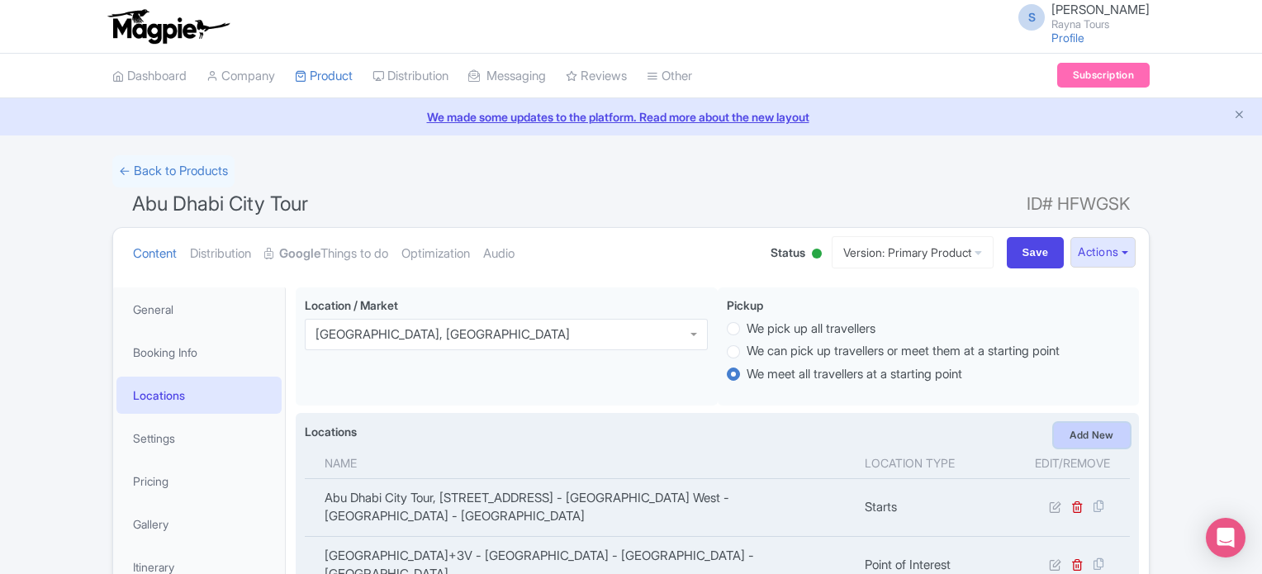
click at [1087, 435] on link "Add New" at bounding box center [1092, 435] width 76 height 25
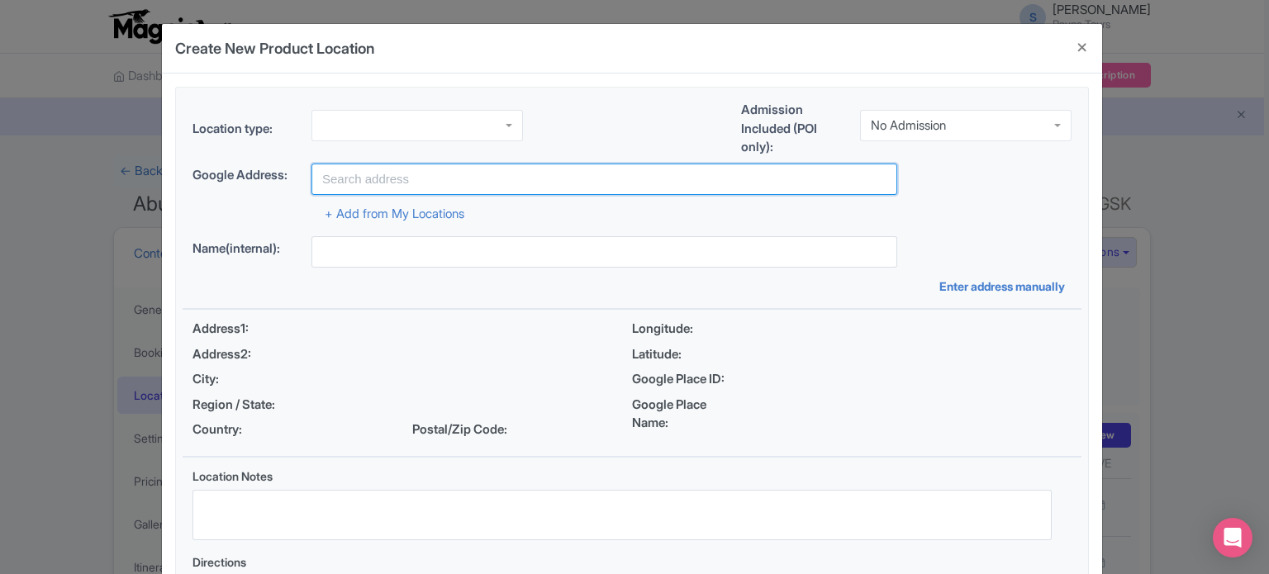
click at [456, 173] on input "text" at bounding box center [604, 179] width 586 height 31
paste input "Sheikh Zayed Grand Mosque"
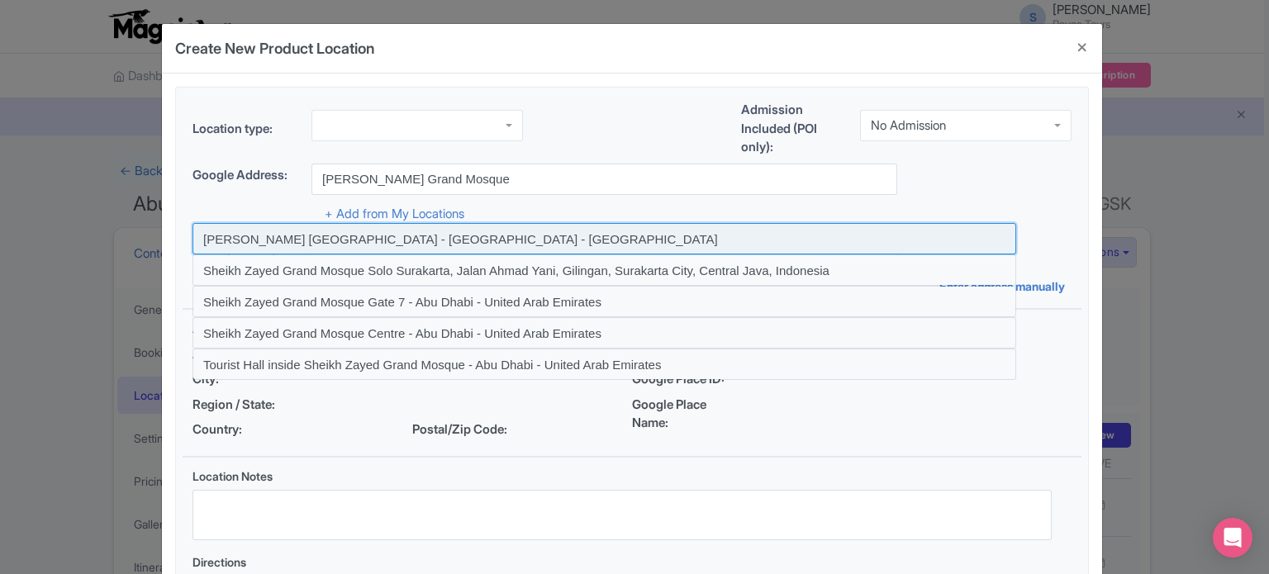
click at [332, 240] on input at bounding box center [604, 238] width 824 height 31
type input "Sheikh Zayed Grand Mosque - Abu Dhabi - United Arab Emirates"
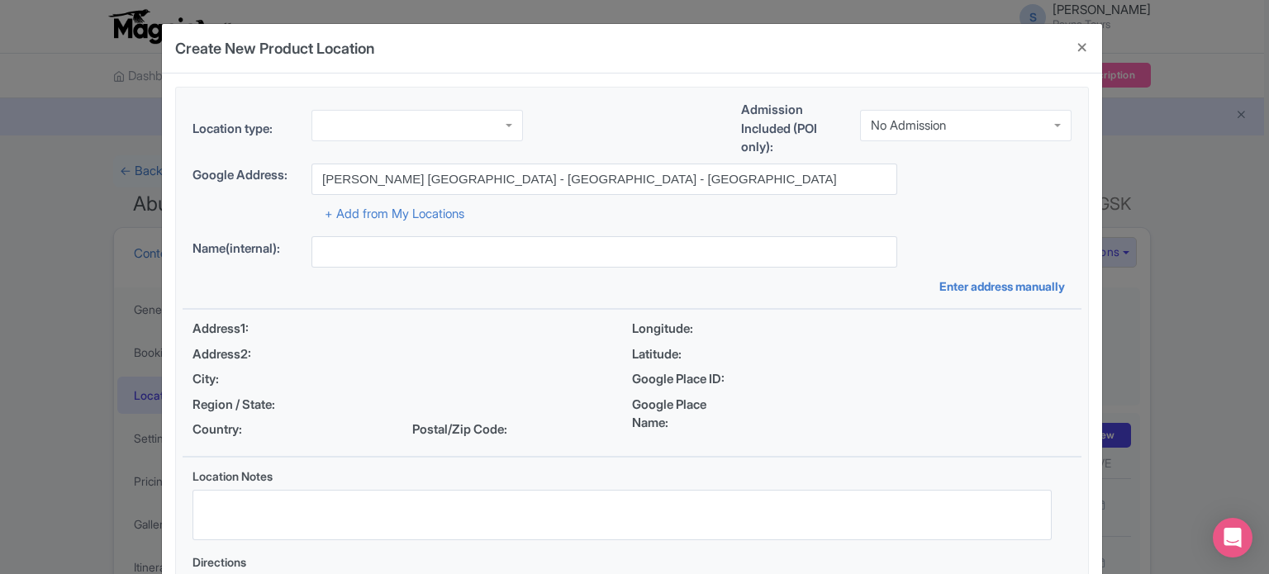
type input "Sheikh Zayed Grand Mosque - Abu Dhabi - United Arab Emirates"
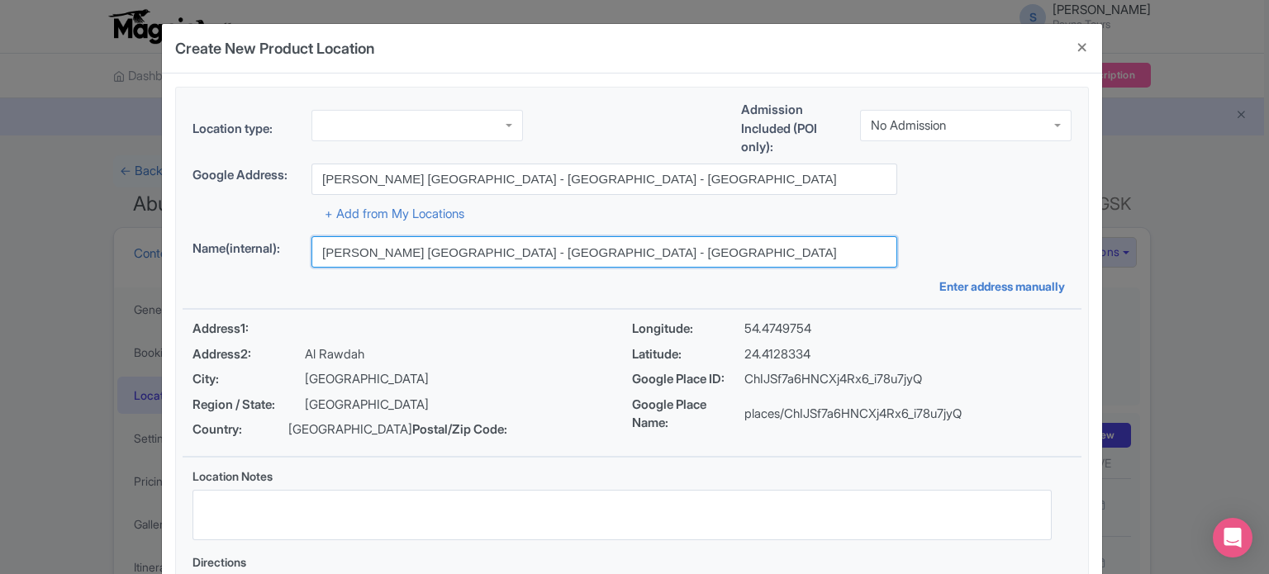
click at [481, 250] on input "Sheikh Zayed Grand Mosque - Abu Dhabi - United Arab Emirates" at bounding box center [604, 251] width 586 height 31
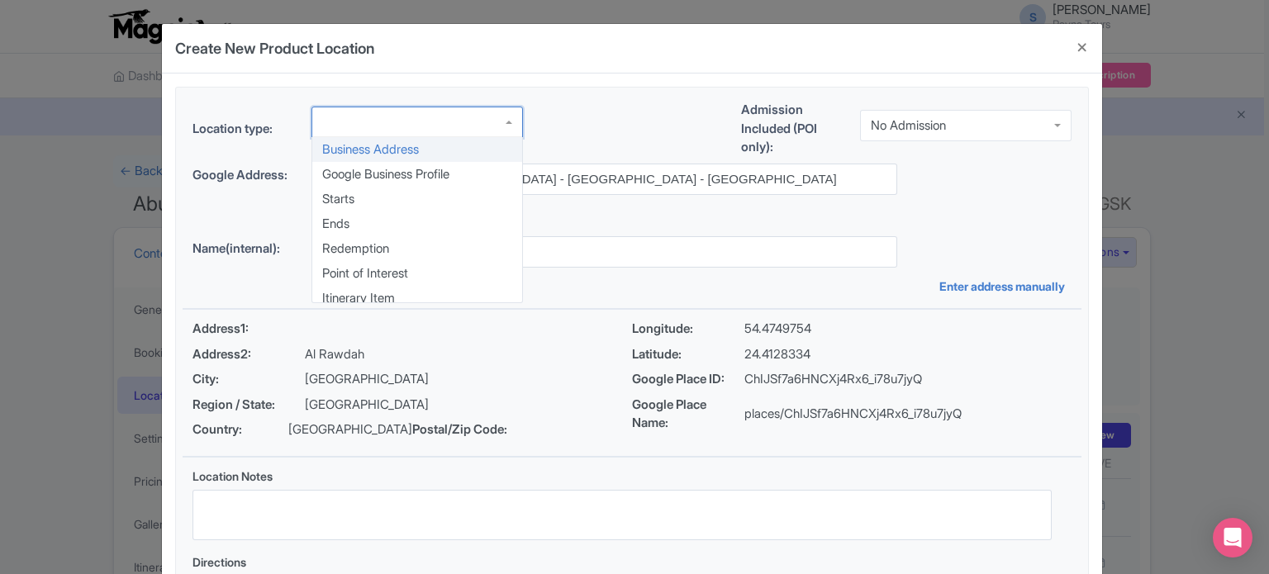
click at [486, 125] on div at bounding box center [416, 122] width 211 height 31
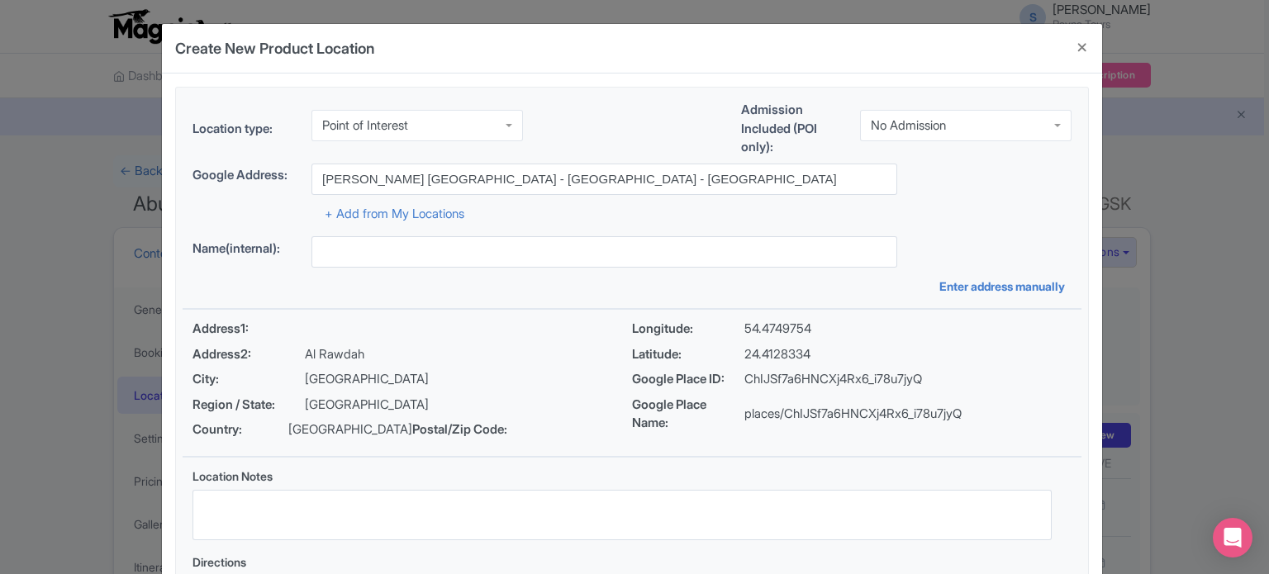
click at [936, 192] on div "Google Address: Sheikh Zayed Grand Mosque - Abu Dhabi - United Arab Emirates" at bounding box center [631, 179] width 879 height 31
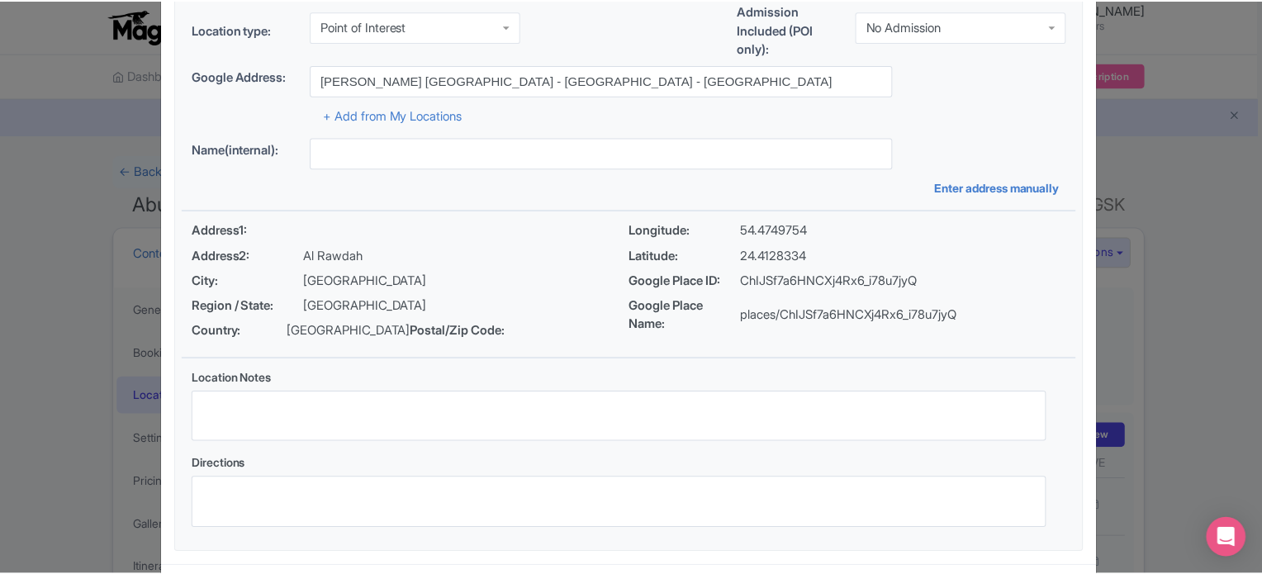
scroll to position [190, 0]
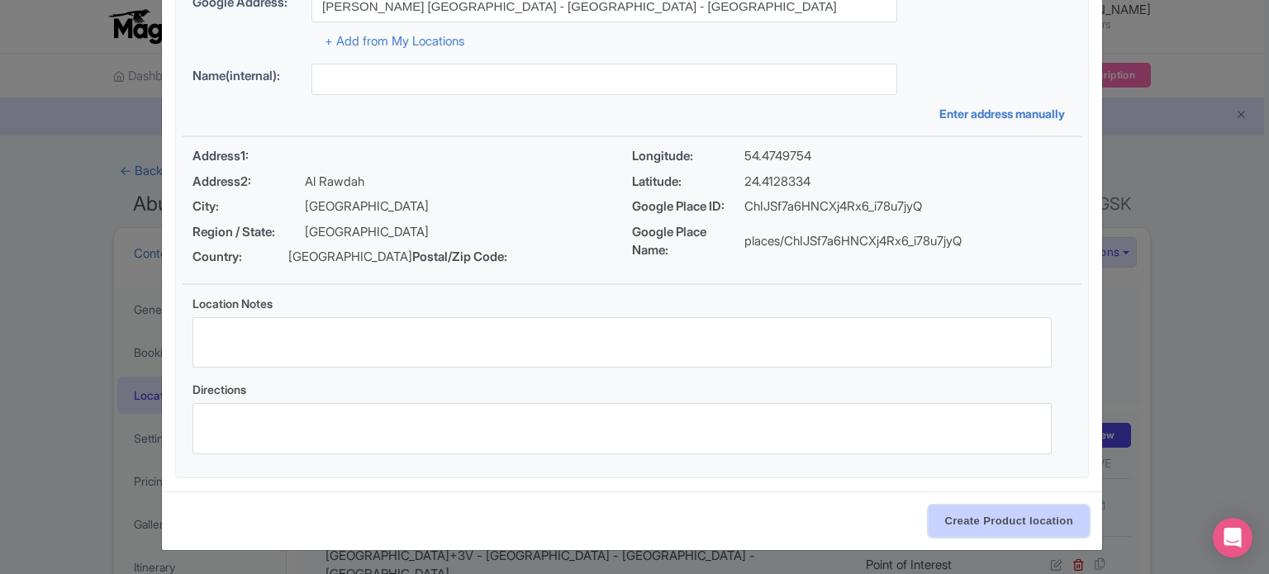
click at [999, 519] on input "Create Product location" at bounding box center [1008, 521] width 160 height 31
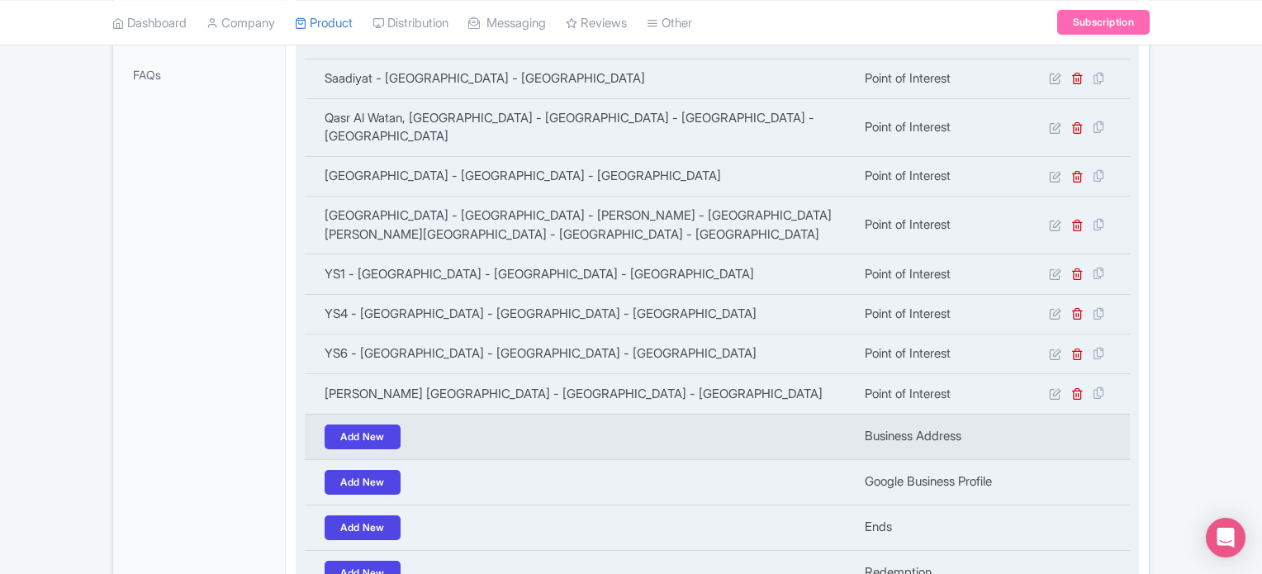
scroll to position [714, 0]
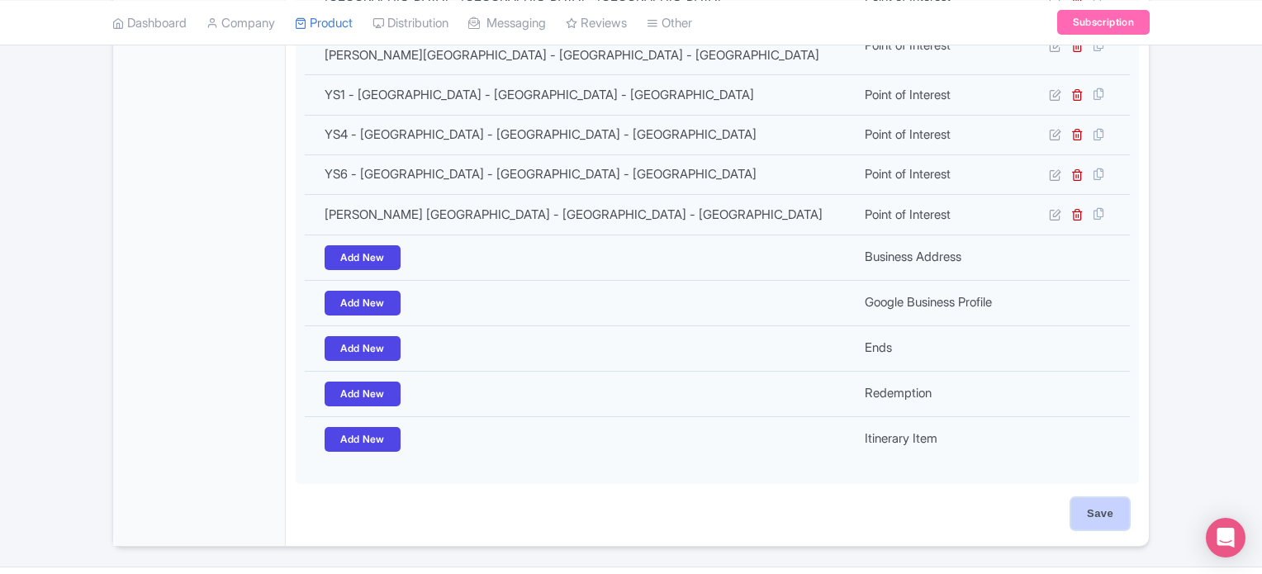
click at [1099, 498] on input "Save" at bounding box center [1100, 513] width 58 height 31
type input "Update Product"
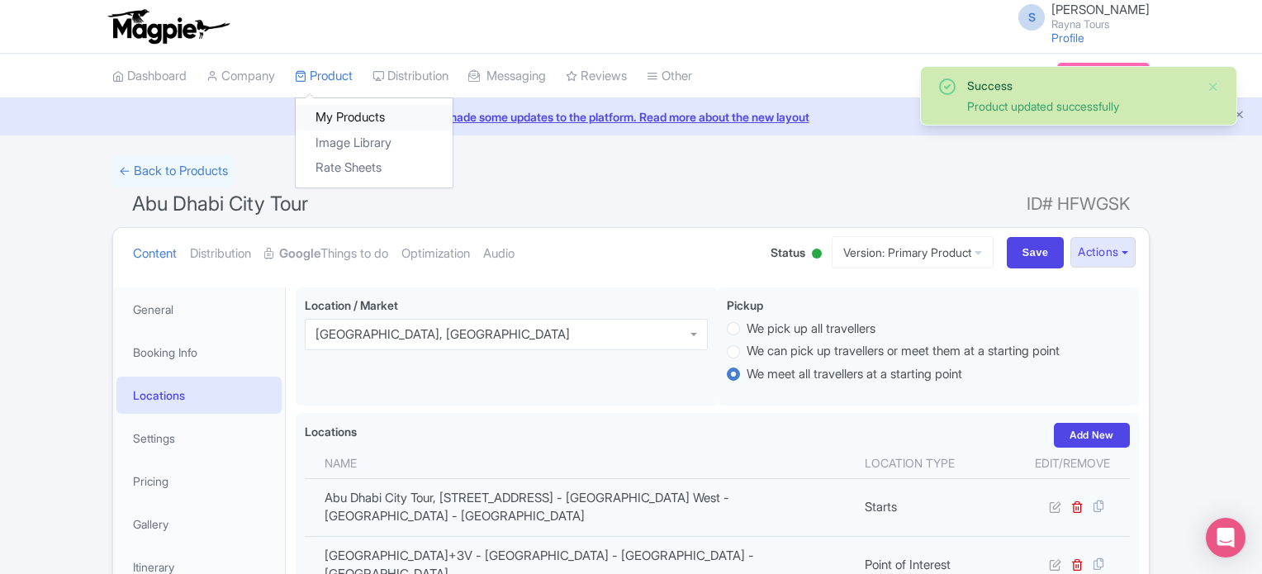
click at [347, 115] on link "My Products" at bounding box center [374, 118] width 157 height 26
